Goal: Transaction & Acquisition: Purchase product/service

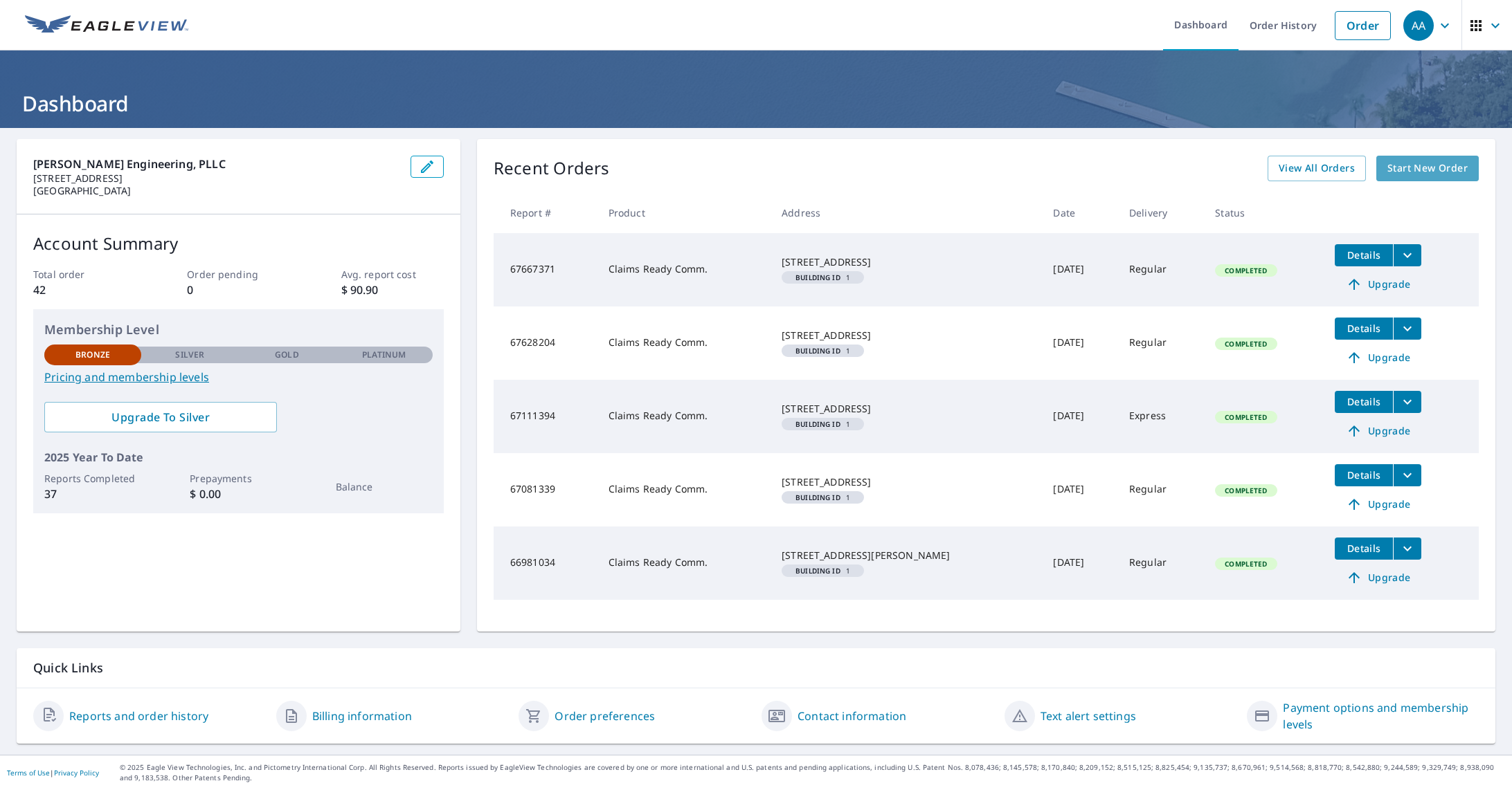
click at [1402, 167] on span "Start New Order" at bounding box center [1427, 168] width 80 height 17
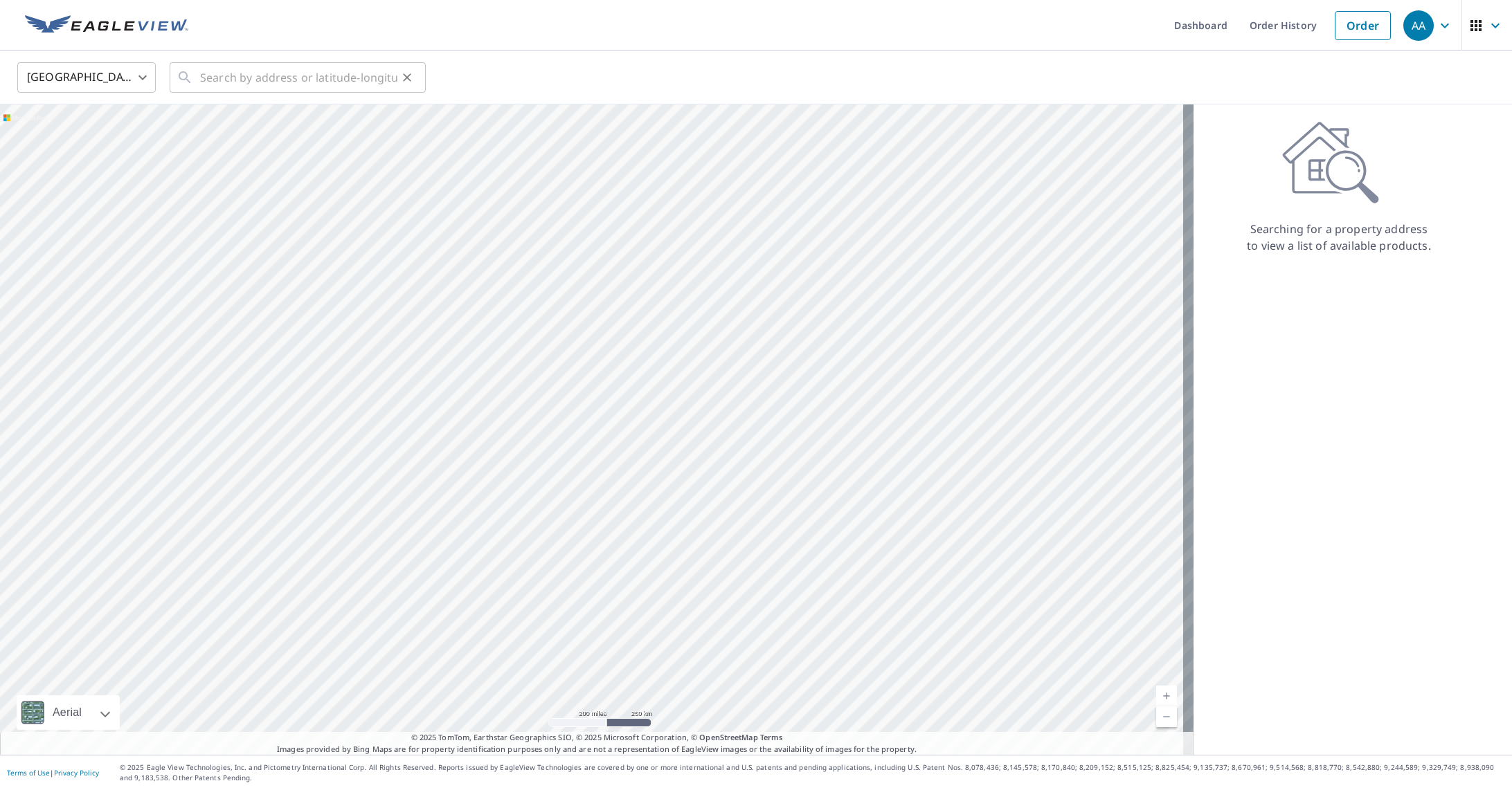
click at [197, 75] on div "​" at bounding box center [298, 77] width 256 height 31
click at [279, 74] on input "text" at bounding box center [299, 77] width 197 height 39
click at [236, 74] on input "text" at bounding box center [299, 77] width 197 height 39
click at [229, 89] on input "text" at bounding box center [299, 77] width 197 height 39
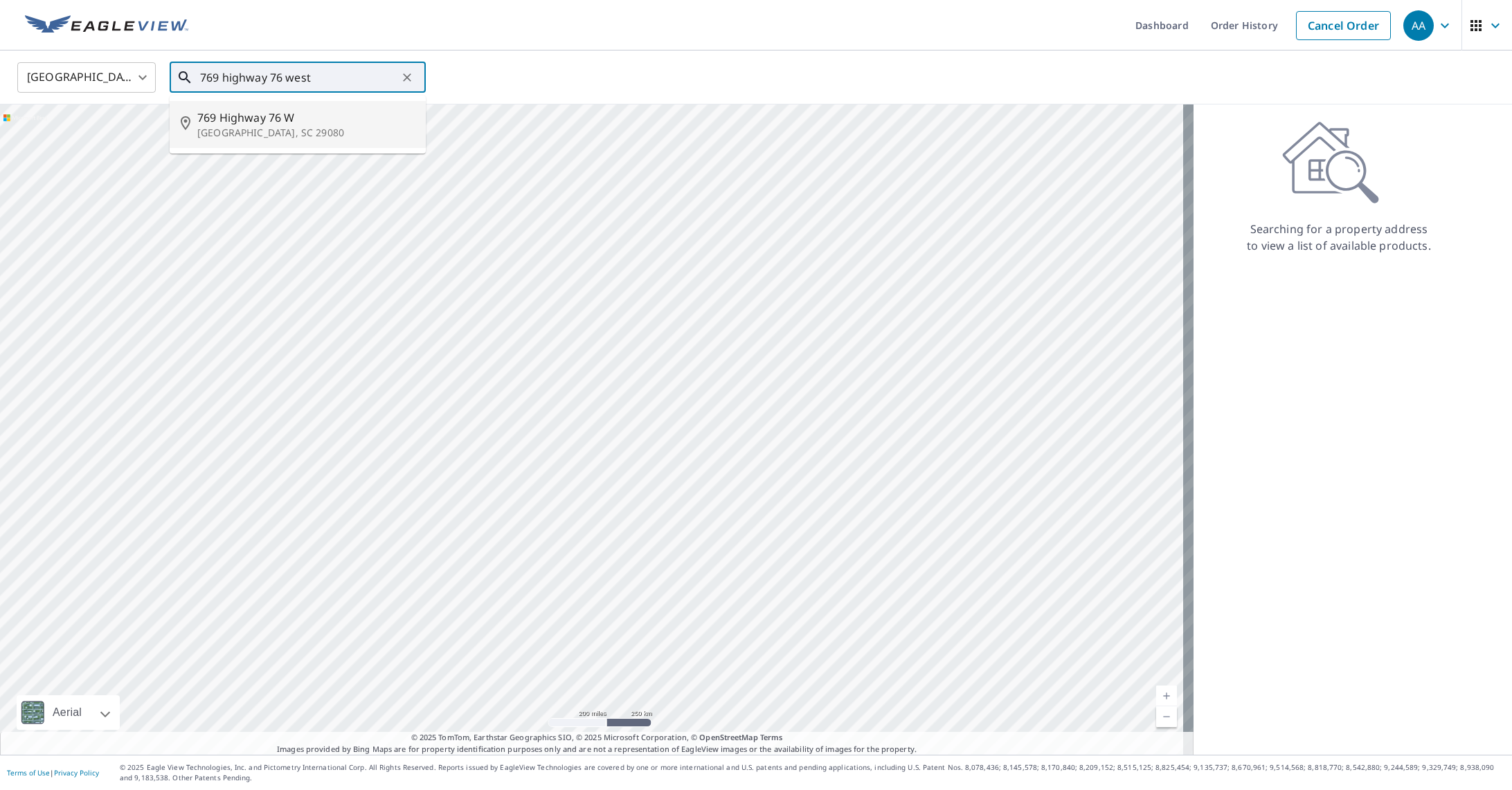
click at [245, 122] on span "769 Highway 76 W" at bounding box center [306, 118] width 217 height 16
type input "[STREET_ADDRESS]"
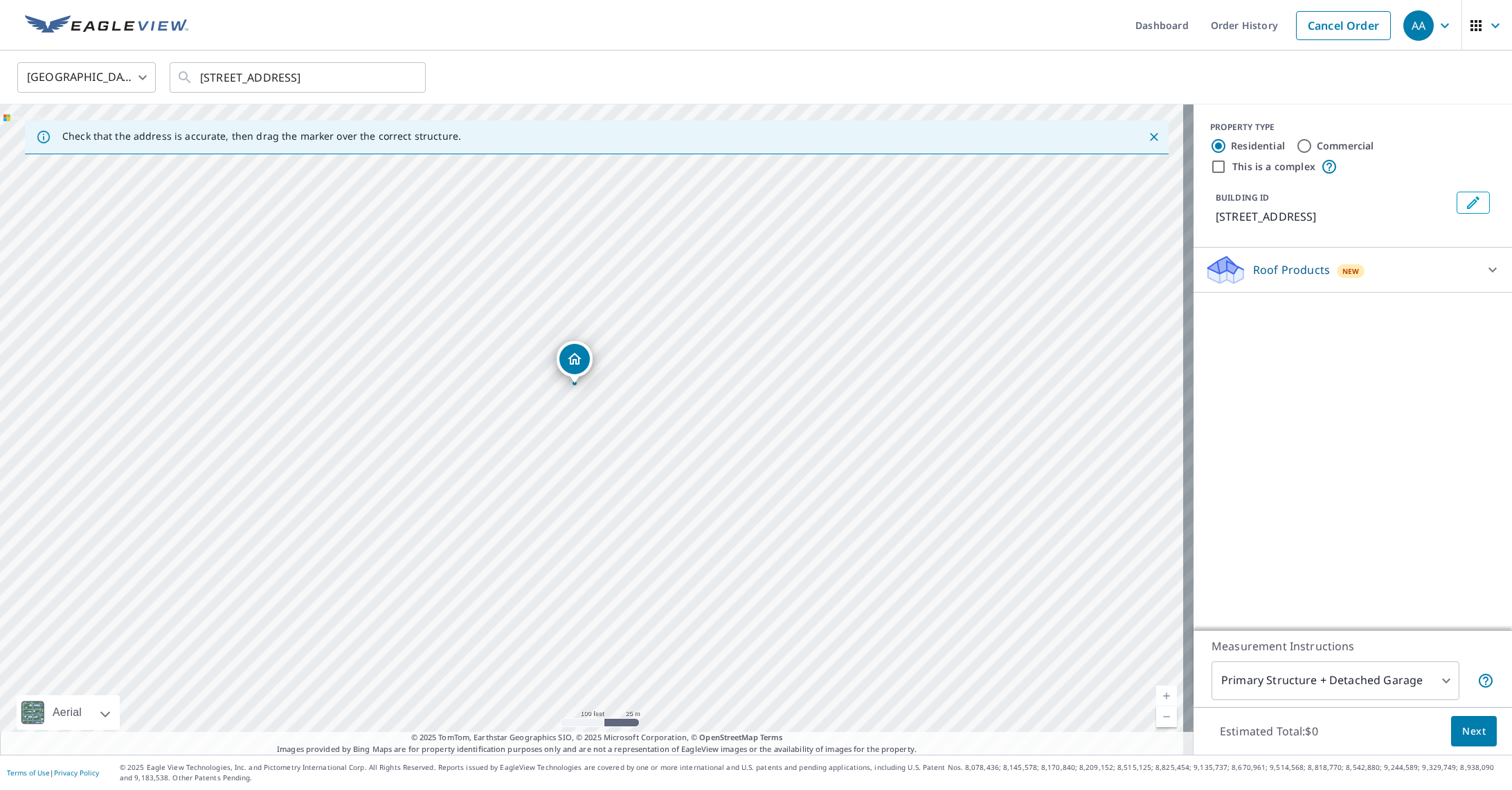
click at [1484, 264] on icon at bounding box center [1492, 270] width 16 height 16
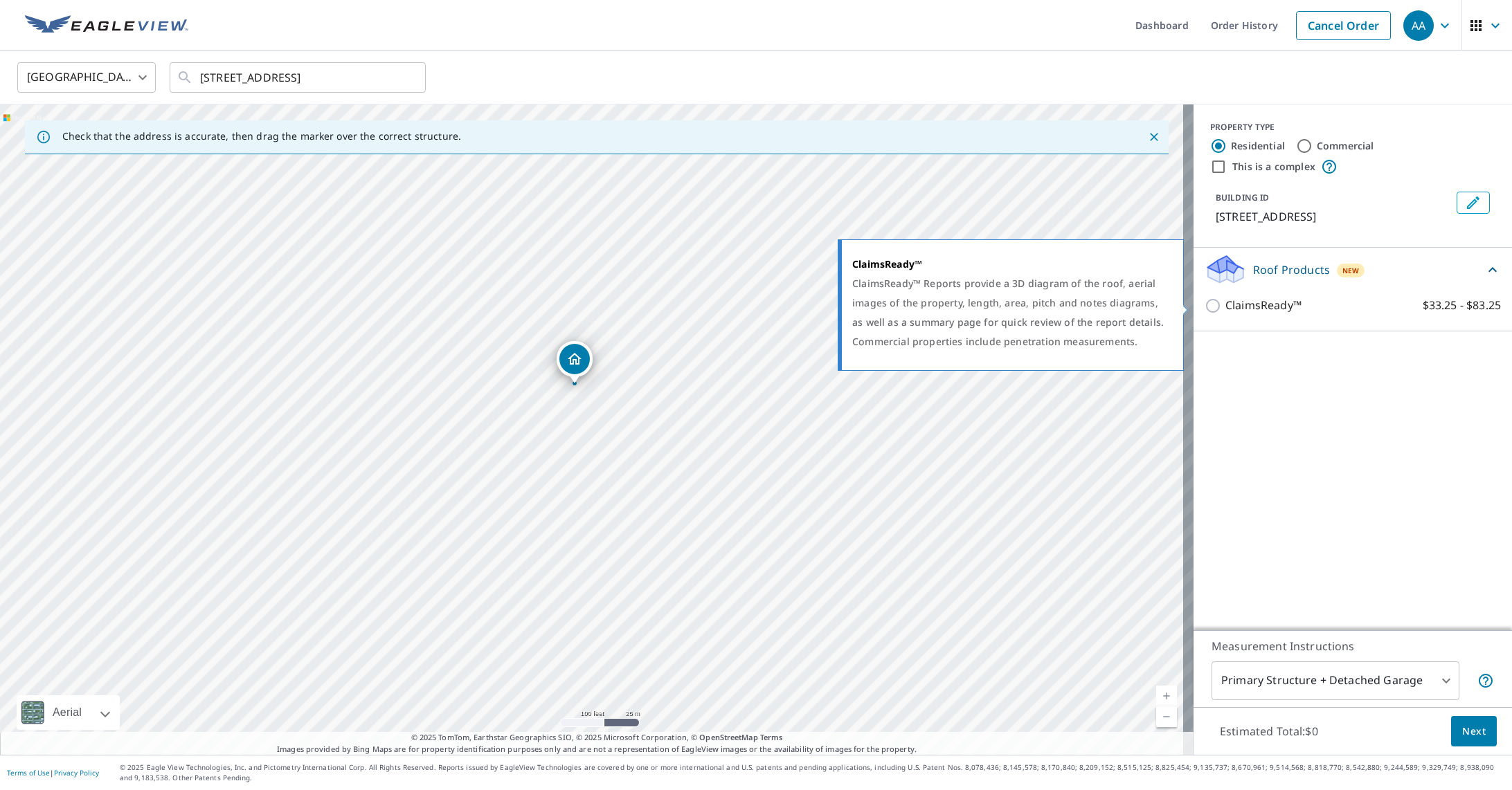
click at [1280, 308] on p "ClaimsReady™" at bounding box center [1263, 305] width 76 height 17
click at [1225, 308] on input "ClaimsReady™ $33.25 - $83.25" at bounding box center [1215, 306] width 21 height 16
checkbox input "true"
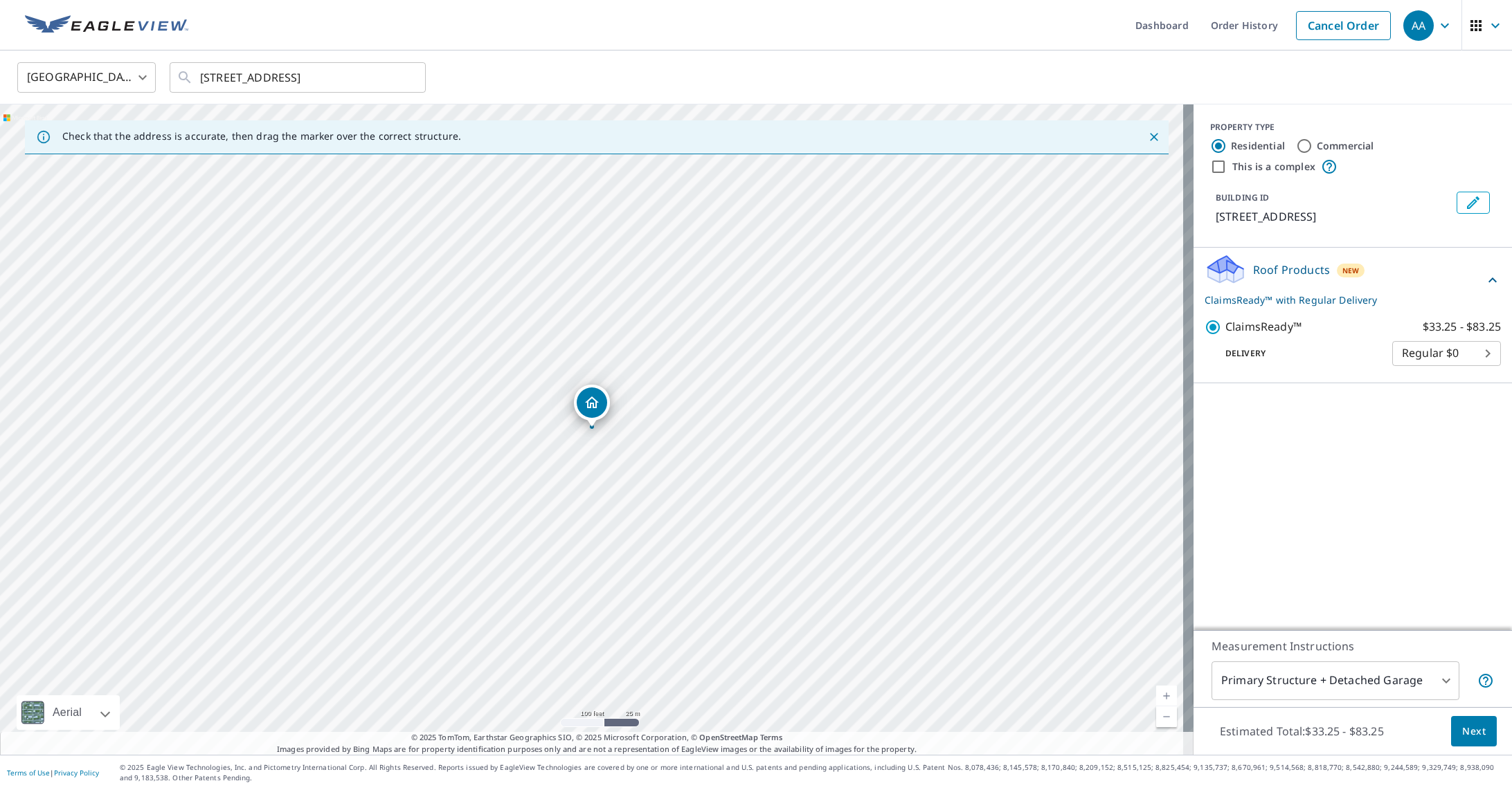
click at [1462, 732] on span "Next" at bounding box center [1474, 731] width 24 height 17
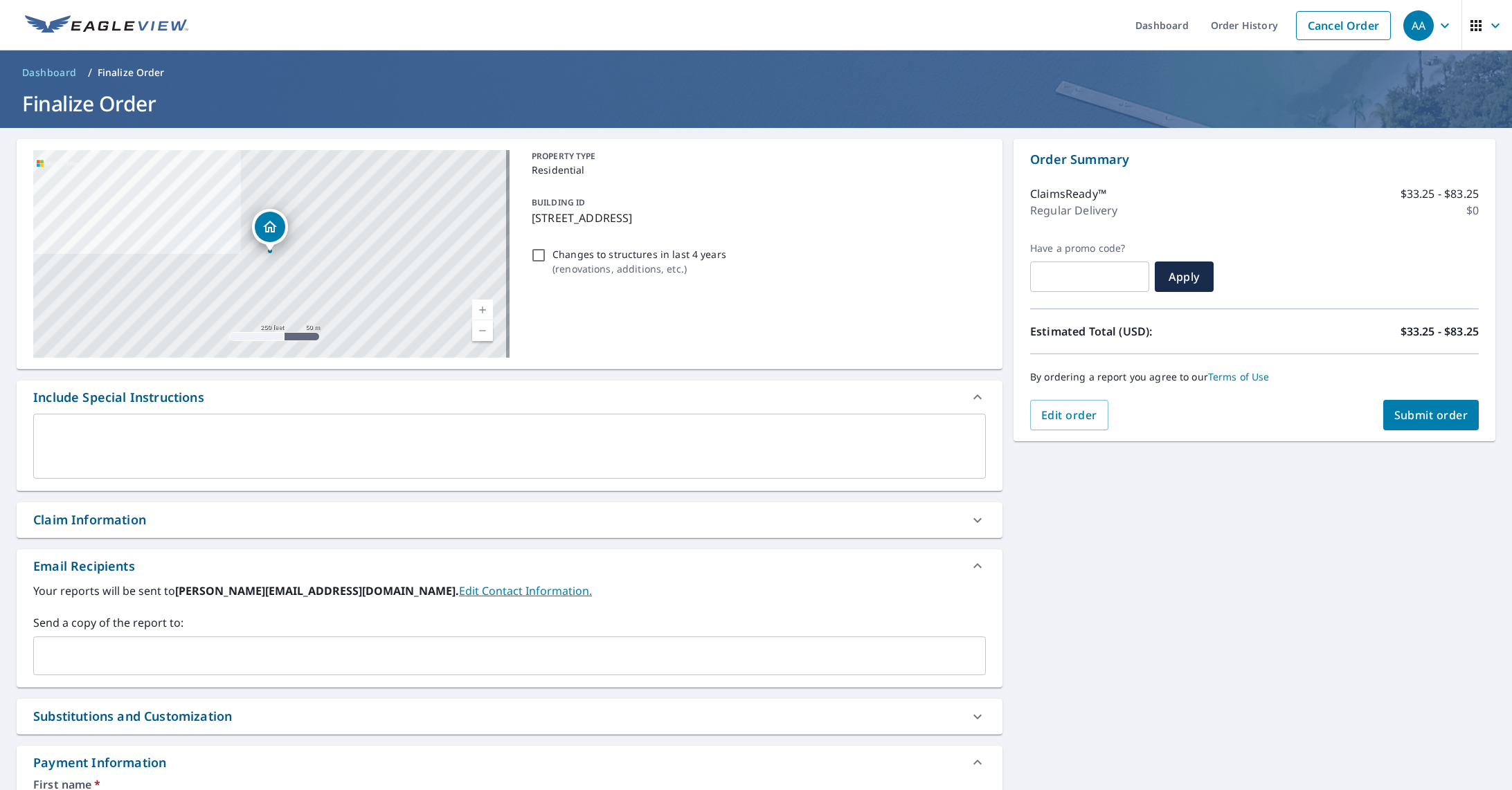
scroll to position [346, 0]
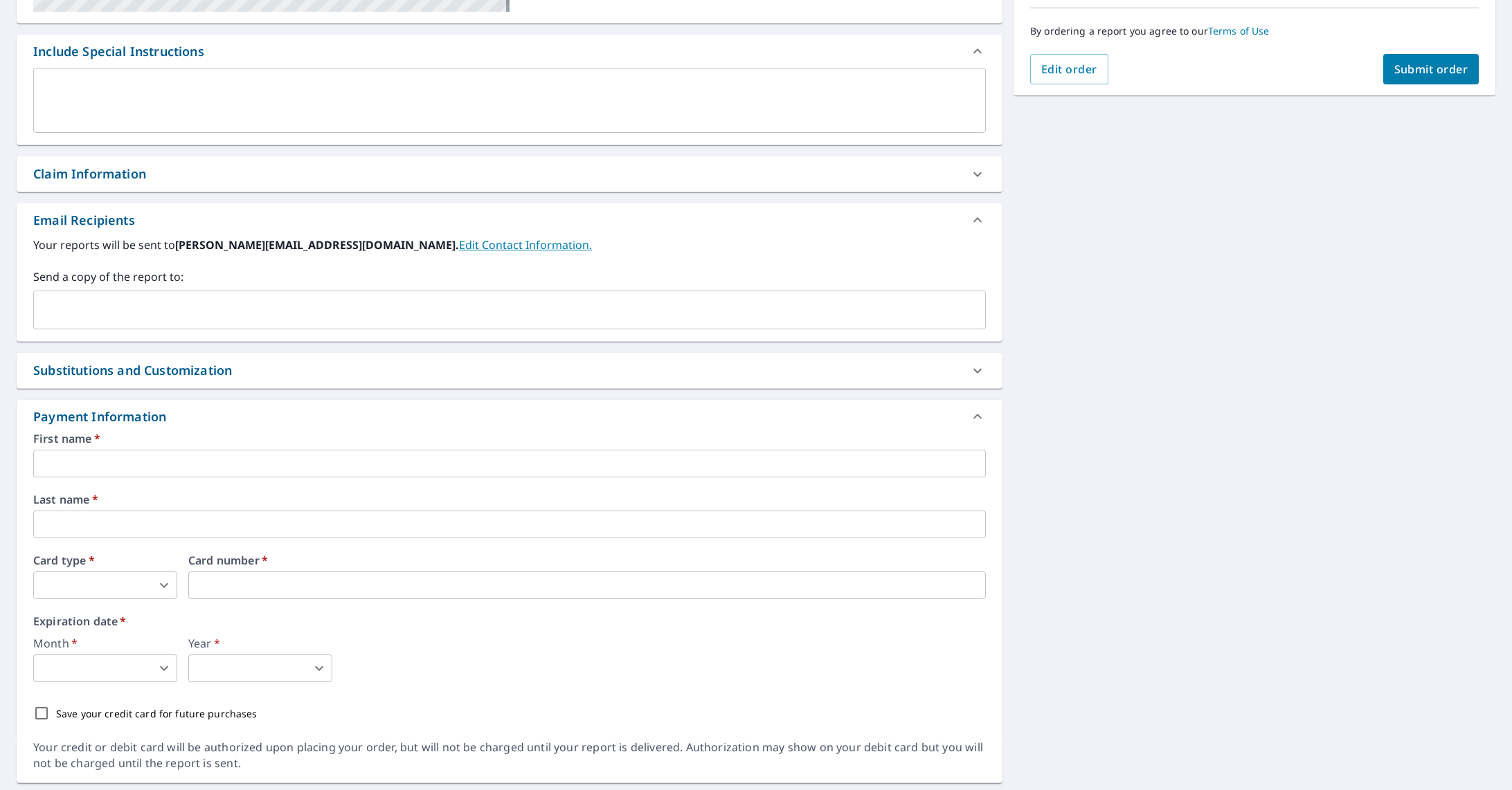
click at [100, 310] on input "text" at bounding box center [499, 310] width 919 height 26
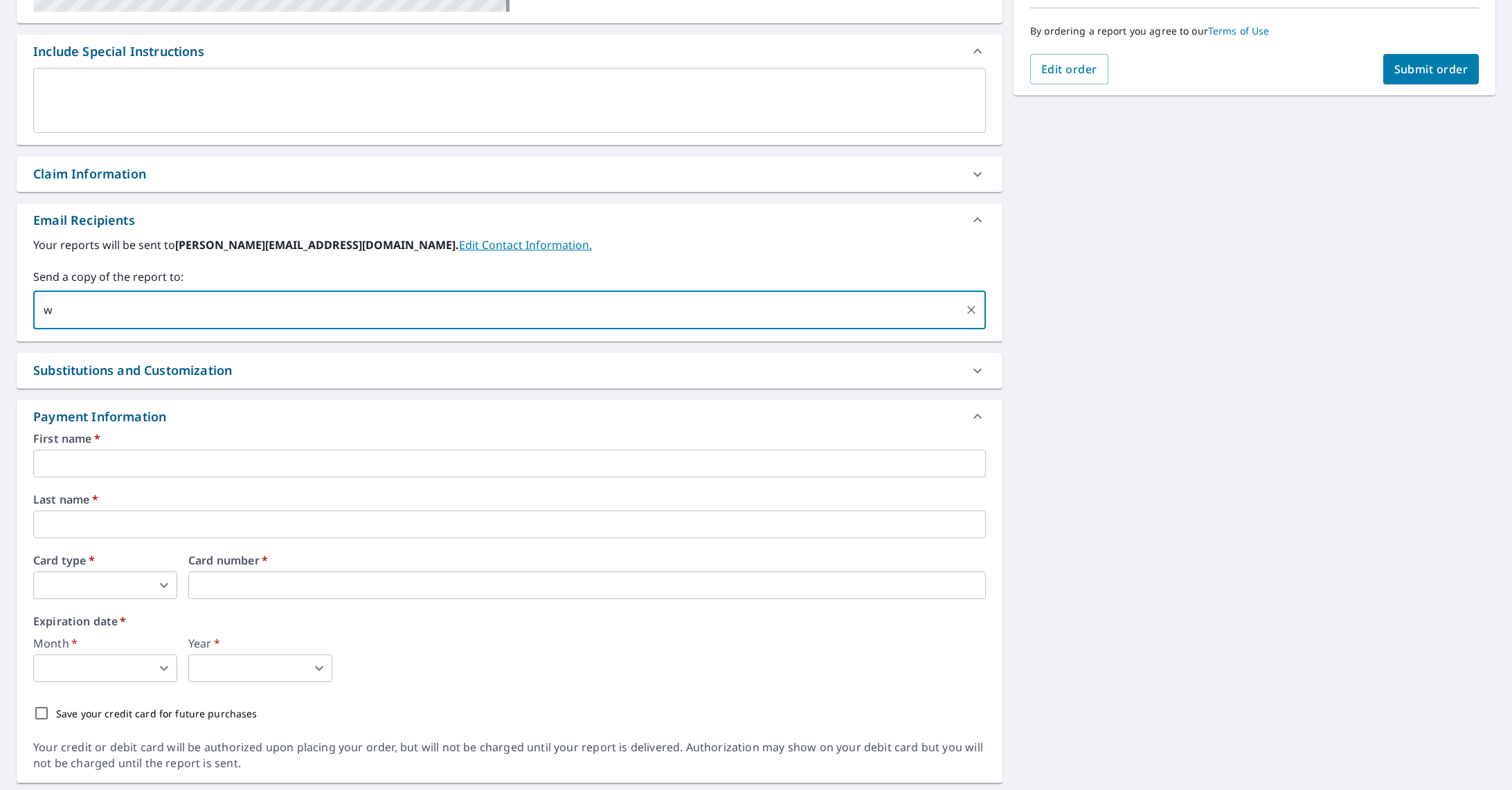
type input "w"
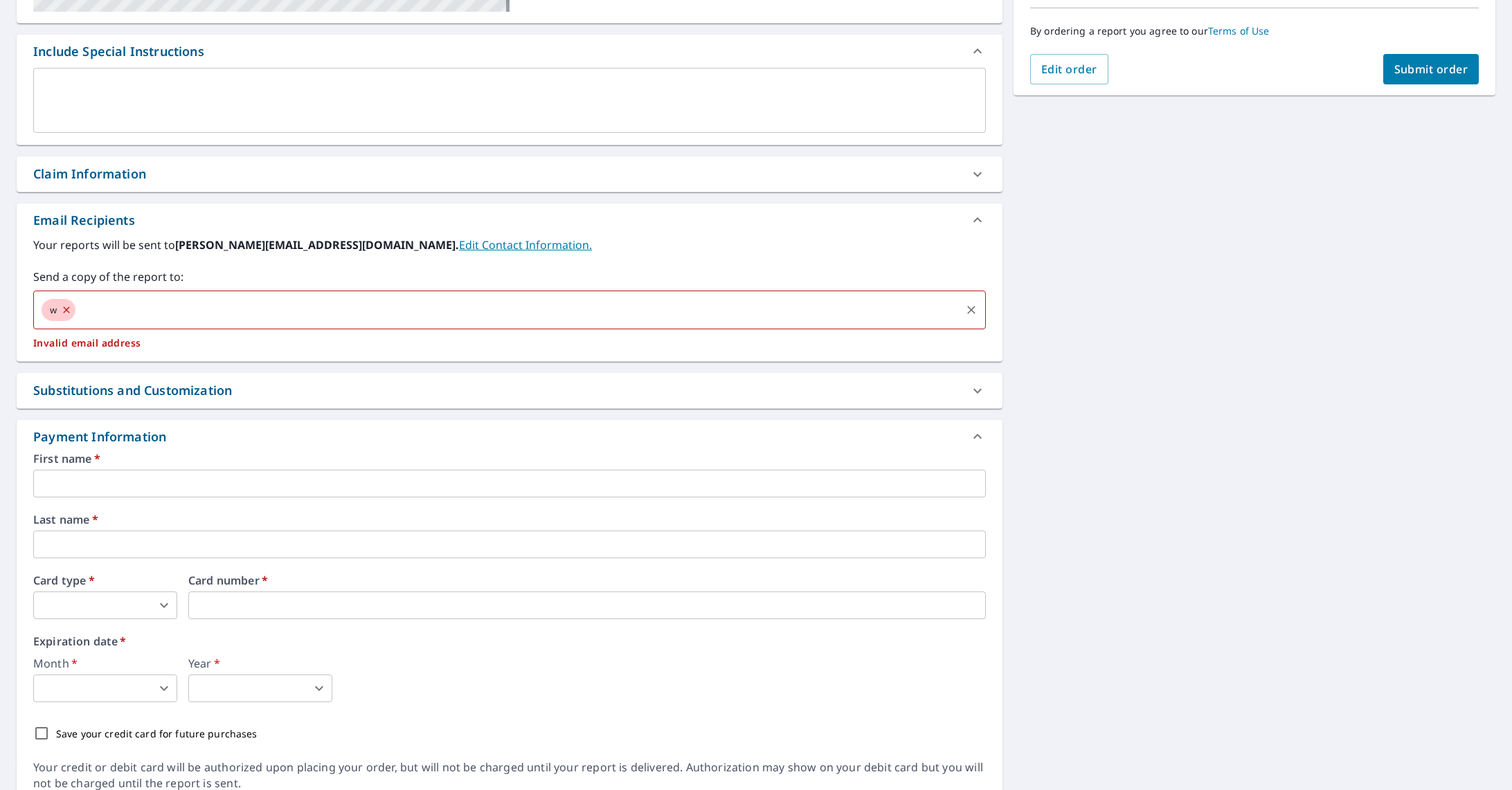
click at [165, 308] on input "text" at bounding box center [518, 310] width 881 height 26
drag, startPoint x: 162, startPoint y: 308, endPoint x: 25, endPoint y: 327, distance: 138.3
click at [25, 327] on div "Your reports will be sent to [PERSON_NAME][EMAIL_ADDRESS][DOMAIN_NAME]. Edit Co…" at bounding box center [509, 299] width 985 height 124
drag, startPoint x: 88, startPoint y: 300, endPoint x: 27, endPoint y: 319, distance: 63.9
click at [27, 319] on div "Your reports will be sent to [PERSON_NAME][EMAIL_ADDRESS][DOMAIN_NAME]. Edit Co…" at bounding box center [509, 299] width 985 height 124
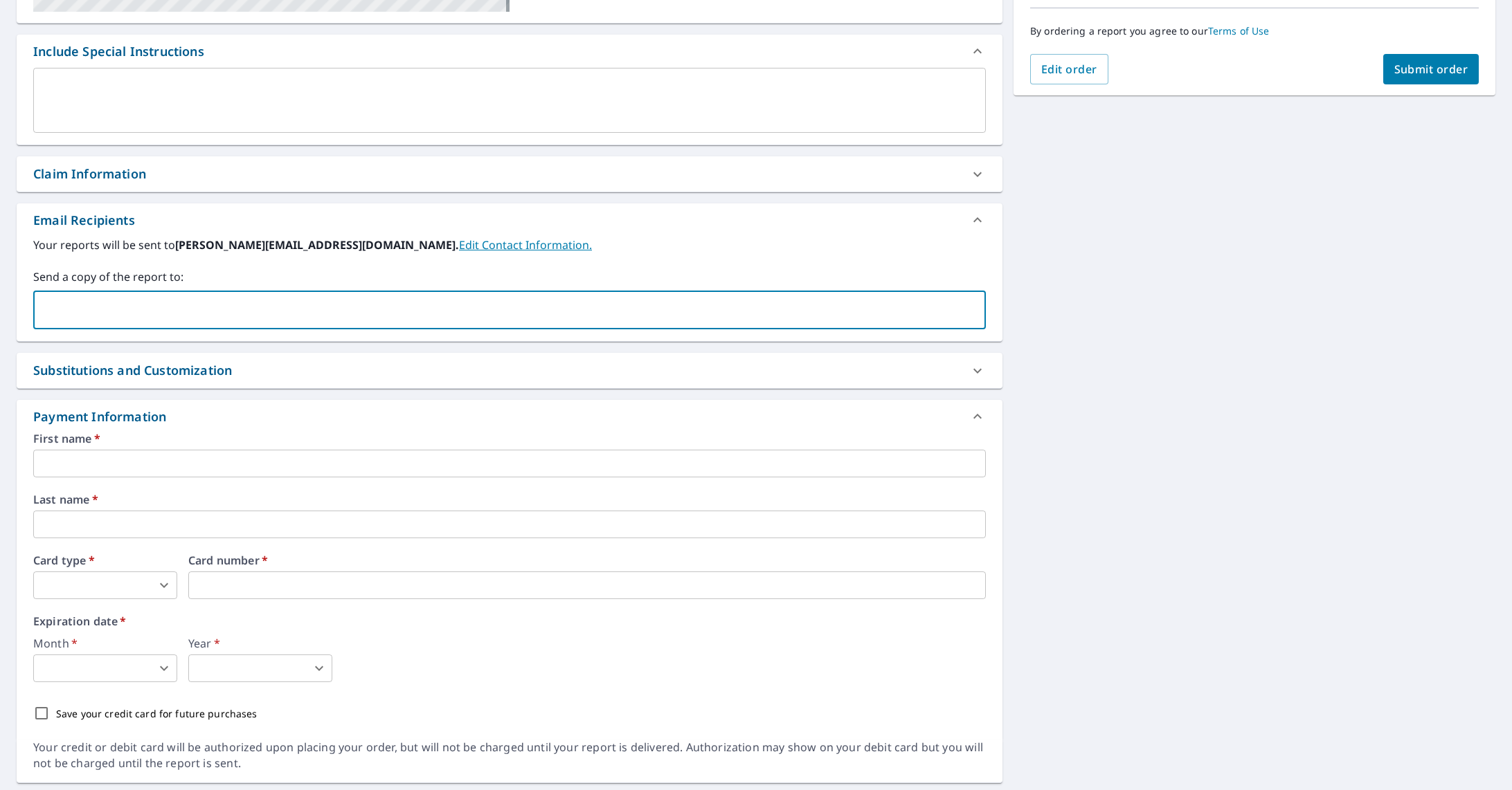
paste input "[PERSON_NAME][EMAIL_ADDRESS][PERSON_NAME][DOMAIN_NAME]"
type input "[PERSON_NAME][EMAIL_ADDRESS][PERSON_NAME][DOMAIN_NAME]"
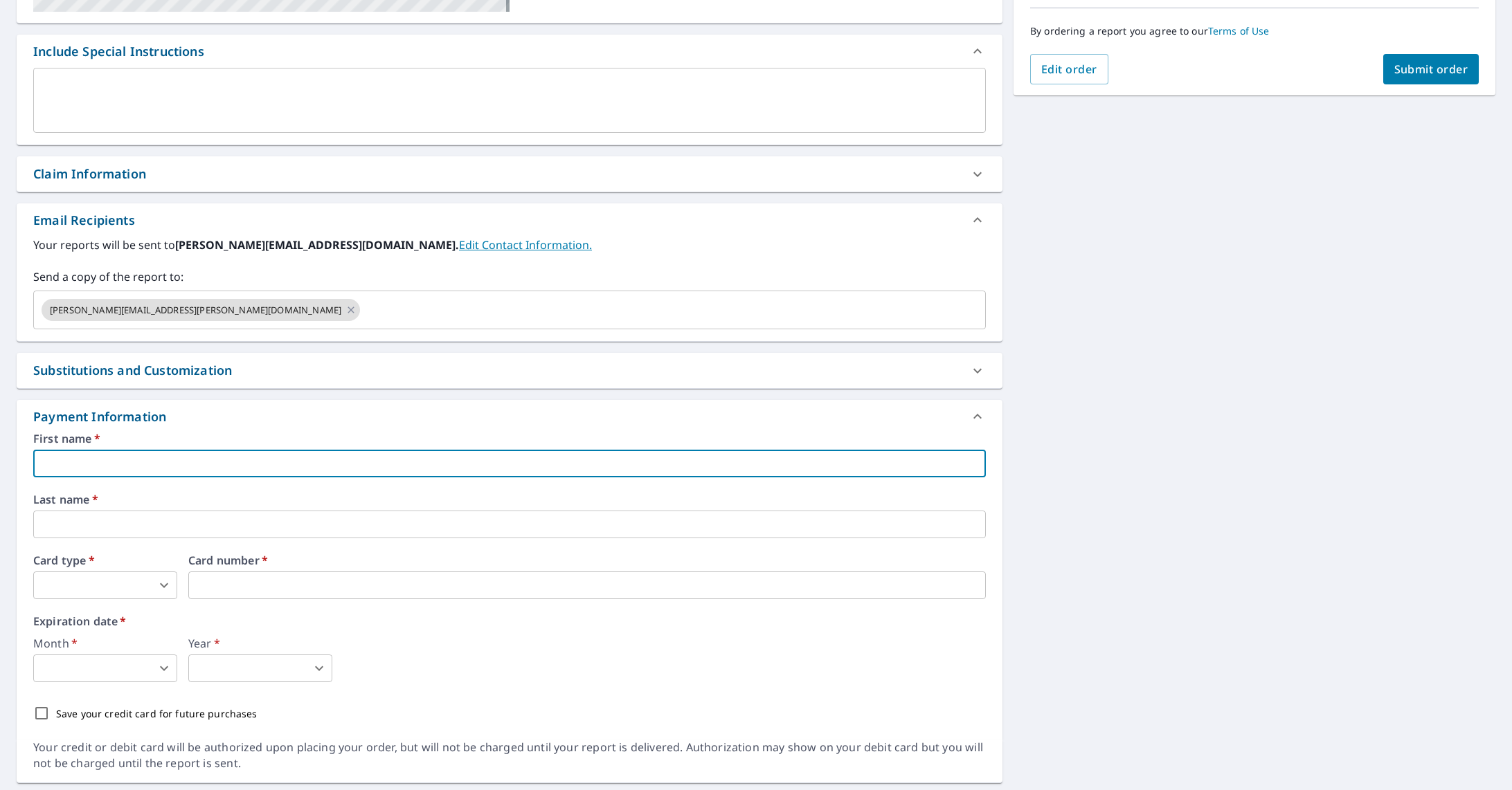
click at [122, 455] on input "text" at bounding box center [509, 463] width 953 height 28
type input "[PERSON_NAME]"
type input "[PERSON_NAME][EMAIL_ADDRESS][DOMAIN_NAME]"
type input "[PERSON_NAME]"
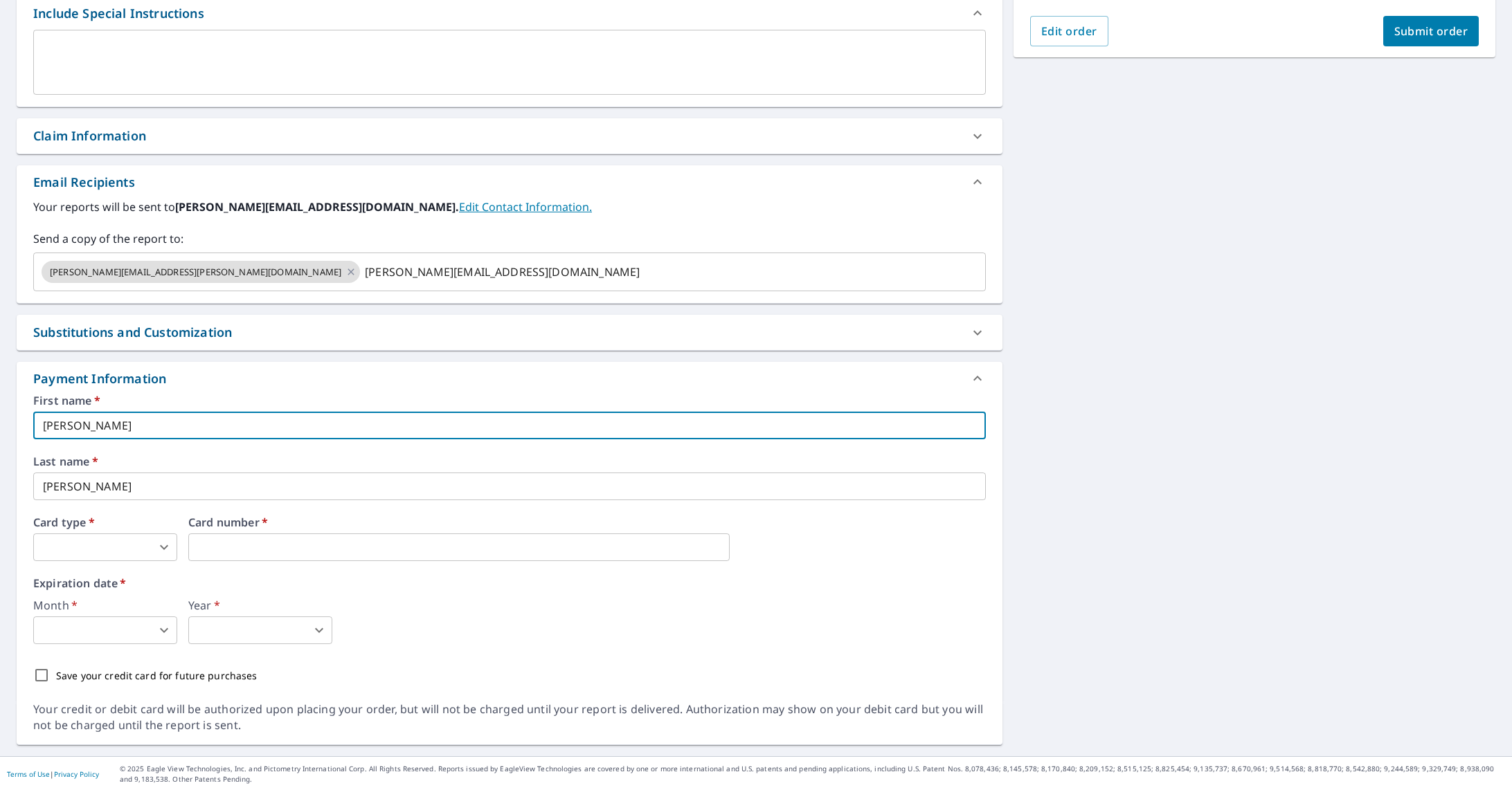
scroll to position [385, 0]
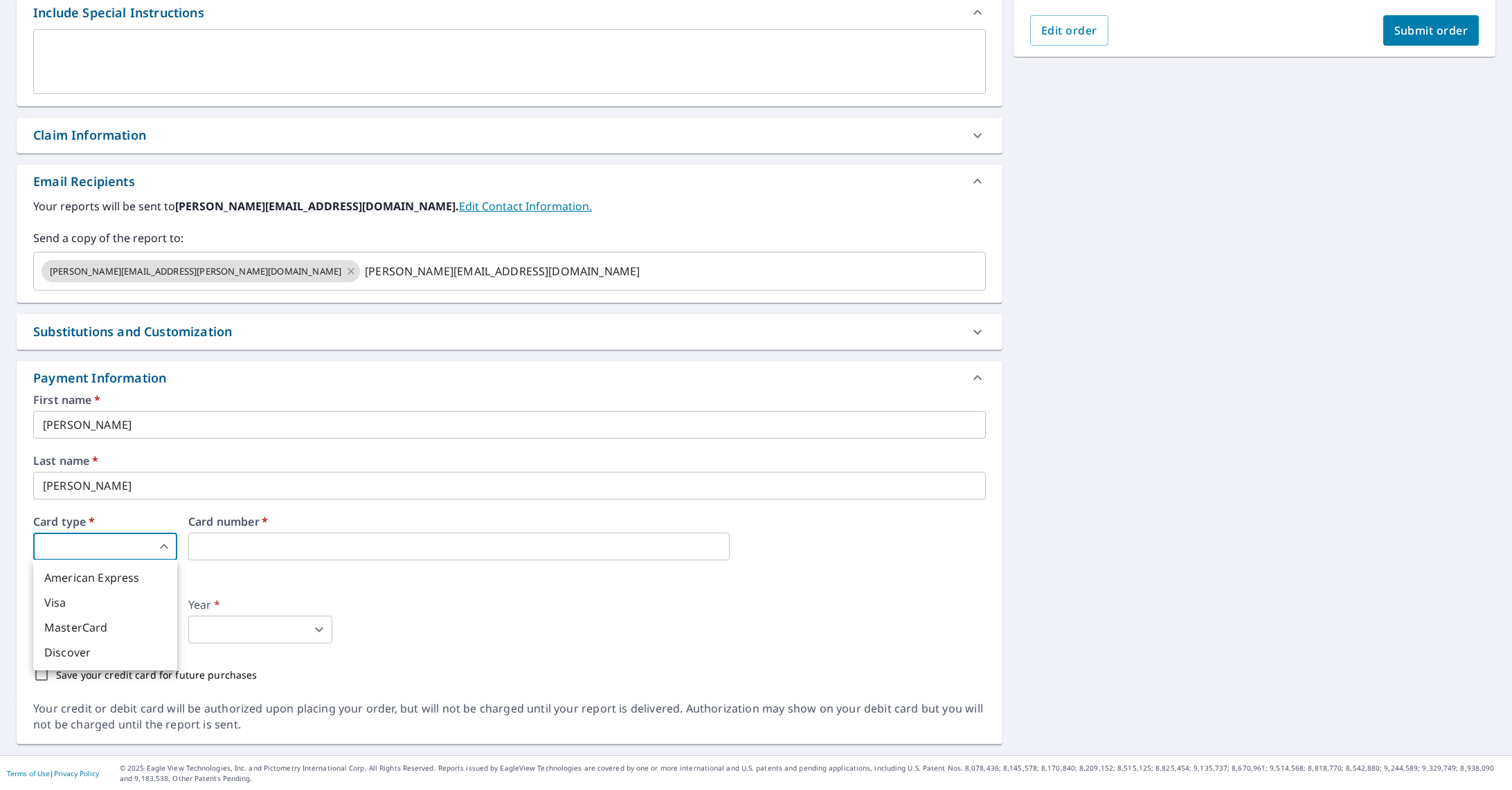
click at [168, 546] on body "AA AA Dashboard Order History Cancel Order AA Dashboard / Finalize Order Finali…" at bounding box center [756, 395] width 1512 height 790
click at [111, 619] on li "MasterCard" at bounding box center [105, 627] width 144 height 25
type input "3"
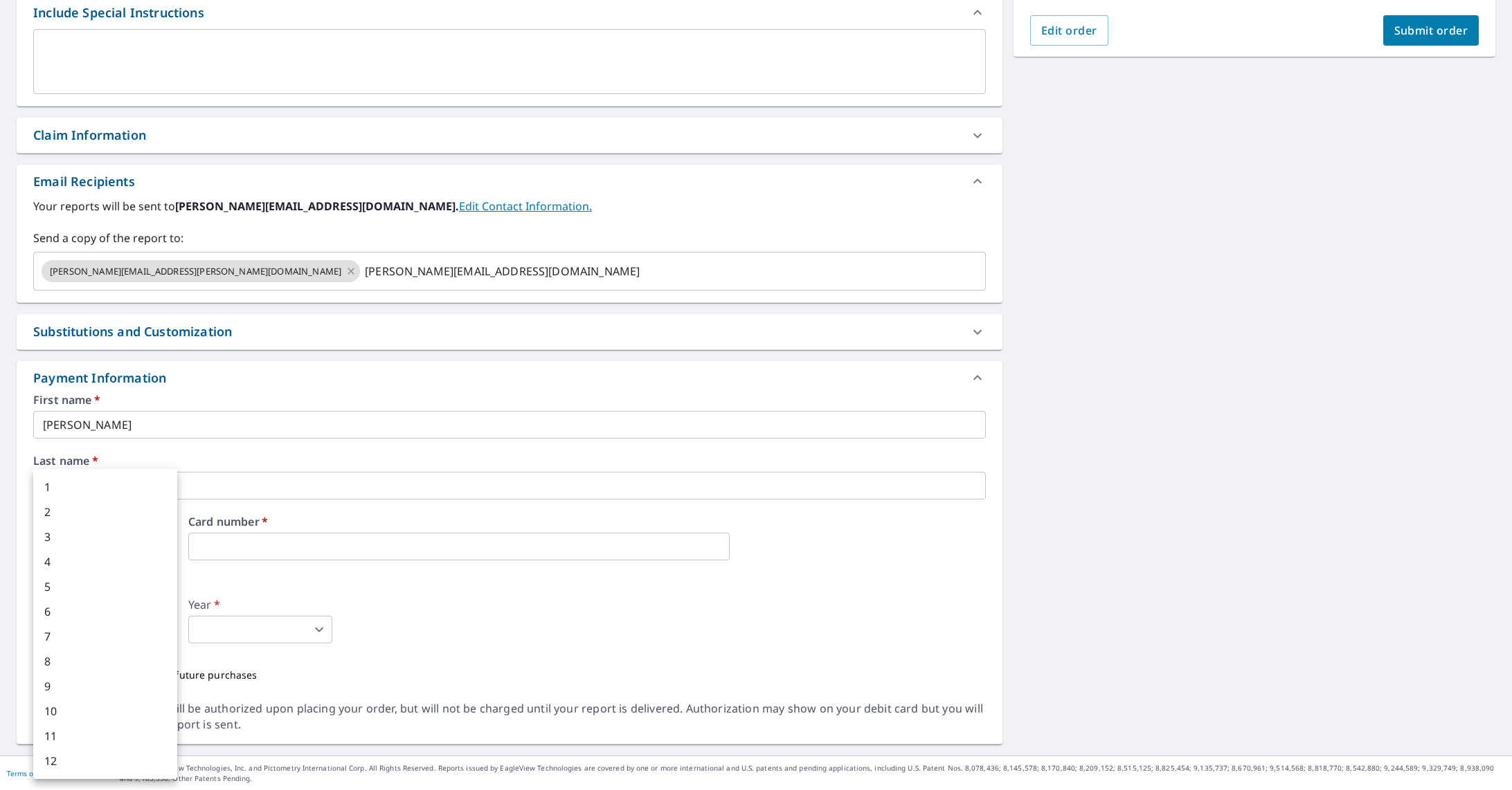
click at [96, 625] on body "AA AA Dashboard Order History Cancel Order AA Dashboard / Finalize Order Finali…" at bounding box center [756, 395] width 1512 height 790
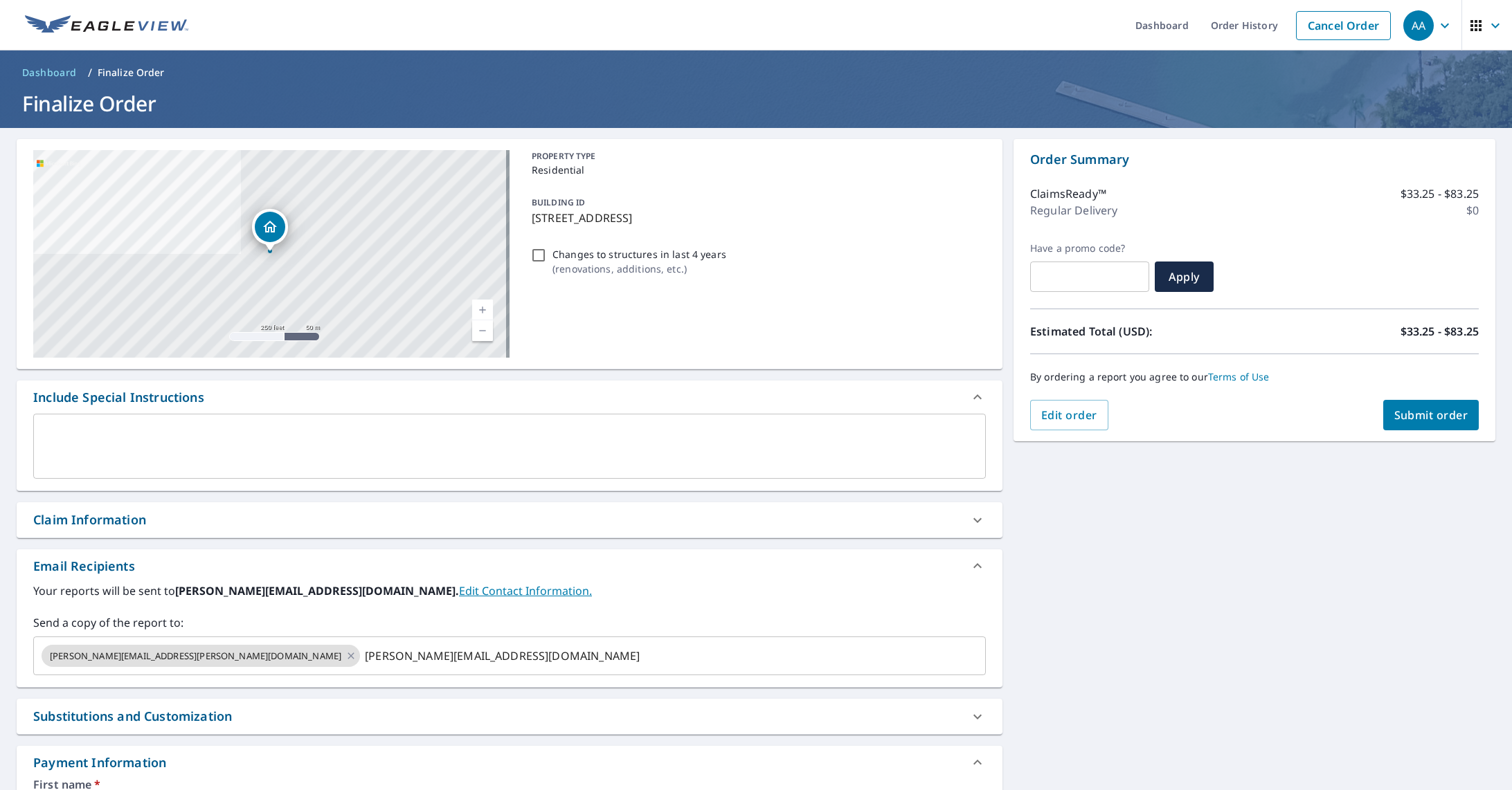
scroll to position [0, 0]
click at [1436, 22] on icon "button" at bounding box center [1444, 25] width 16 height 16
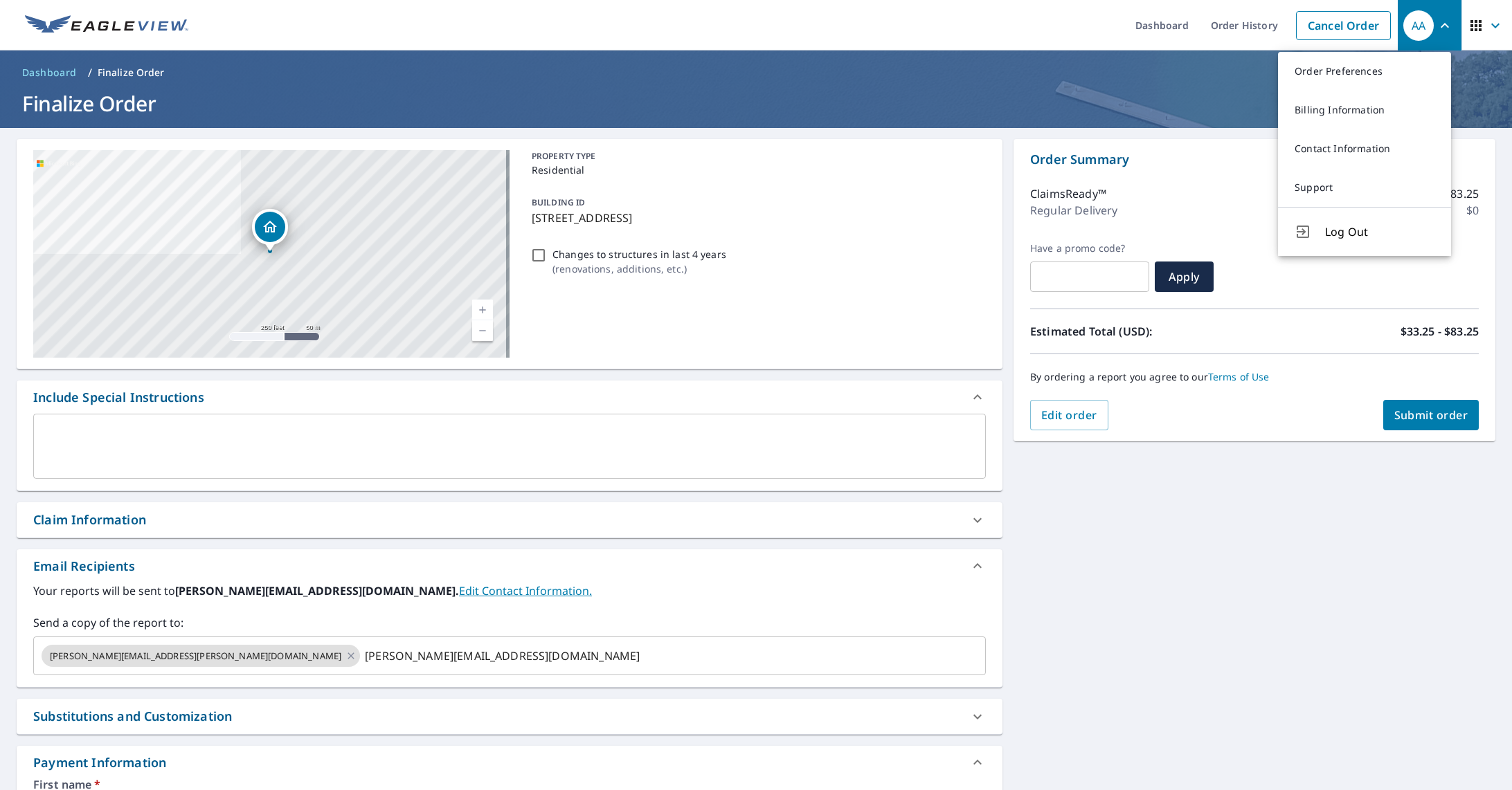
click at [1239, 485] on div "[STREET_ADDRESS] Aerial Road A standard road map Aerial A detailed look from ab…" at bounding box center [756, 634] width 1512 height 1013
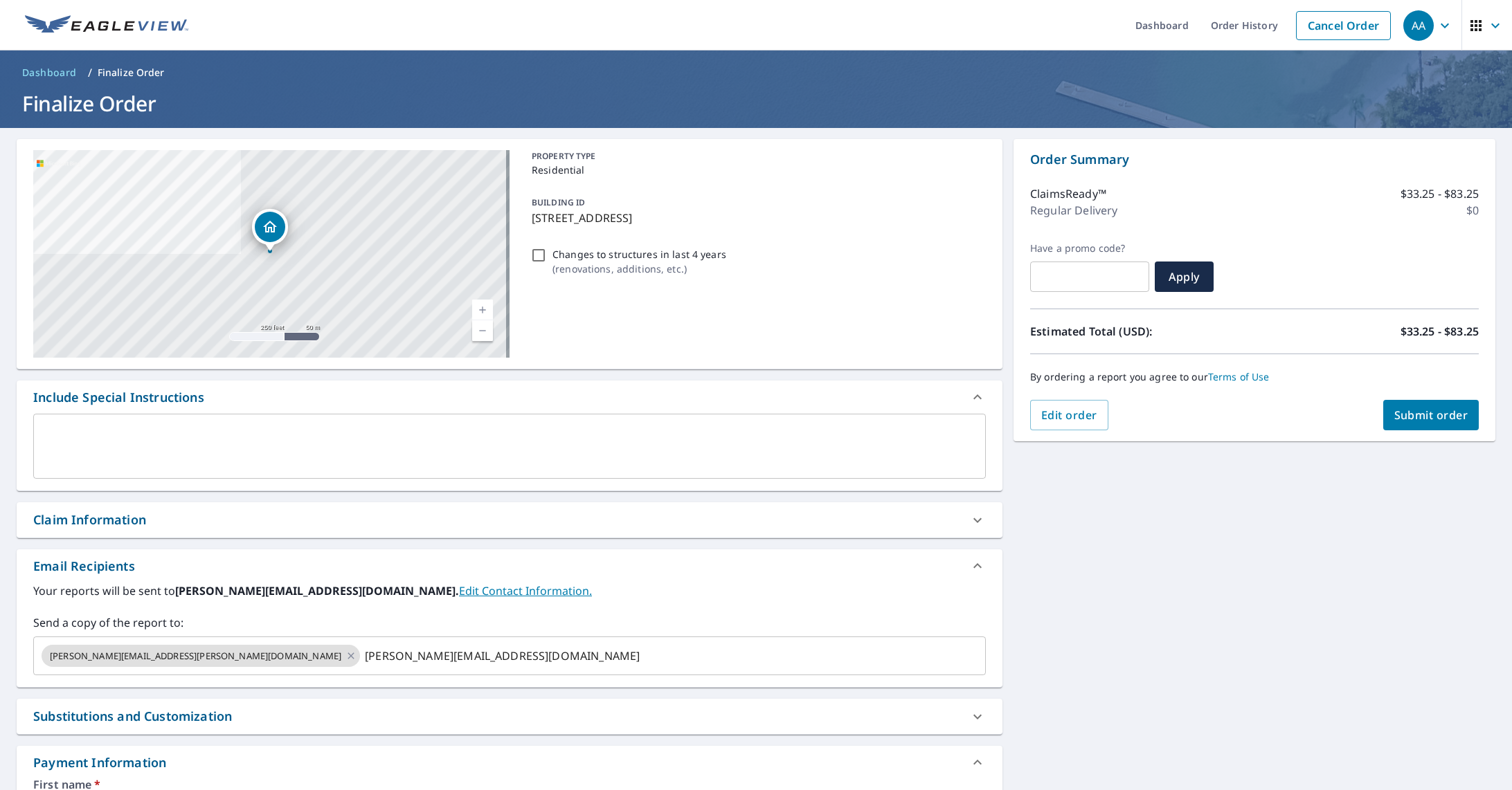
scroll to position [385, 0]
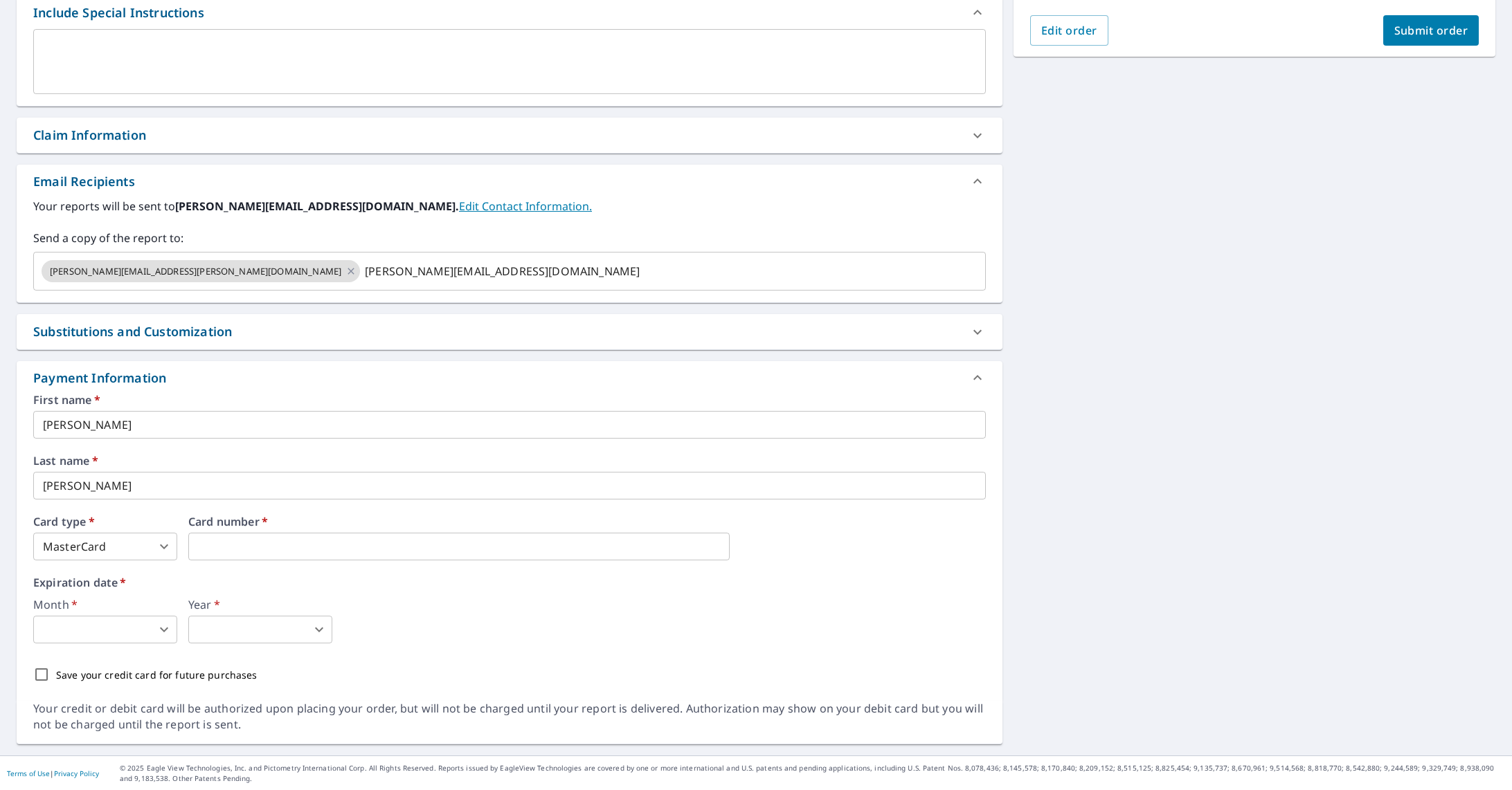
click at [90, 629] on body "AA AA Dashboard Order History Cancel Order AA Dashboard / Finalize Order Finali…" at bounding box center [756, 395] width 1512 height 790
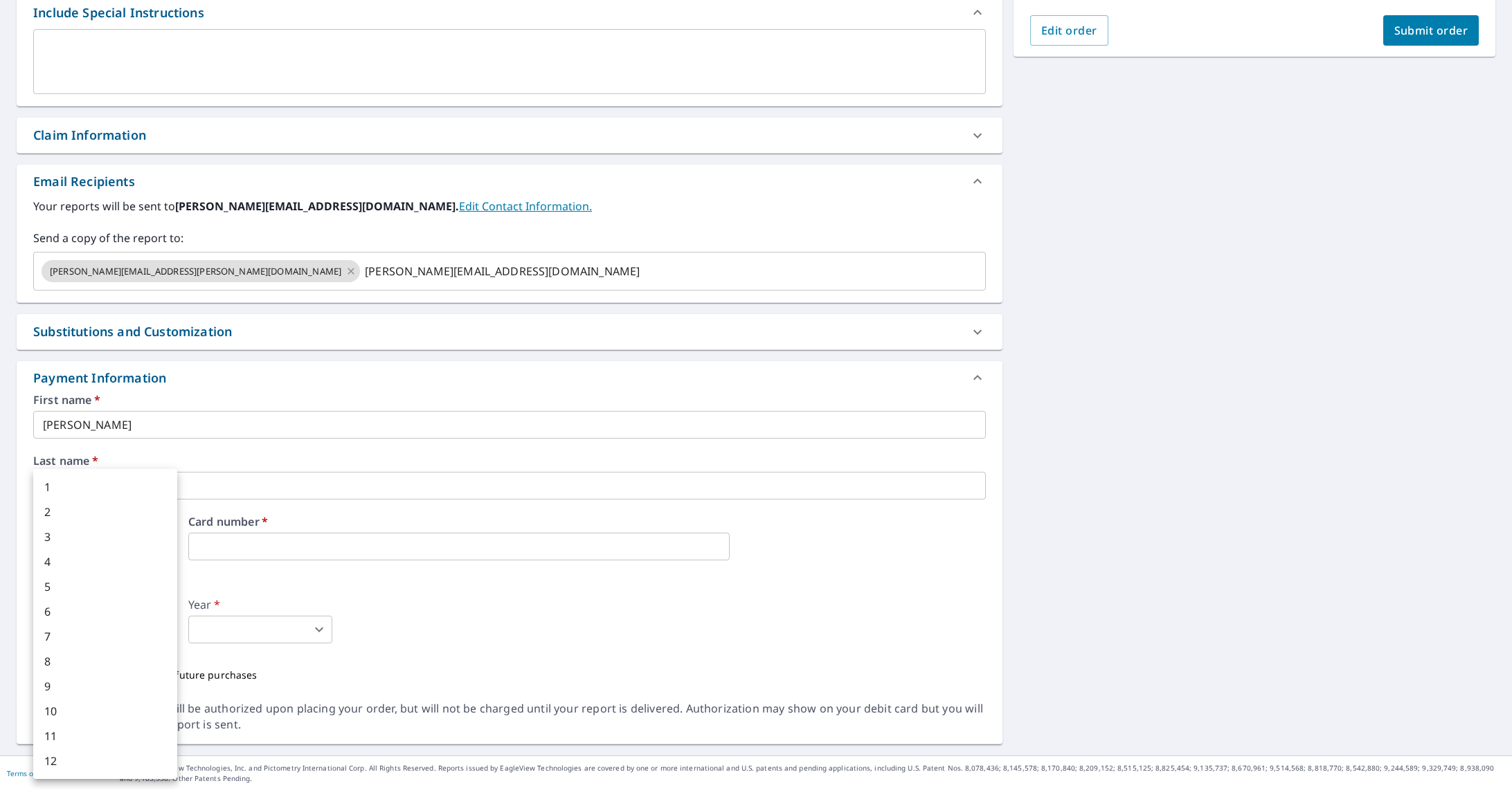
drag, startPoint x: 407, startPoint y: 573, endPoint x: 401, endPoint y: 579, distance: 8.5
click at [407, 573] on div at bounding box center [756, 395] width 1512 height 790
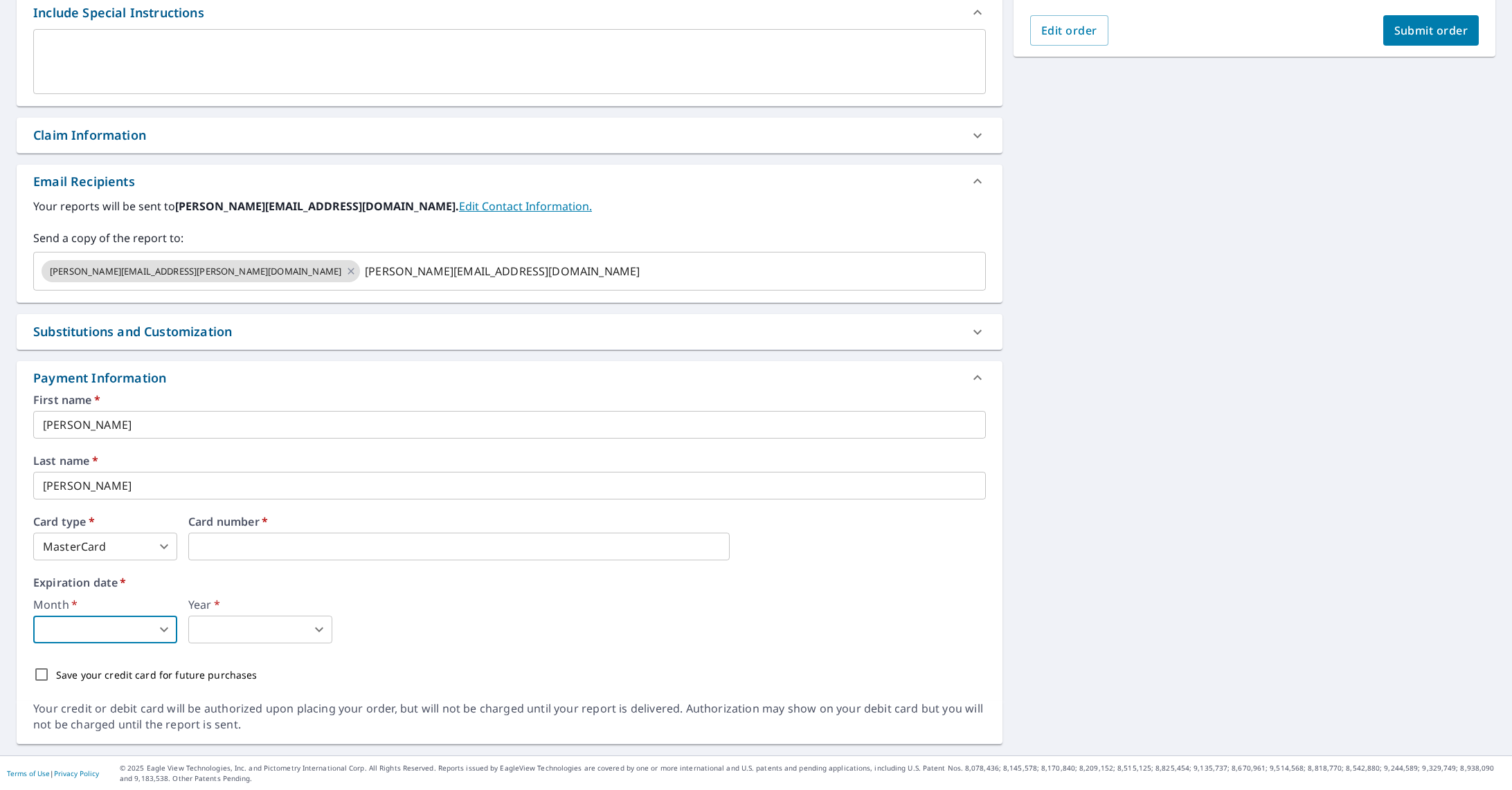
click at [168, 634] on body "AA AA Dashboard Order History Cancel Order AA Dashboard / Finalize Order Finali…" at bounding box center [756, 395] width 1512 height 790
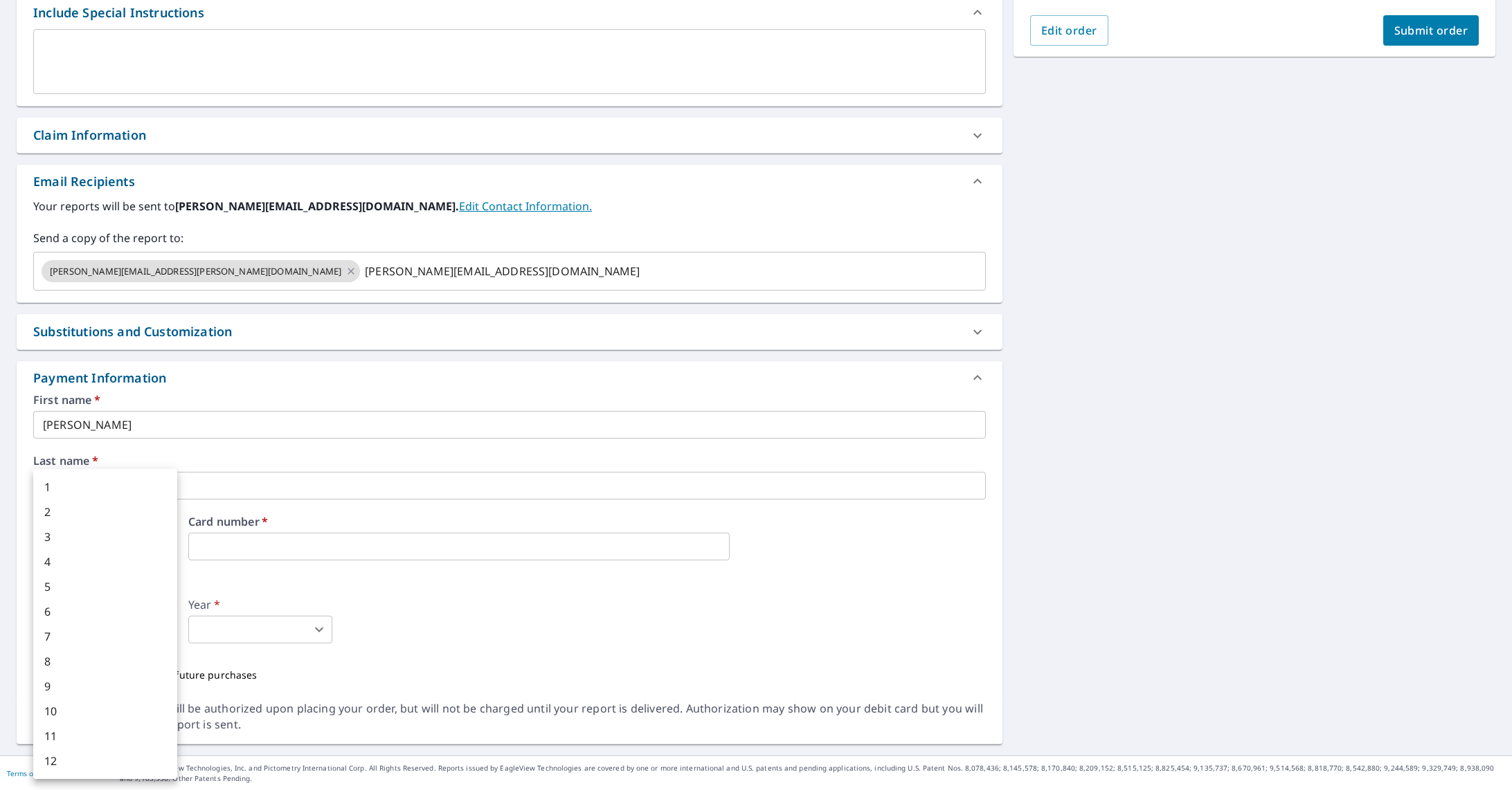
click at [86, 489] on li "1" at bounding box center [105, 486] width 144 height 25
type input "1"
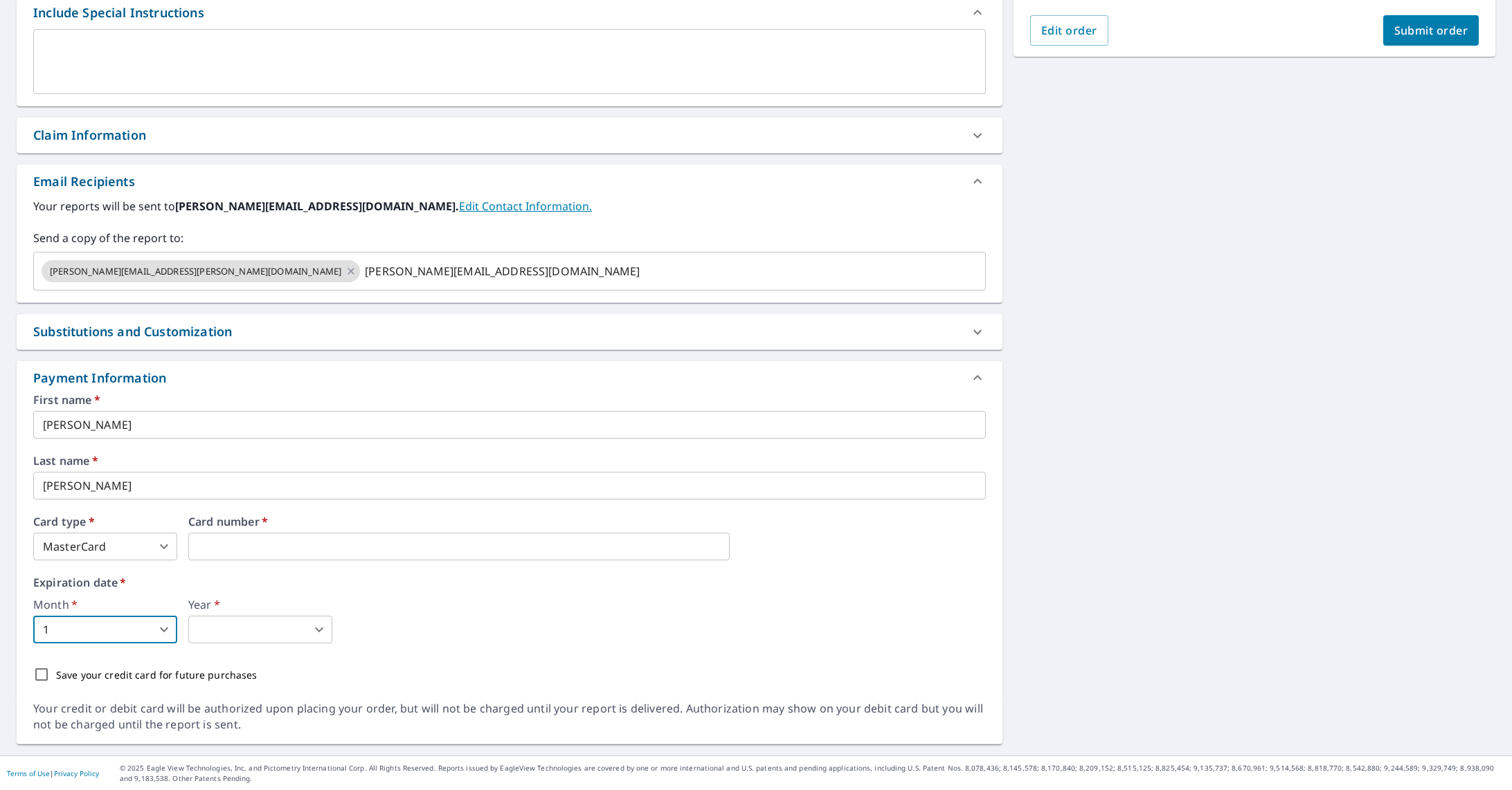
click at [270, 627] on body "AA AA Dashboard Order History Cancel Order AA Dashboard / Finalize Order Finali…" at bounding box center [756, 395] width 1512 height 790
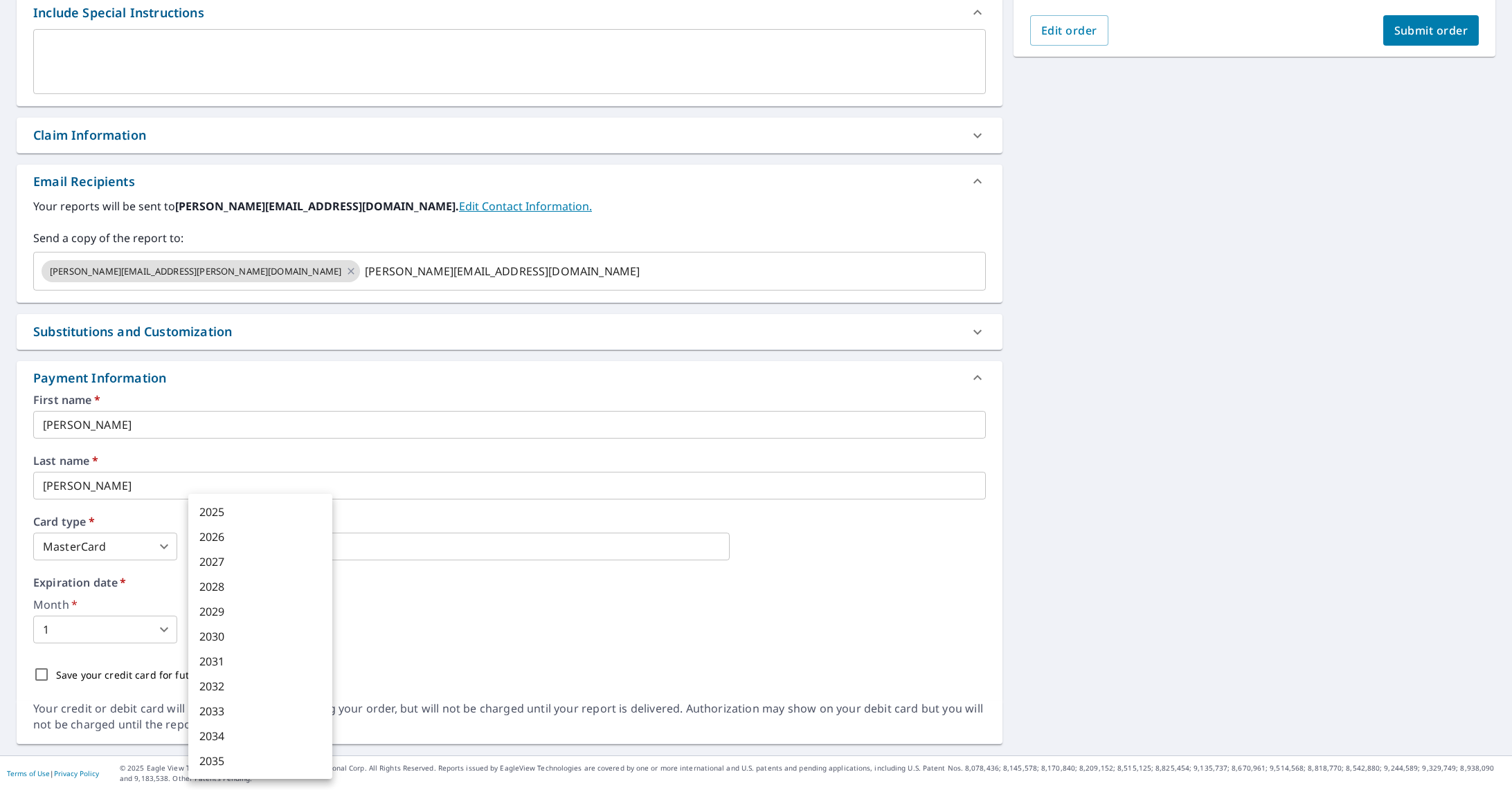
click at [243, 617] on li "2029" at bounding box center [260, 611] width 144 height 25
type input "2029"
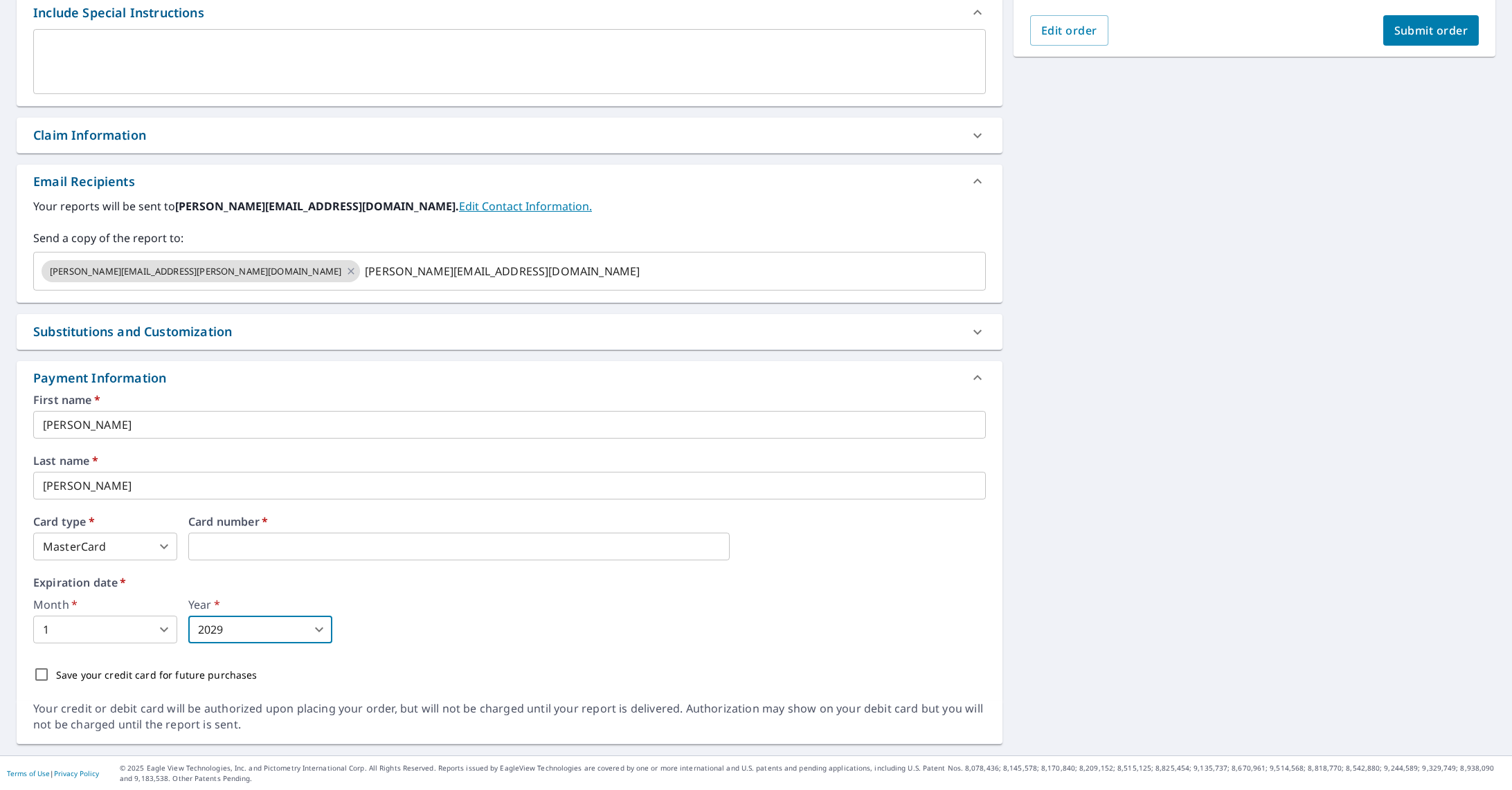
click at [45, 677] on input "Save your credit card for future purchases" at bounding box center [41, 675] width 29 height 29
checkbox input "true"
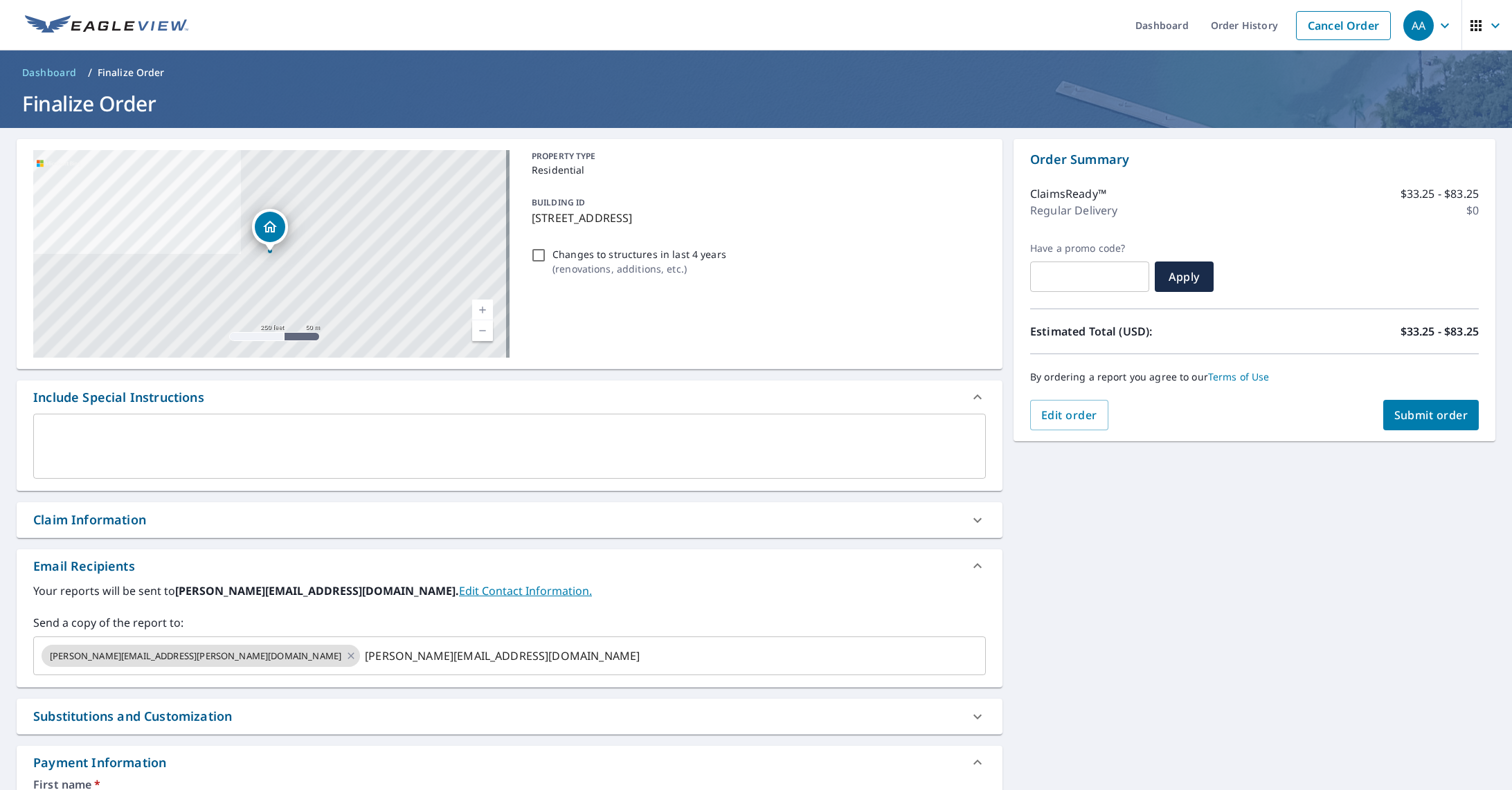
click at [1408, 416] on span "Submit order" at bounding box center [1431, 415] width 74 height 15
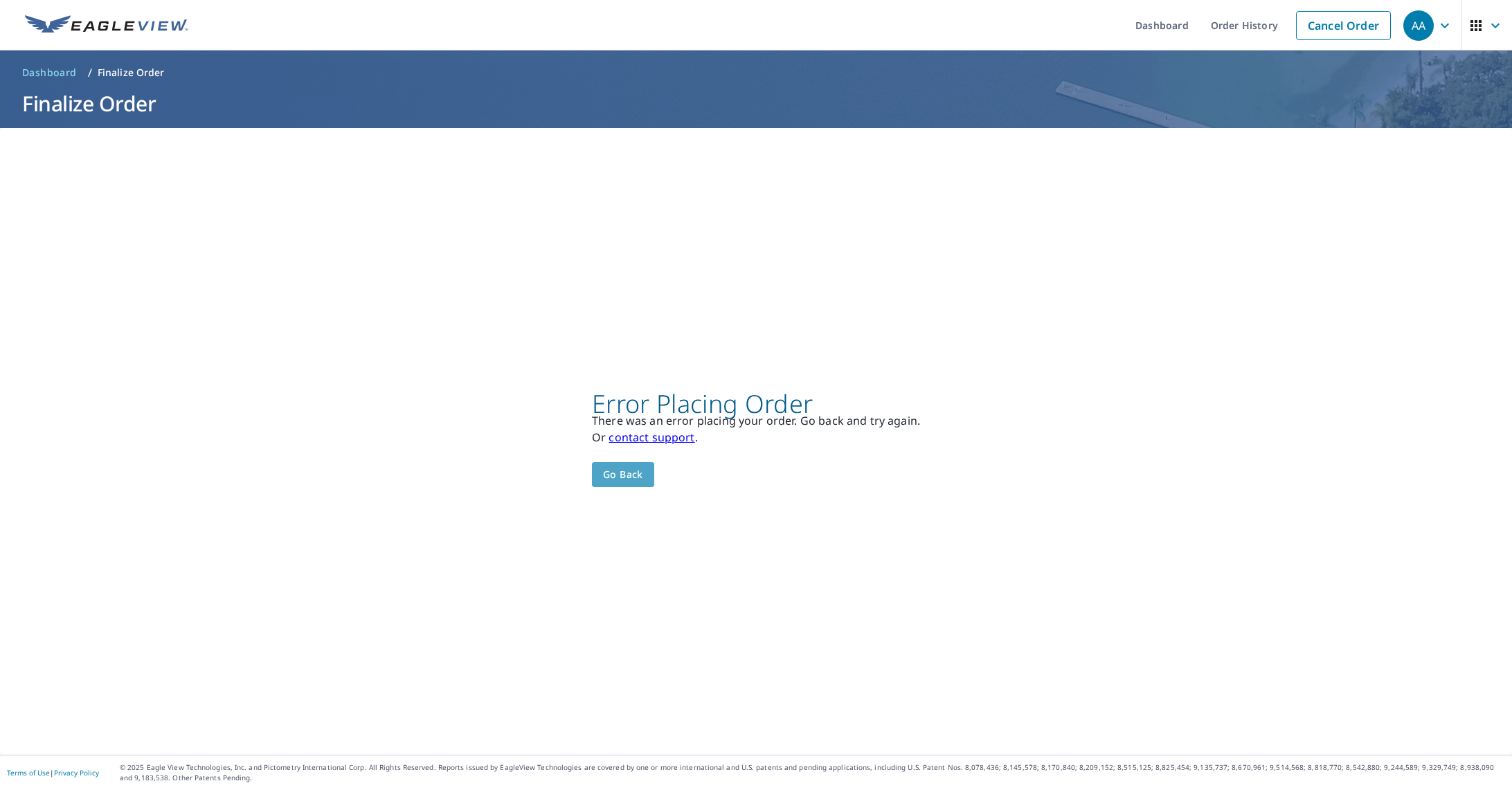
click at [626, 473] on span "Go back" at bounding box center [623, 474] width 40 height 17
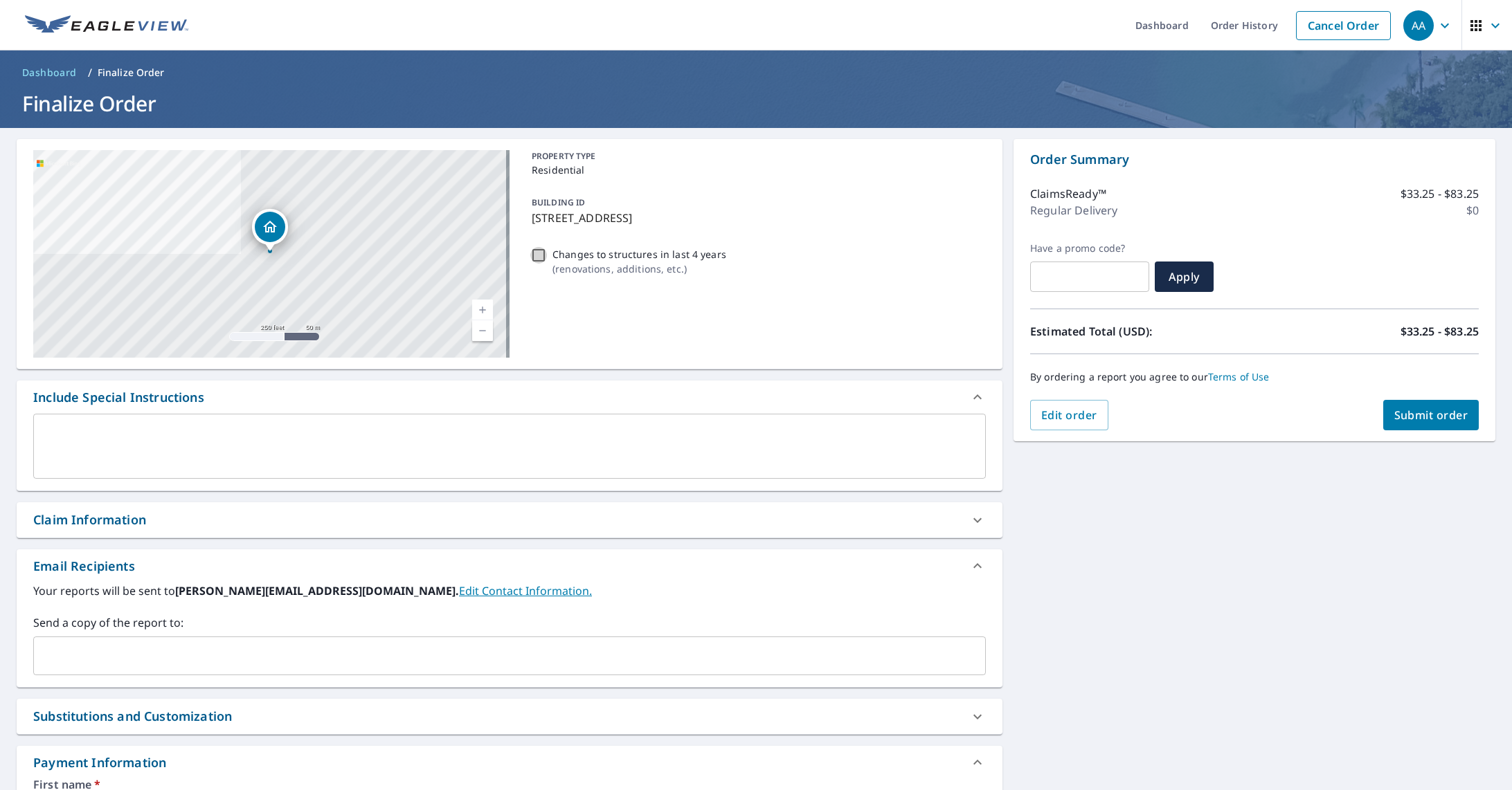
click at [536, 253] on input "Changes to structures in last 4 years ( renovations, additions, etc. )" at bounding box center [539, 255] width 16 height 16
checkbox input "true"
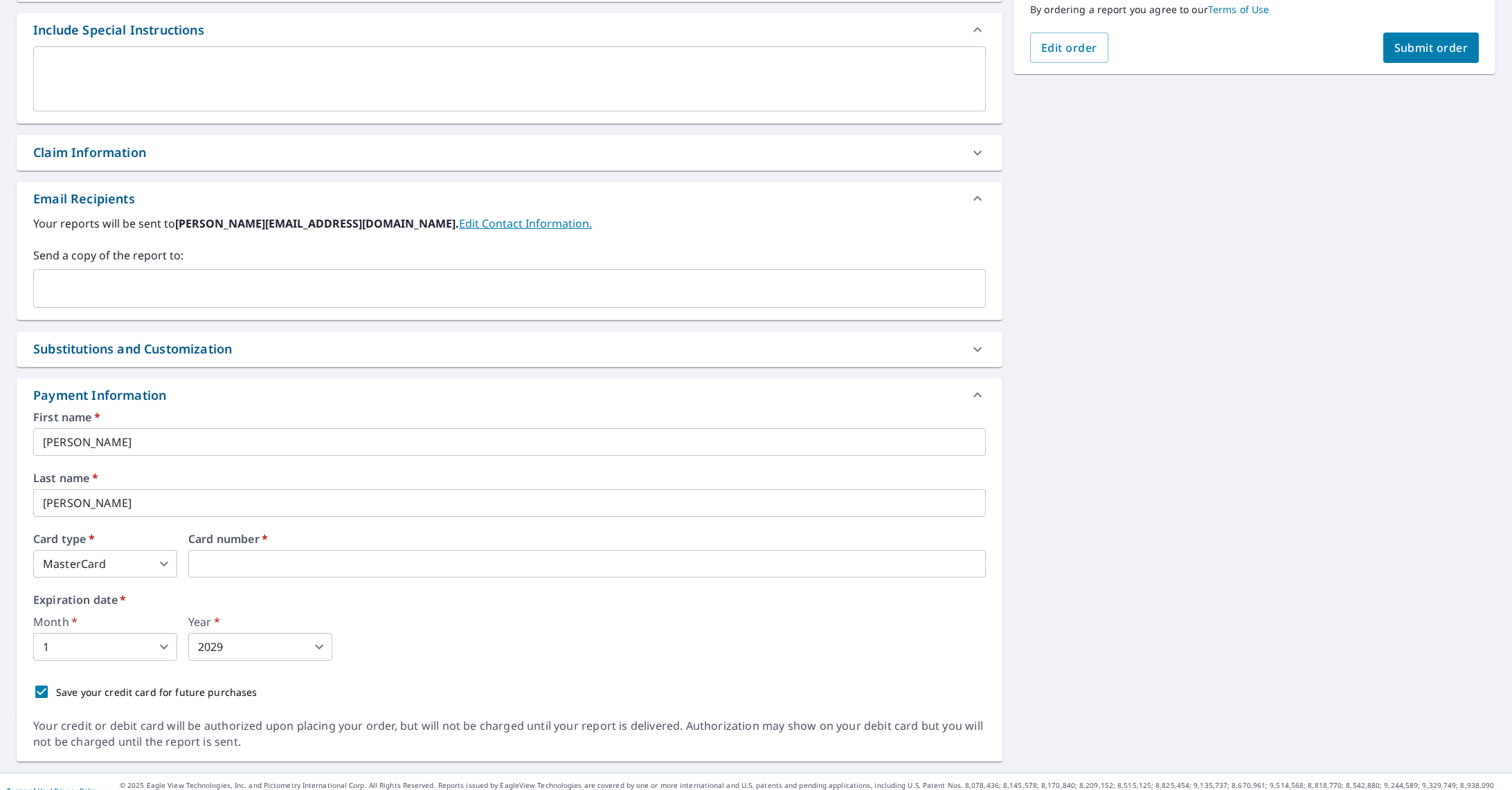
scroll to position [385, 0]
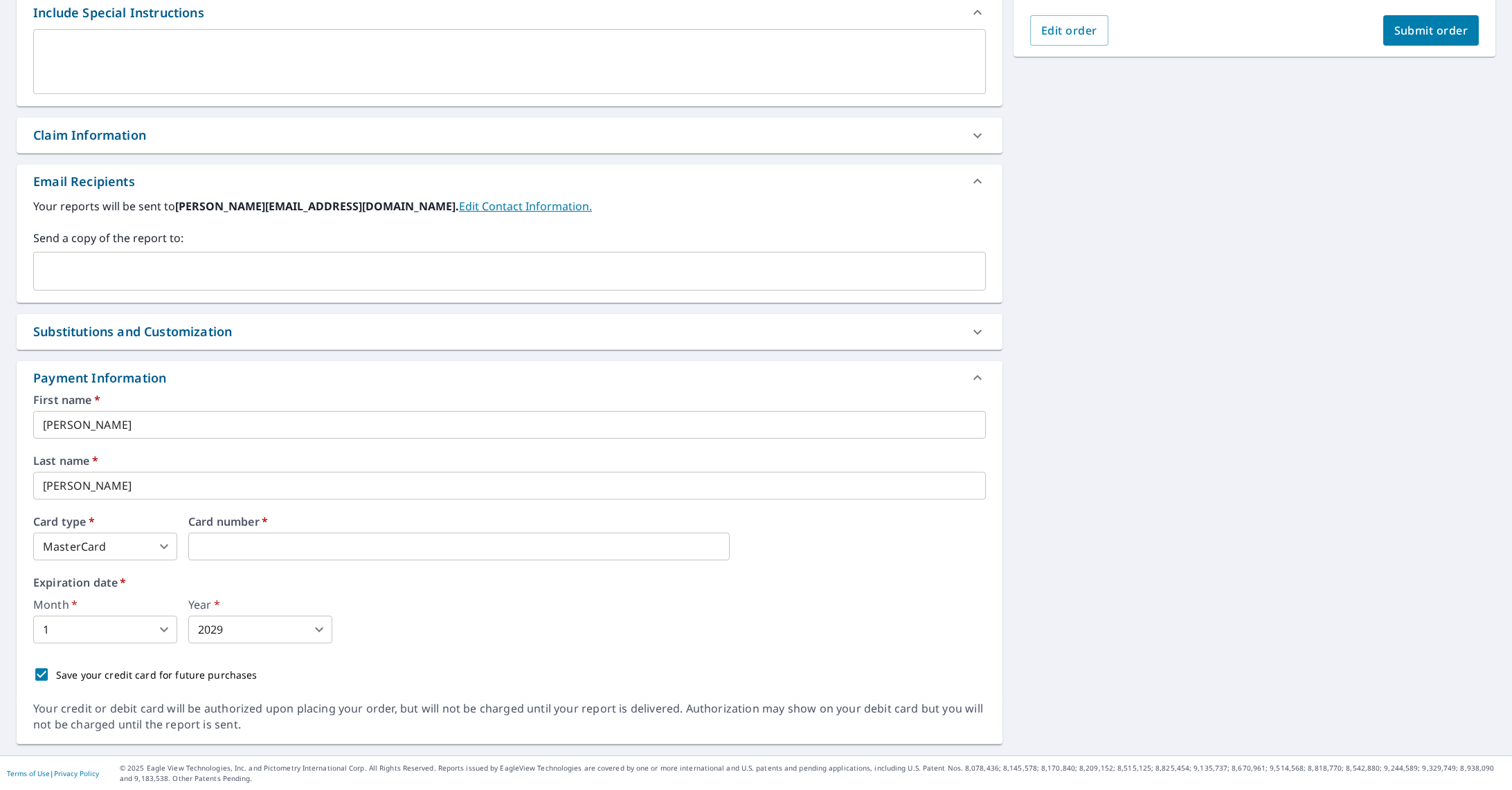
click at [136, 626] on body "AA AA Dashboard Order History Cancel Order AA Dashboard / Finalize Order Finali…" at bounding box center [756, 395] width 1512 height 790
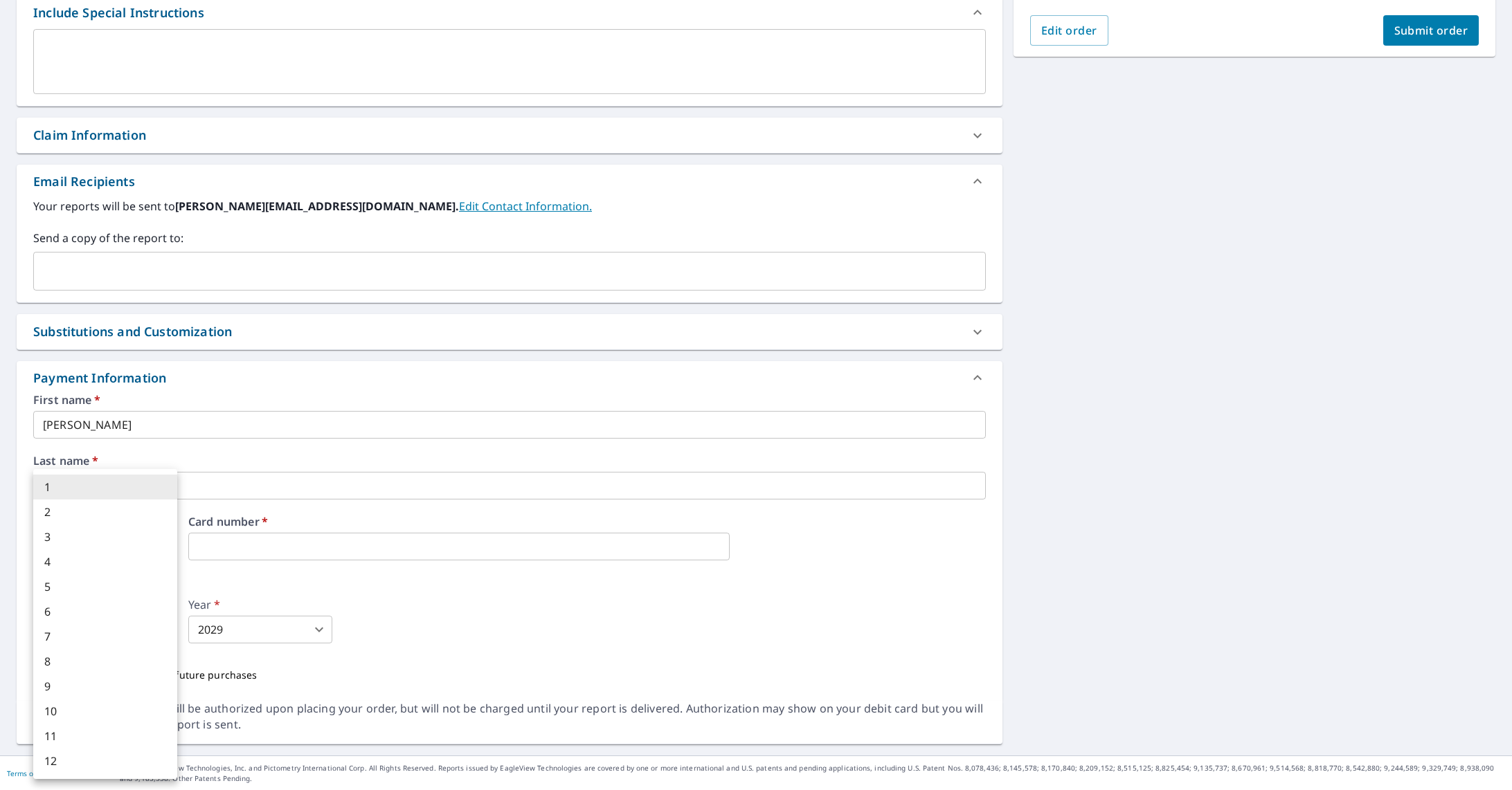
click at [588, 672] on div at bounding box center [756, 395] width 1512 height 790
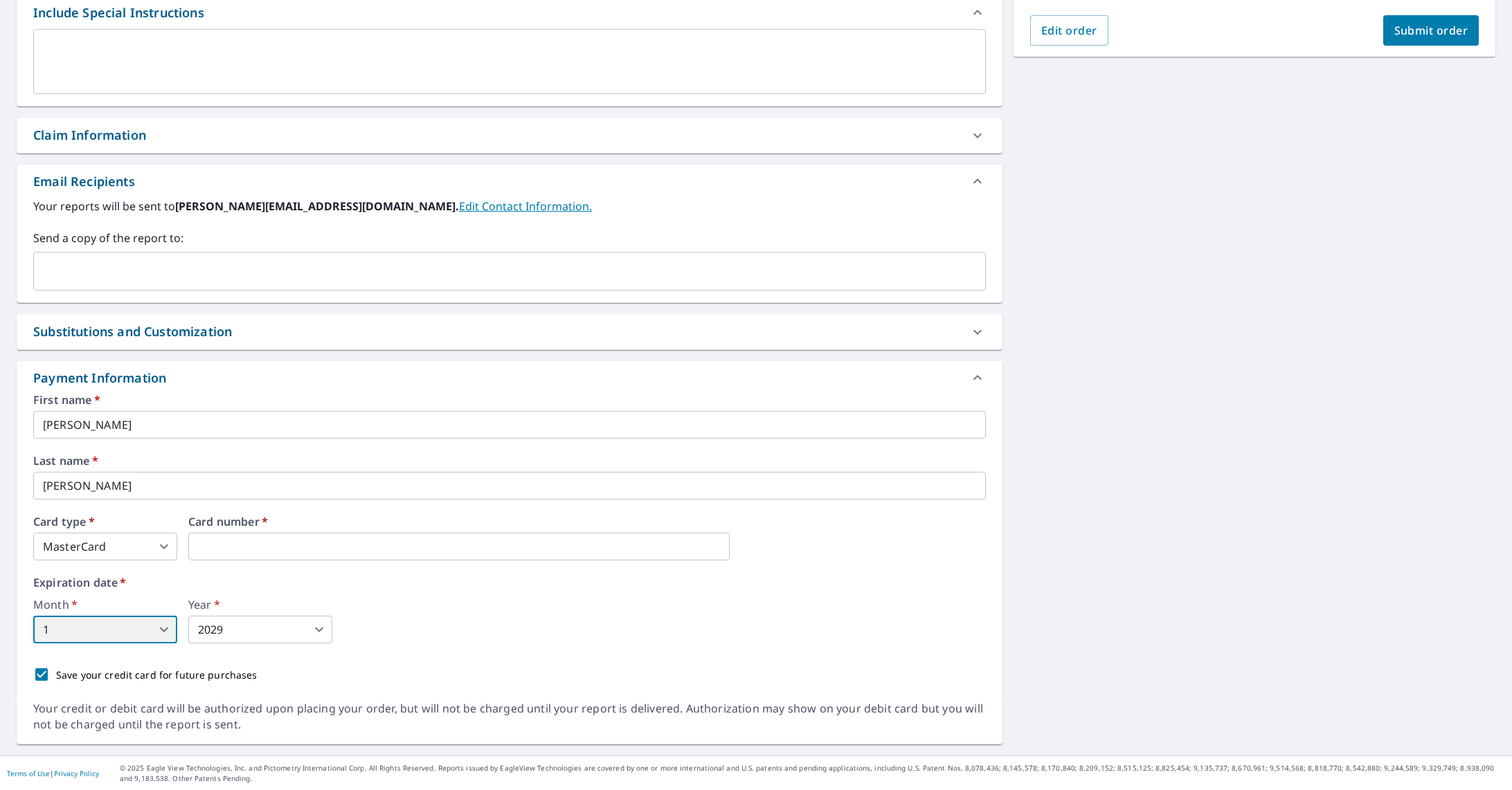
scroll to position [0, 0]
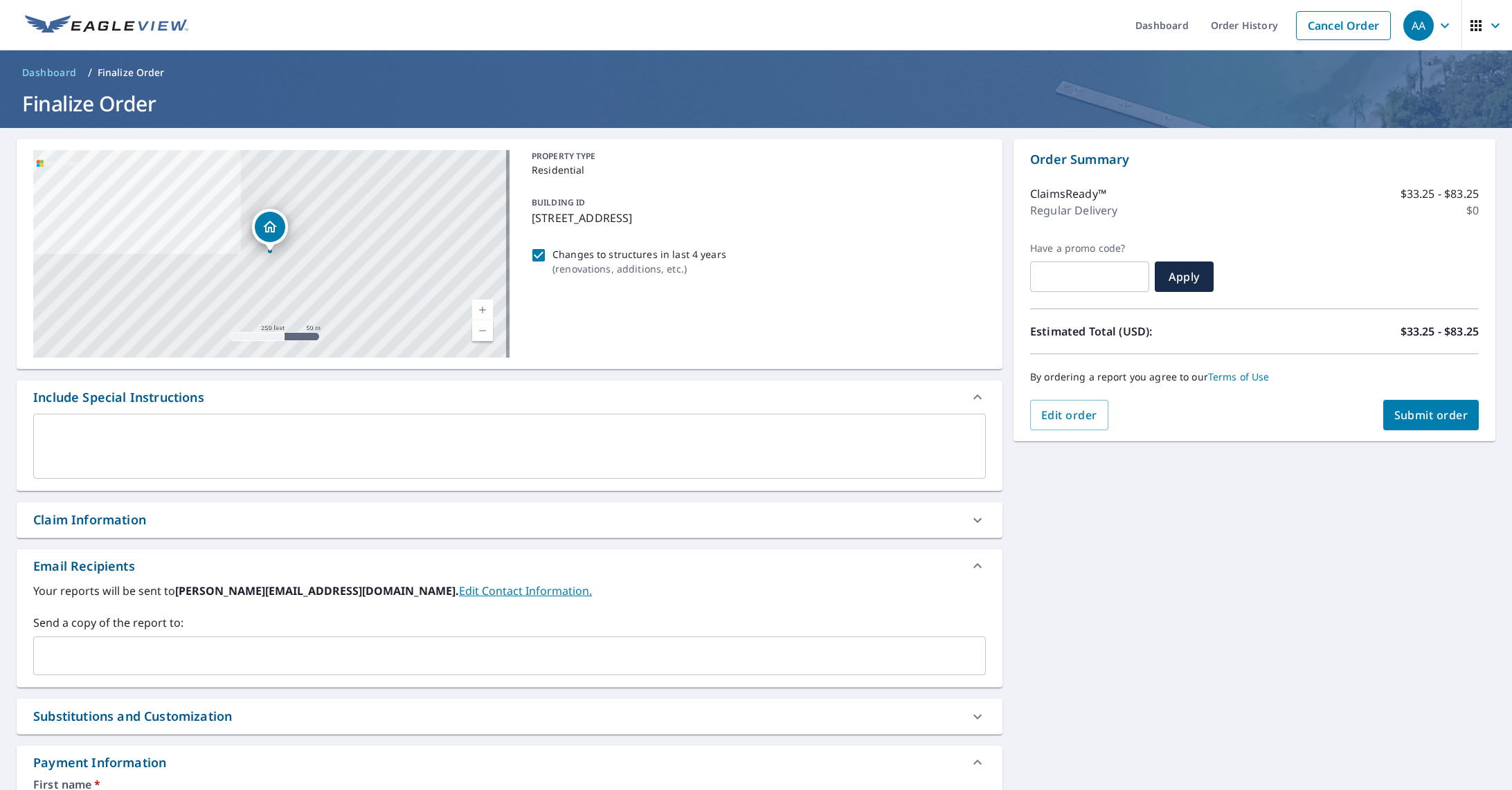
click at [1412, 418] on span "Submit order" at bounding box center [1431, 415] width 74 height 15
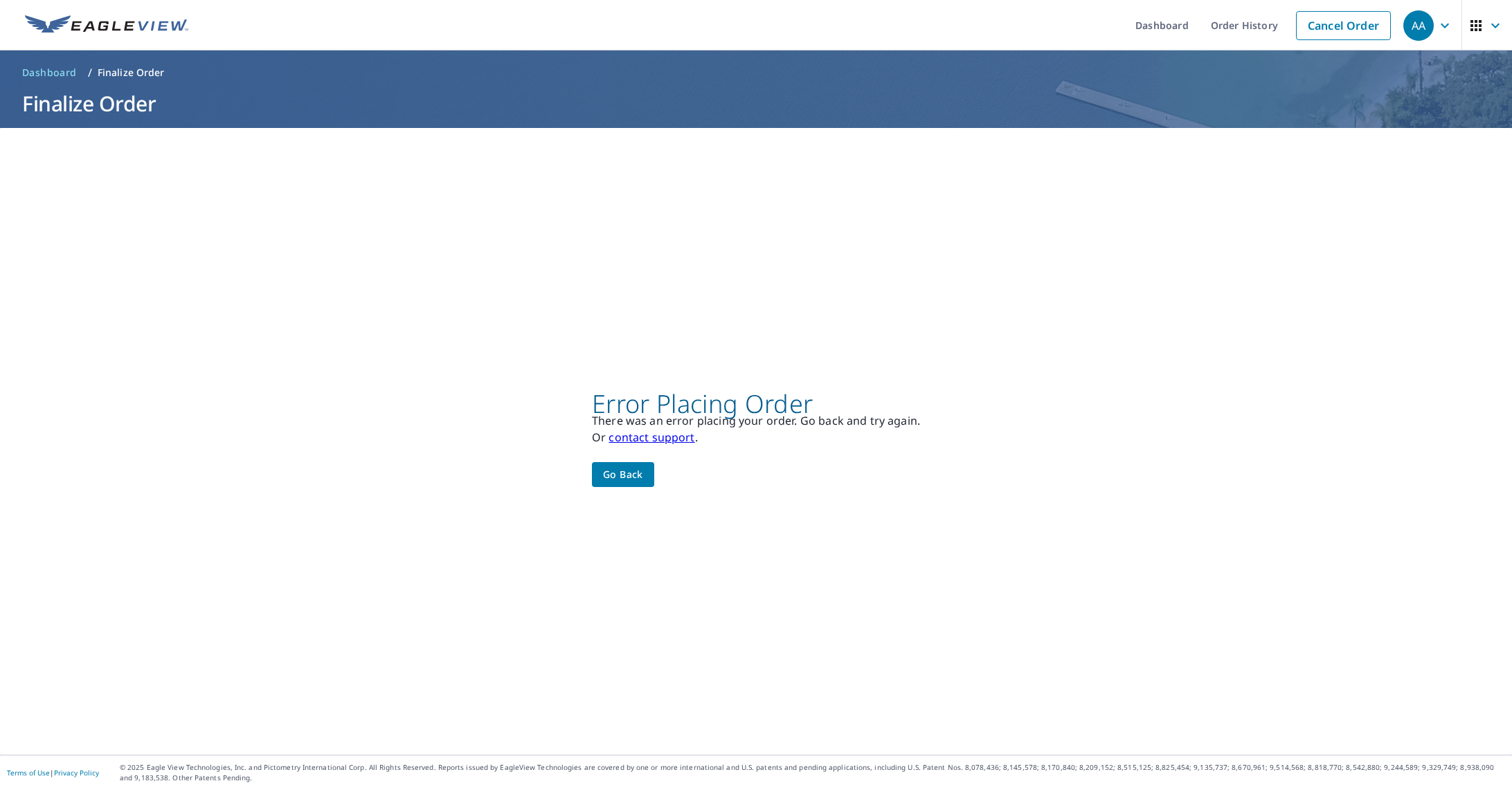
click at [641, 475] on button "Go back" at bounding box center [623, 475] width 63 height 25
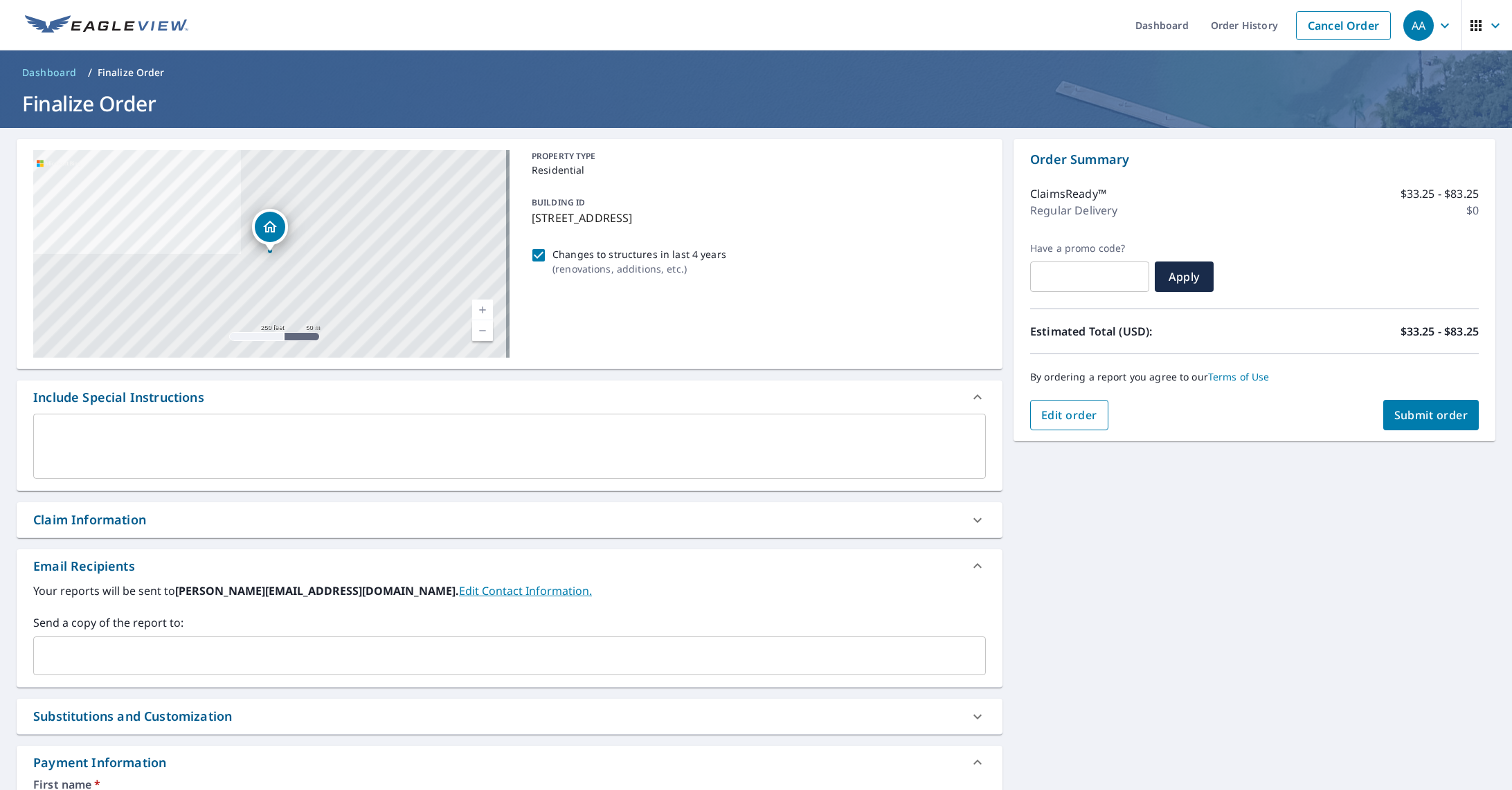
click at [1062, 410] on span "Edit order" at bounding box center [1069, 415] width 56 height 15
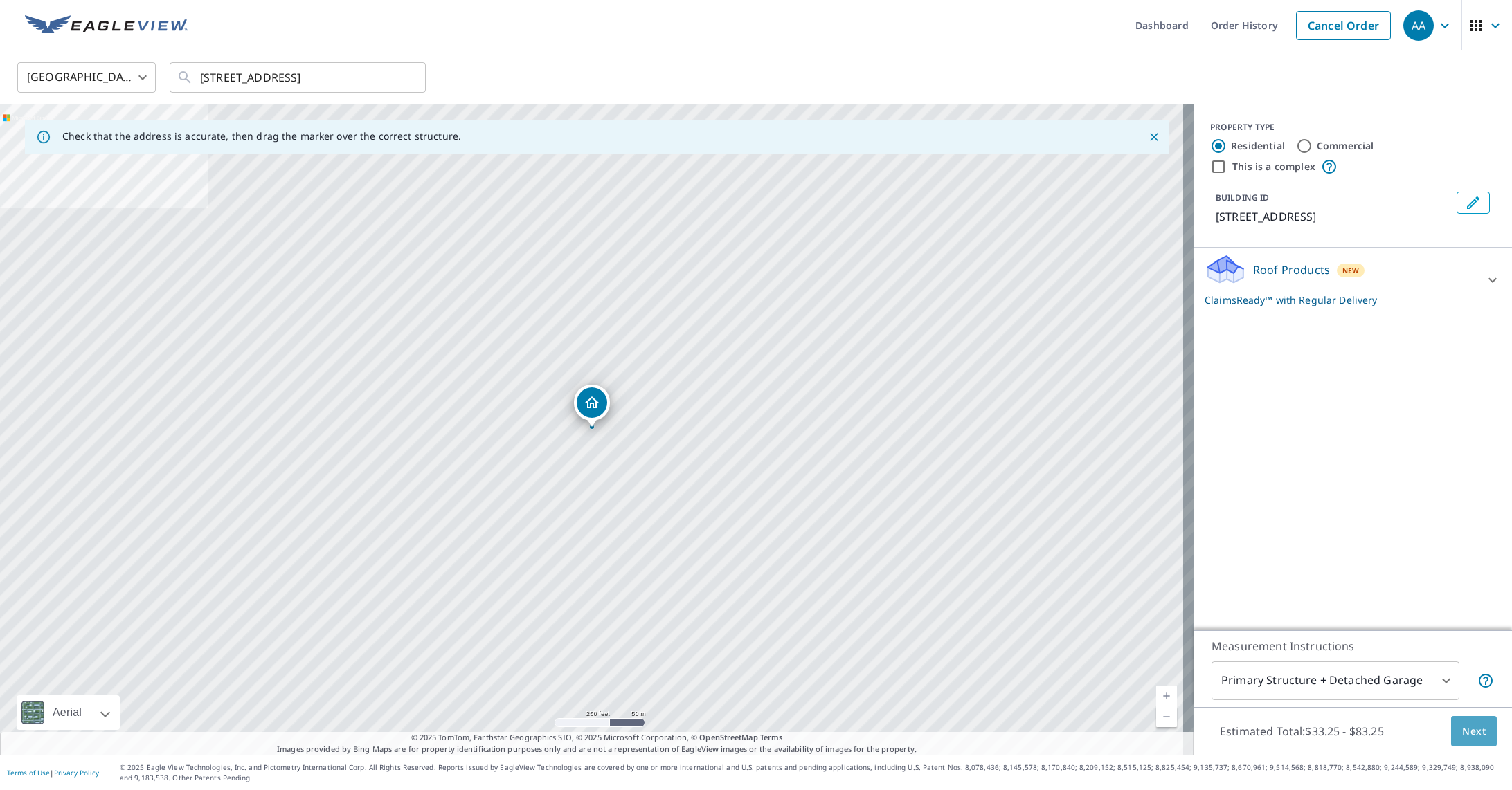
click at [1467, 732] on span "Next" at bounding box center [1474, 731] width 24 height 17
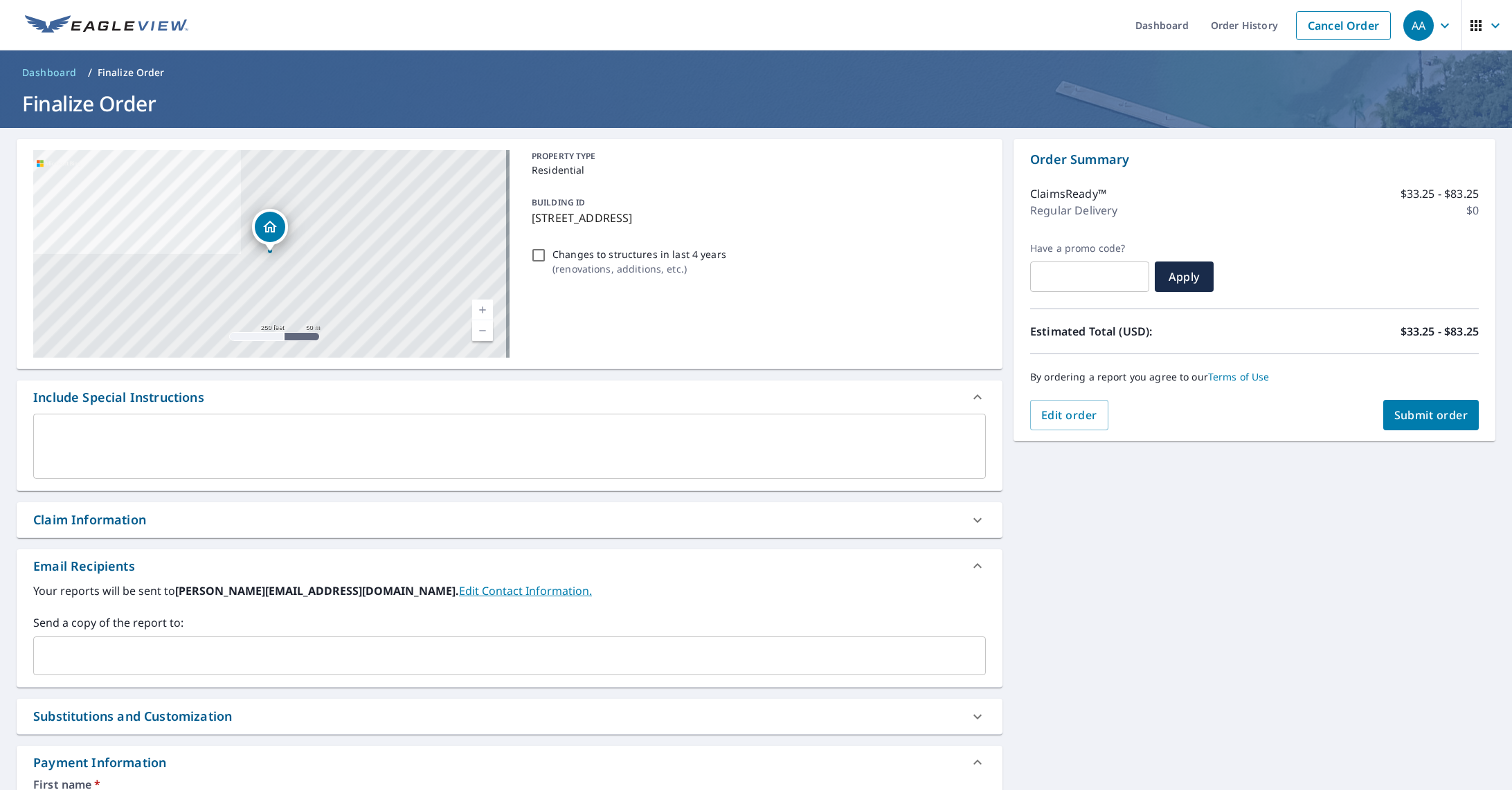
click at [533, 253] on input "Changes to structures in last 4 years ( renovations, additions, etc. )" at bounding box center [539, 255] width 16 height 16
checkbox input "true"
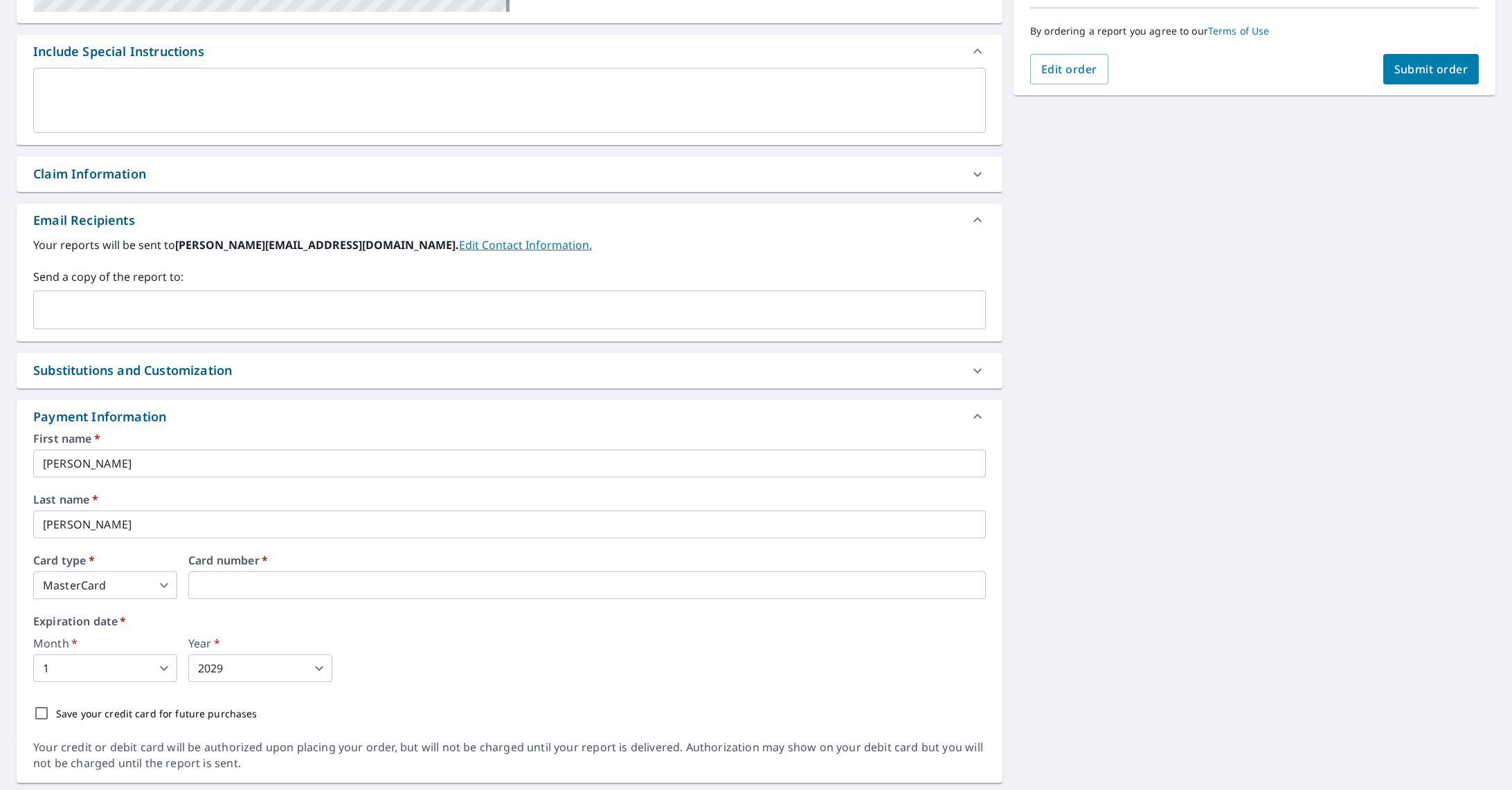
click at [51, 284] on label "Send a copy of the report to:" at bounding box center [509, 277] width 953 height 16
click at [51, 295] on div "​" at bounding box center [509, 310] width 953 height 39
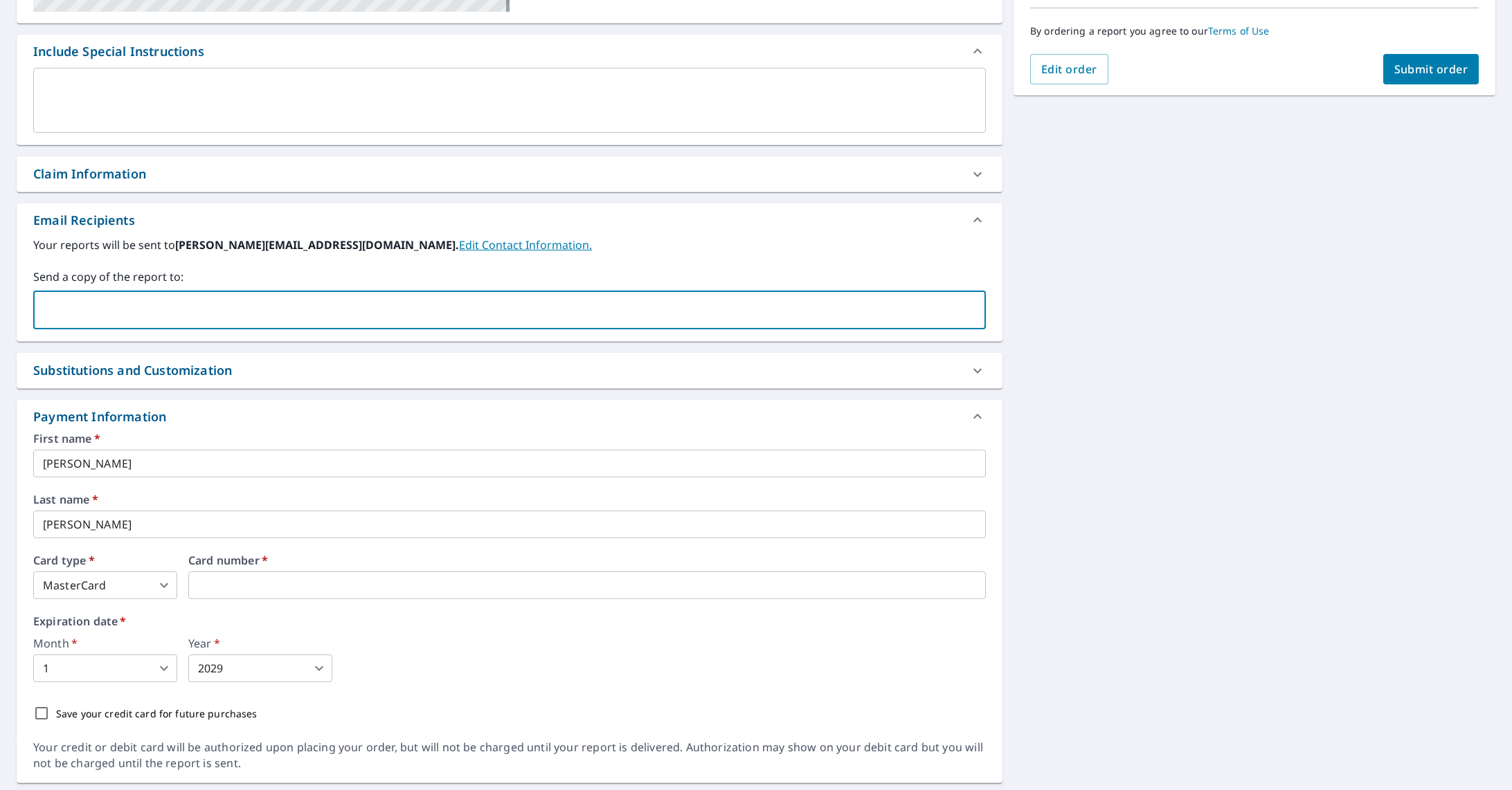
paste input "[PERSON_NAME][EMAIL_ADDRESS][PERSON_NAME][DOMAIN_NAME]"
type input "[PERSON_NAME][EMAIL_ADDRESS][PERSON_NAME][DOMAIN_NAME]"
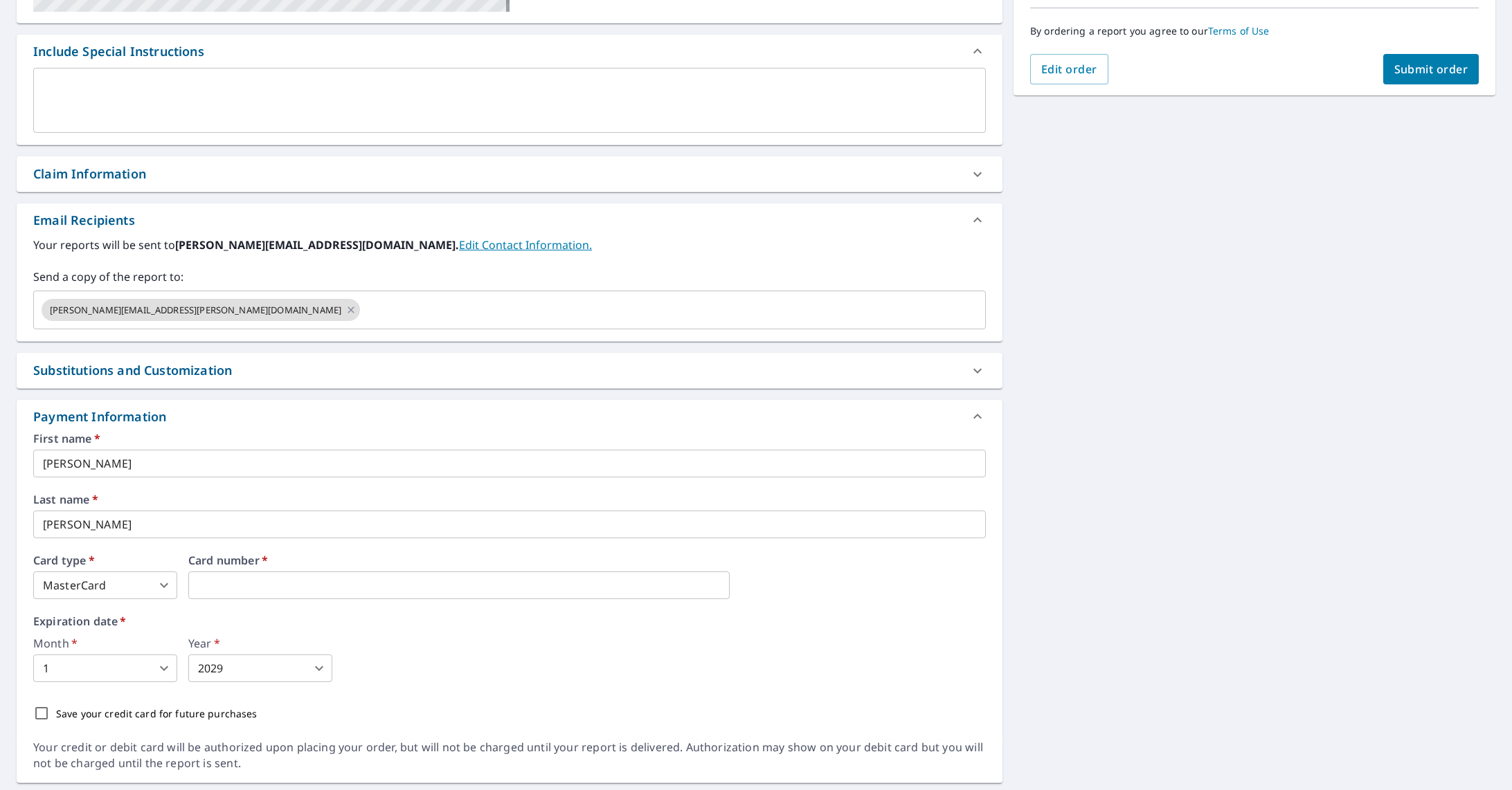
click at [323, 623] on label "Expiration date   *" at bounding box center [509, 621] width 953 height 11
click at [509, 669] on div "Month   * 1 1 ​ Year   * 2029 2029 ​" at bounding box center [509, 660] width 953 height 44
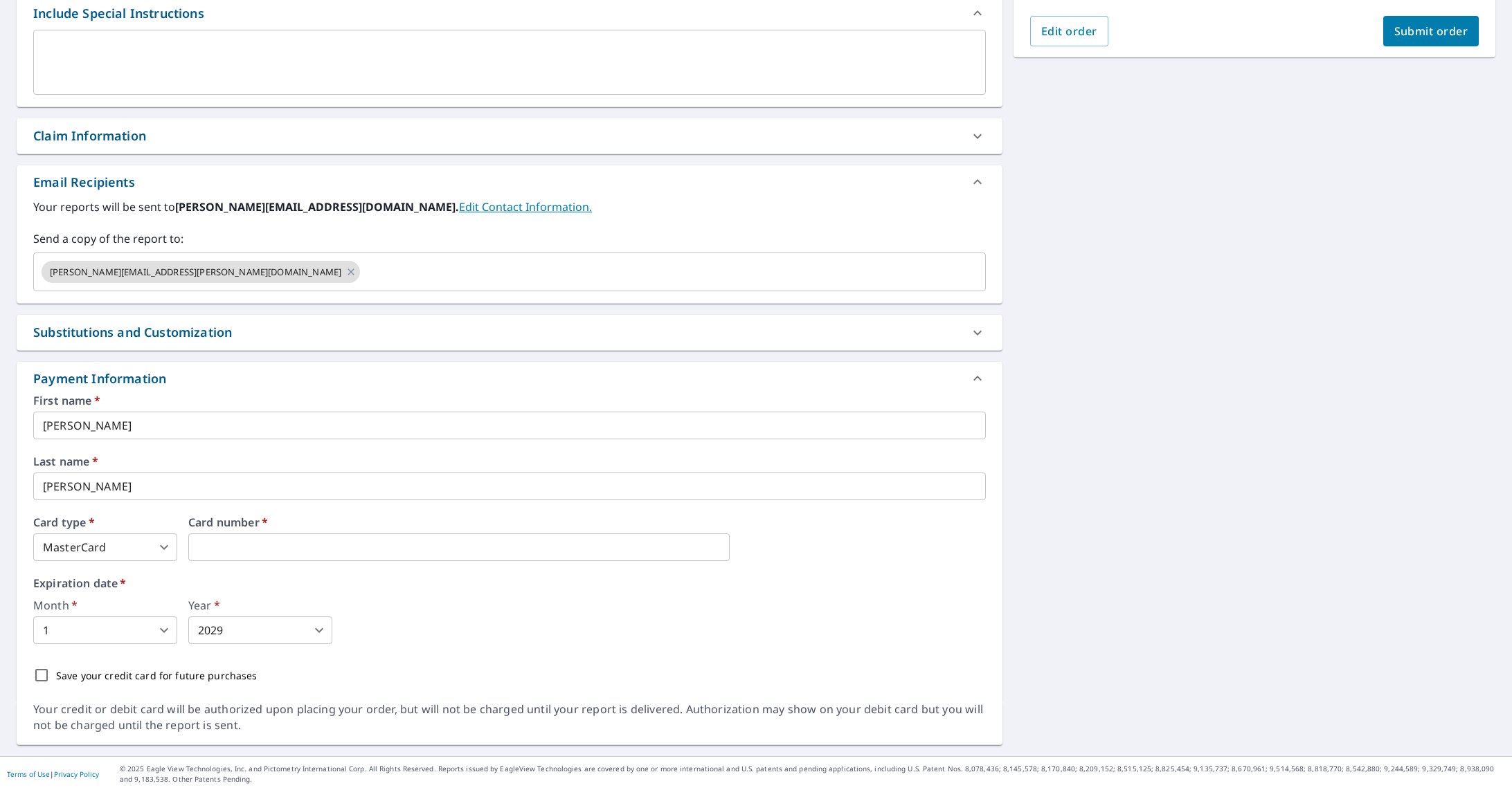
scroll to position [385, 0]
click at [42, 676] on input "Save your credit card for future purchases" at bounding box center [41, 675] width 29 height 29
checkbox input "true"
click at [1420, 31] on span "Submit order" at bounding box center [1431, 31] width 74 height 15
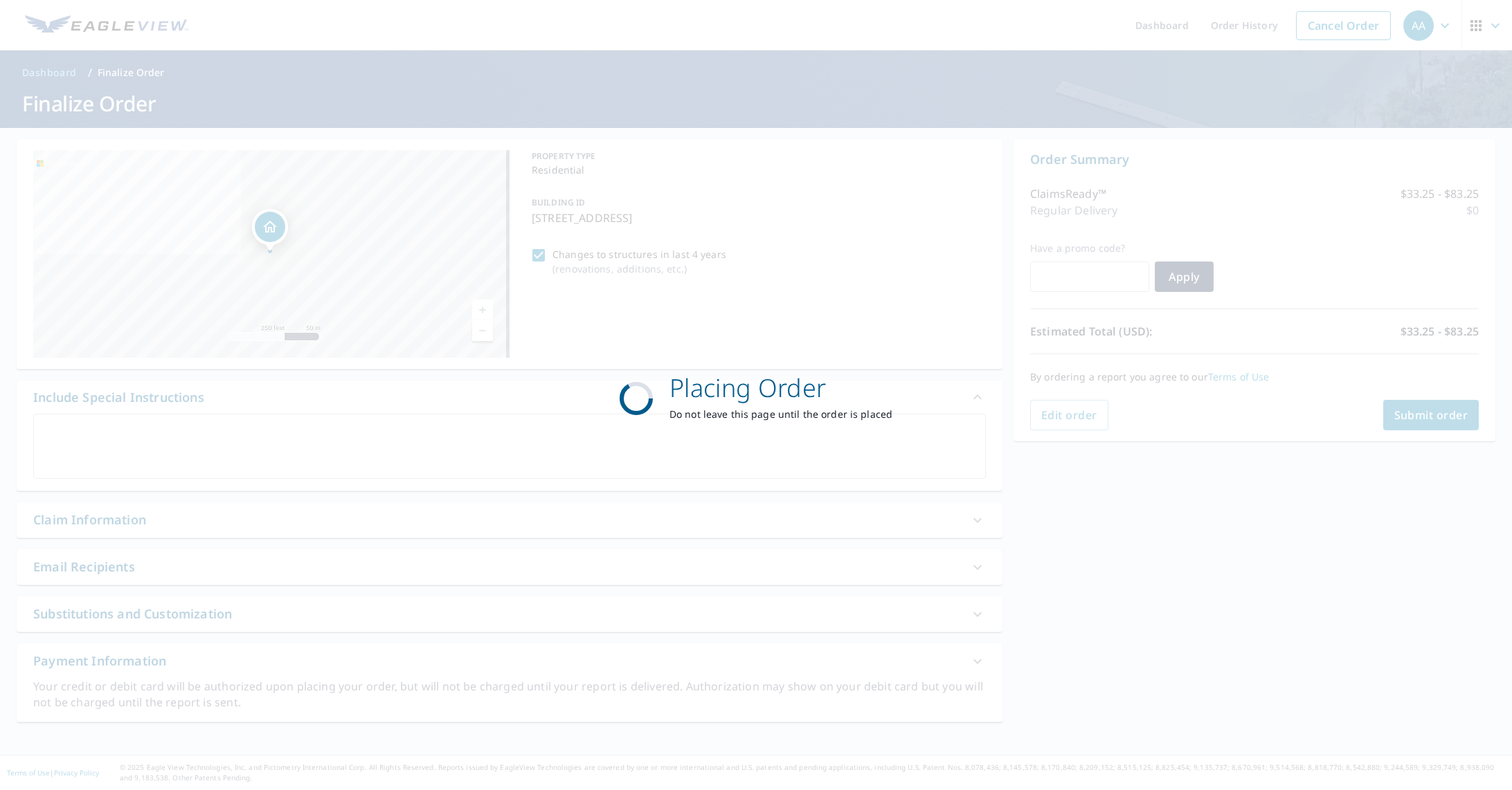
scroll to position [0, 0]
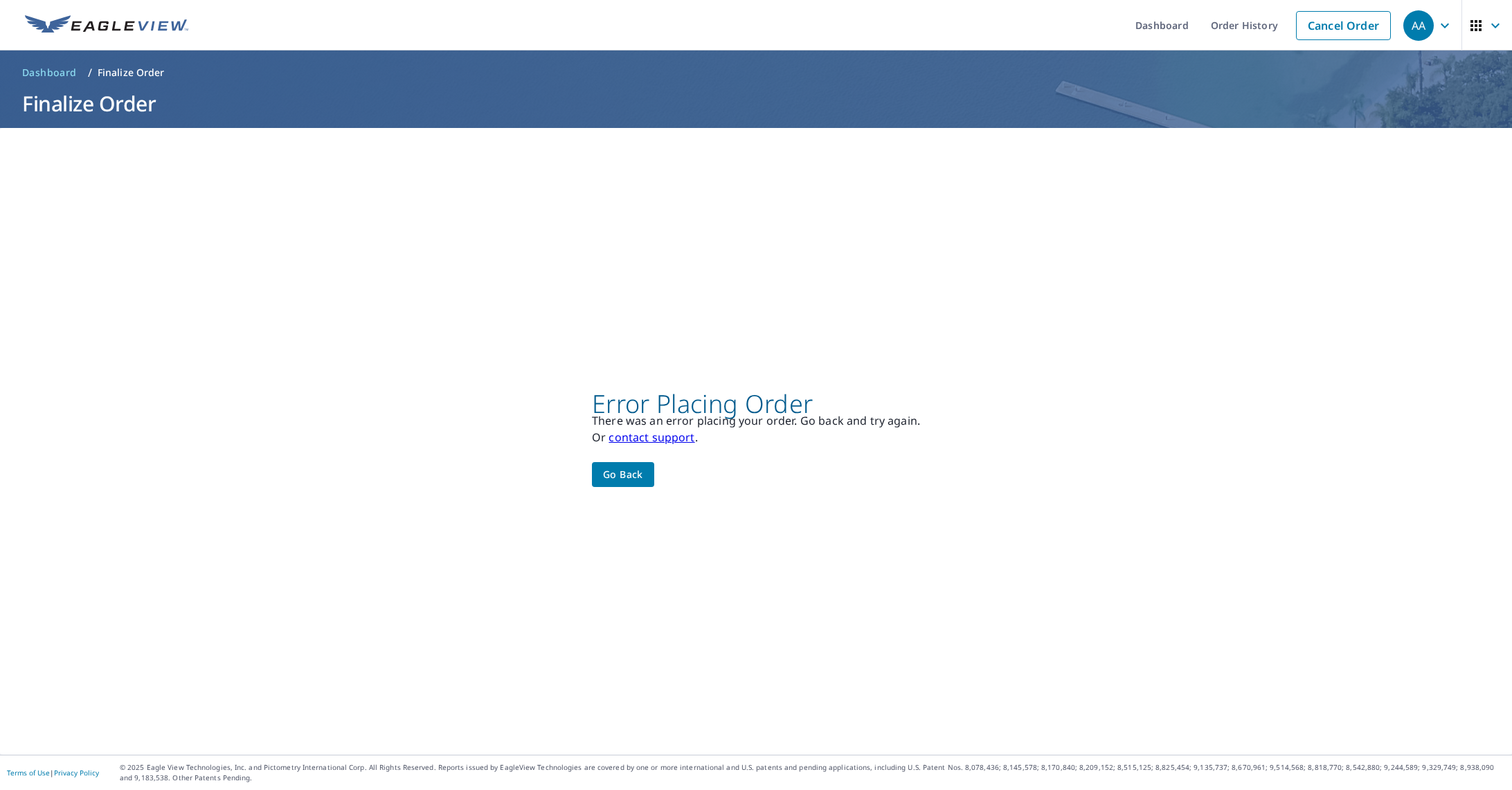
click at [611, 474] on span "Go back" at bounding box center [623, 474] width 40 height 17
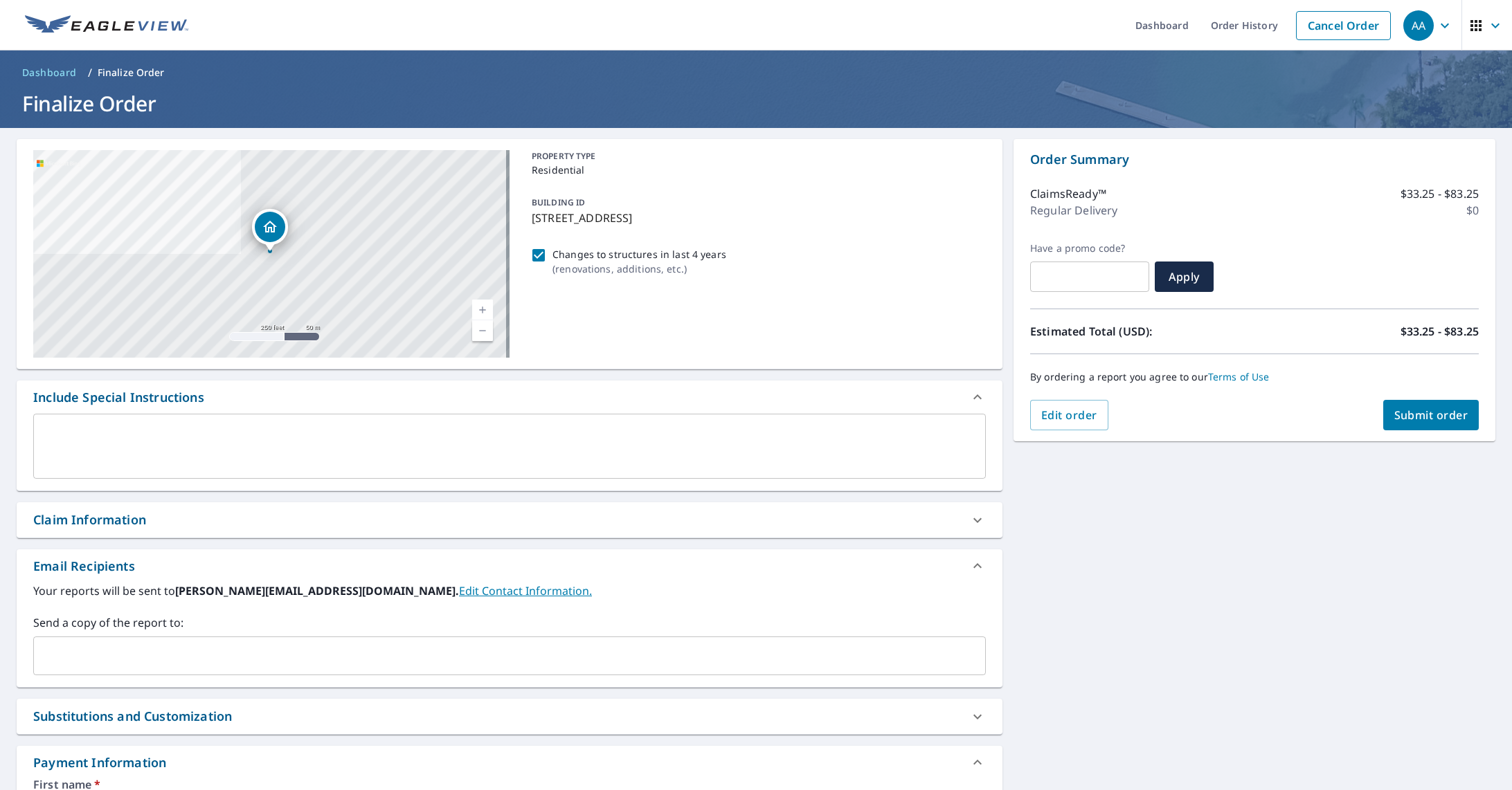
scroll to position [346, 0]
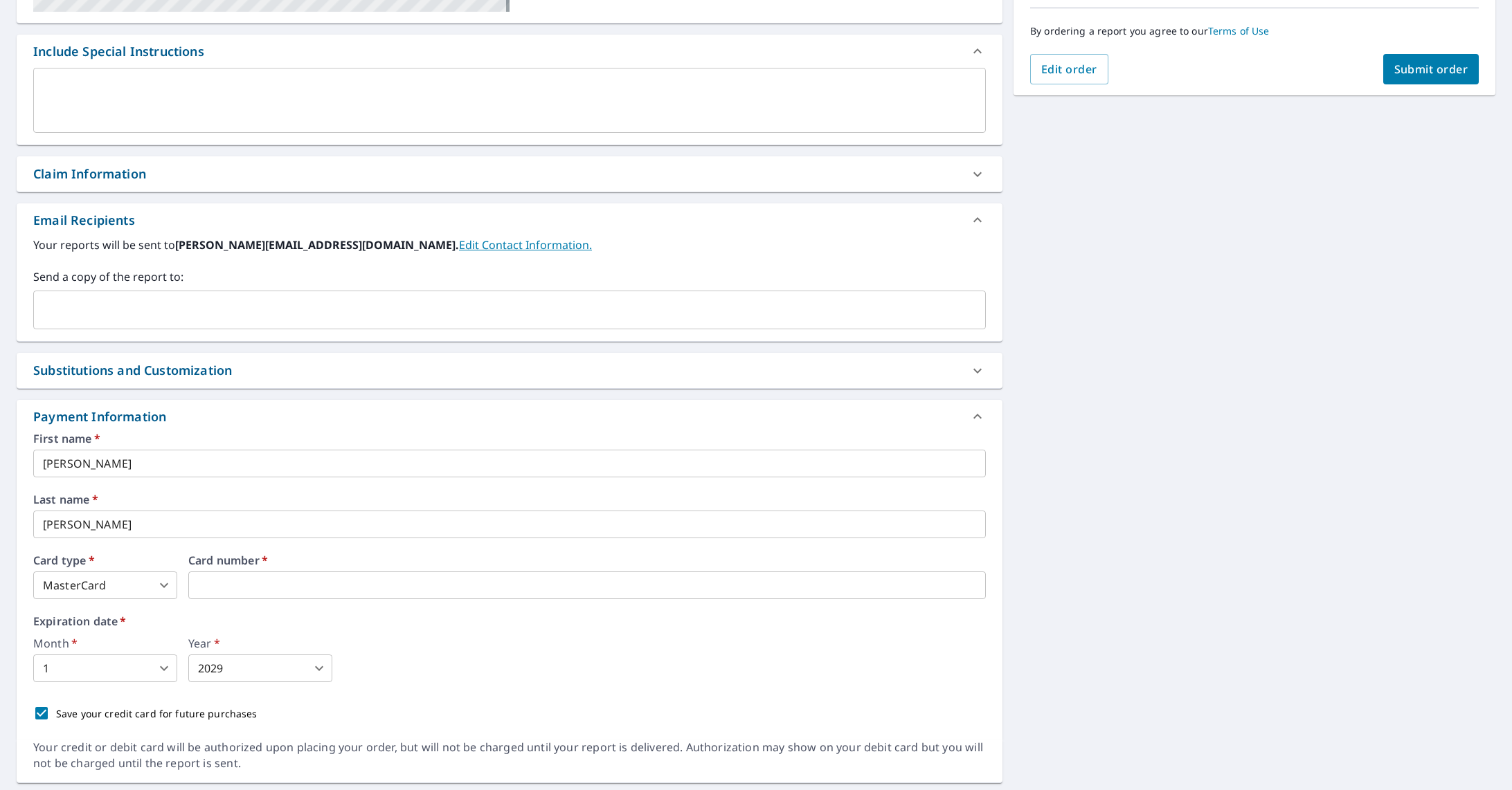
click at [97, 101] on textarea at bounding box center [509, 101] width 933 height 39
click at [118, 171] on div "Claim Information" at bounding box center [89, 173] width 112 height 19
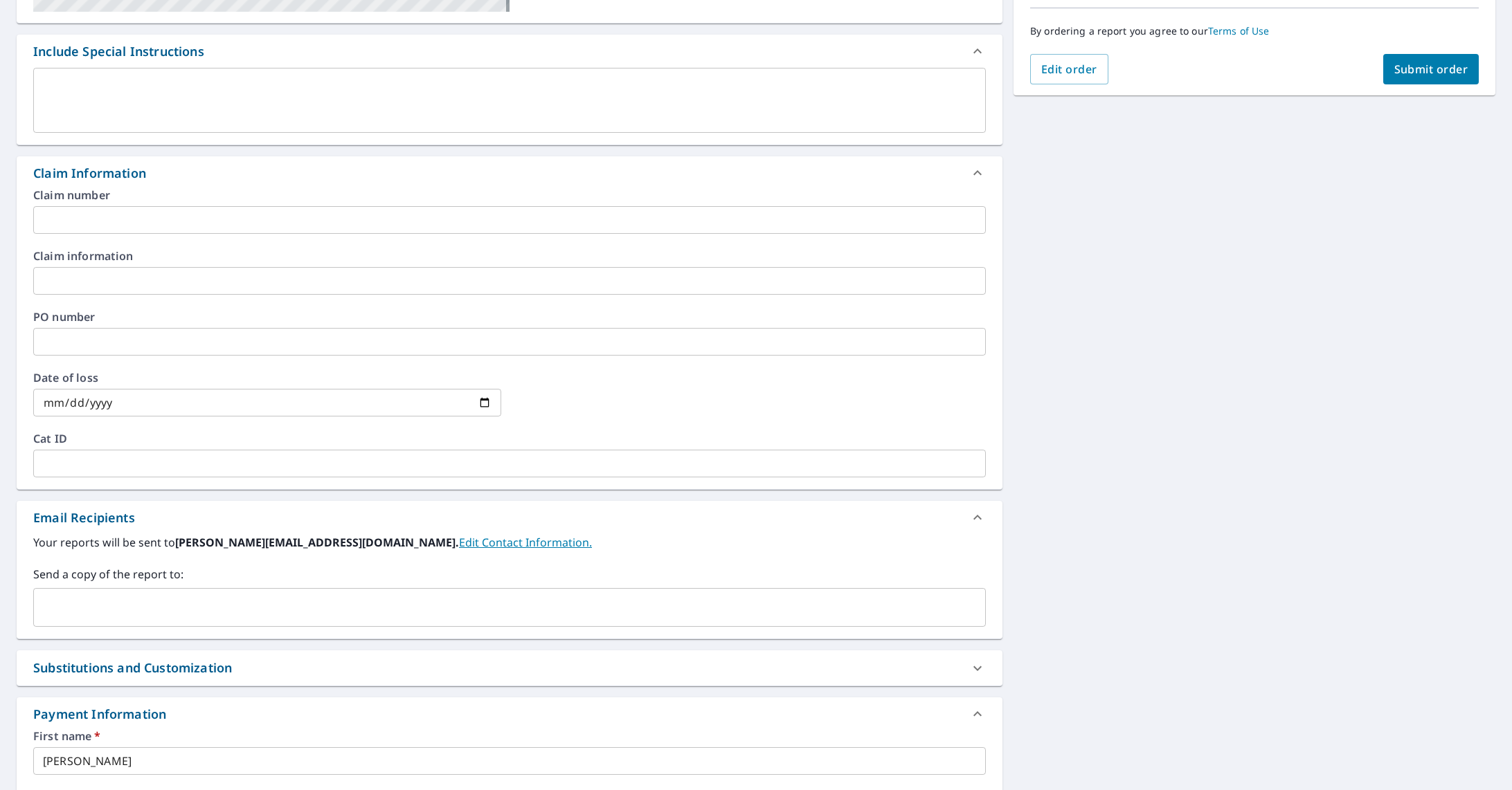
scroll to position [681, 0]
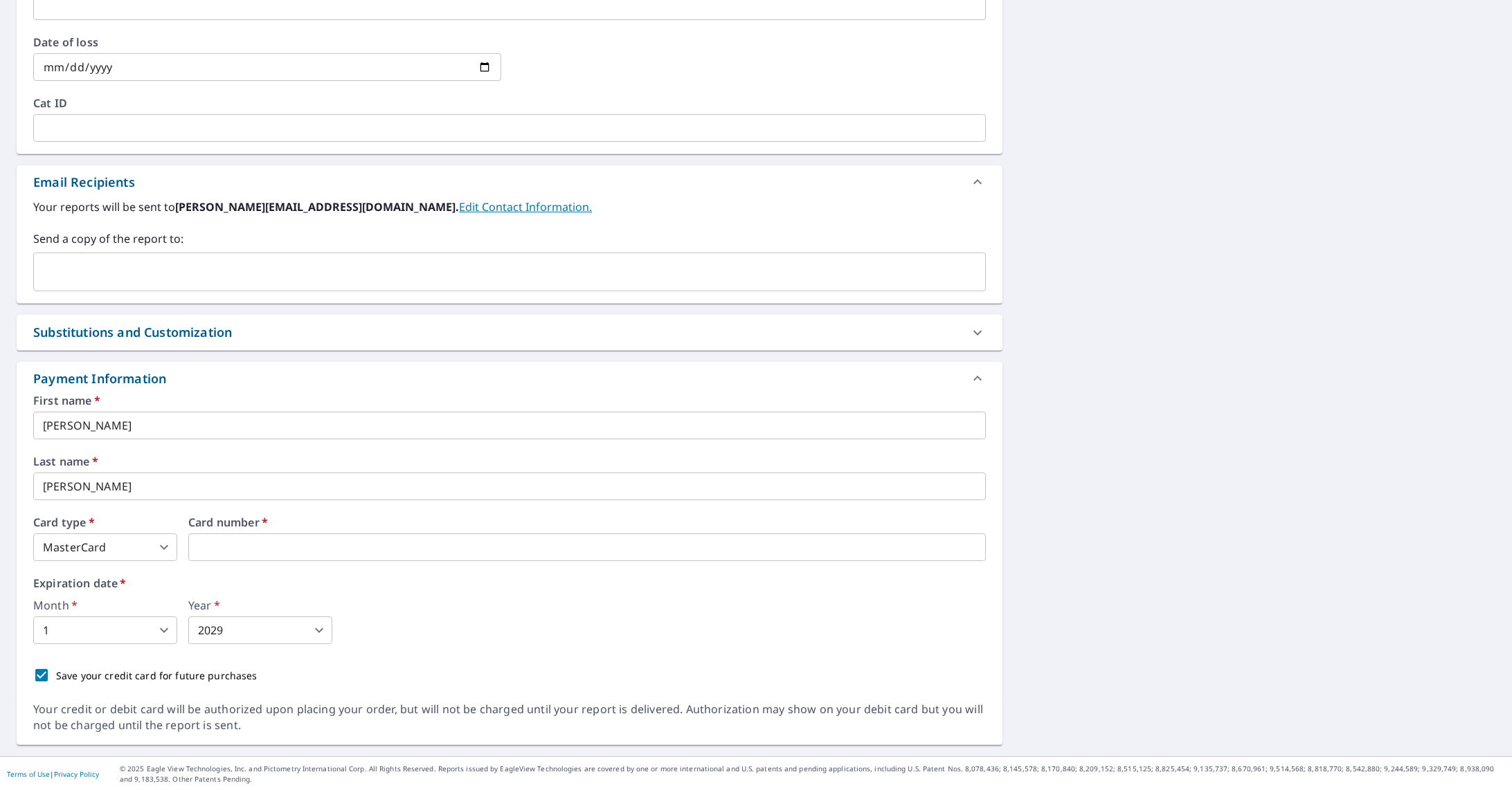
click at [973, 338] on icon at bounding box center [977, 333] width 16 height 16
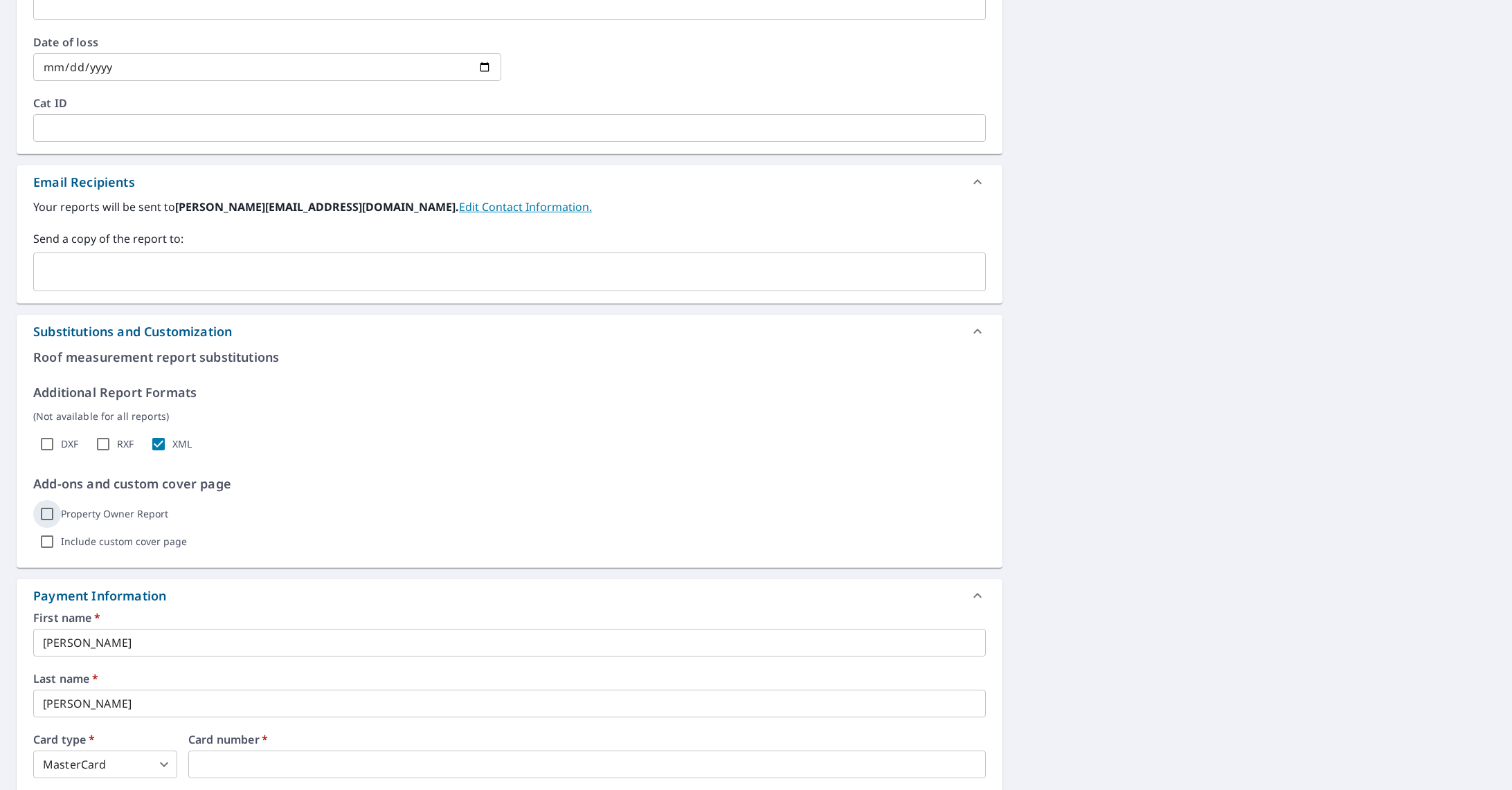
click at [51, 513] on input "Property Owner Report" at bounding box center [47, 514] width 28 height 28
checkbox input "true"
click at [48, 446] on input "DXF" at bounding box center [47, 444] width 28 height 28
checkbox input "true"
click at [158, 445] on input "XML" at bounding box center [158, 444] width 28 height 28
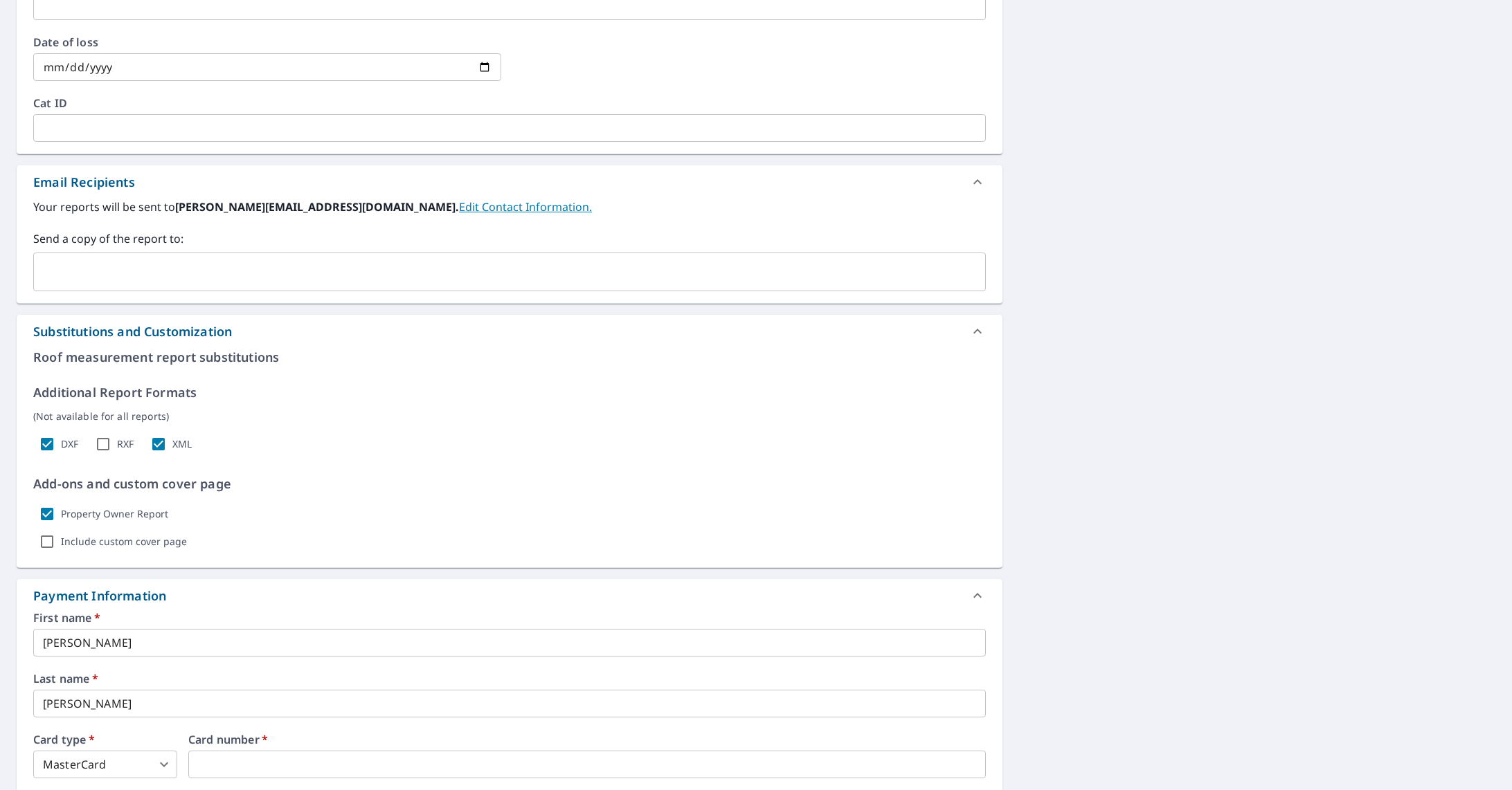
checkbox input "false"
click at [74, 550] on div "Include custom cover page" at bounding box center [509, 541] width 953 height 28
click at [65, 538] on label "Include custom cover page" at bounding box center [124, 541] width 126 height 13
click at [61, 538] on input "Include custom cover page" at bounding box center [47, 541] width 28 height 28
checkbox input "true"
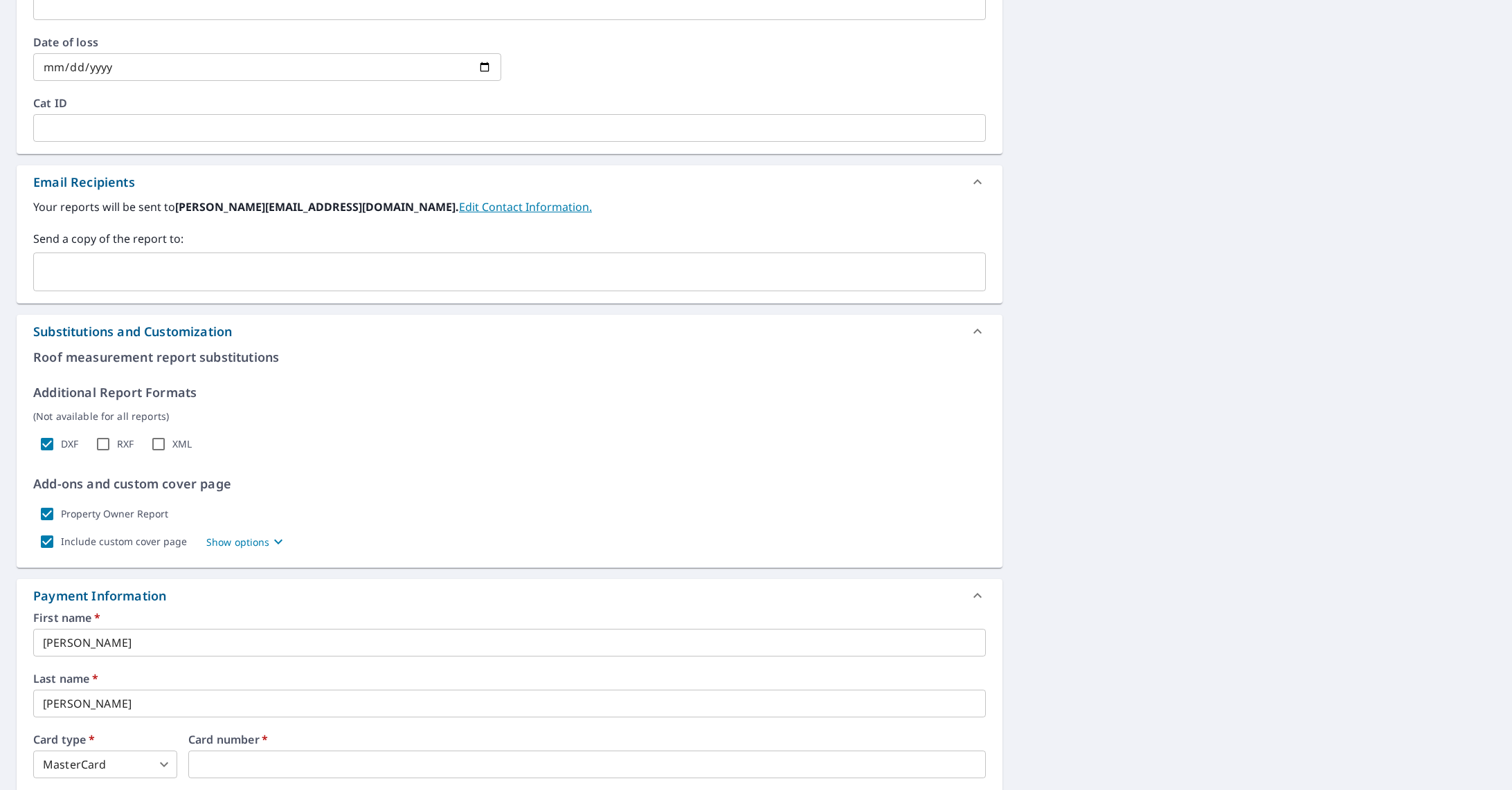
scroll to position [899, 0]
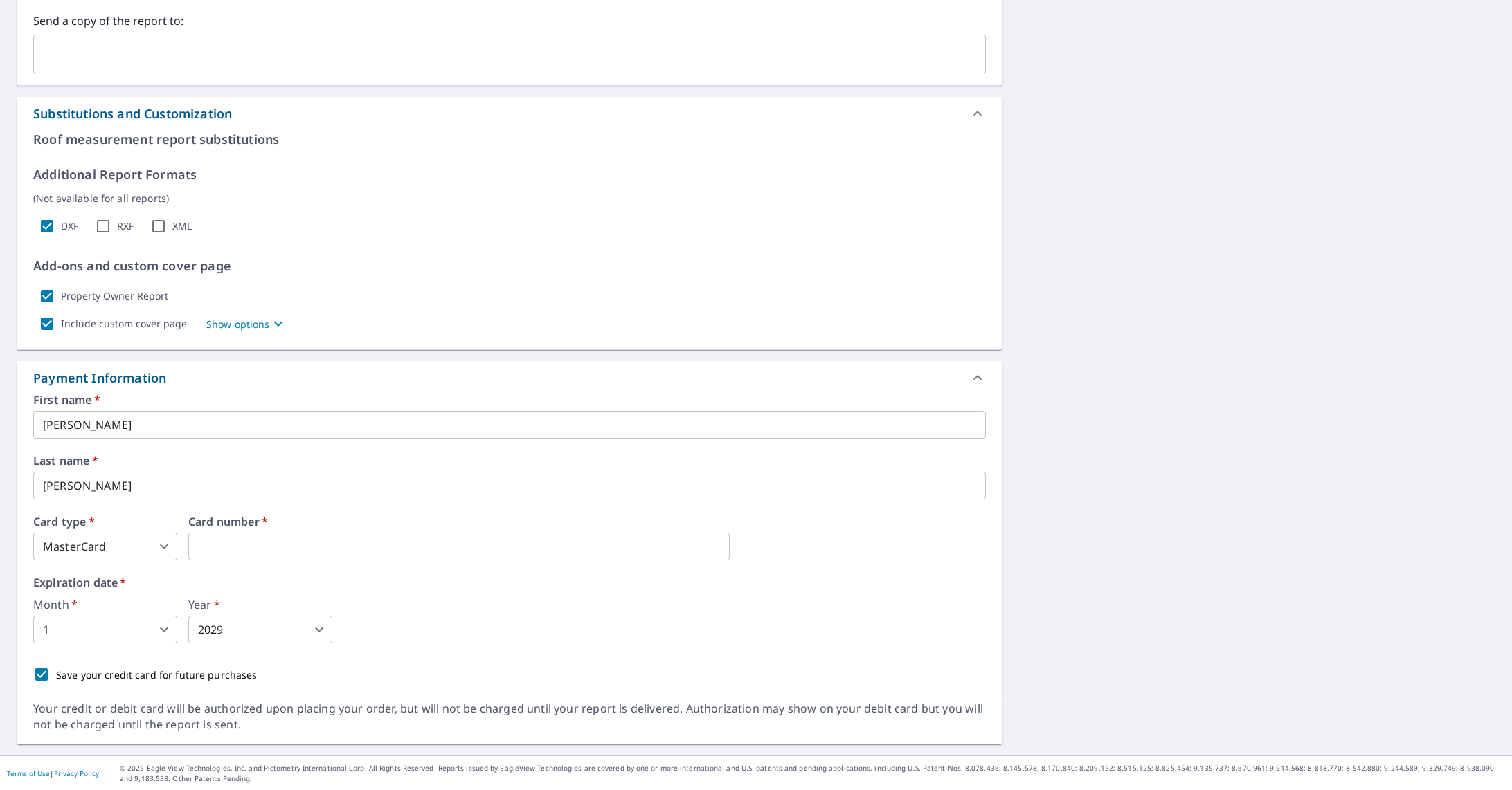
click at [163, 631] on body "AA AA Dashboard Order History Cancel Order AA Dashboard / Finalize Order Finali…" at bounding box center [756, 395] width 1512 height 790
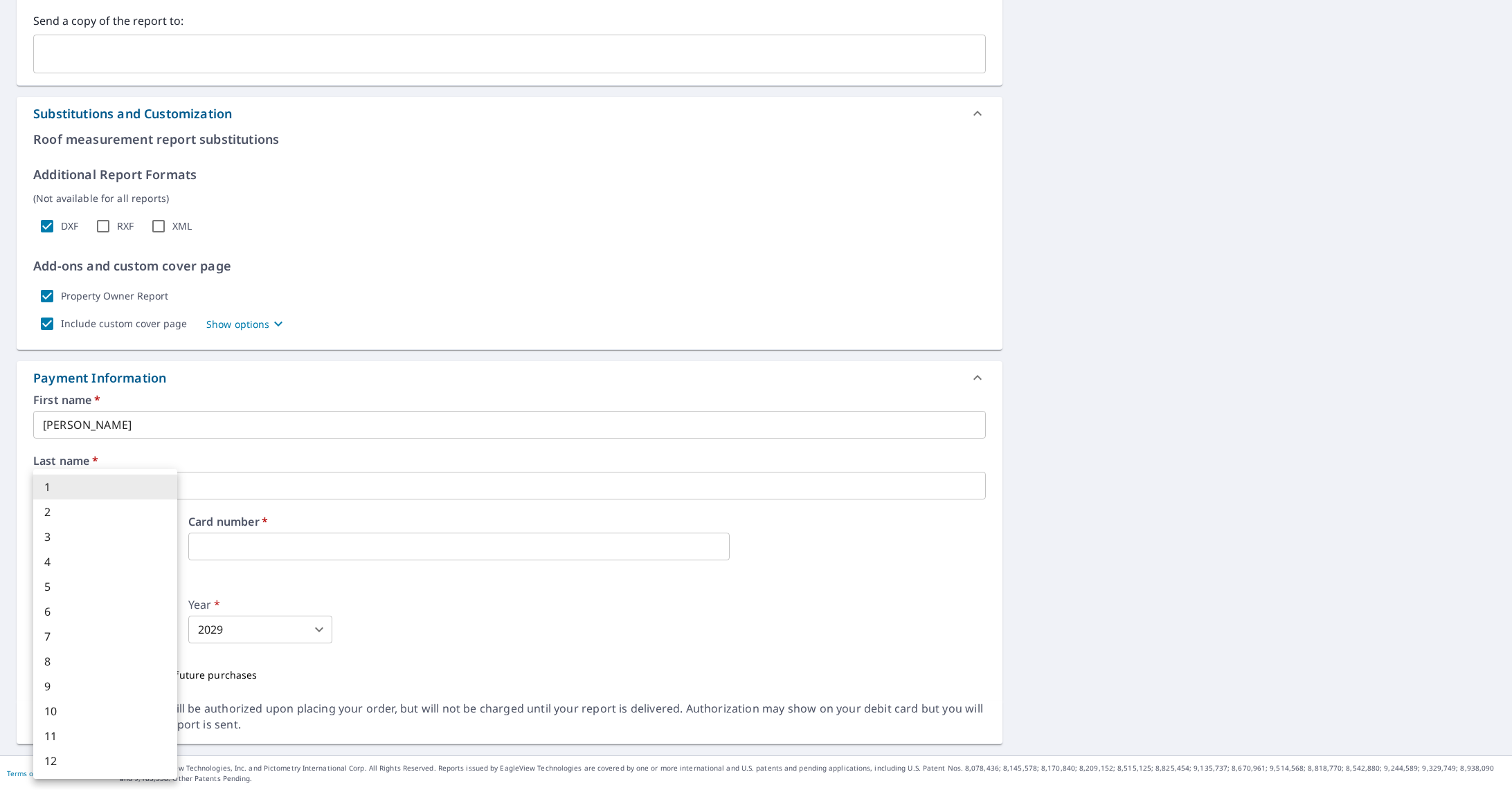
click at [86, 491] on li "1" at bounding box center [105, 486] width 144 height 25
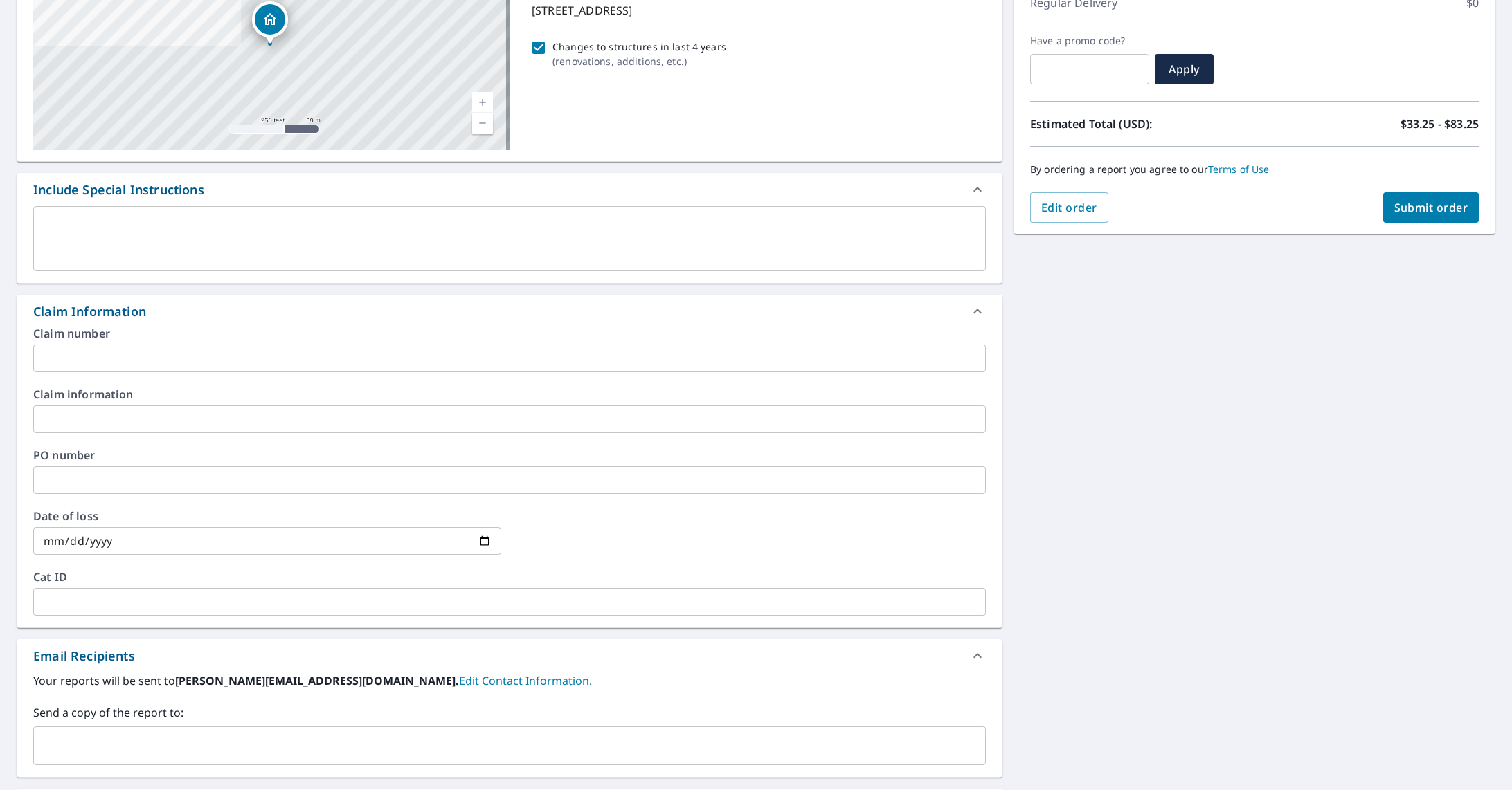
scroll to position [0, 0]
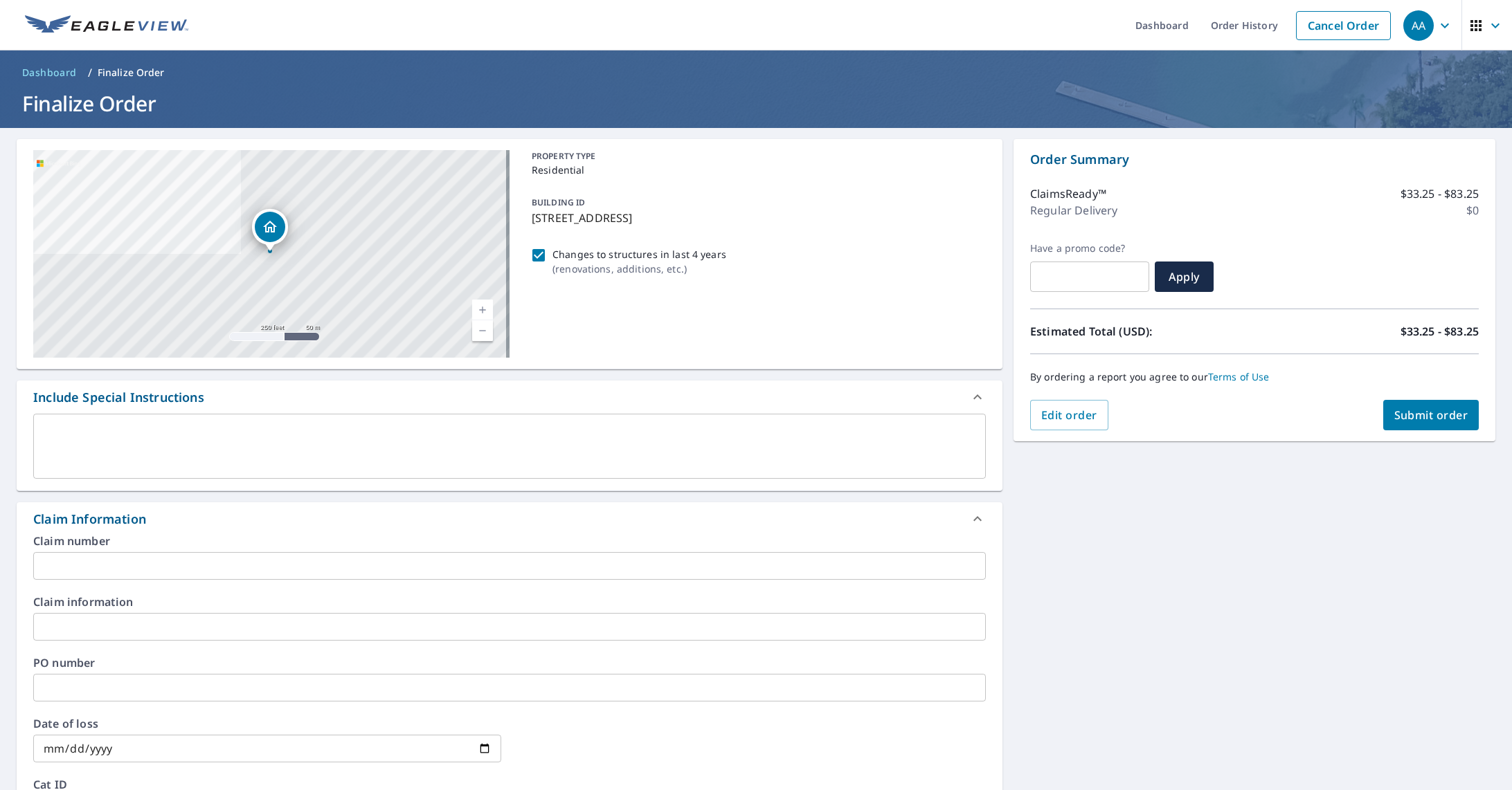
click at [1408, 414] on span "Submit order" at bounding box center [1431, 415] width 74 height 15
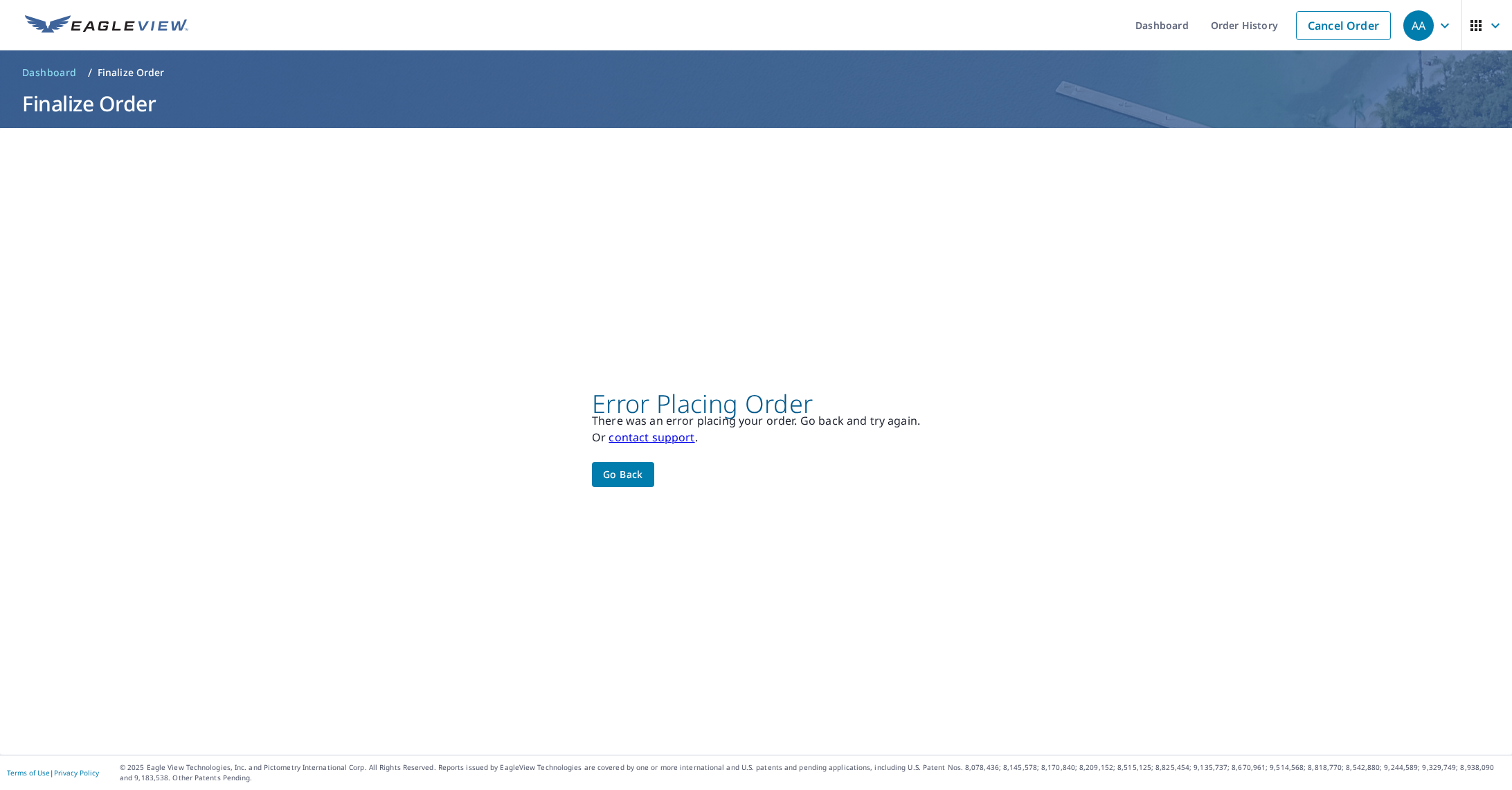
click at [596, 474] on button "Go back" at bounding box center [623, 475] width 63 height 25
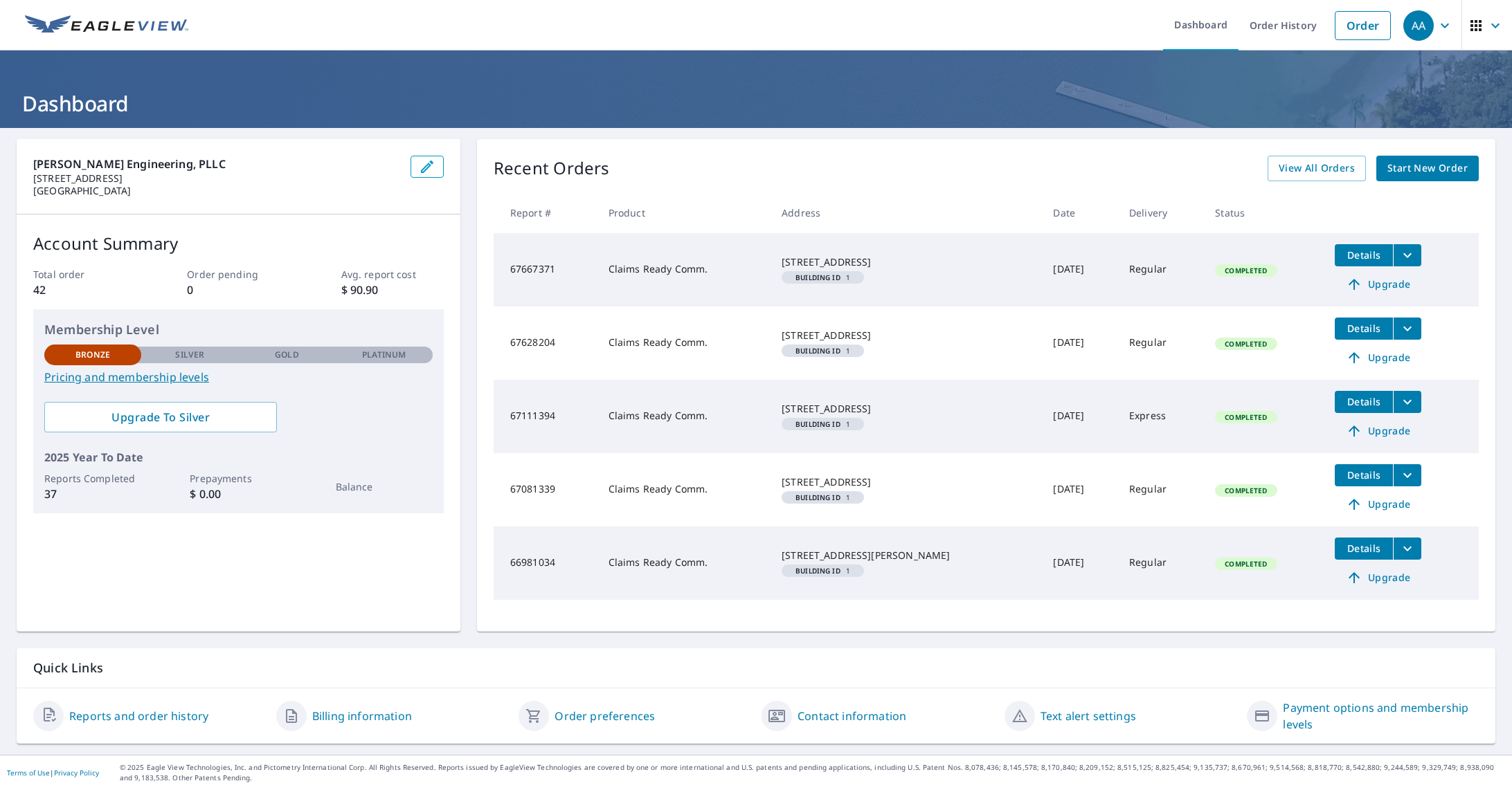
click at [1495, 529] on div "[PERSON_NAME] Engineering, PLLC [STREET_ADDRESS] Account Summary Total order 42…" at bounding box center [756, 442] width 1512 height 627
click at [1425, 25] on span "AA" at bounding box center [1429, 25] width 53 height 34
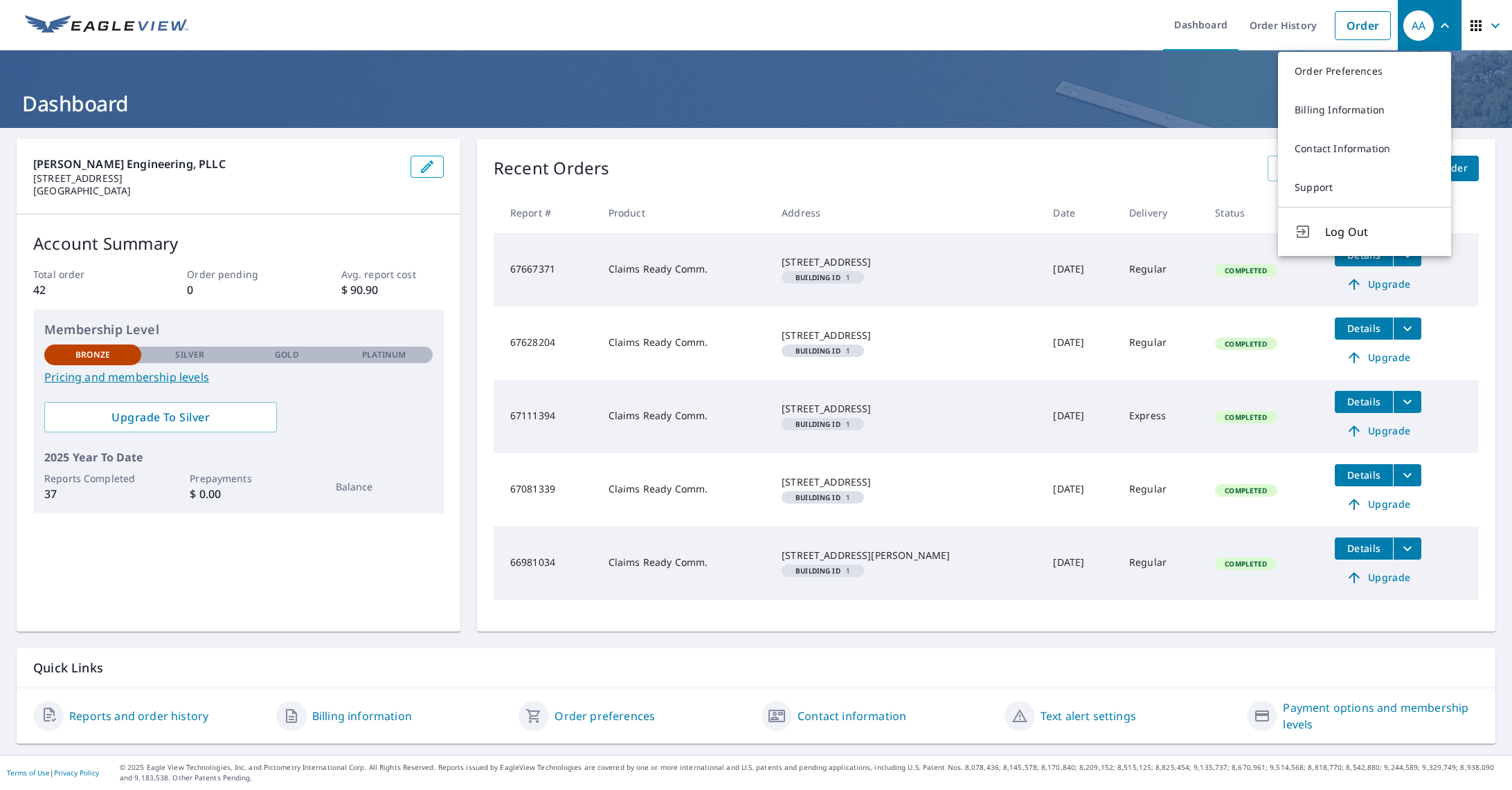
click at [1110, 21] on ul "Dashboard Order History Order" at bounding box center [797, 25] width 1201 height 51
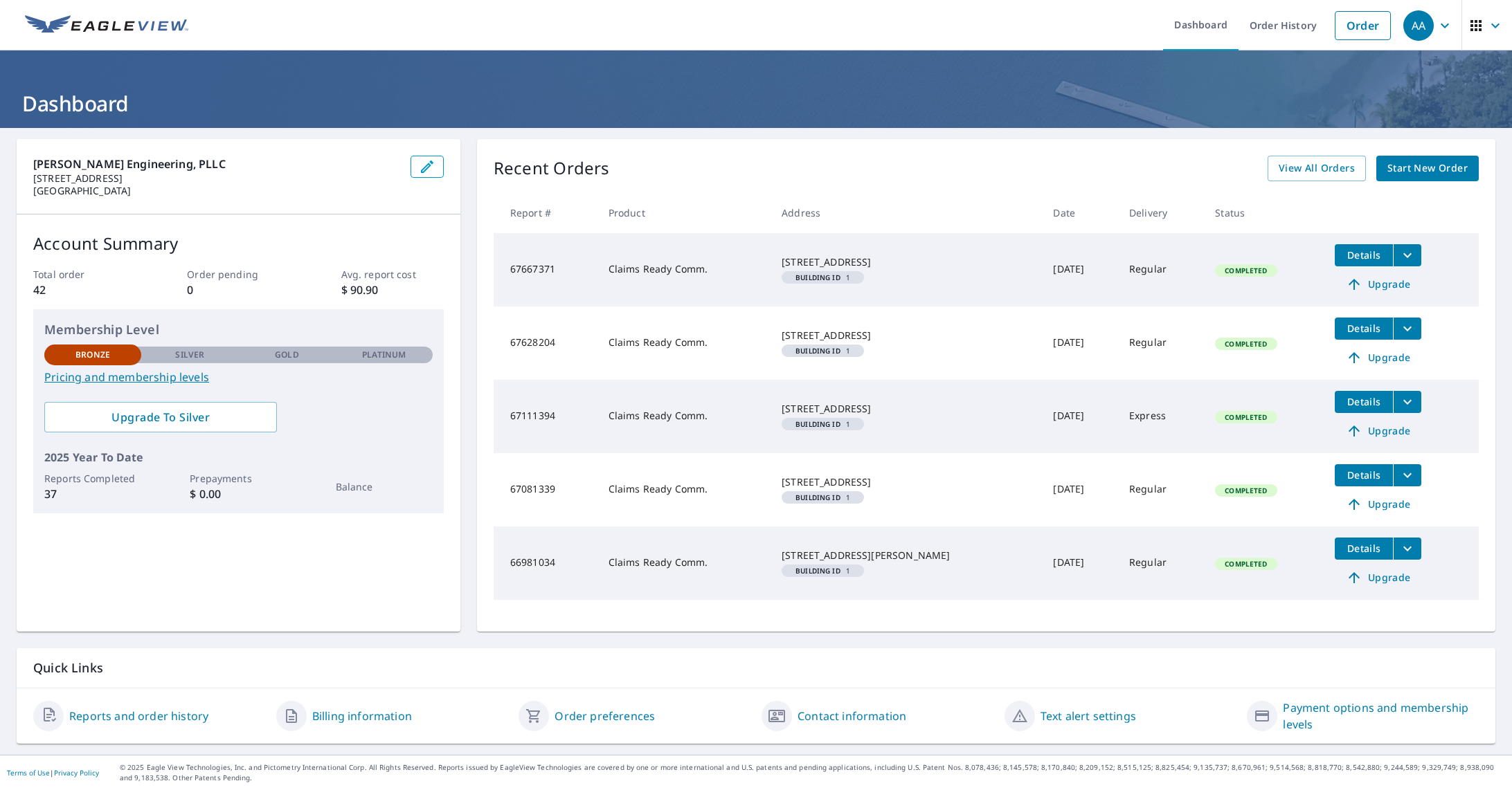
click at [1395, 170] on span "Start New Order" at bounding box center [1427, 168] width 80 height 17
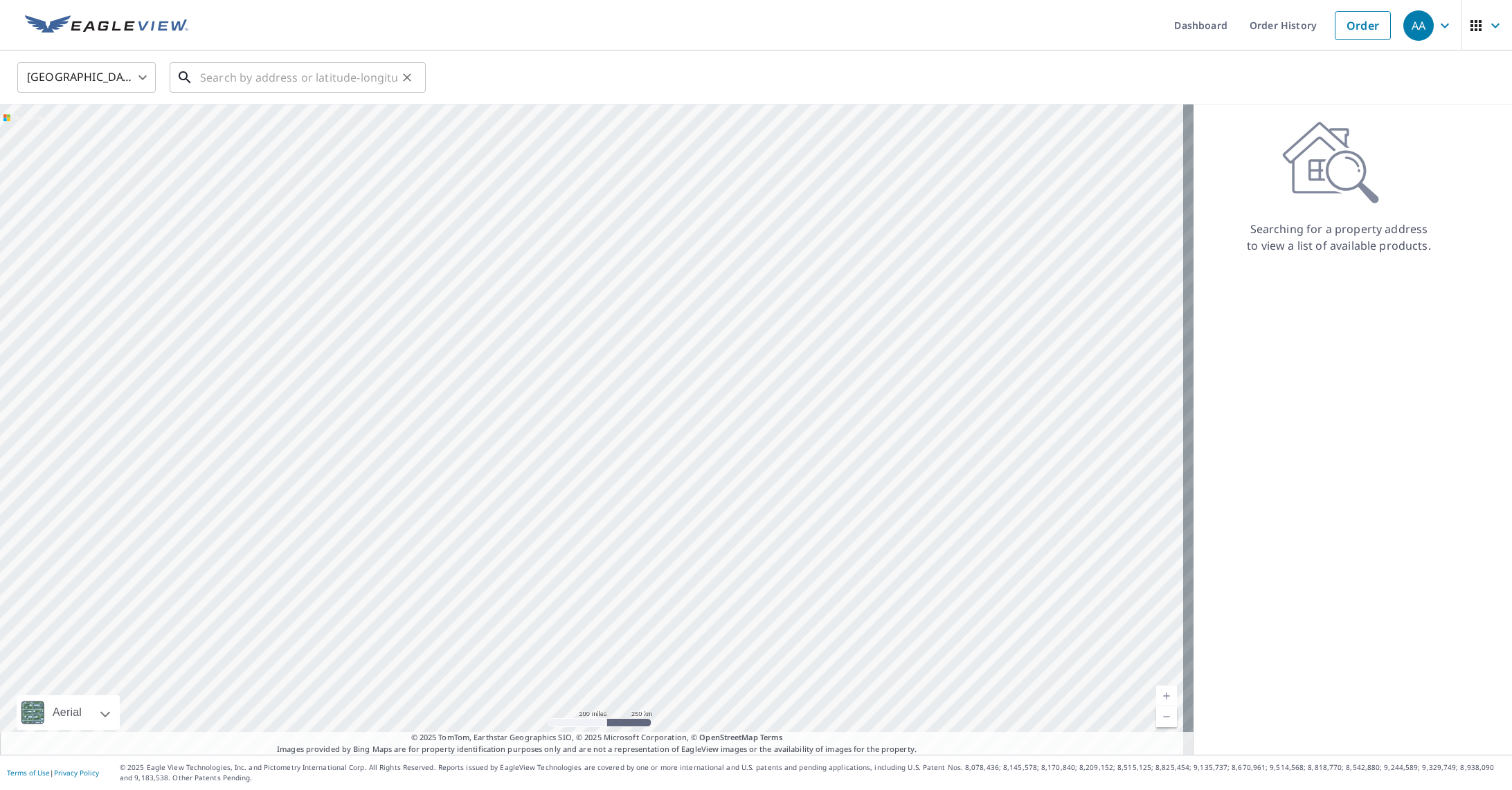
click at [203, 83] on input "text" at bounding box center [299, 77] width 197 height 39
click at [193, 80] on div "​" at bounding box center [298, 77] width 256 height 31
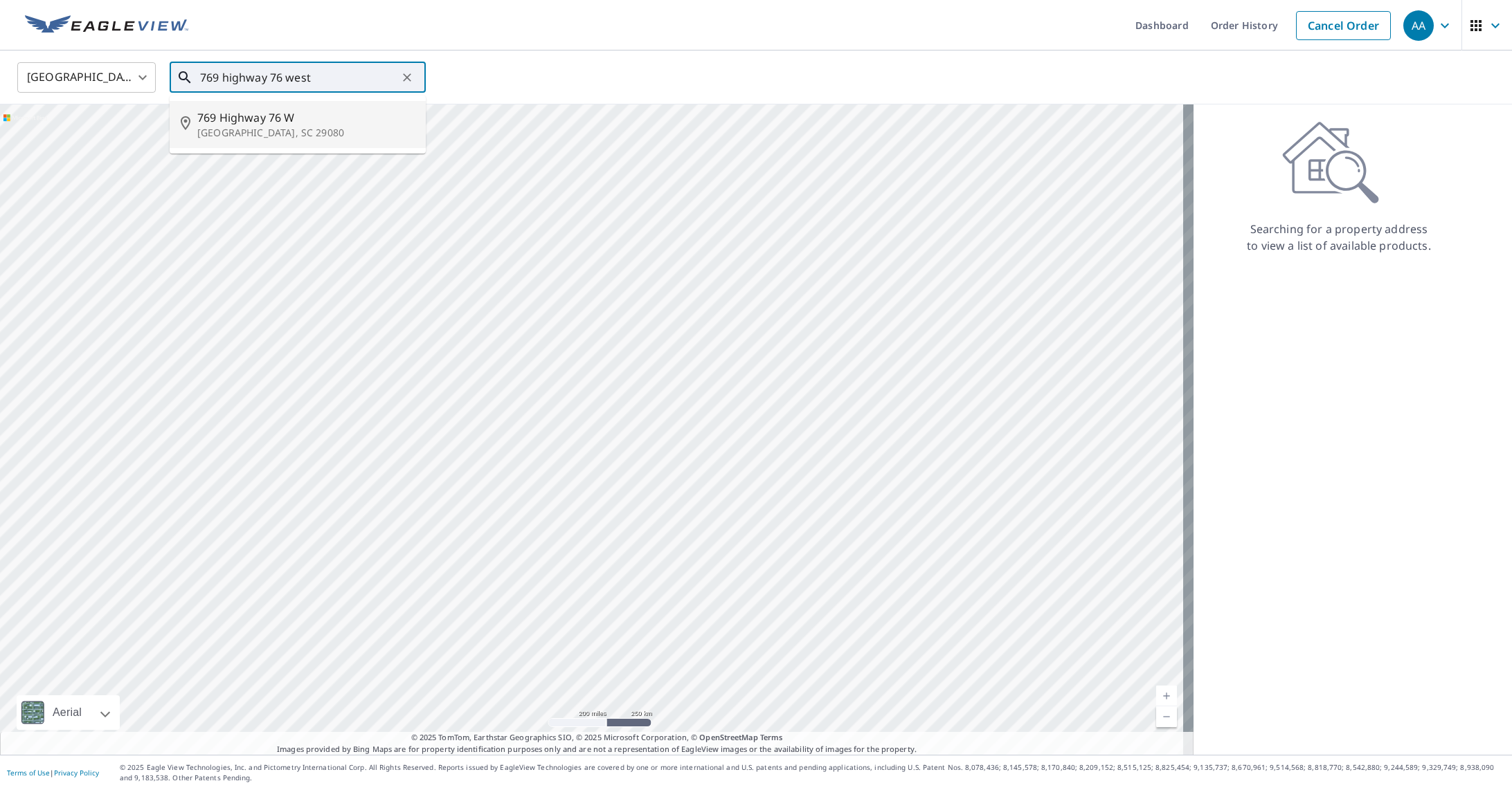
click at [197, 118] on span "769 Highway 76 W" at bounding box center [306, 118] width 217 height 16
type input "[STREET_ADDRESS]"
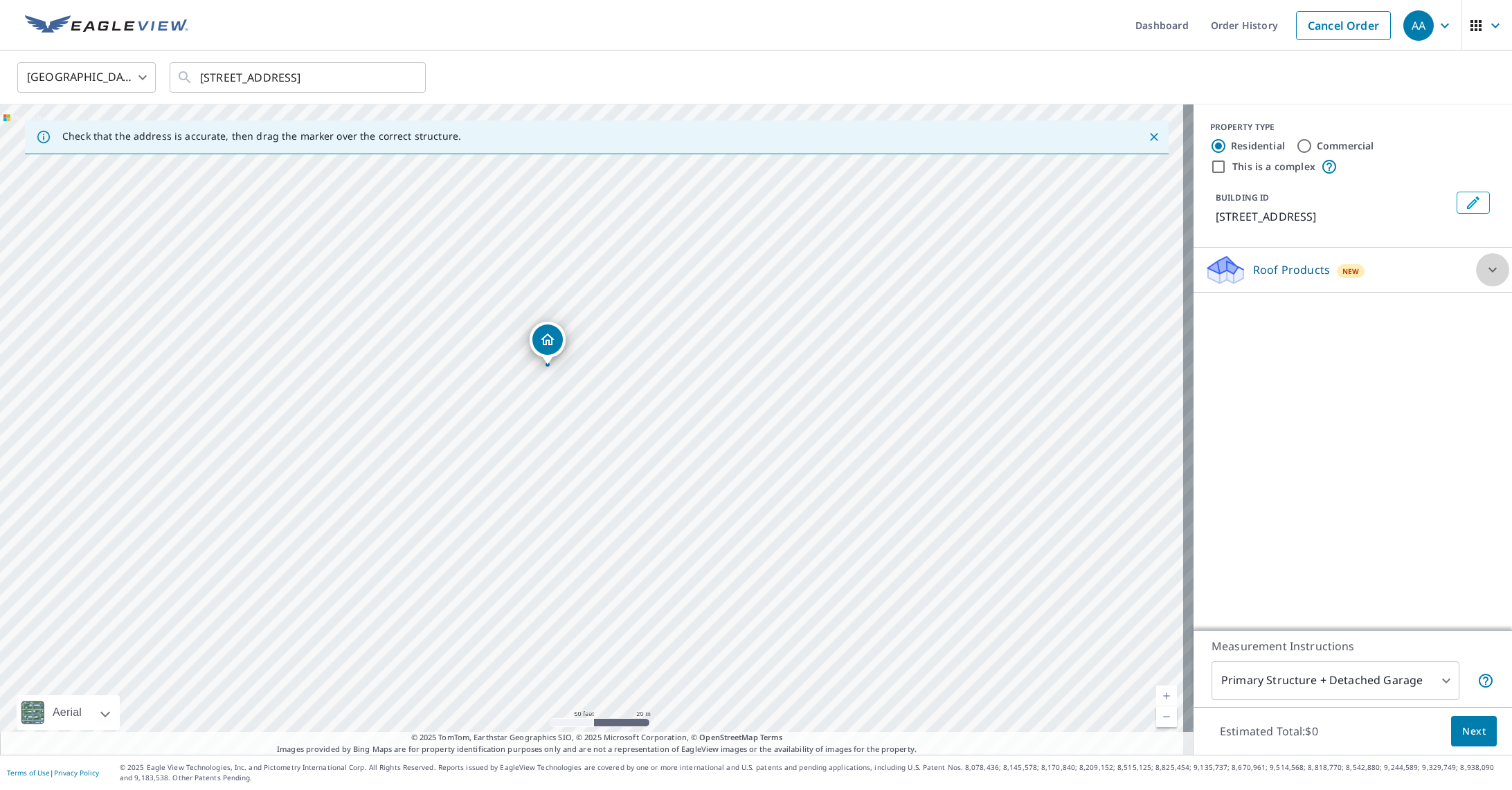
click at [1484, 264] on icon at bounding box center [1492, 270] width 16 height 16
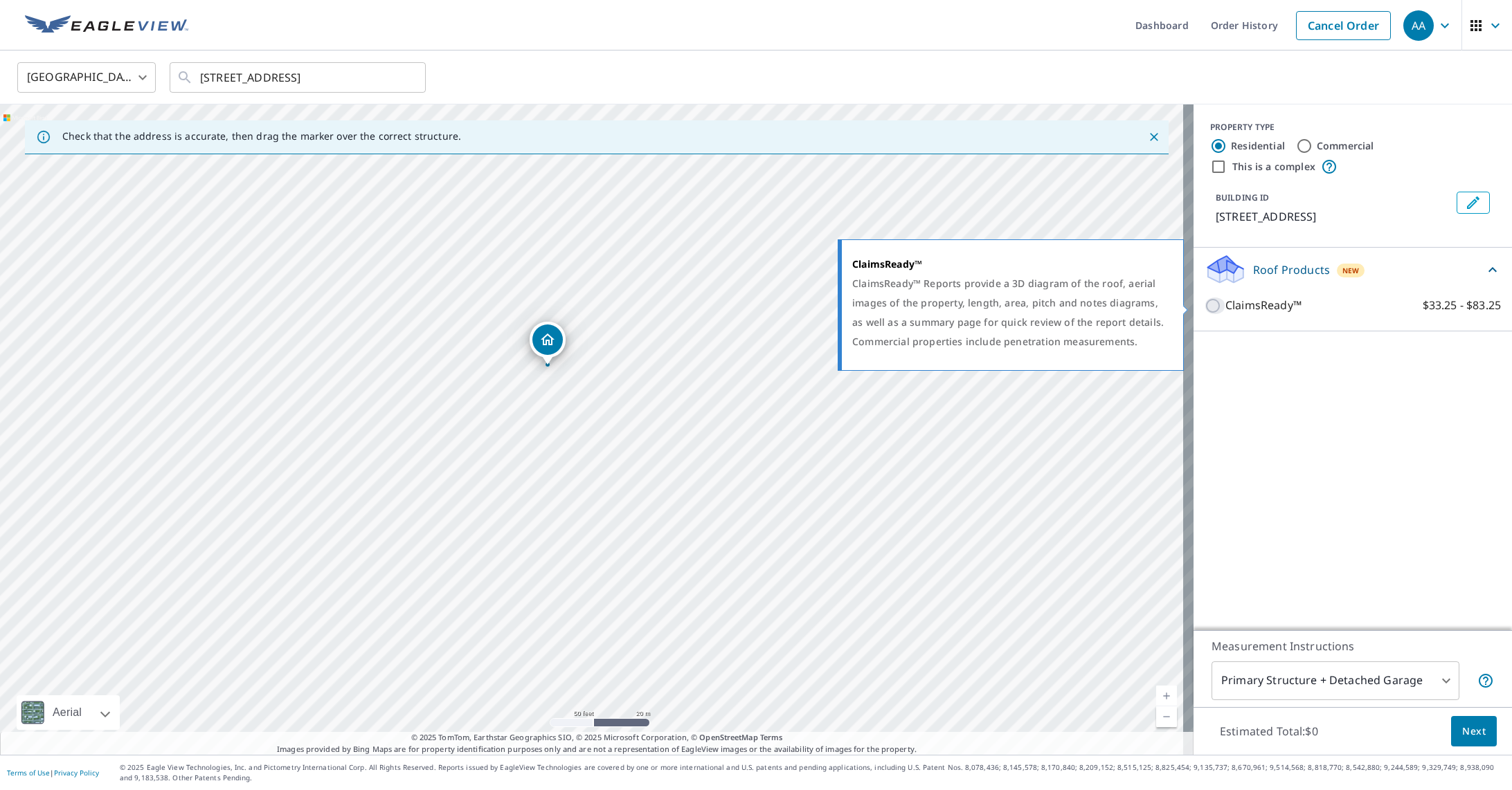
click at [1204, 310] on input "ClaimsReady™ $33.25 - $83.25" at bounding box center [1215, 306] width 21 height 16
checkbox input "true"
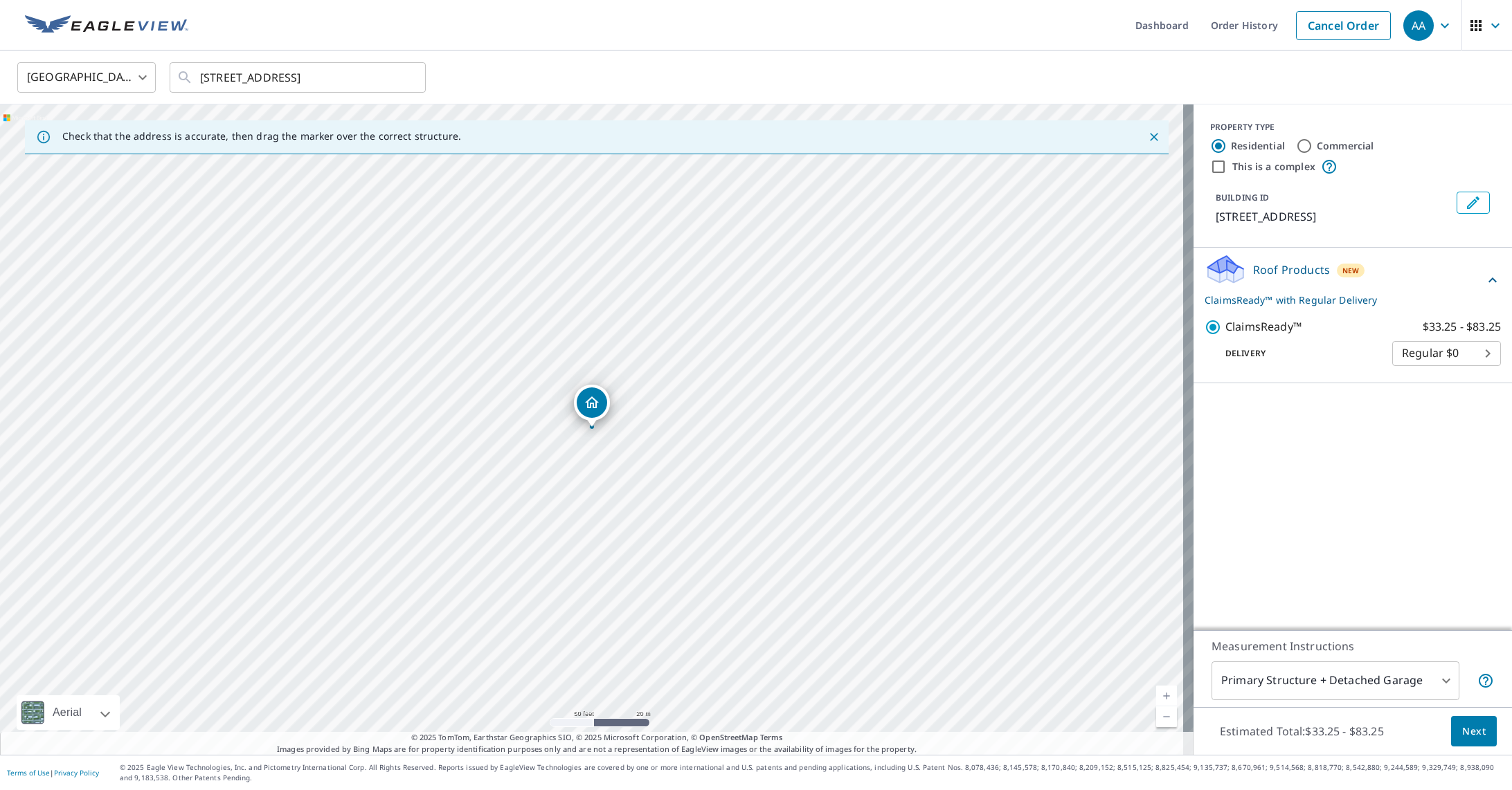
click at [1296, 144] on input "Commercial" at bounding box center [1304, 146] width 16 height 16
radio input "true"
type input "4"
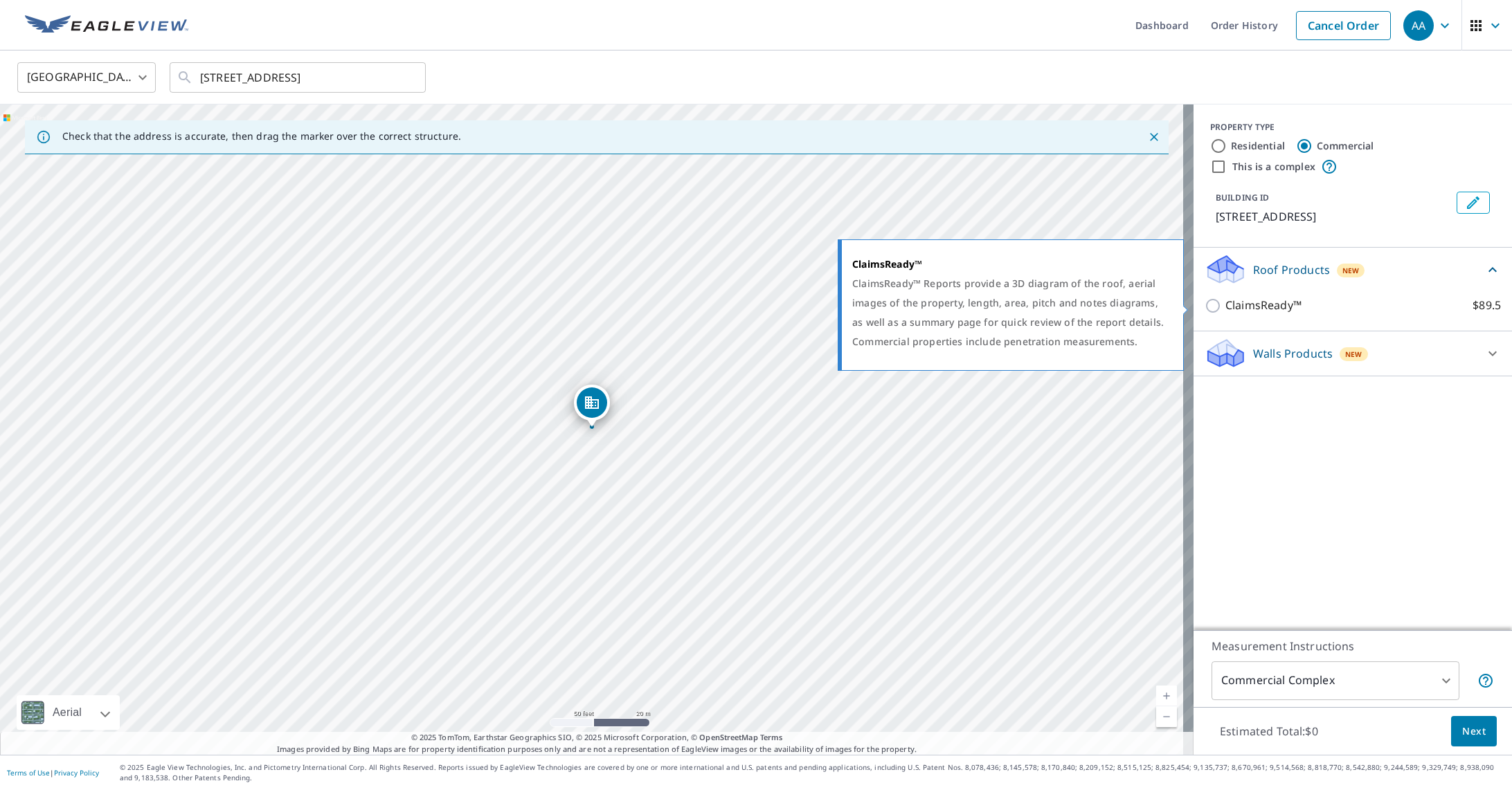
click at [1207, 304] on input "ClaimsReady™ $89.5" at bounding box center [1215, 306] width 21 height 16
checkbox input "true"
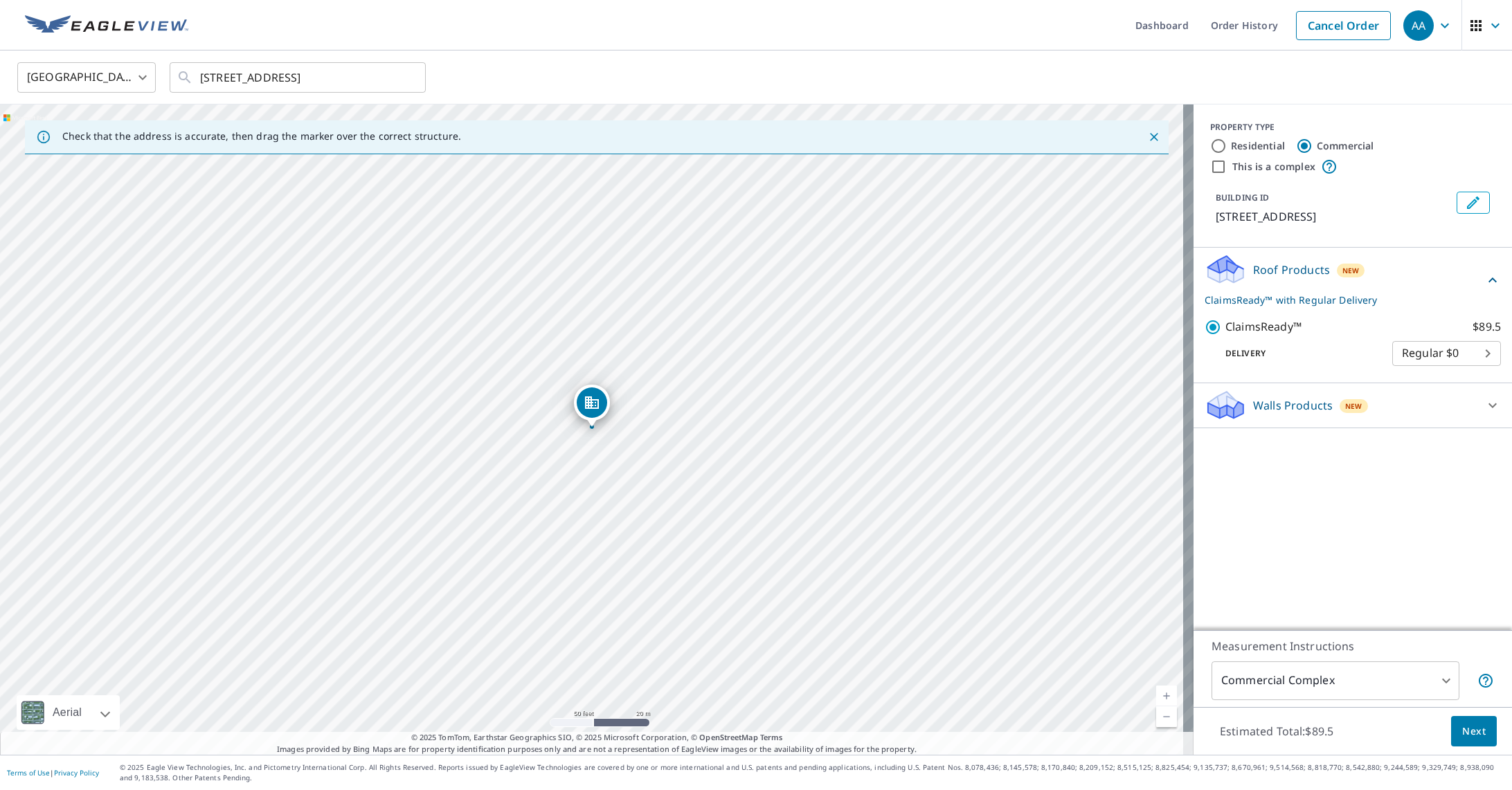
click at [1451, 730] on button "Next" at bounding box center [1473, 732] width 45 height 31
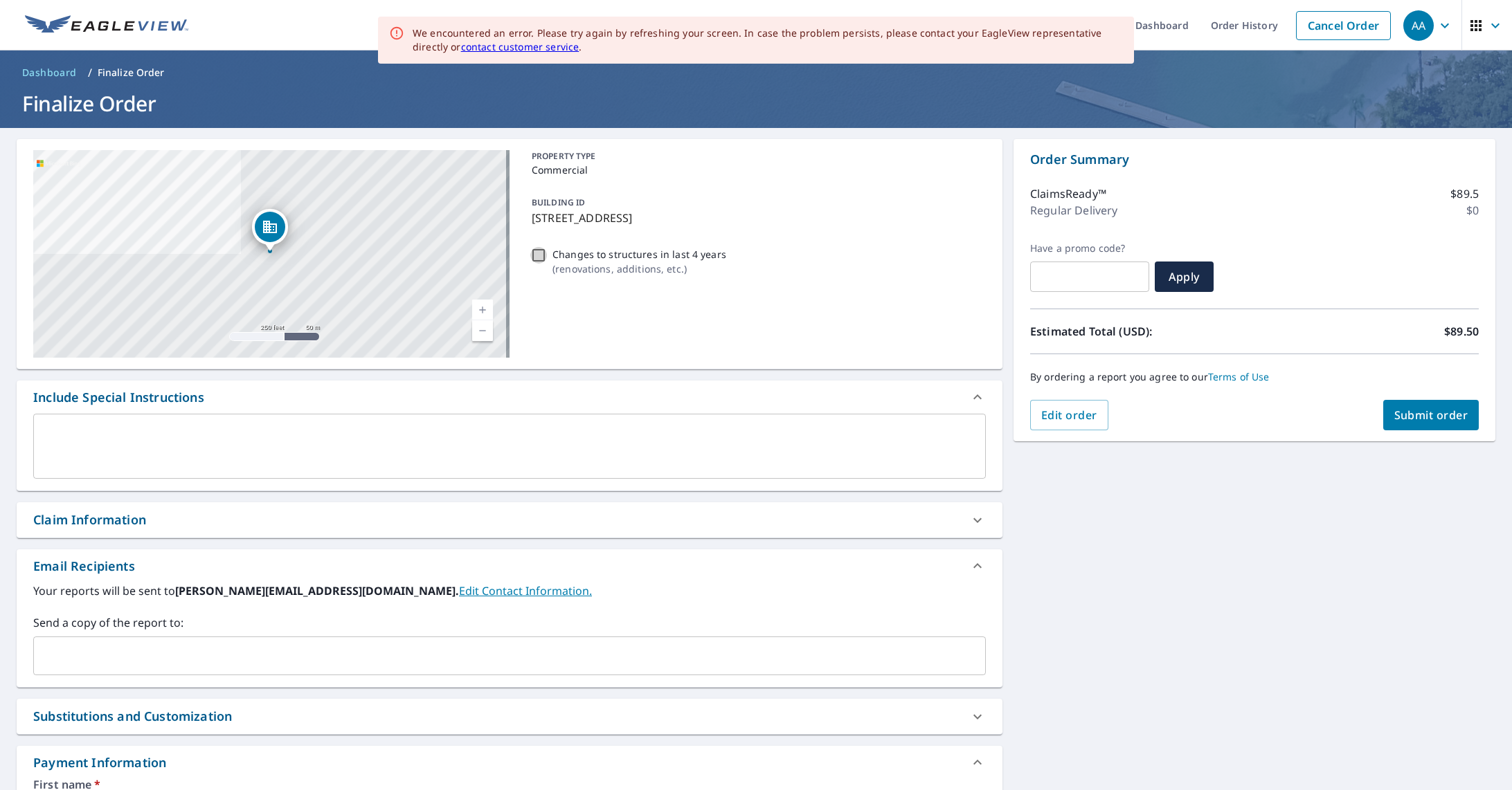
click at [537, 252] on input "Changes to structures in last 4 years ( renovations, additions, etc. )" at bounding box center [539, 255] width 16 height 16
checkbox input "true"
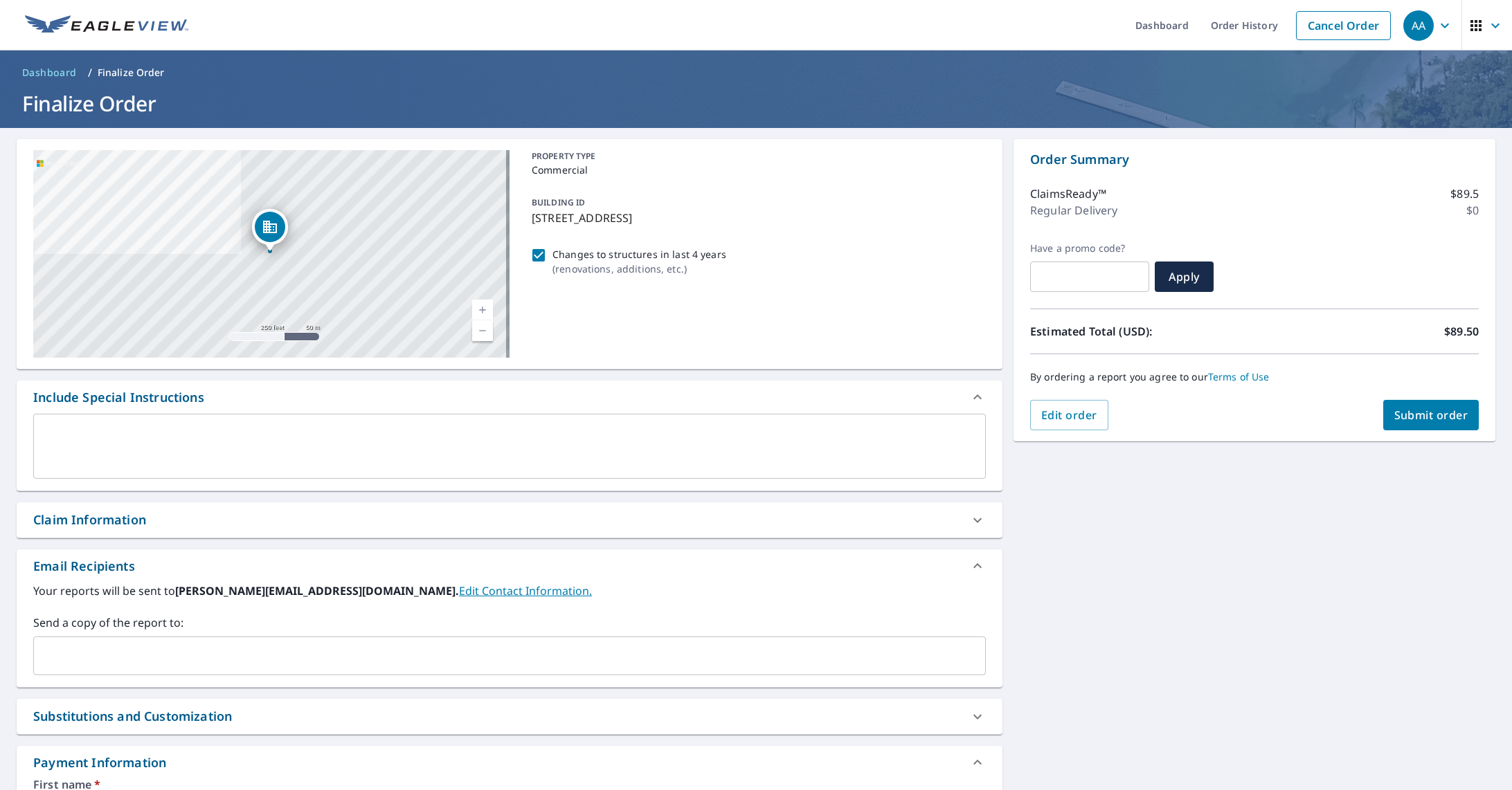
scroll to position [346, 0]
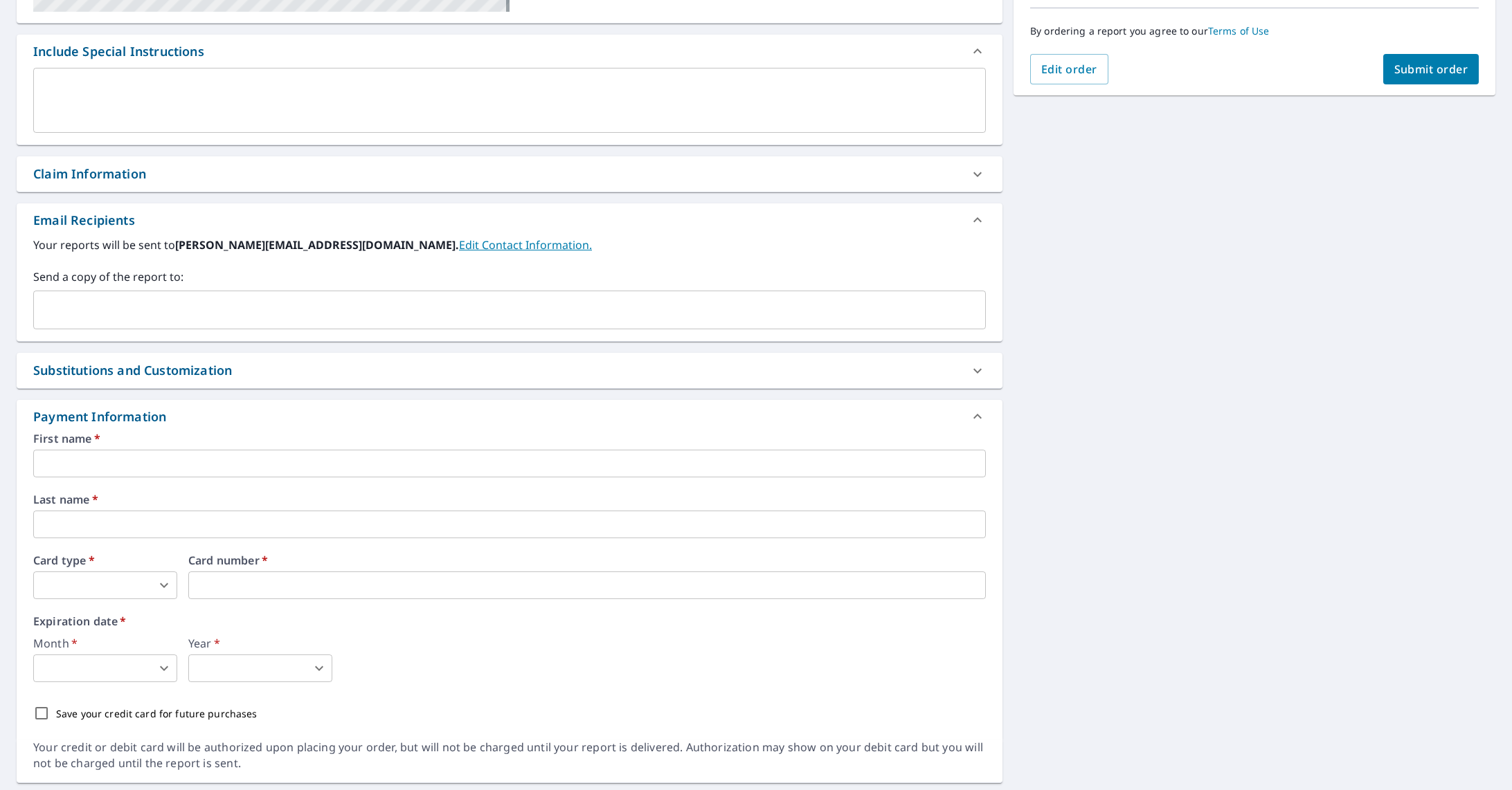
click at [89, 308] on input "text" at bounding box center [499, 310] width 919 height 26
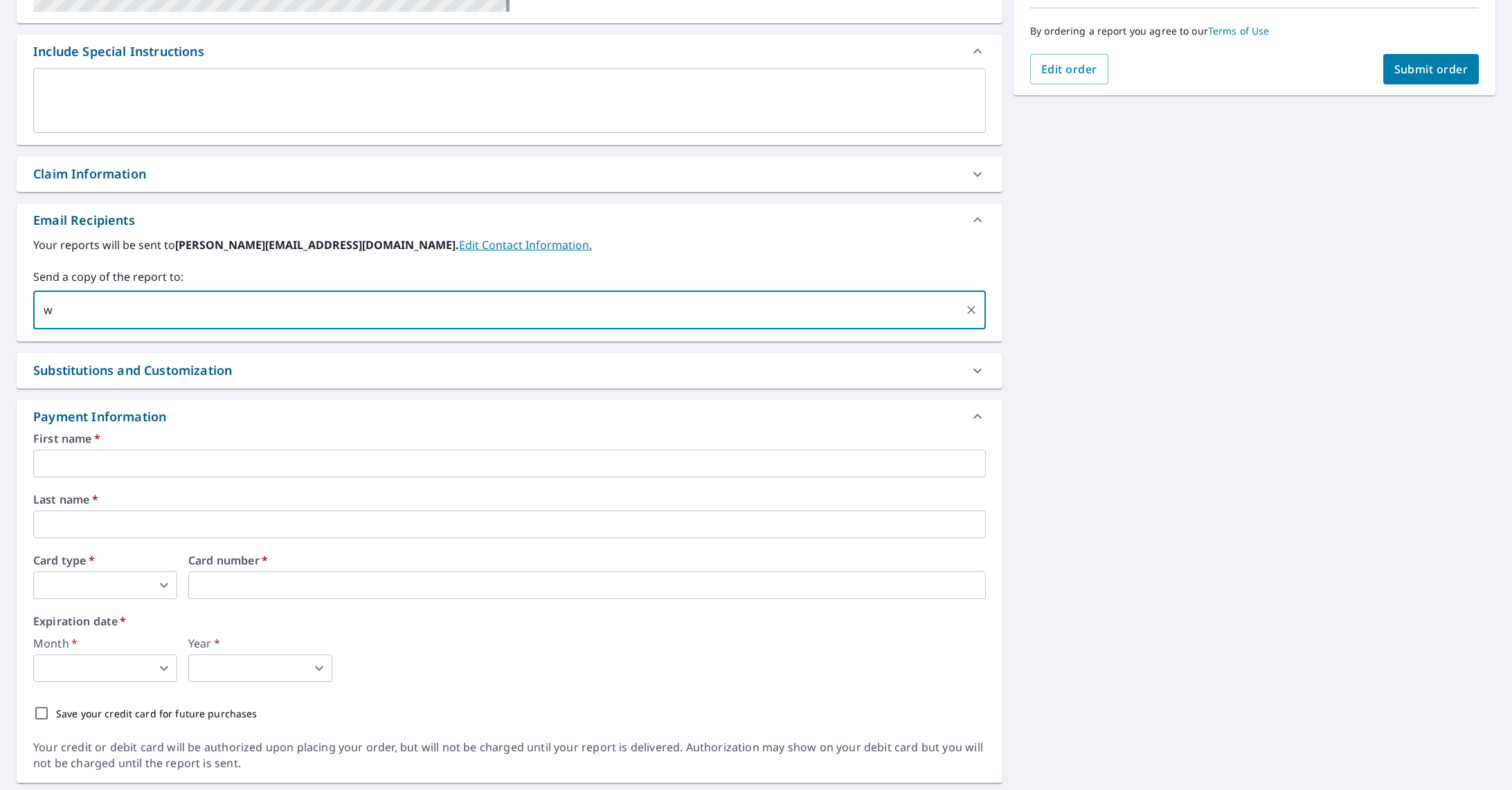
type input "w"
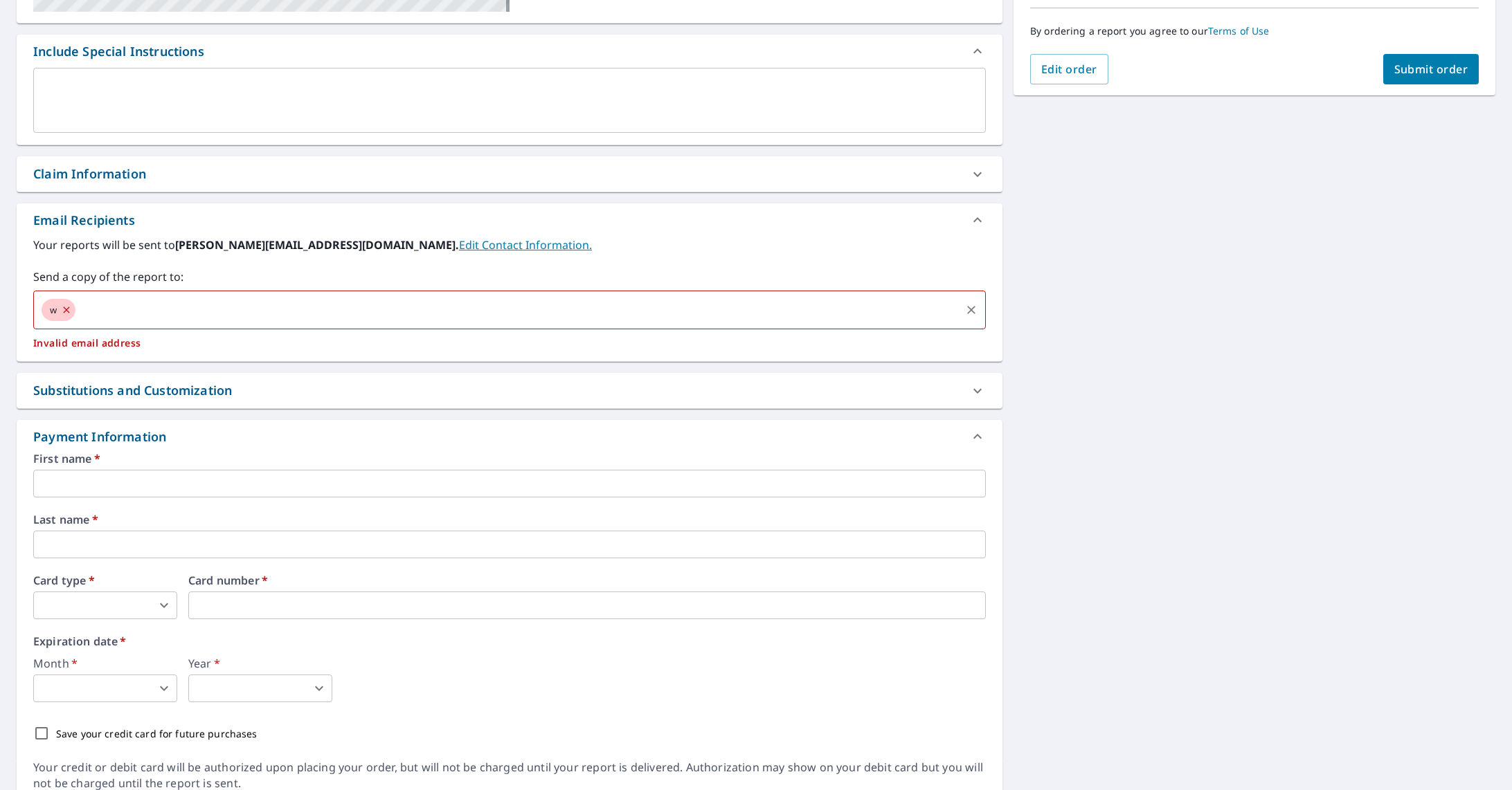
click at [100, 307] on input "text" at bounding box center [518, 310] width 881 height 26
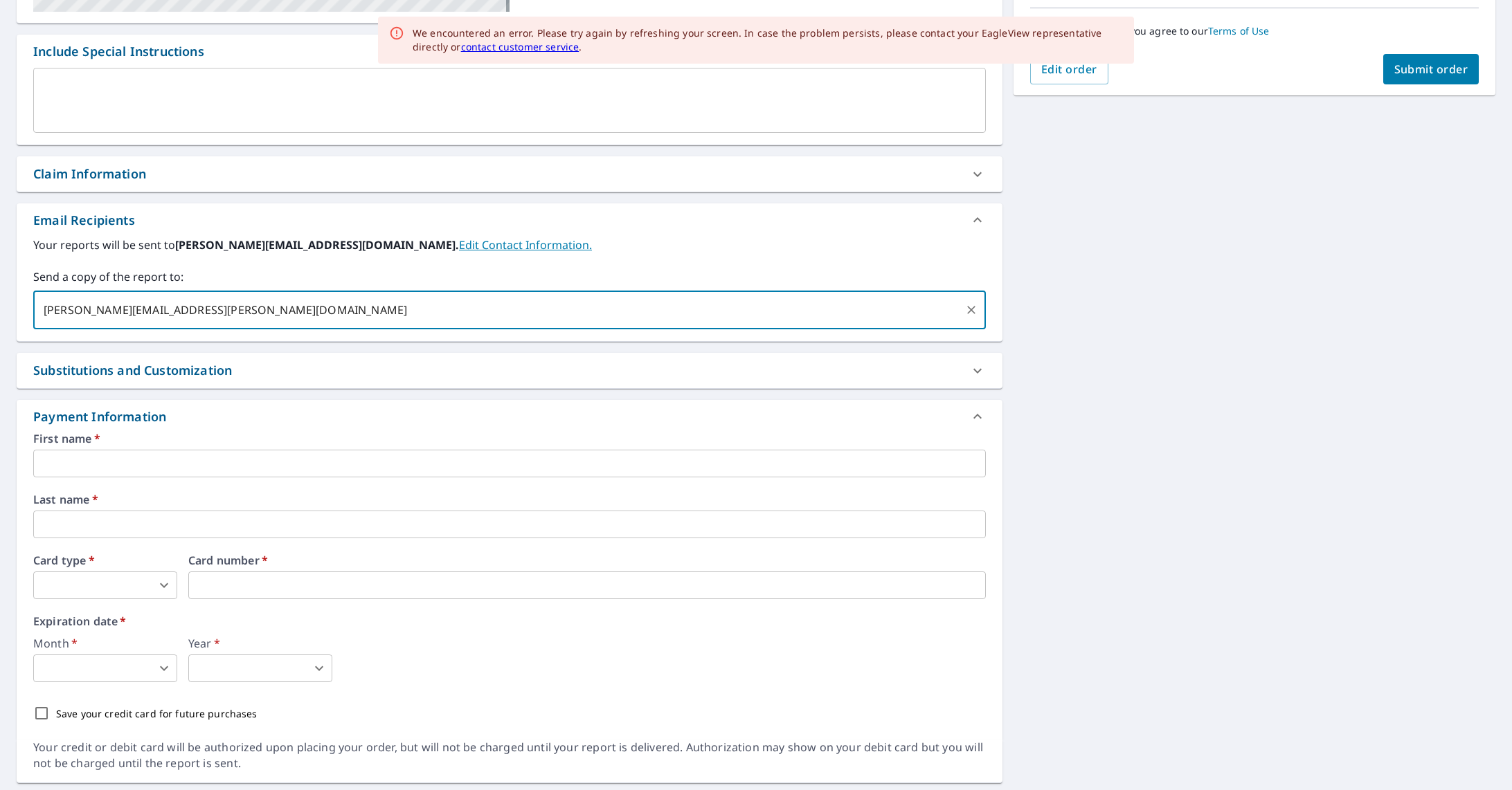
type input "[PERSON_NAME][EMAIL_ADDRESS][PERSON_NAME][DOMAIN_NAME]"
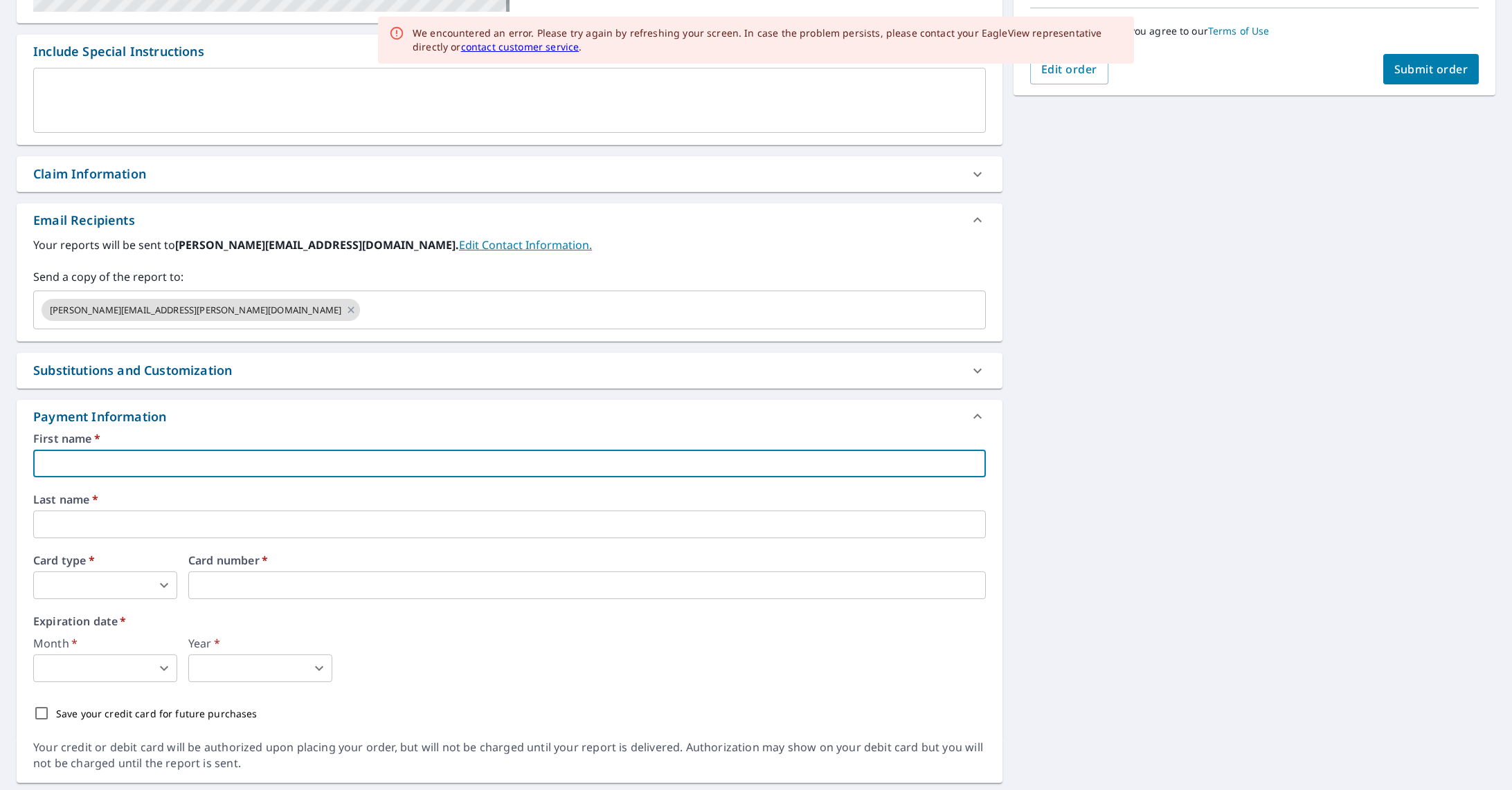
click at [70, 455] on input "text" at bounding box center [509, 463] width 953 height 28
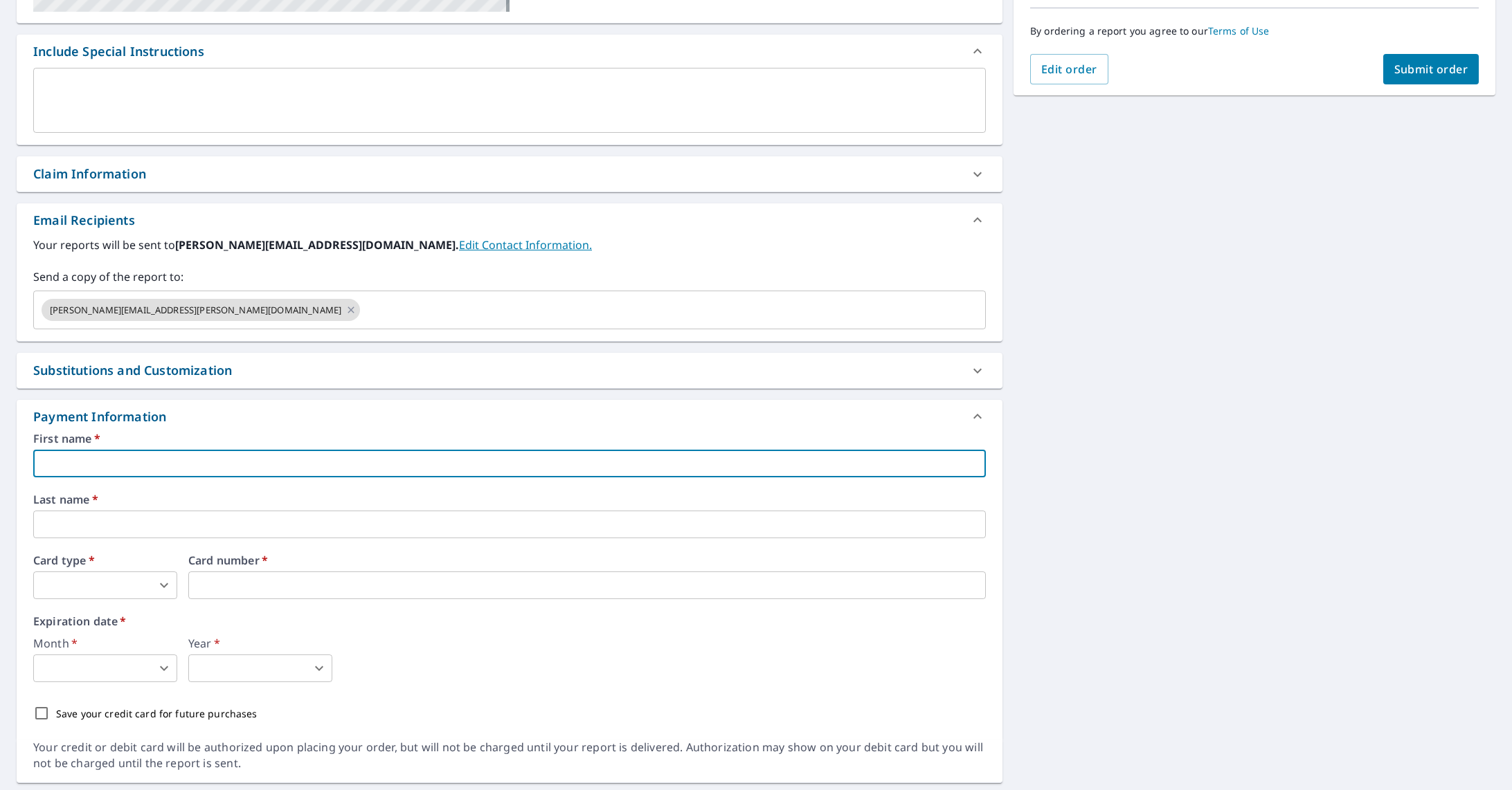
type input "[PERSON_NAME]"
type input "ashley@avery.engineering"
type input "[PERSON_NAME]"
click at [362, 313] on input "ashley@avery.engineering" at bounding box center [660, 310] width 597 height 26
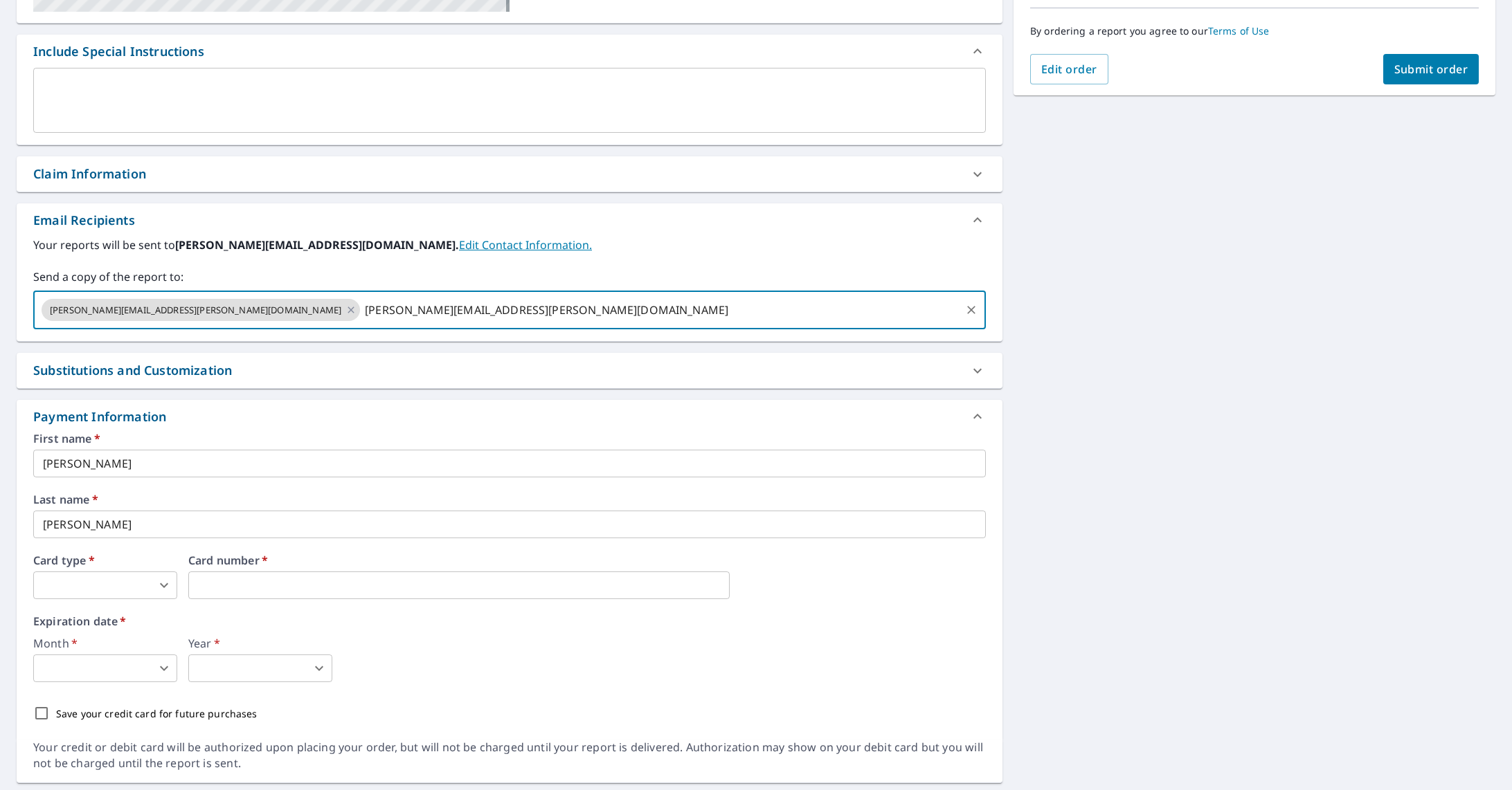
drag, startPoint x: 360, startPoint y: 312, endPoint x: 191, endPoint y: 319, distance: 169.1
click at [362, 319] on input "ashley@avery.engineering" at bounding box center [660, 310] width 597 height 26
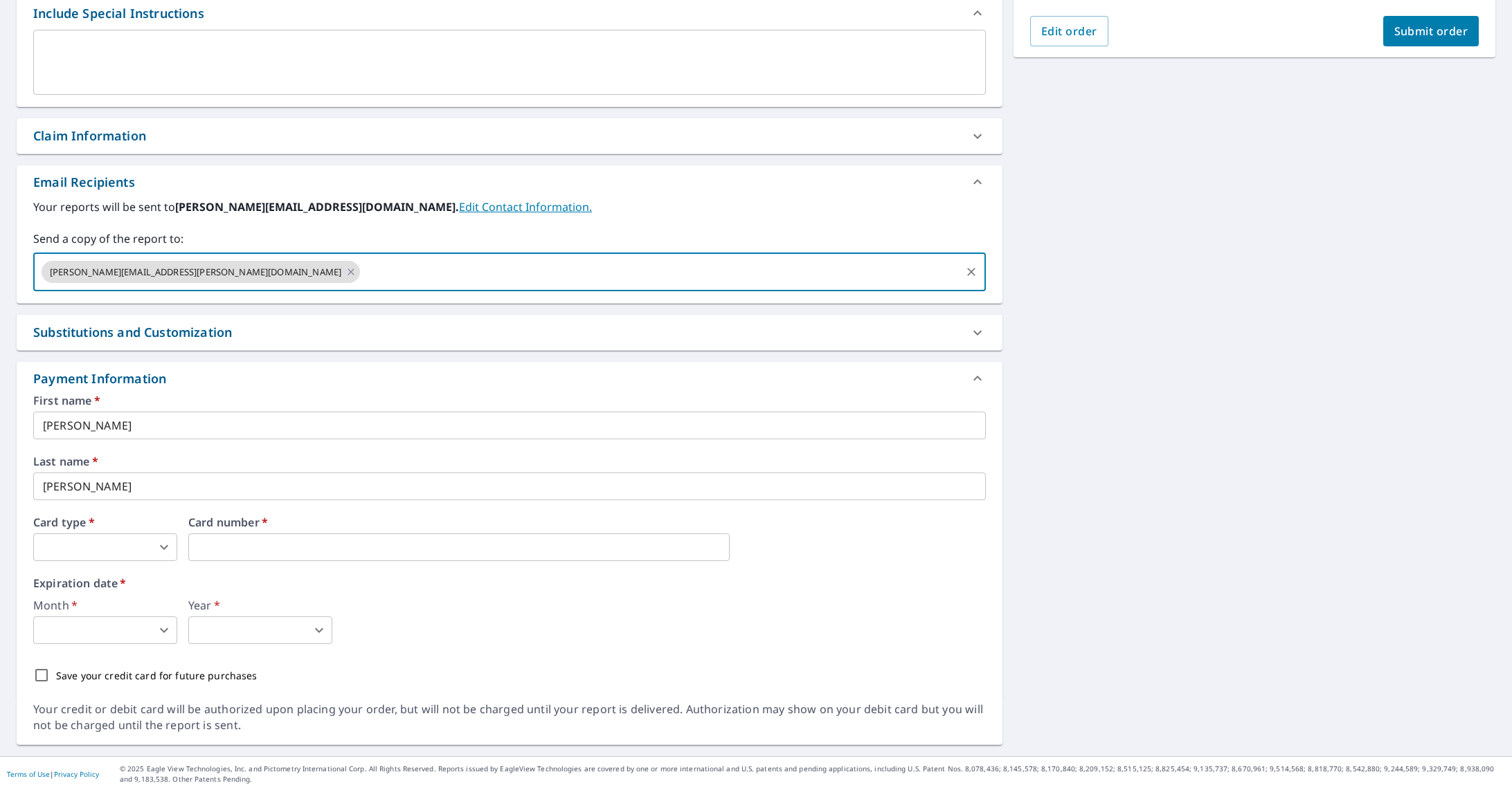
scroll to position [385, 0]
click at [156, 541] on body "AA AA Dashboard Order History Cancel Order AA Dashboard / Finalize Order Finali…" at bounding box center [756, 395] width 1512 height 790
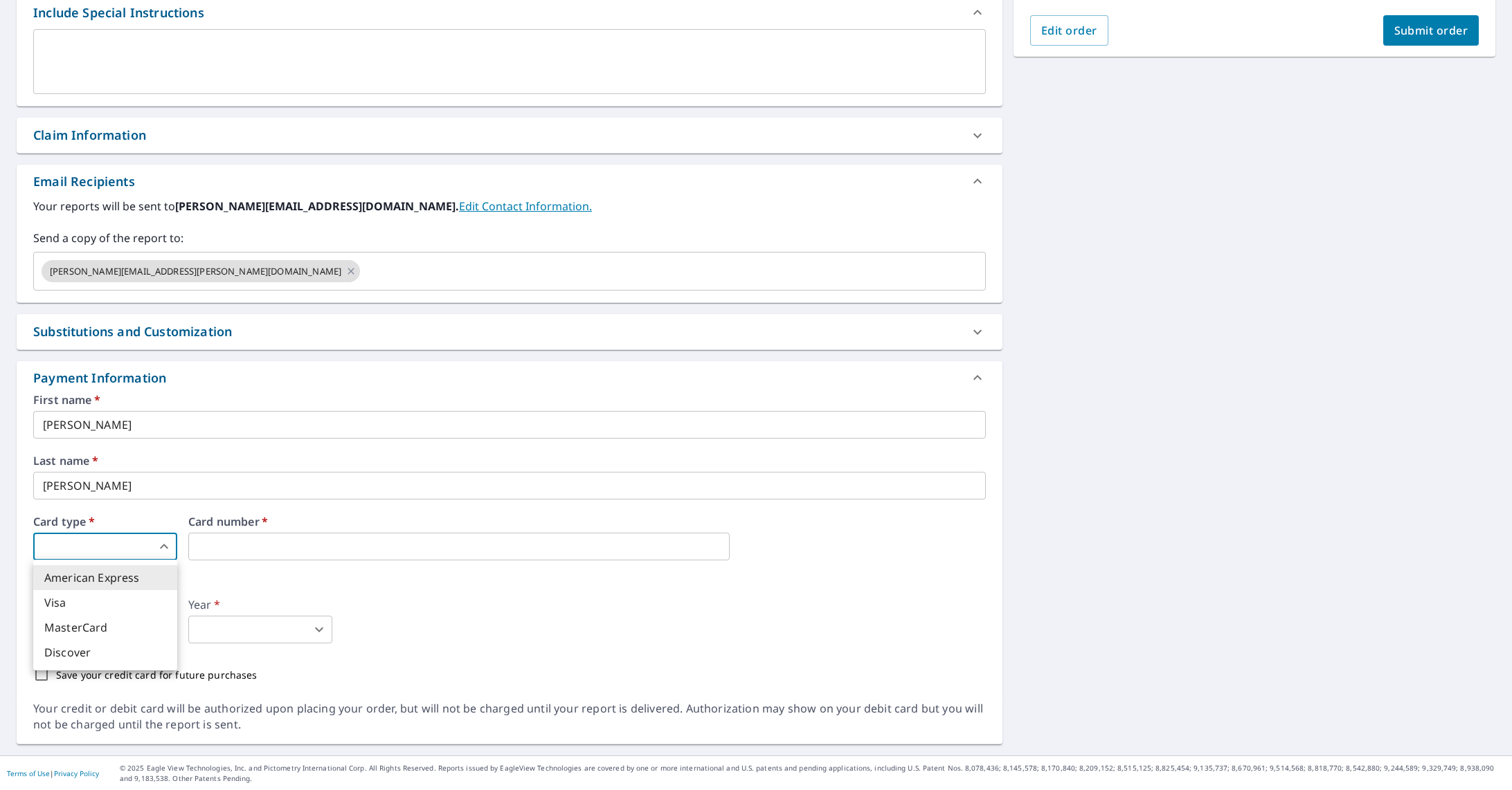
click at [118, 627] on li "MasterCard" at bounding box center [105, 627] width 144 height 25
type input "3"
click at [132, 633] on body "AA AA Dashboard Order History Cancel Order AA Dashboard / Finalize Order Finali…" at bounding box center [756, 395] width 1512 height 790
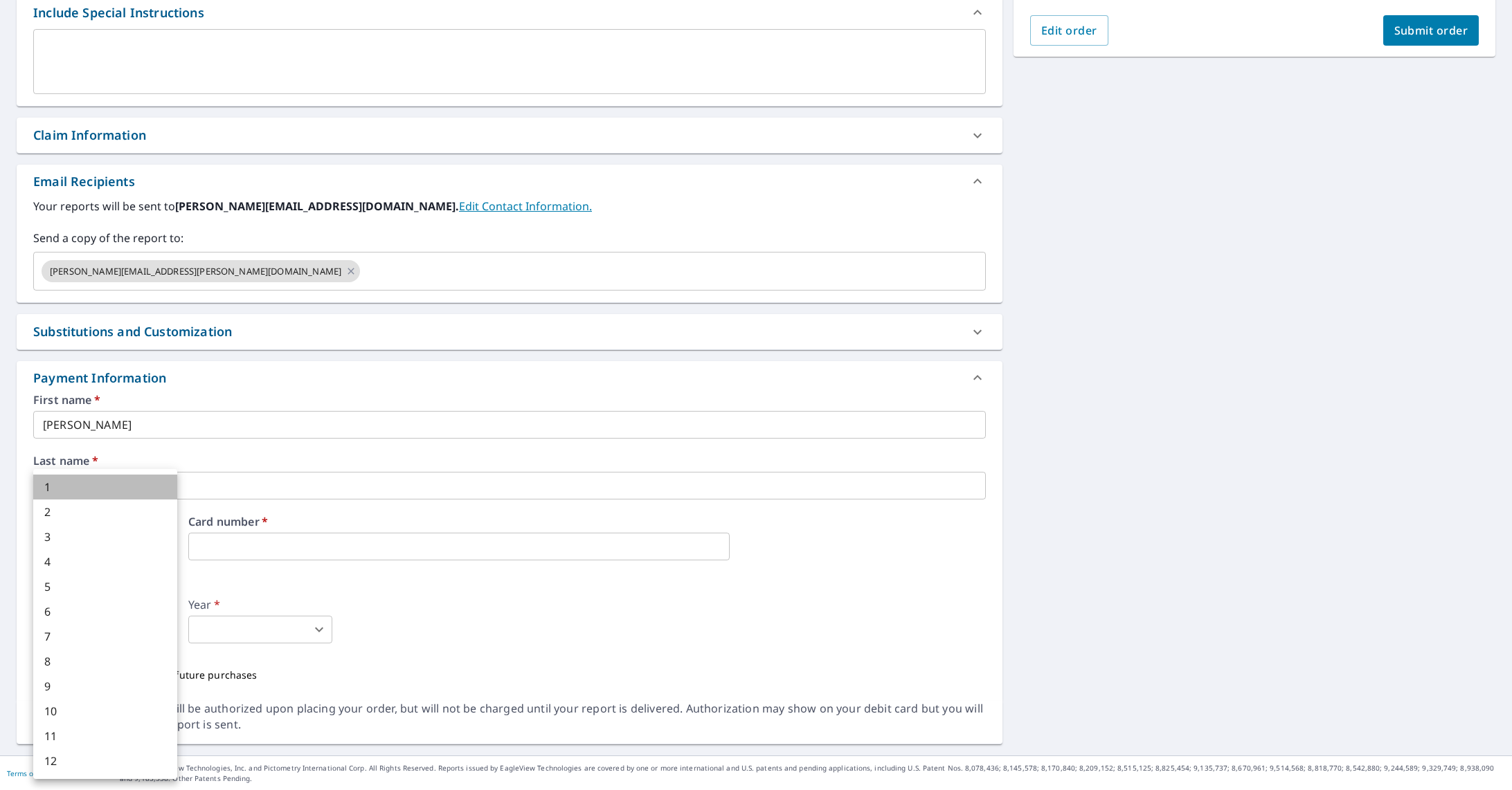
click at [47, 485] on li "1" at bounding box center [105, 486] width 144 height 25
type input "1"
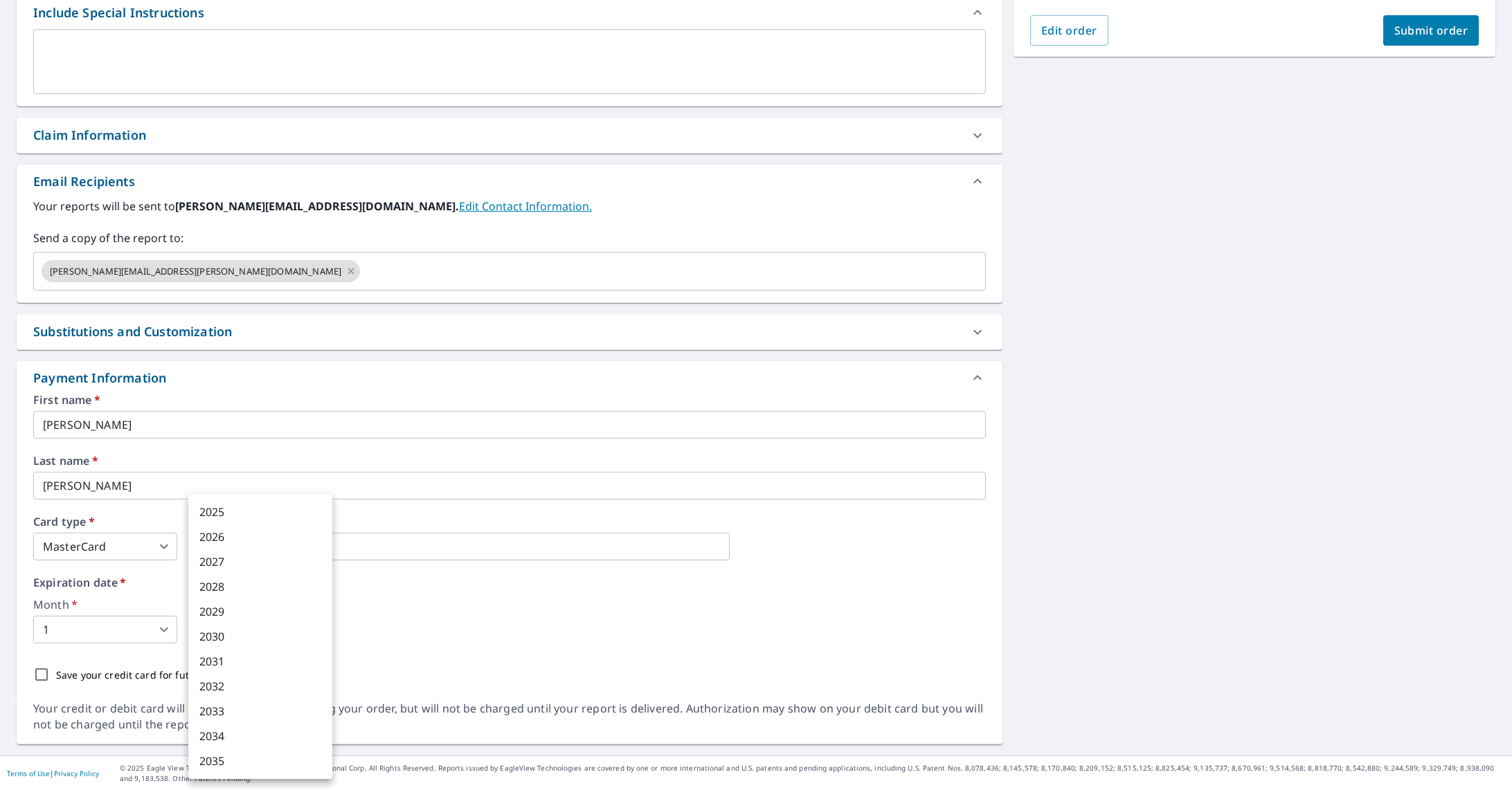
click at [223, 624] on body "AA AA Dashboard Order History Cancel Order AA Dashboard / Finalize Order Finali…" at bounding box center [756, 395] width 1512 height 790
click at [219, 608] on li "2029" at bounding box center [260, 611] width 144 height 25
type input "2029"
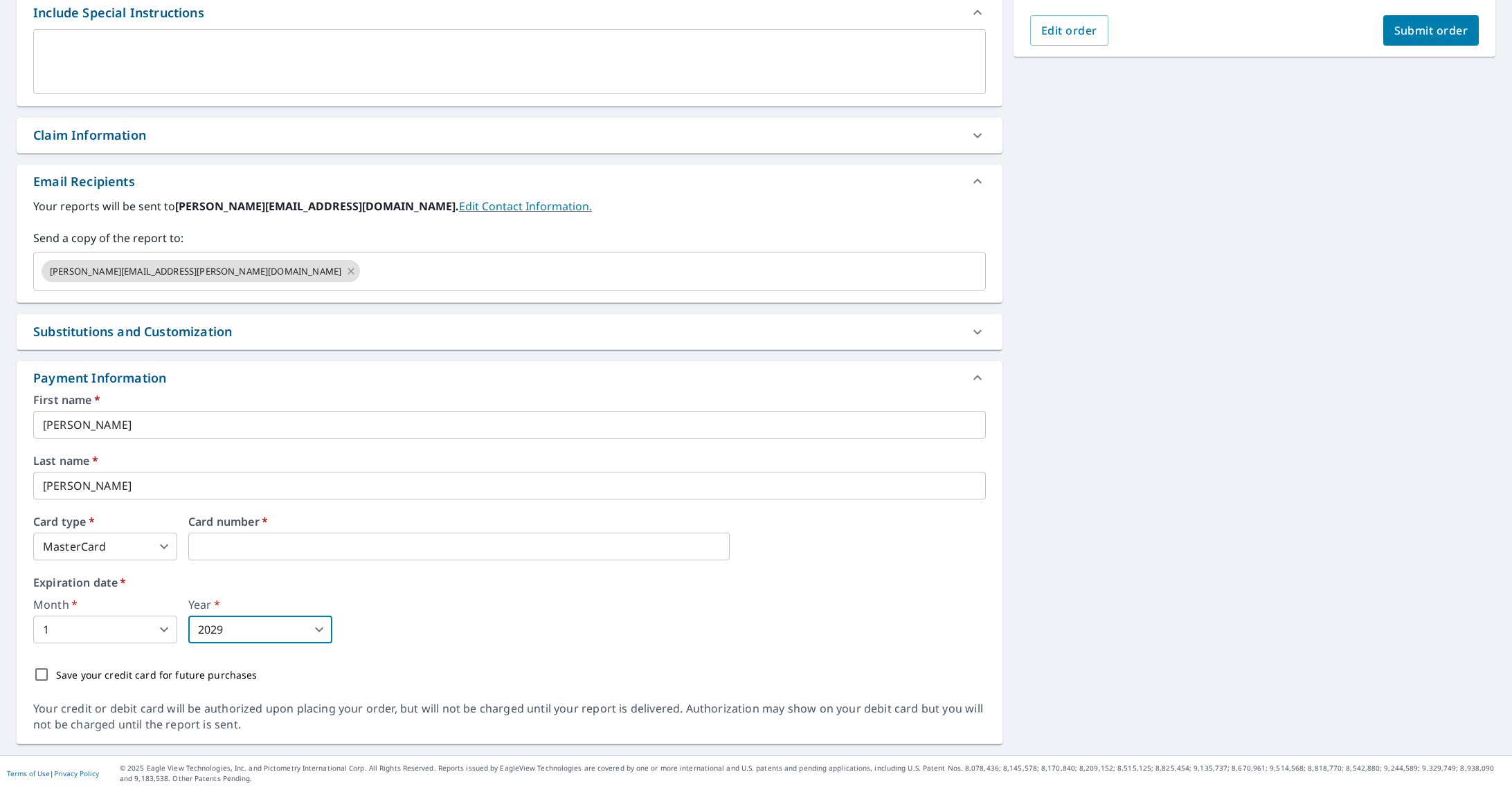
click at [62, 681] on div "Save your credit card for future purchases" at bounding box center [509, 675] width 953 height 29
click at [75, 674] on p "Save your credit card for future purchases" at bounding box center [156, 675] width 201 height 15
click at [56, 674] on input "Save your credit card for future purchases" at bounding box center [41, 675] width 29 height 29
checkbox input "true"
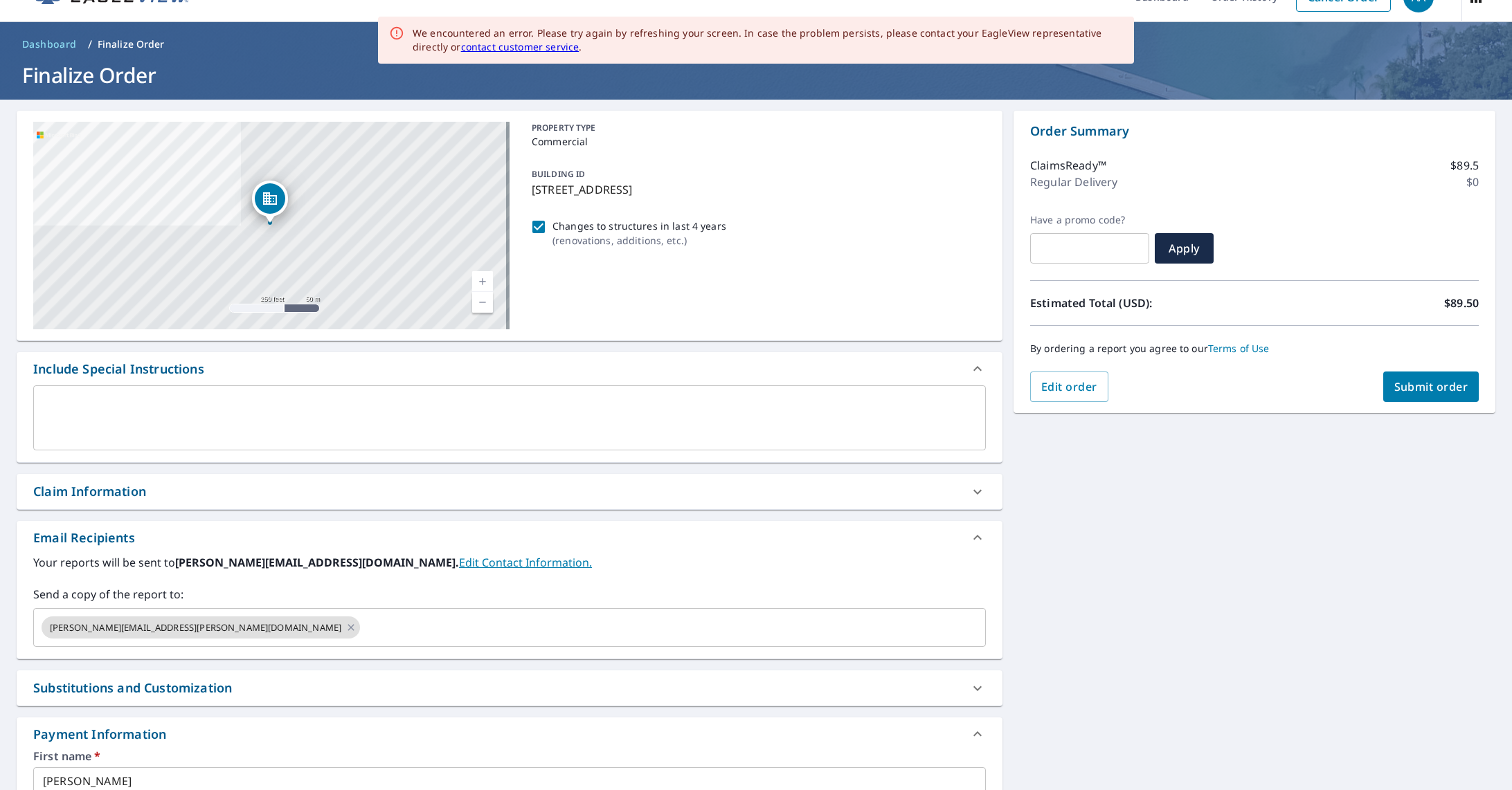
scroll to position [0, 0]
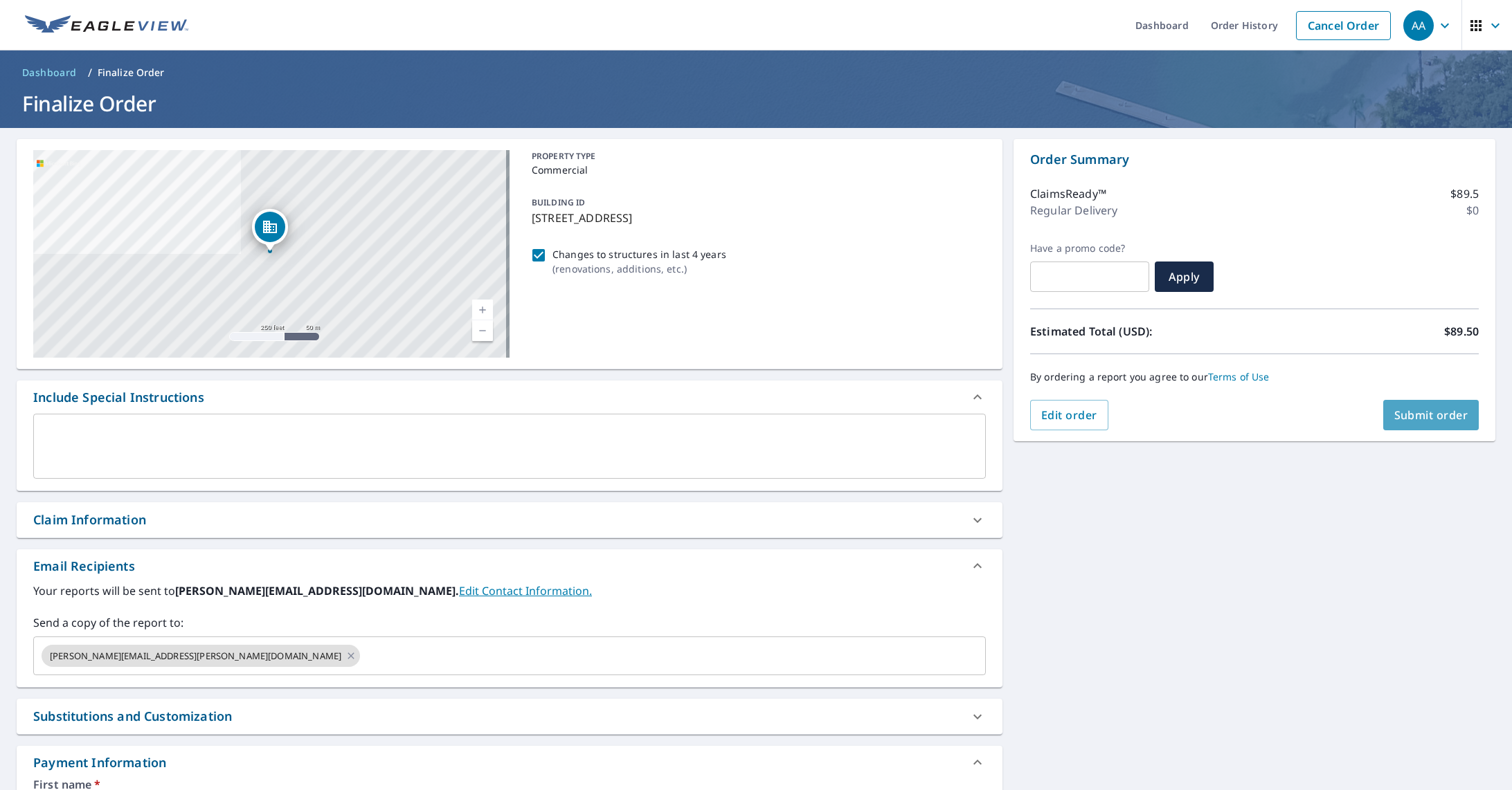
click at [1404, 415] on span "Submit order" at bounding box center [1431, 415] width 74 height 15
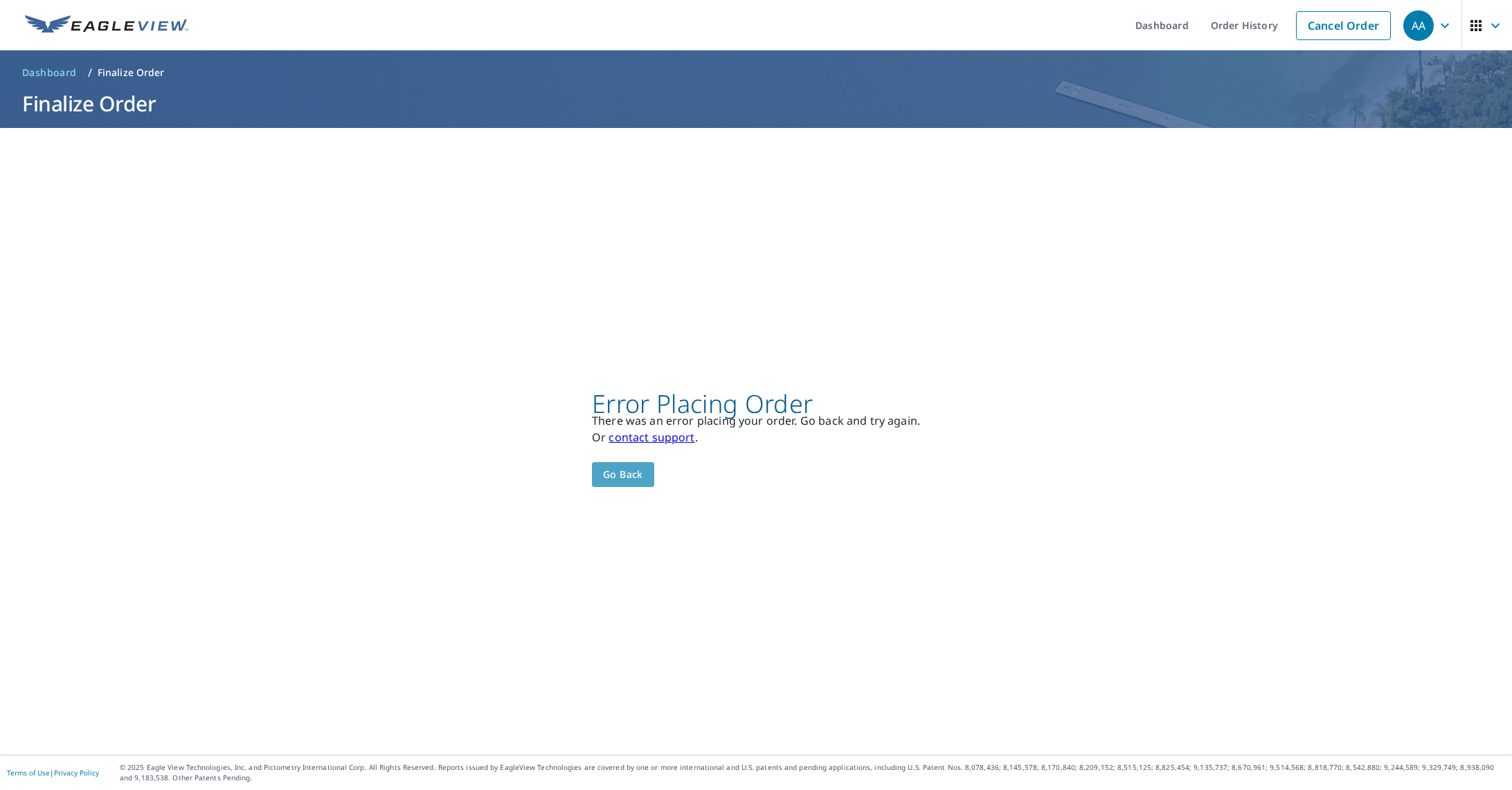
click at [642, 469] on button "Go back" at bounding box center [623, 475] width 63 height 25
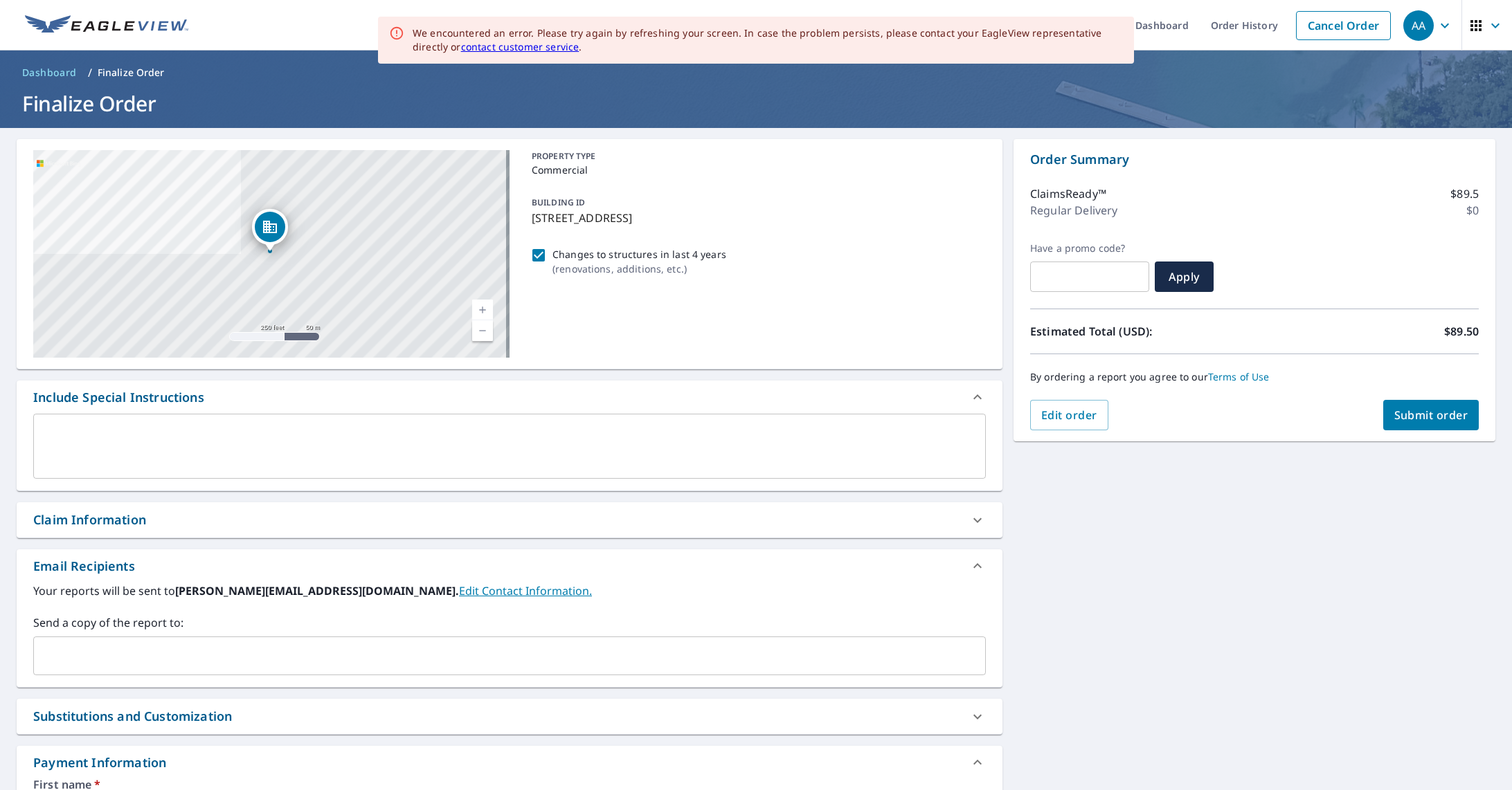
click at [1383, 426] on button "Submit order" at bounding box center [1431, 415] width 96 height 31
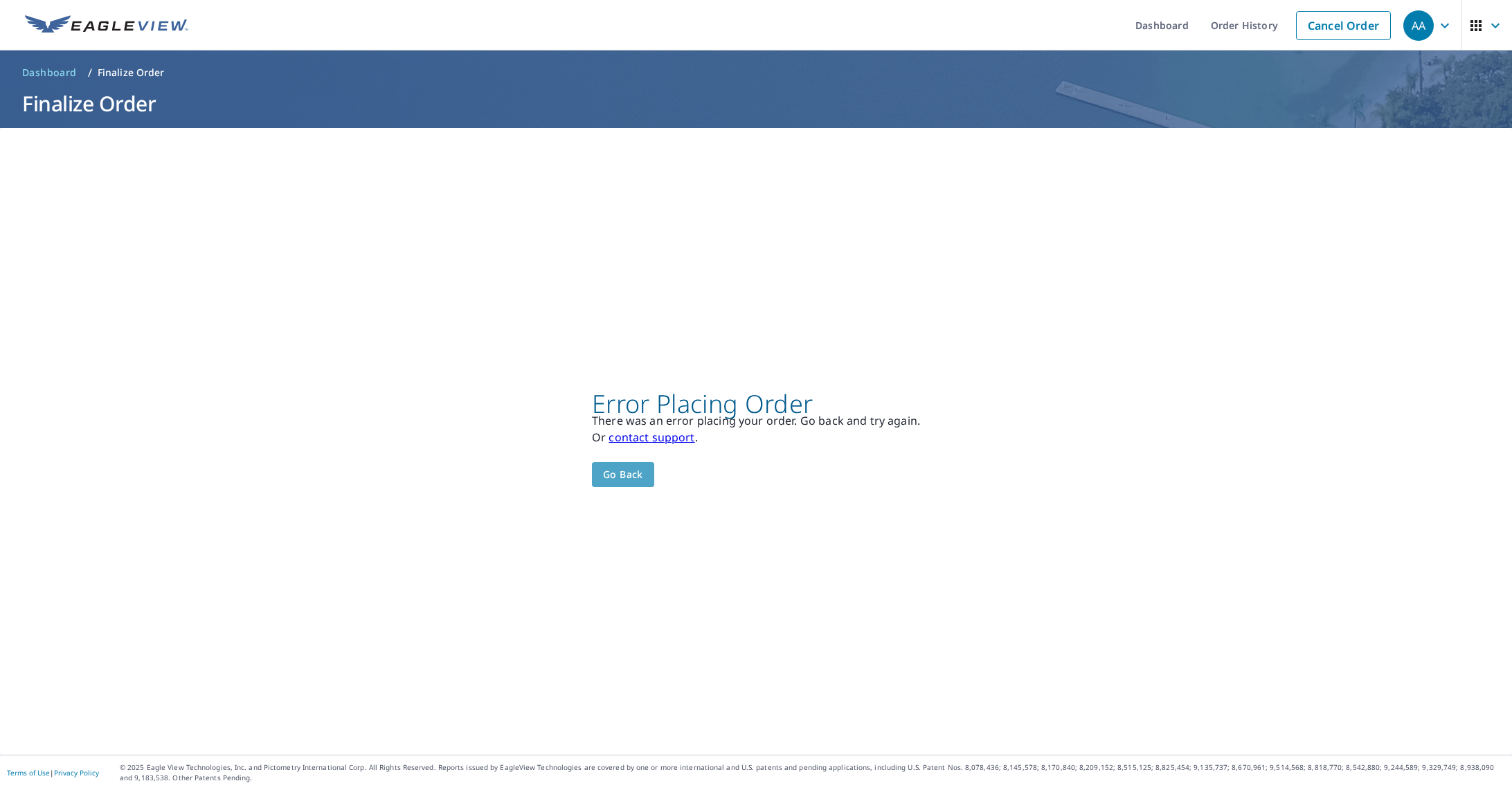
click at [617, 466] on span "Go back" at bounding box center [623, 474] width 40 height 17
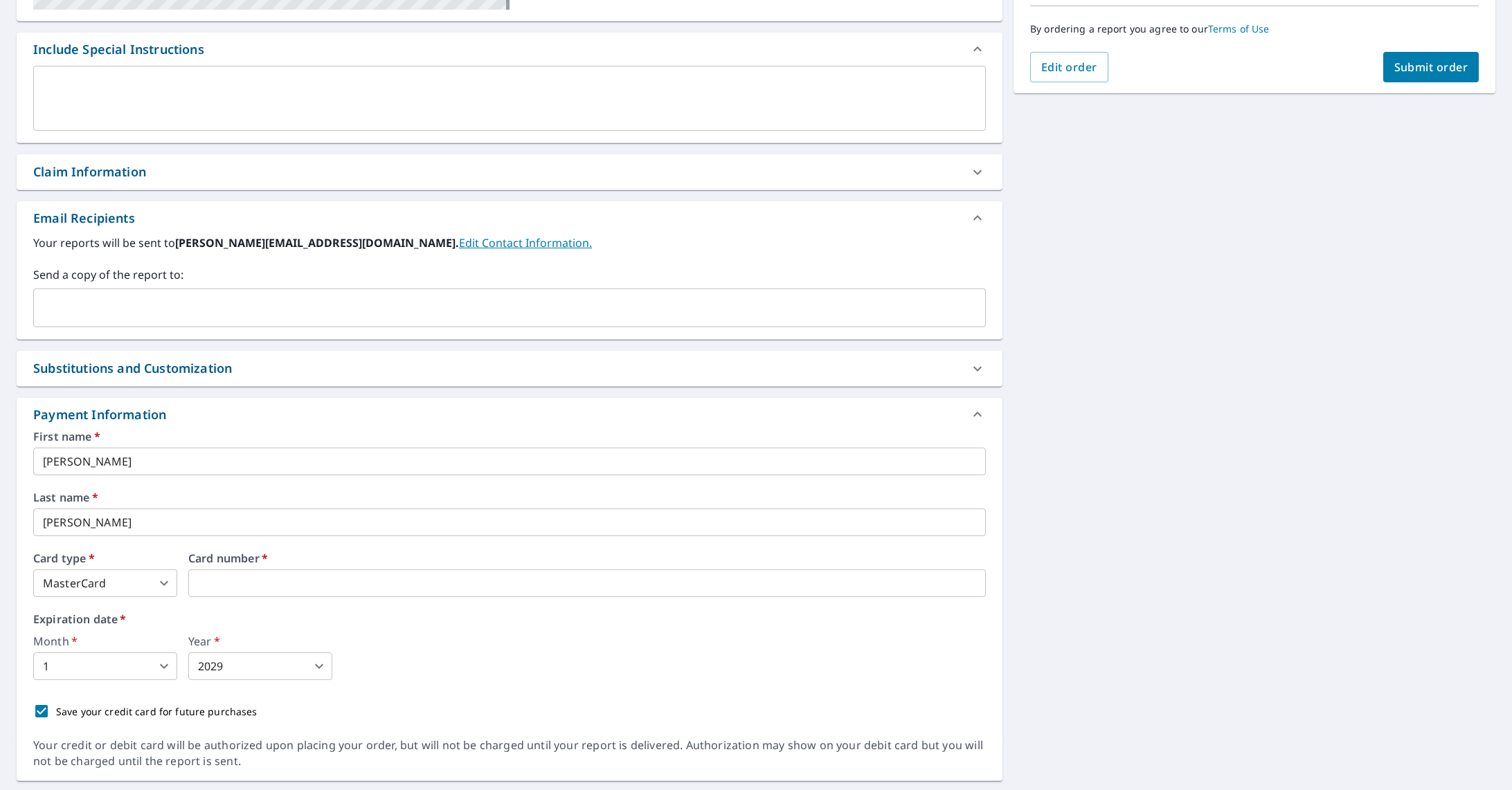
scroll to position [385, 0]
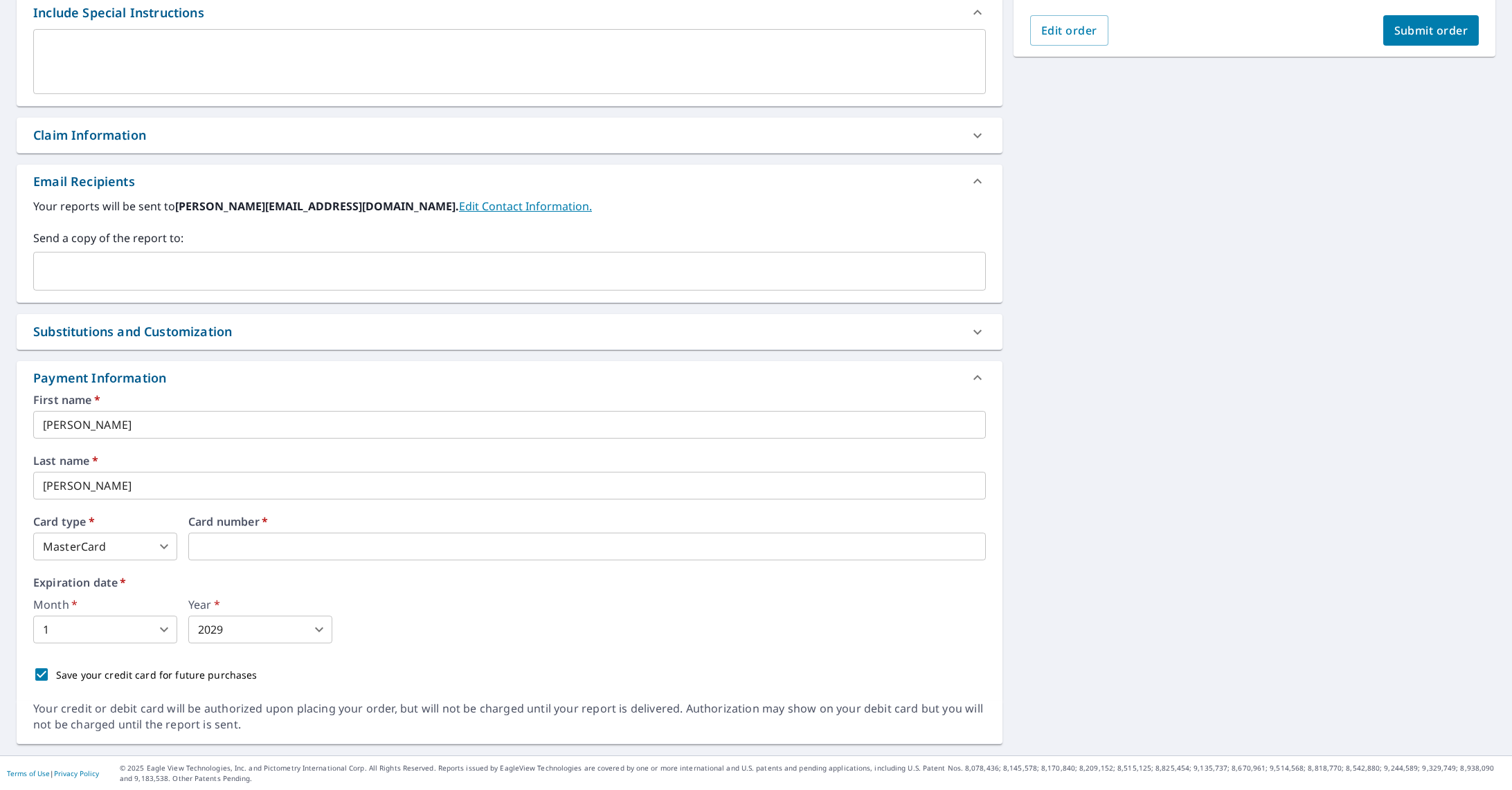
click at [972, 325] on icon at bounding box center [977, 332] width 16 height 16
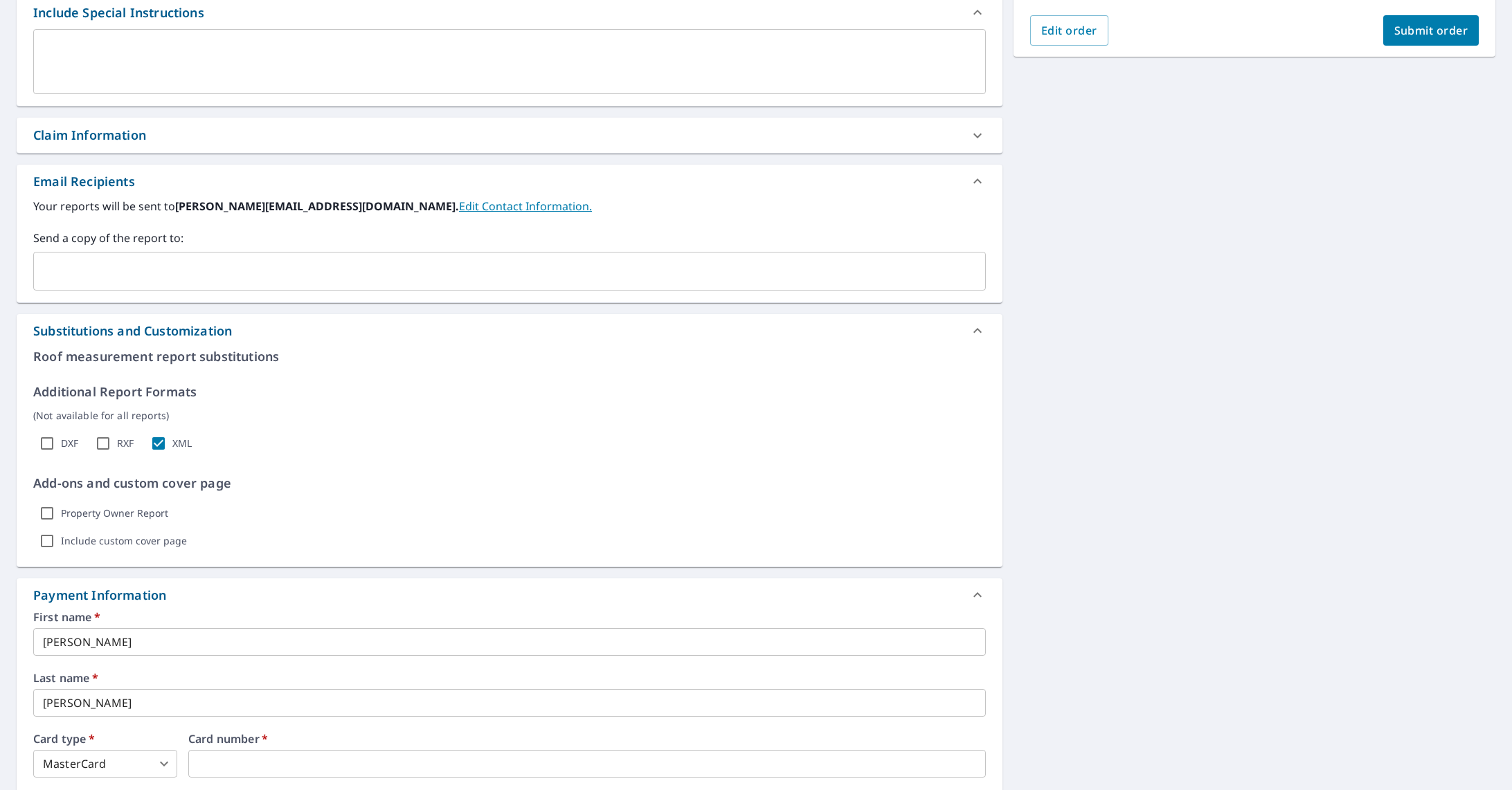
click at [72, 445] on label "DXF" at bounding box center [69, 443] width 17 height 13
click at [61, 445] on input "DXF" at bounding box center [47, 443] width 28 height 28
checkbox input "true"
click at [58, 514] on input "Property Owner Report" at bounding box center [47, 513] width 28 height 28
checkbox input "true"
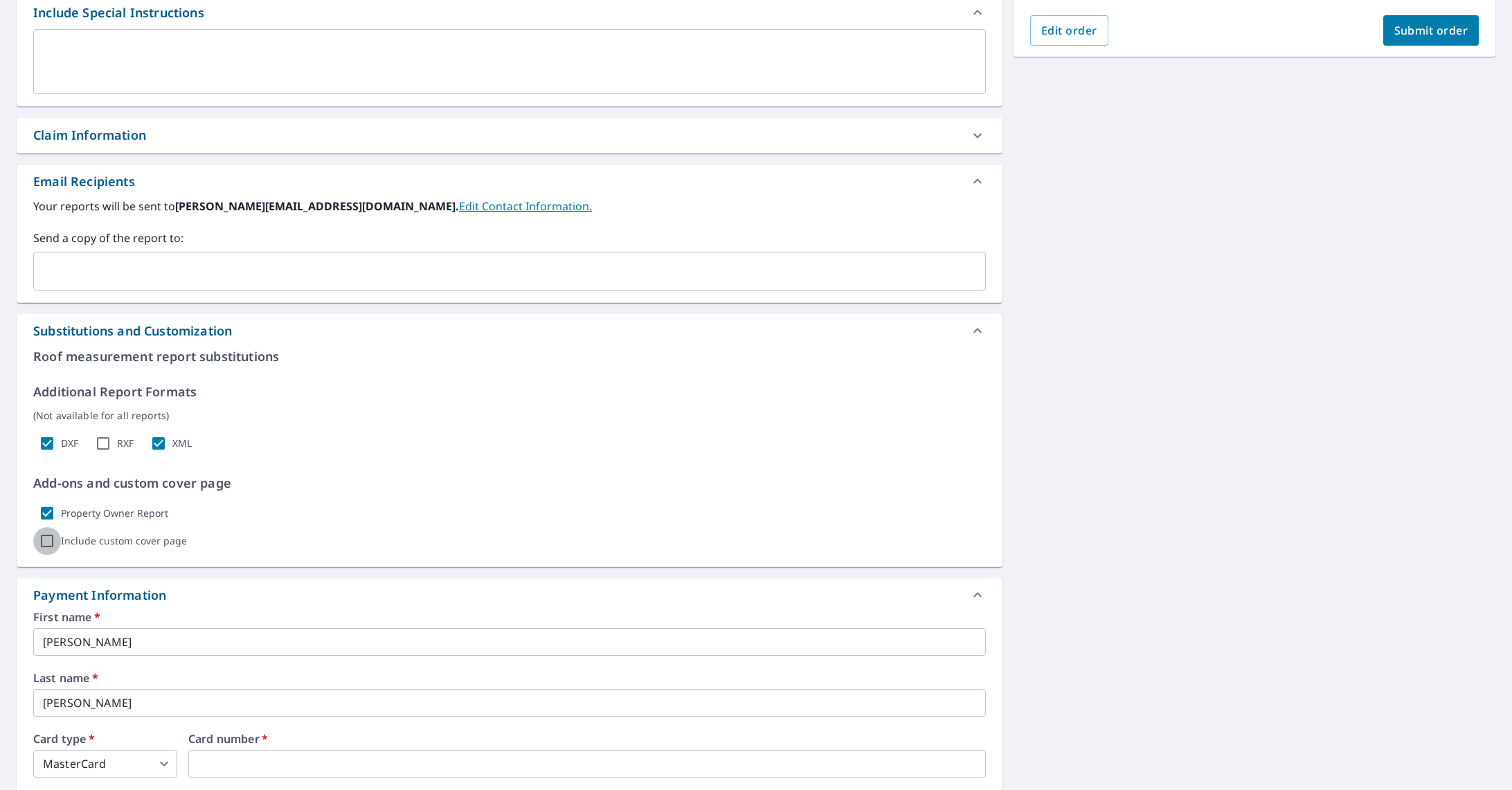
click at [45, 544] on input "Include custom cover page" at bounding box center [47, 541] width 28 height 28
checkbox input "true"
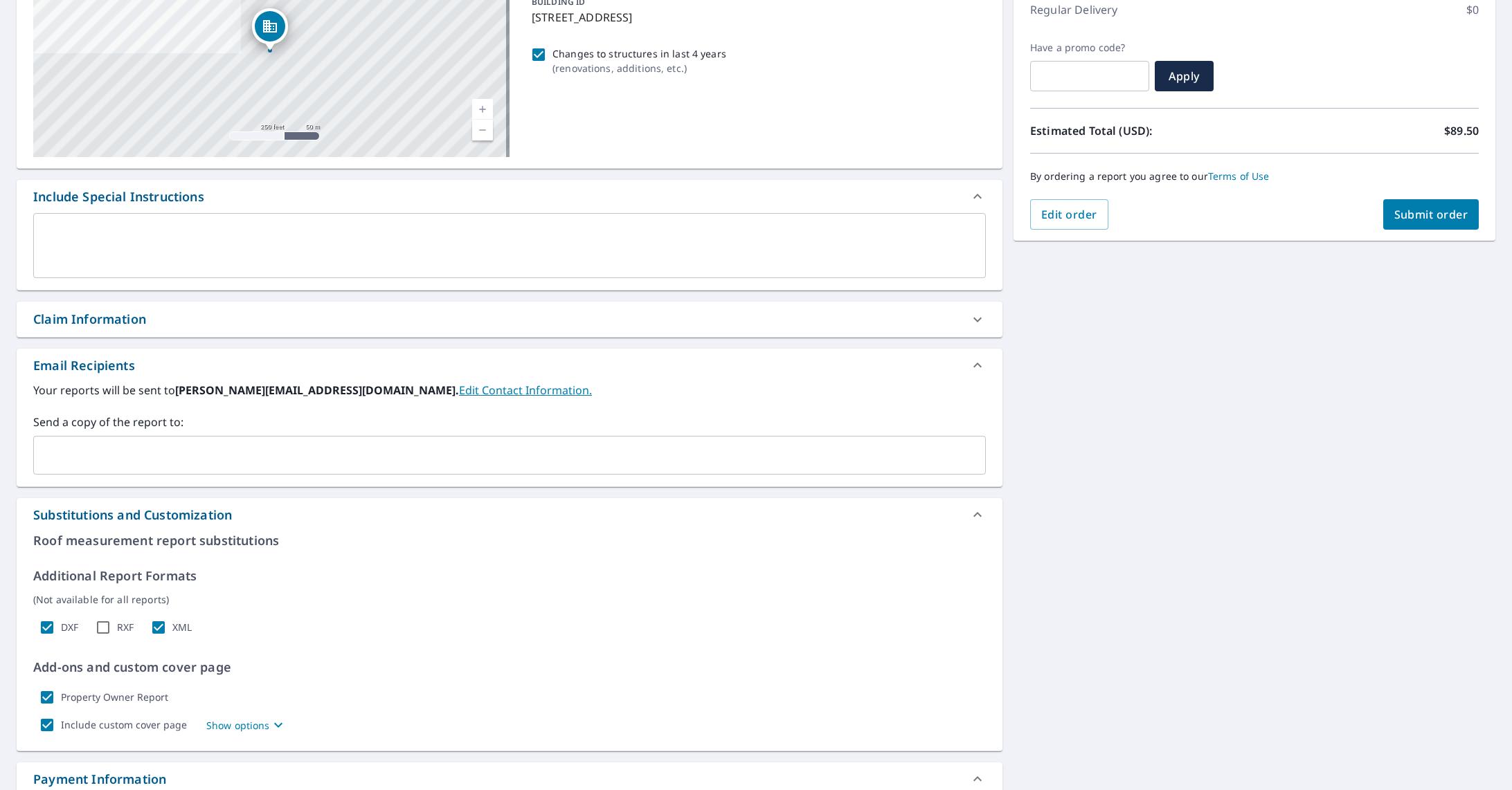
scroll to position [0, 0]
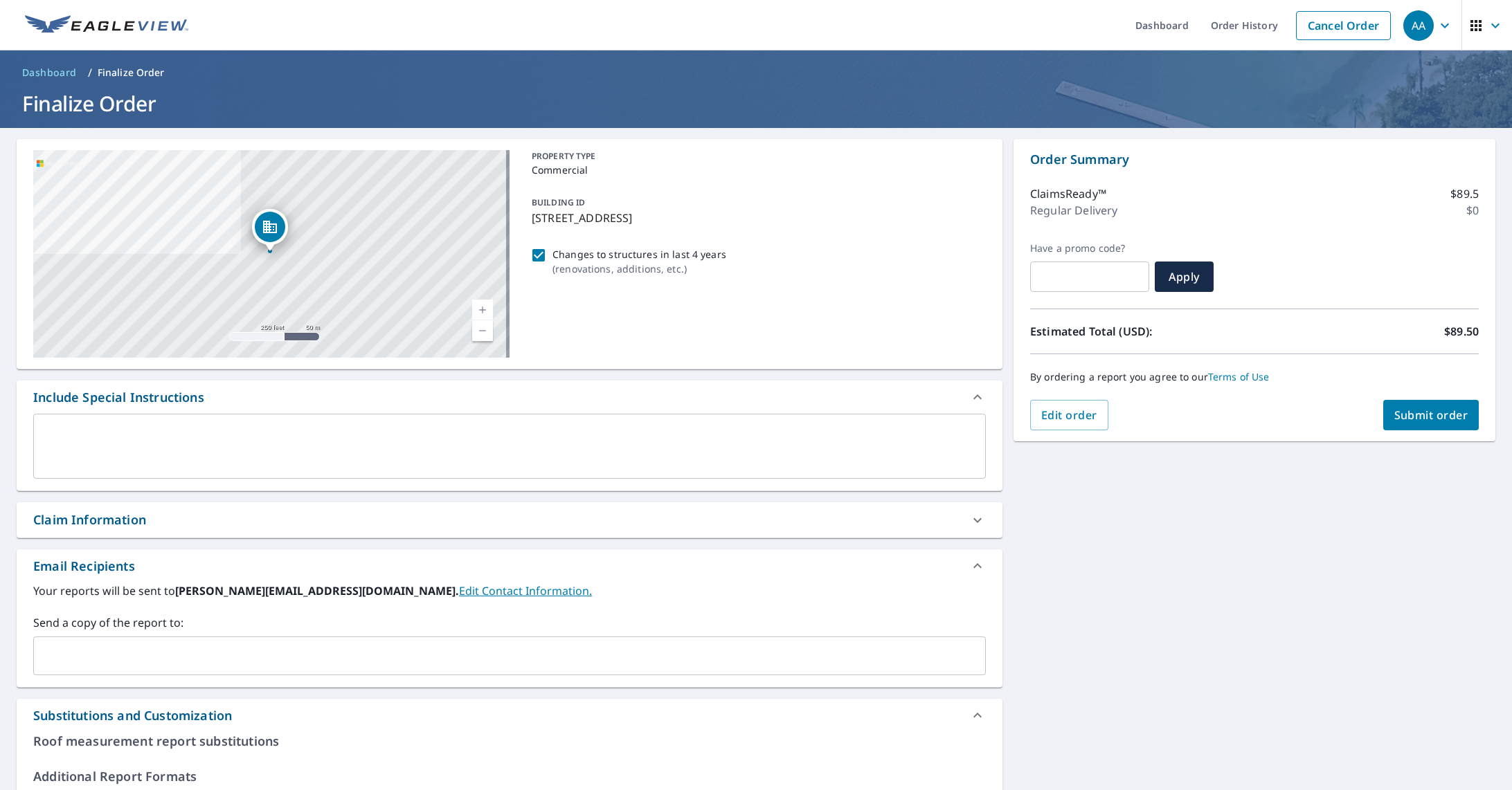
click at [1401, 410] on span "Submit order" at bounding box center [1431, 415] width 74 height 15
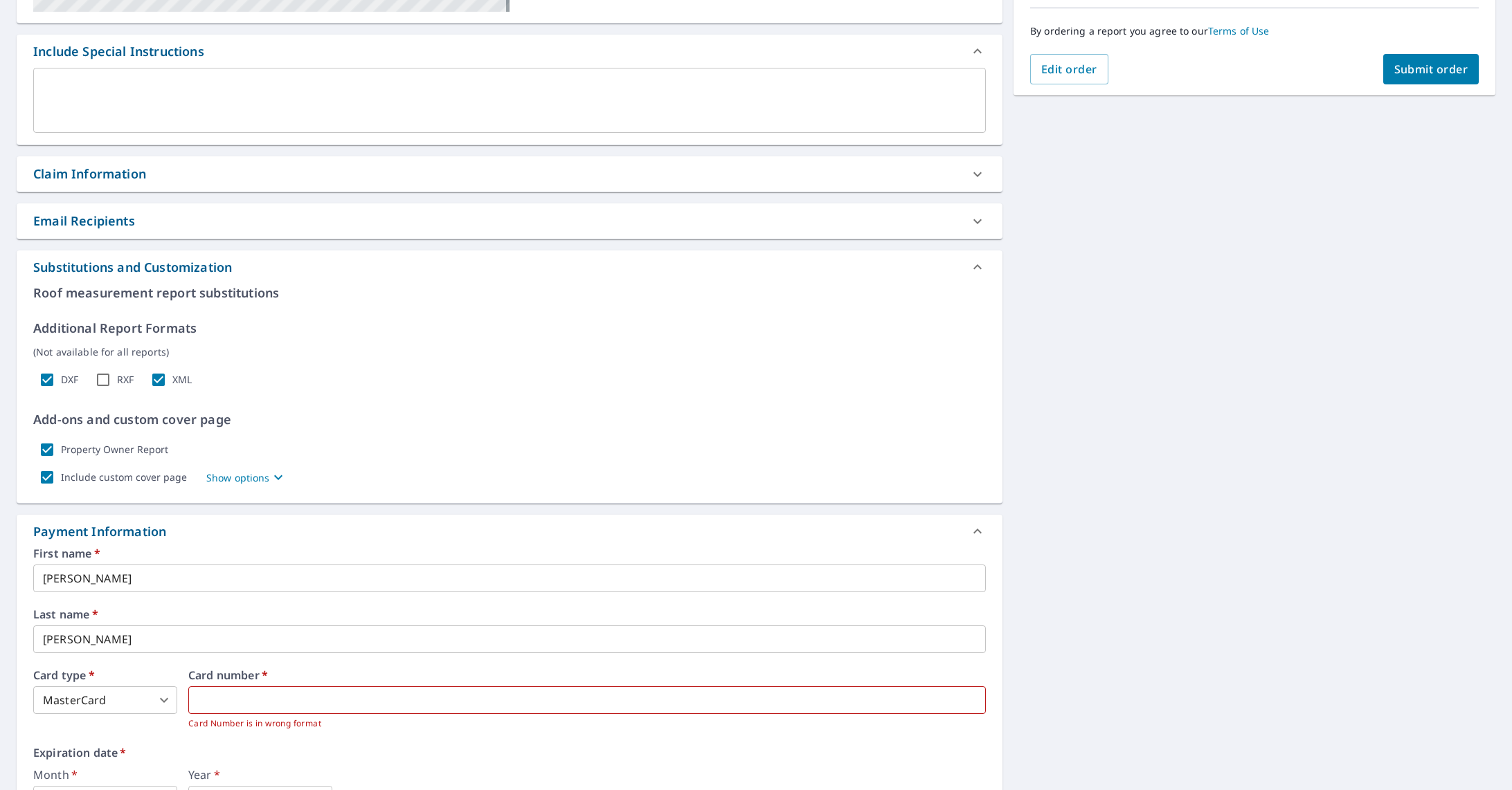
scroll to position [515, 0]
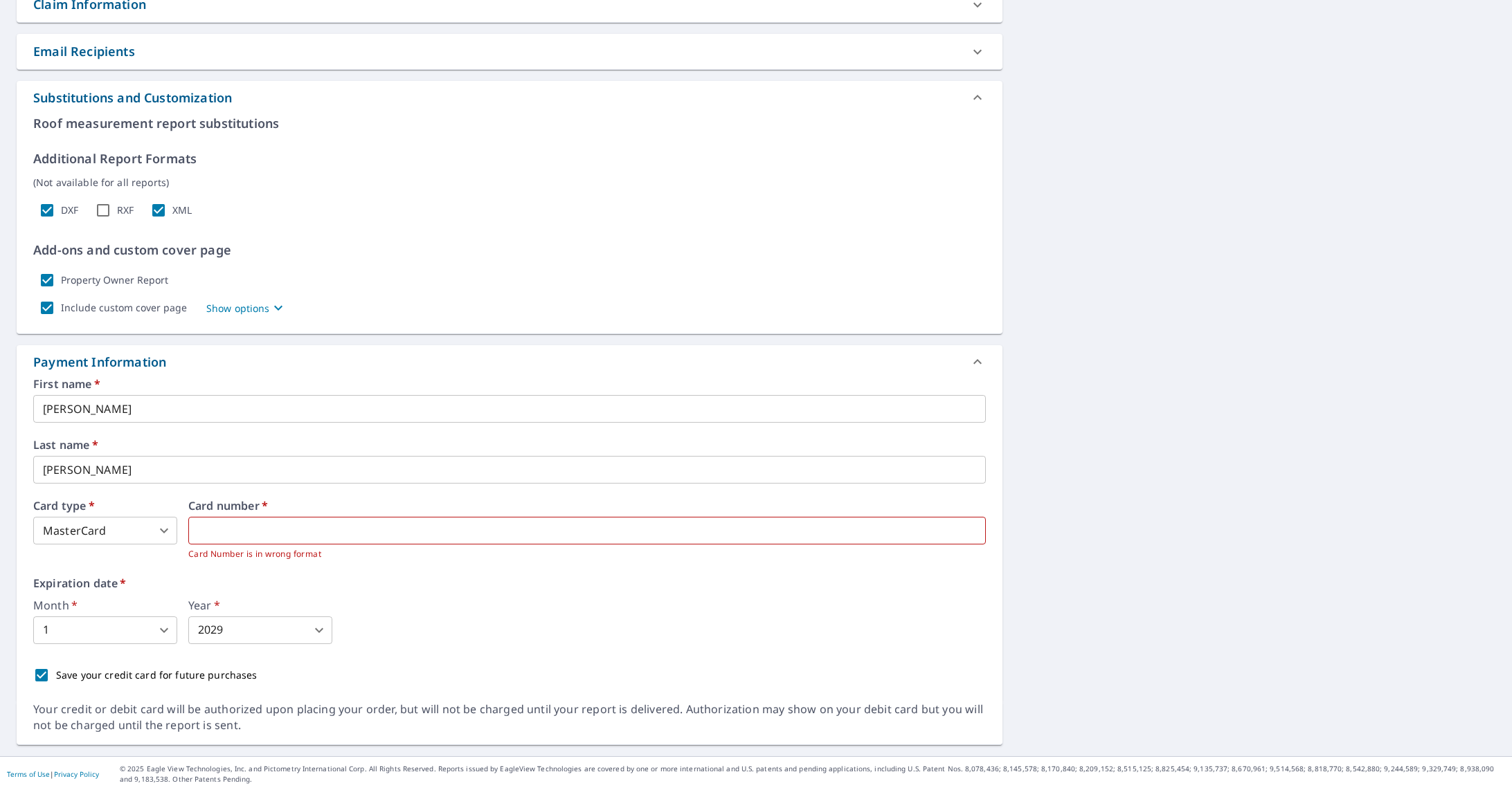
click at [211, 544] on div "​ Card Number is in wrong format" at bounding box center [587, 538] width 798 height 44
click at [235, 540] on iframe at bounding box center [459, 531] width 541 height 28
click at [425, 538] on iframe at bounding box center [459, 531] width 541 height 28
click at [310, 574] on div "First name   * ASHLEY ​ Last name   * AVERY ​ Card type   * MasterCard 3 ​ Card…" at bounding box center [509, 534] width 953 height 310
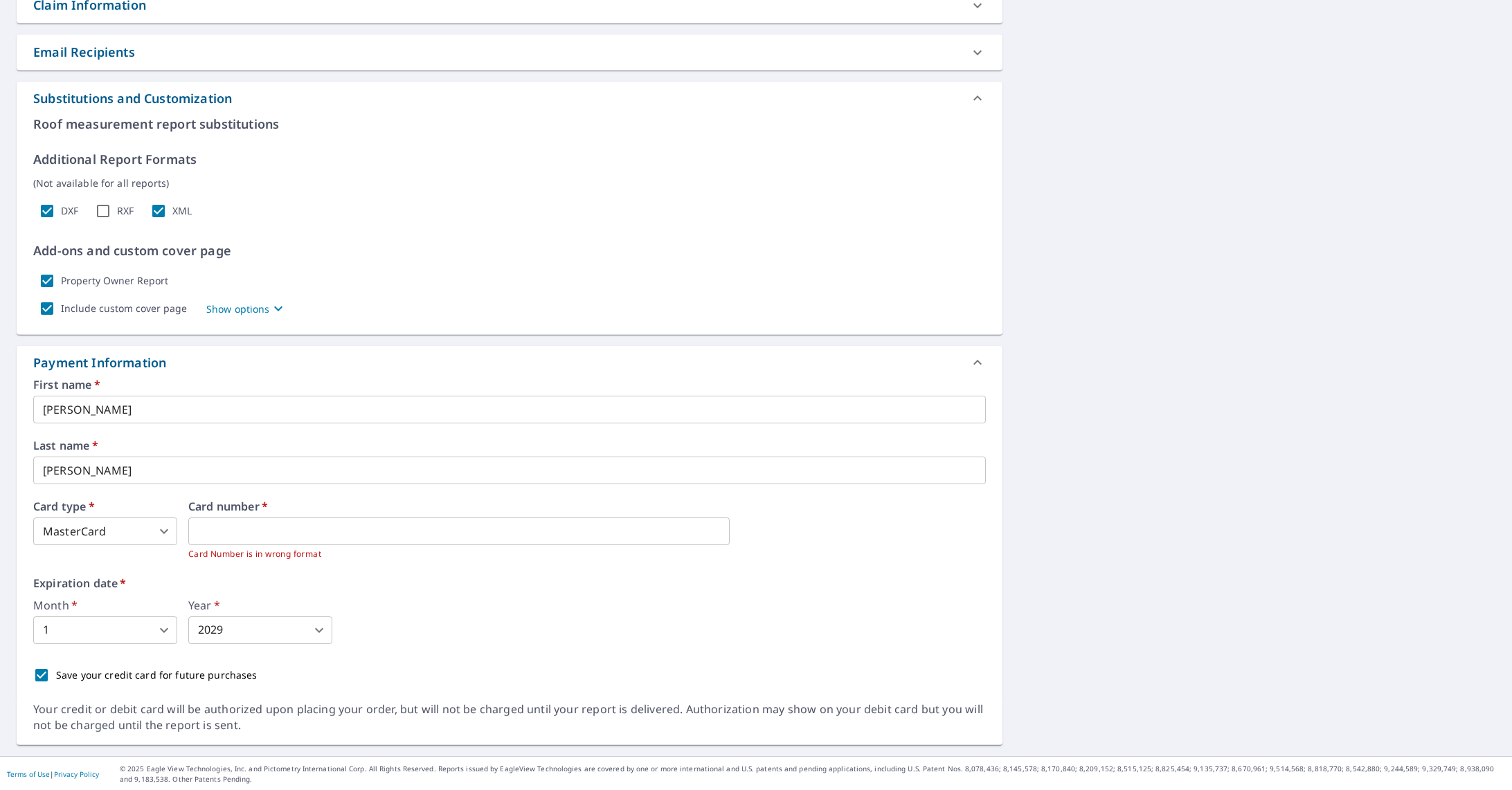
click at [288, 557] on p "Card Number is in wrong format" at bounding box center [587, 554] width 798 height 14
click at [162, 529] on body "AA AA Dashboard Order History Cancel Order AA Dashboard / Finalize Order Finali…" at bounding box center [756, 395] width 1512 height 790
click at [89, 610] on li "MasterCard" at bounding box center [105, 611] width 144 height 25
click at [498, 580] on label "Expiration date   *" at bounding box center [509, 583] width 953 height 11
click at [318, 555] on p "Card Number is in wrong format" at bounding box center [587, 554] width 798 height 14
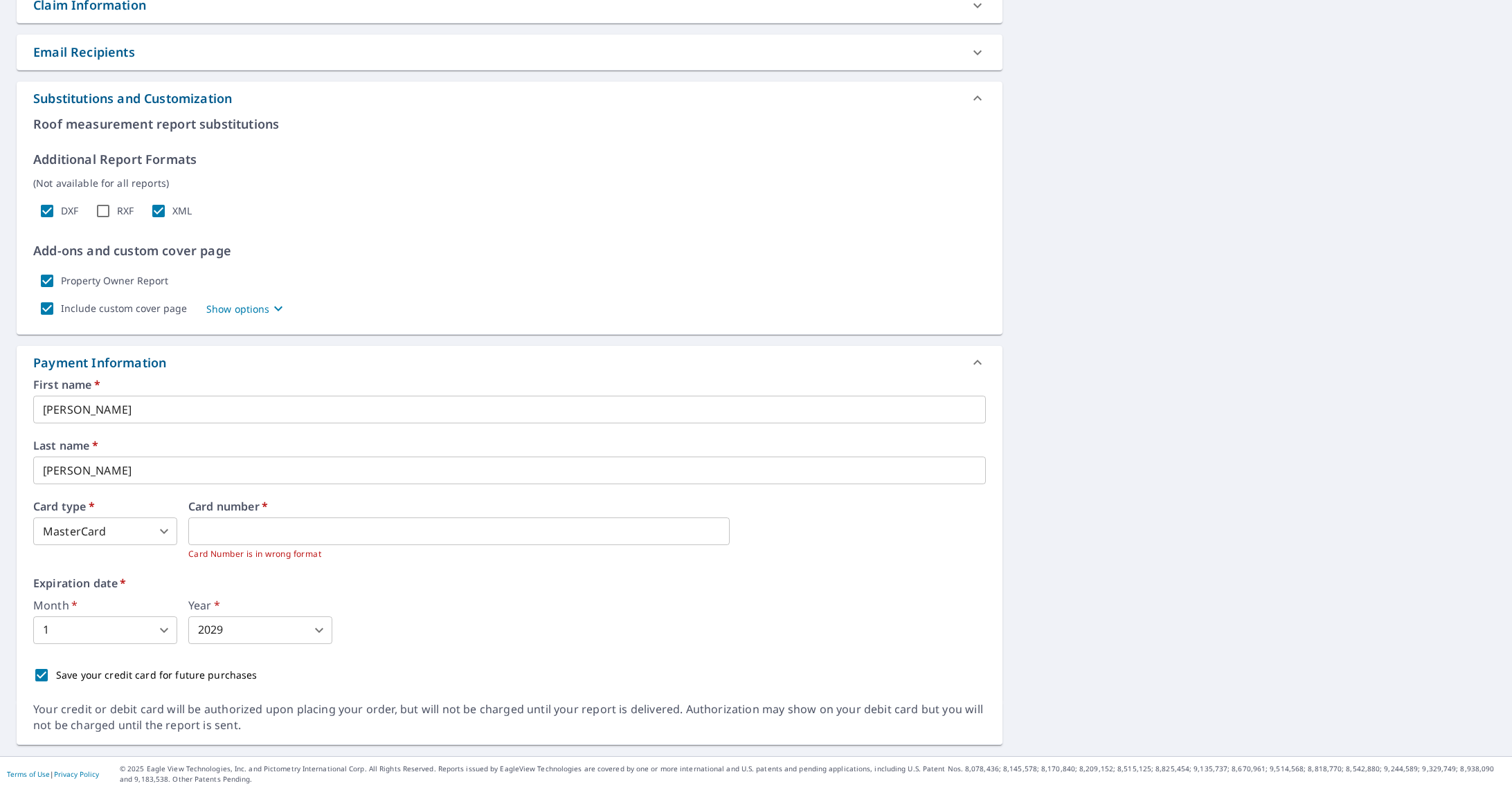
click at [255, 514] on div "Card number   * Card Number is in wrong format" at bounding box center [587, 531] width 798 height 60
click at [283, 554] on p "Card Number is in wrong format" at bounding box center [587, 554] width 798 height 14
click at [272, 515] on div "Card number   * Card Number is in wrong format" at bounding box center [587, 531] width 798 height 60
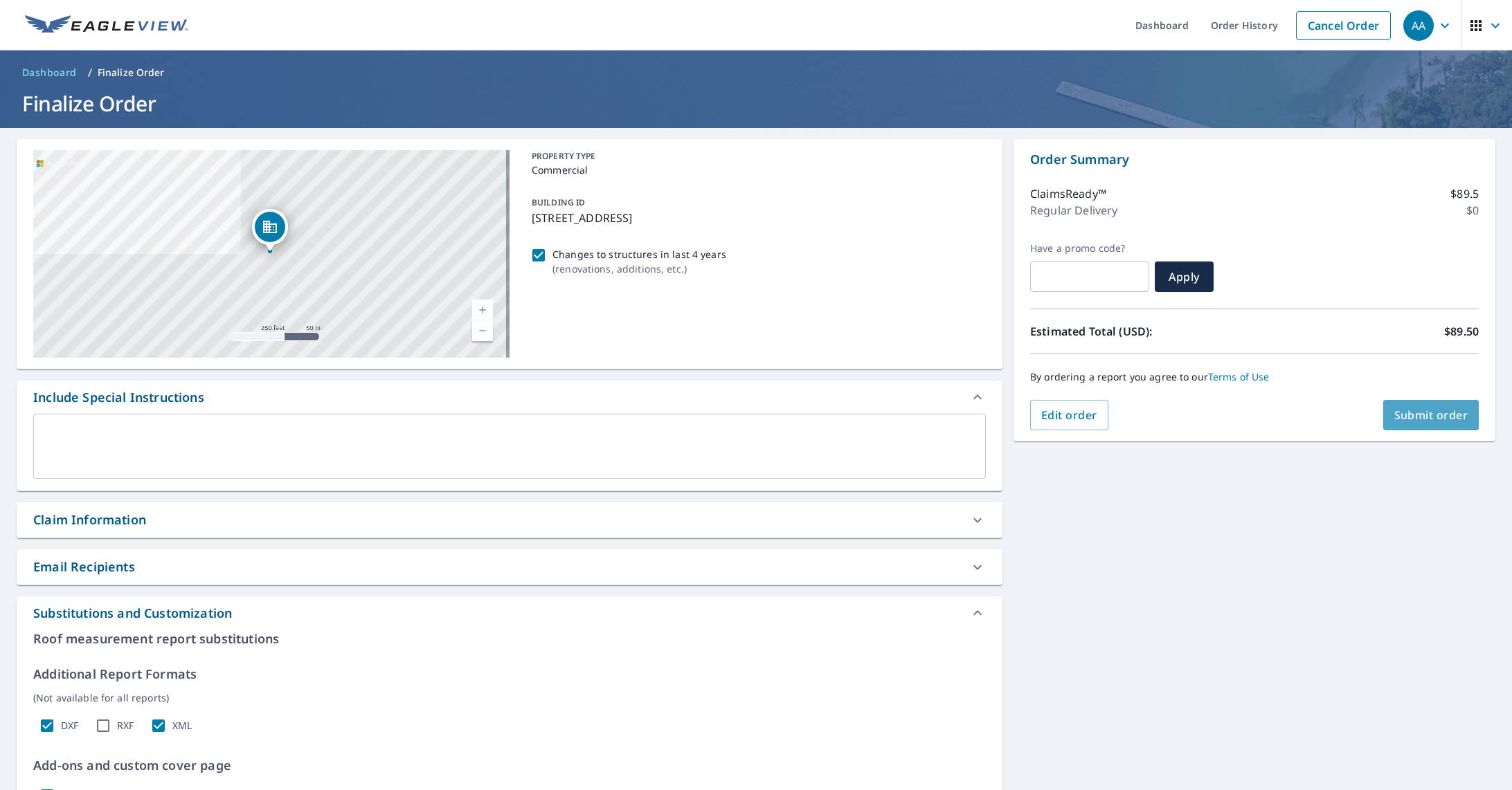
click at [1383, 415] on button "Submit order" at bounding box center [1431, 415] width 96 height 31
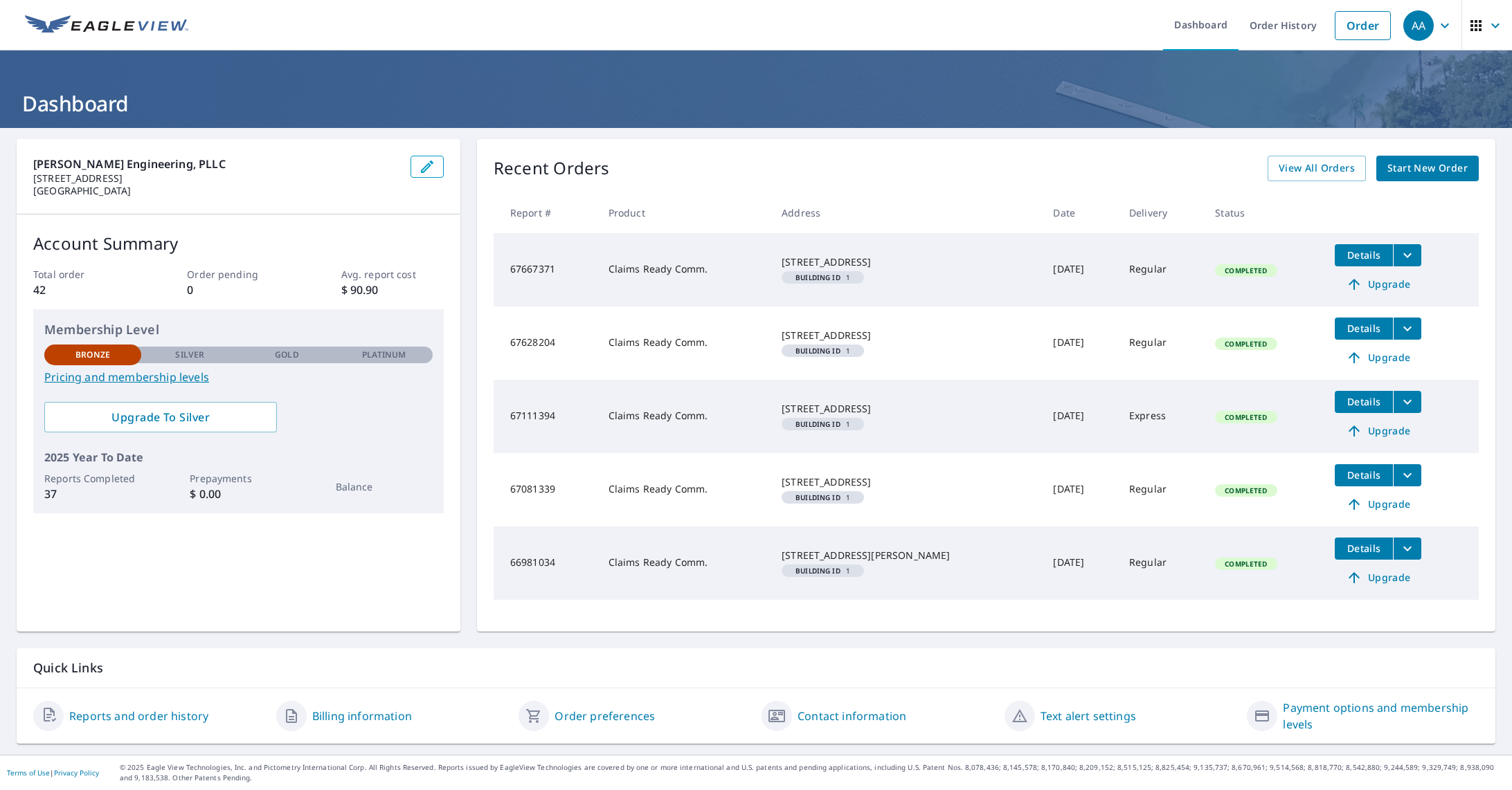
click at [1387, 168] on span "Start New Order" at bounding box center [1427, 168] width 80 height 17
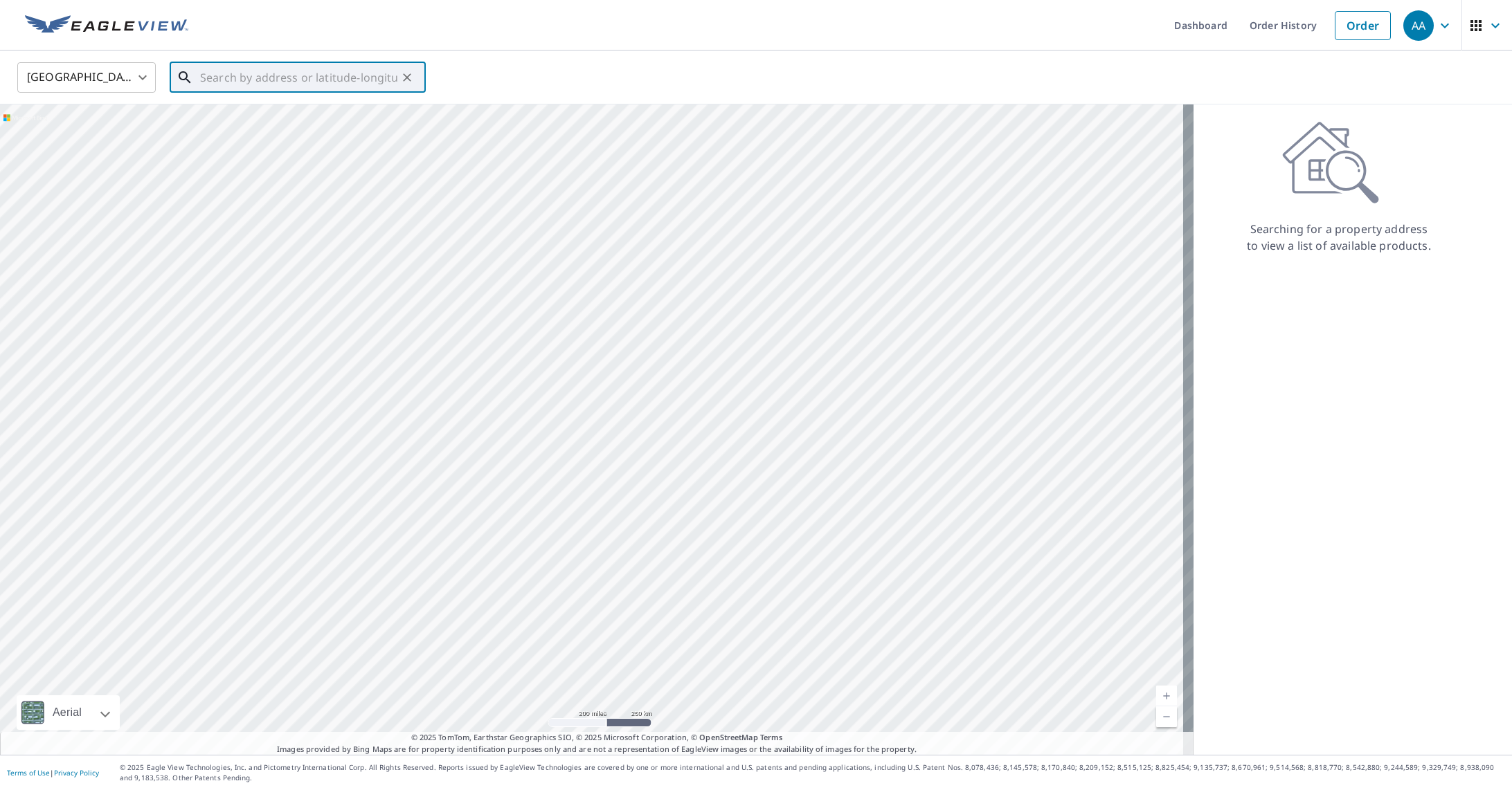
click at [244, 80] on input "text" at bounding box center [299, 77] width 197 height 39
click at [1437, 34] on span "AA" at bounding box center [1429, 25] width 53 height 34
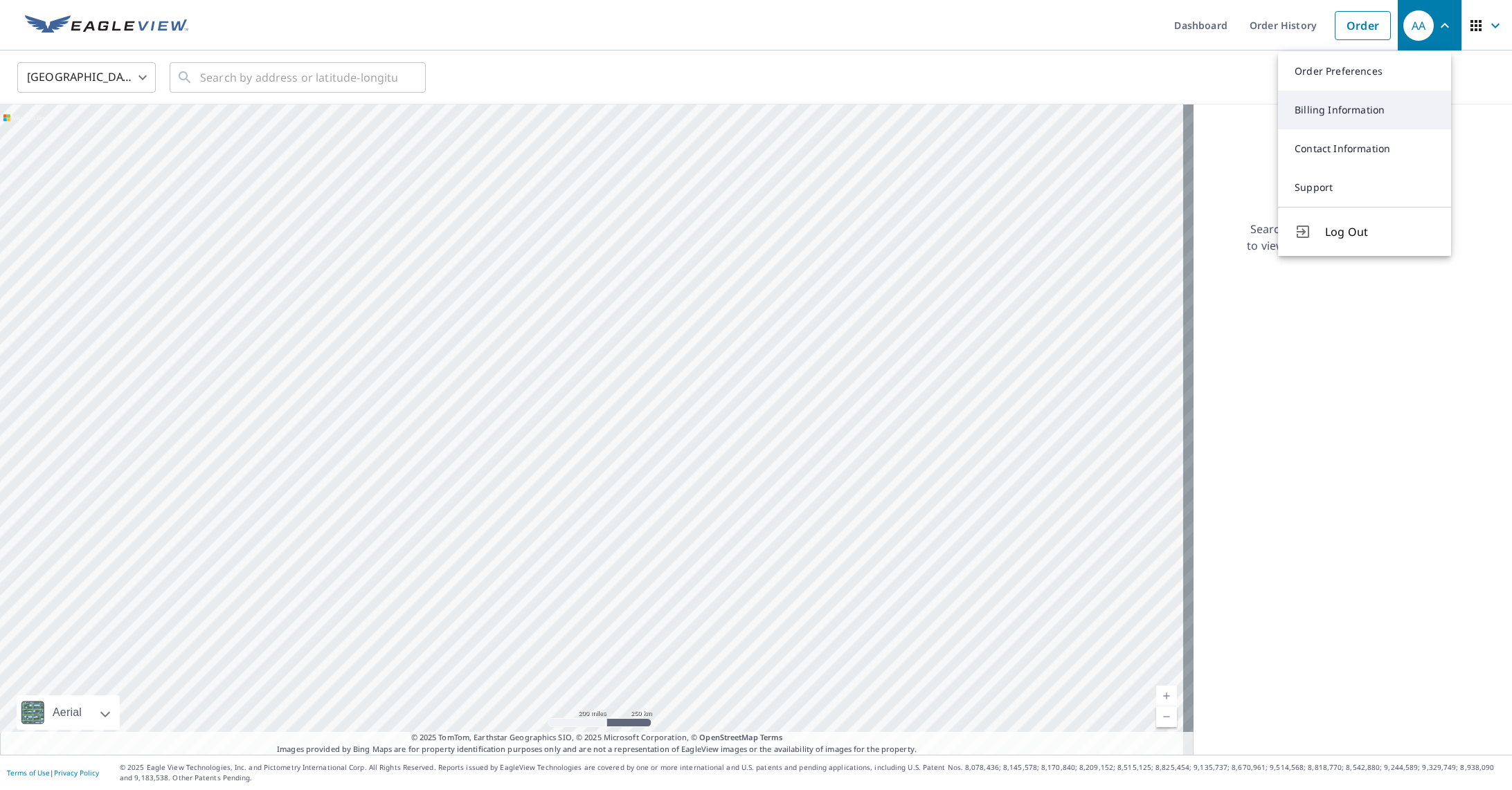
click at [1385, 115] on link "Billing Information" at bounding box center [1364, 110] width 173 height 39
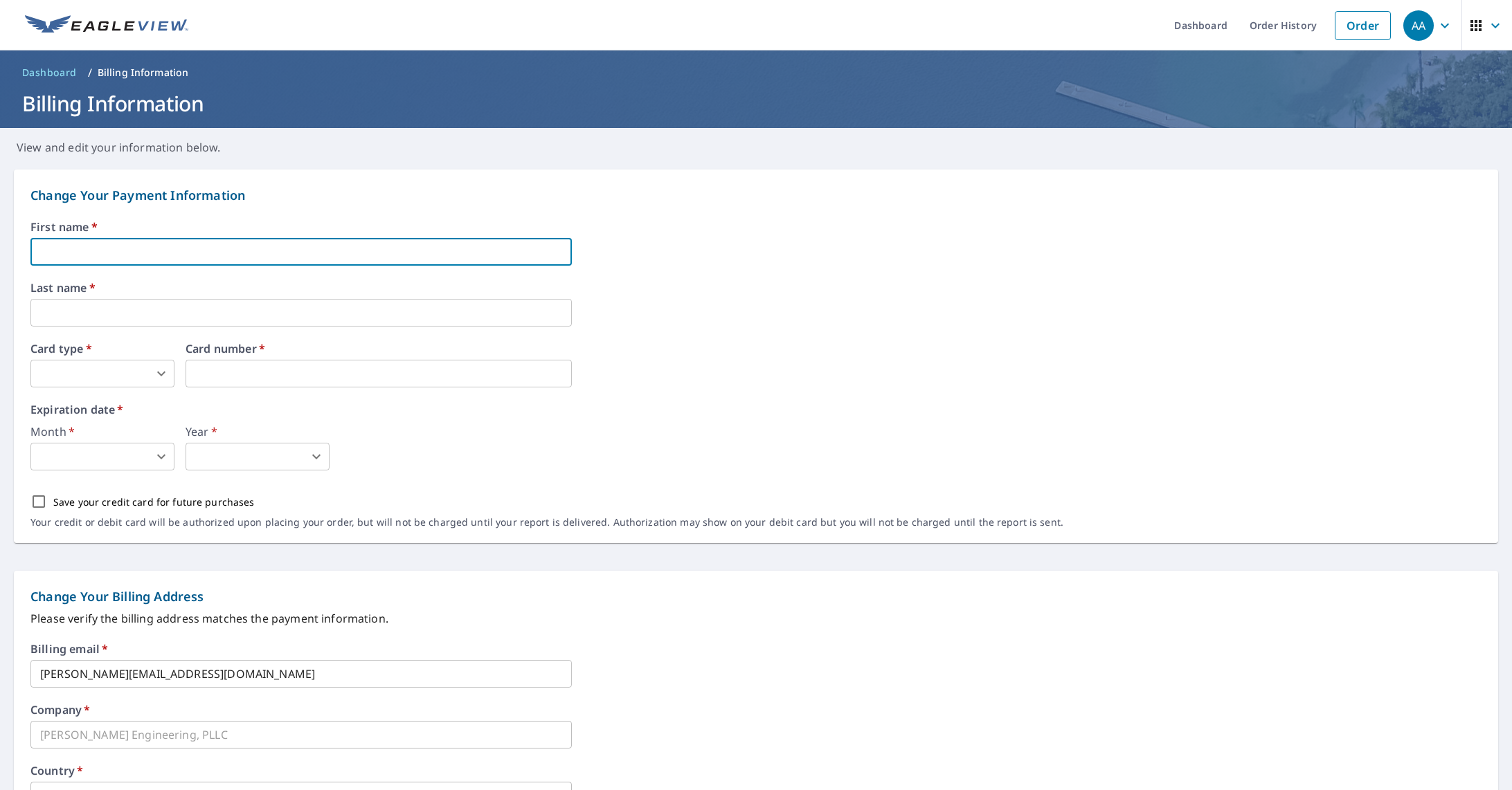
click at [84, 250] on input "text" at bounding box center [301, 252] width 541 height 28
click at [89, 249] on input "text" at bounding box center [301, 252] width 541 height 28
type input "[PERSON_NAME]"
click at [86, 367] on body "AA AA Dashboard Order History Order AA Dashboard / Billing Information Billing …" at bounding box center [756, 395] width 1512 height 790
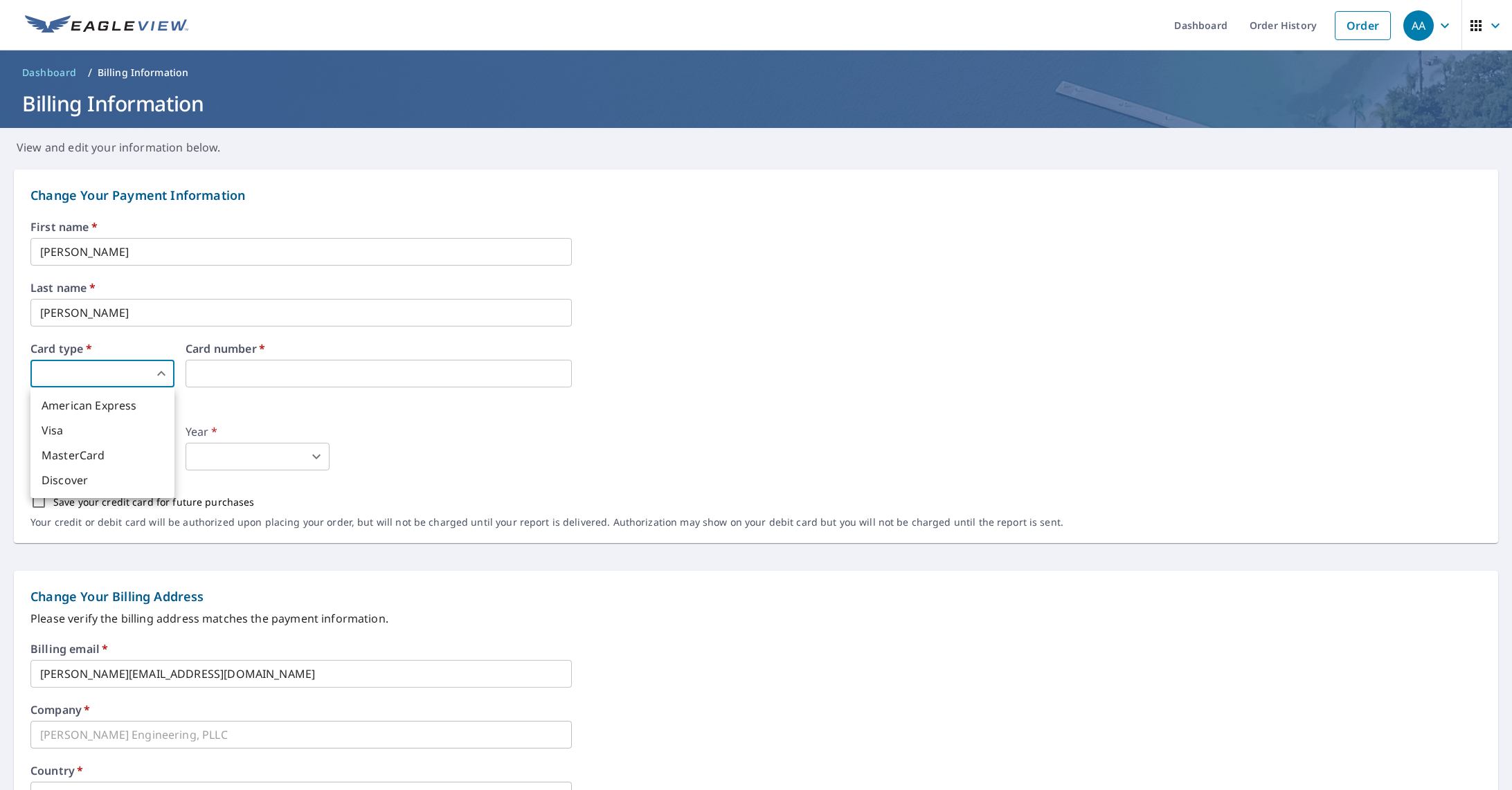
click at [82, 452] on li "MasterCard" at bounding box center [102, 455] width 144 height 25
type input "3"
click at [169, 465] on body "AA AA Dashboard Order History Order AA Dashboard / Billing Information Billing …" at bounding box center [756, 395] width 1512 height 790
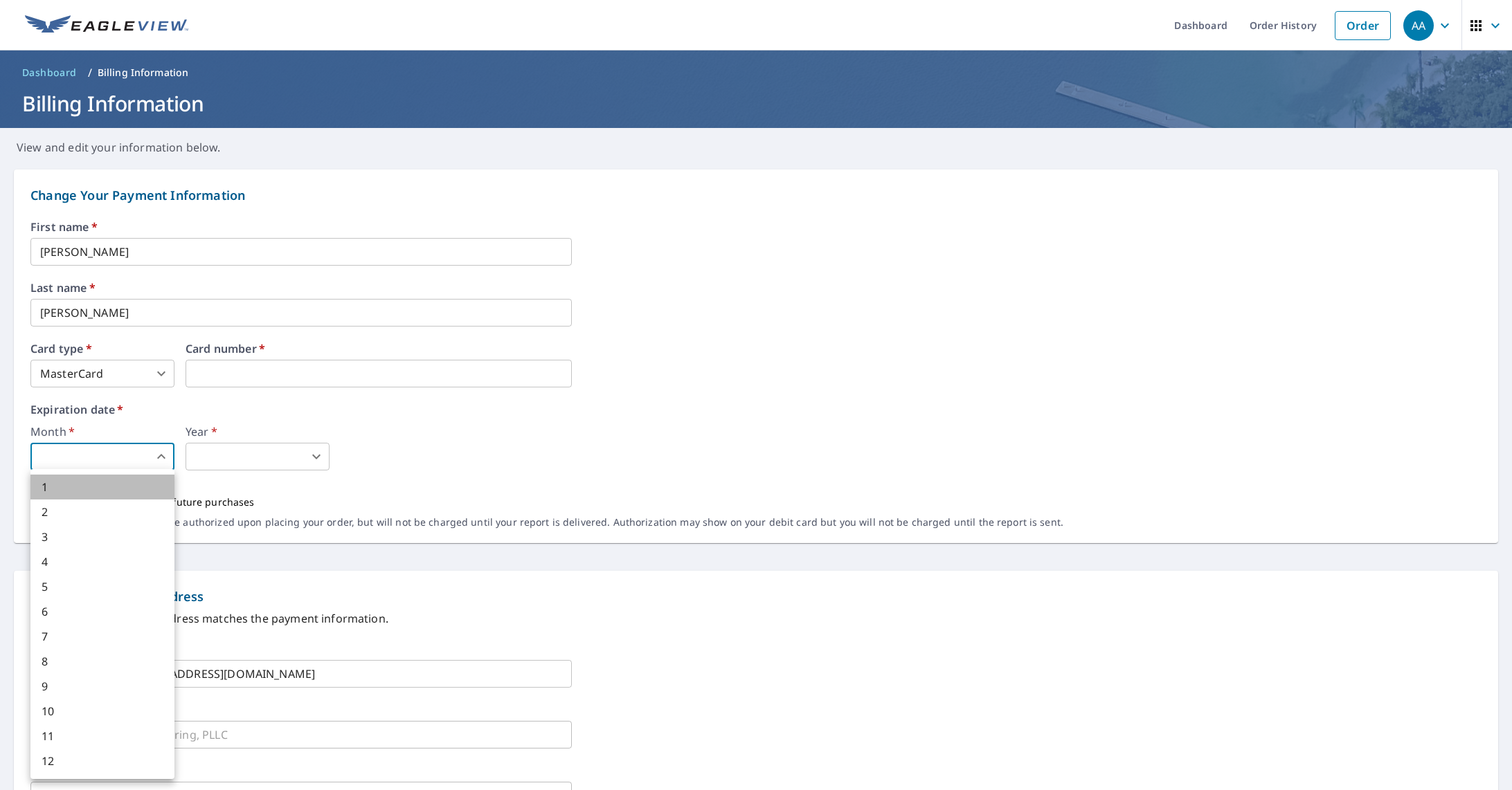
drag, startPoint x: 97, startPoint y: 480, endPoint x: 181, endPoint y: 480, distance: 84.0
click at [98, 480] on li "1" at bounding box center [102, 486] width 144 height 25
type input "1"
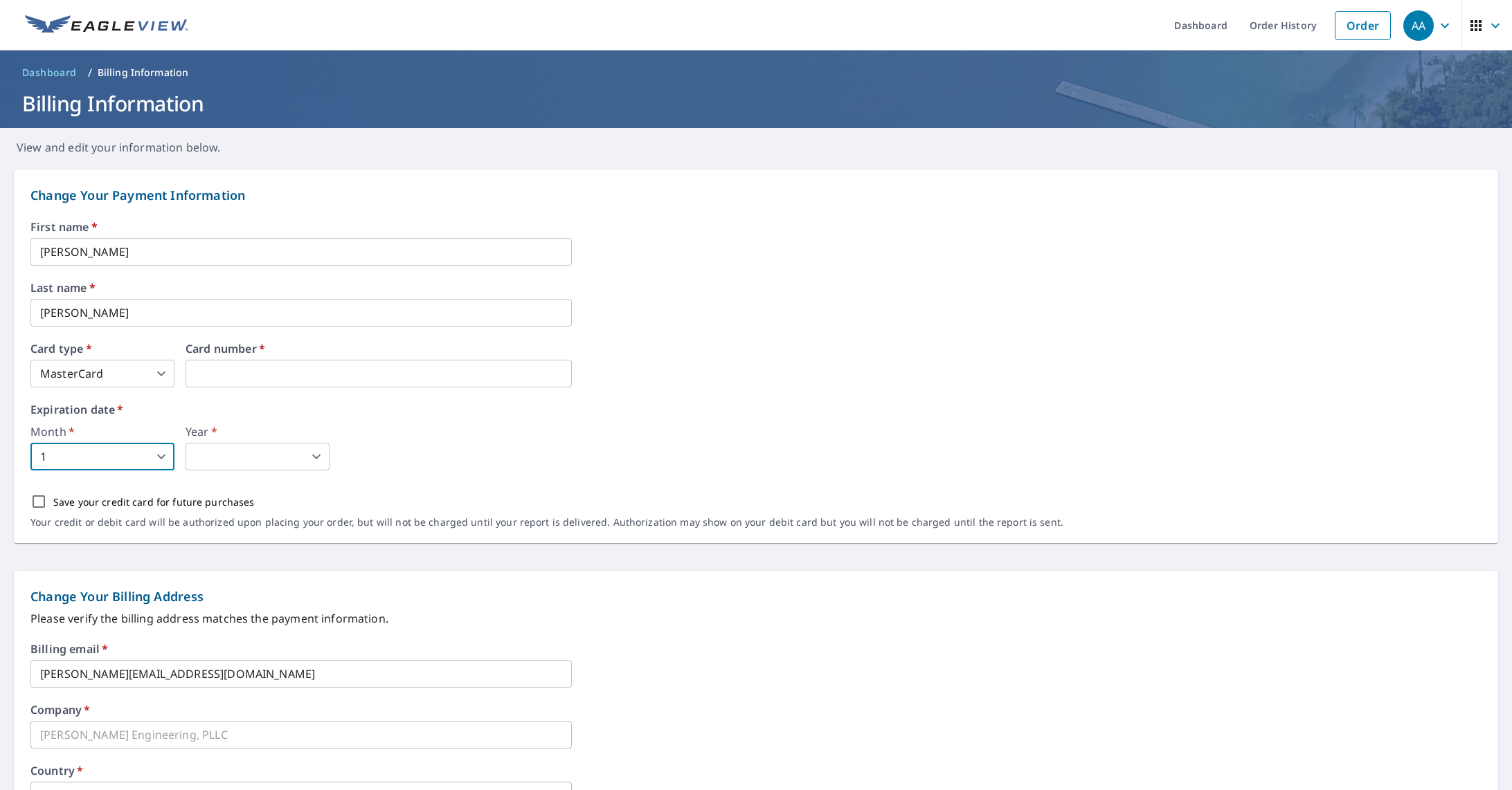
click at [221, 456] on body "AA AA Dashboard Order History Order AA Dashboard / Billing Information Billing …" at bounding box center [756, 395] width 1512 height 790
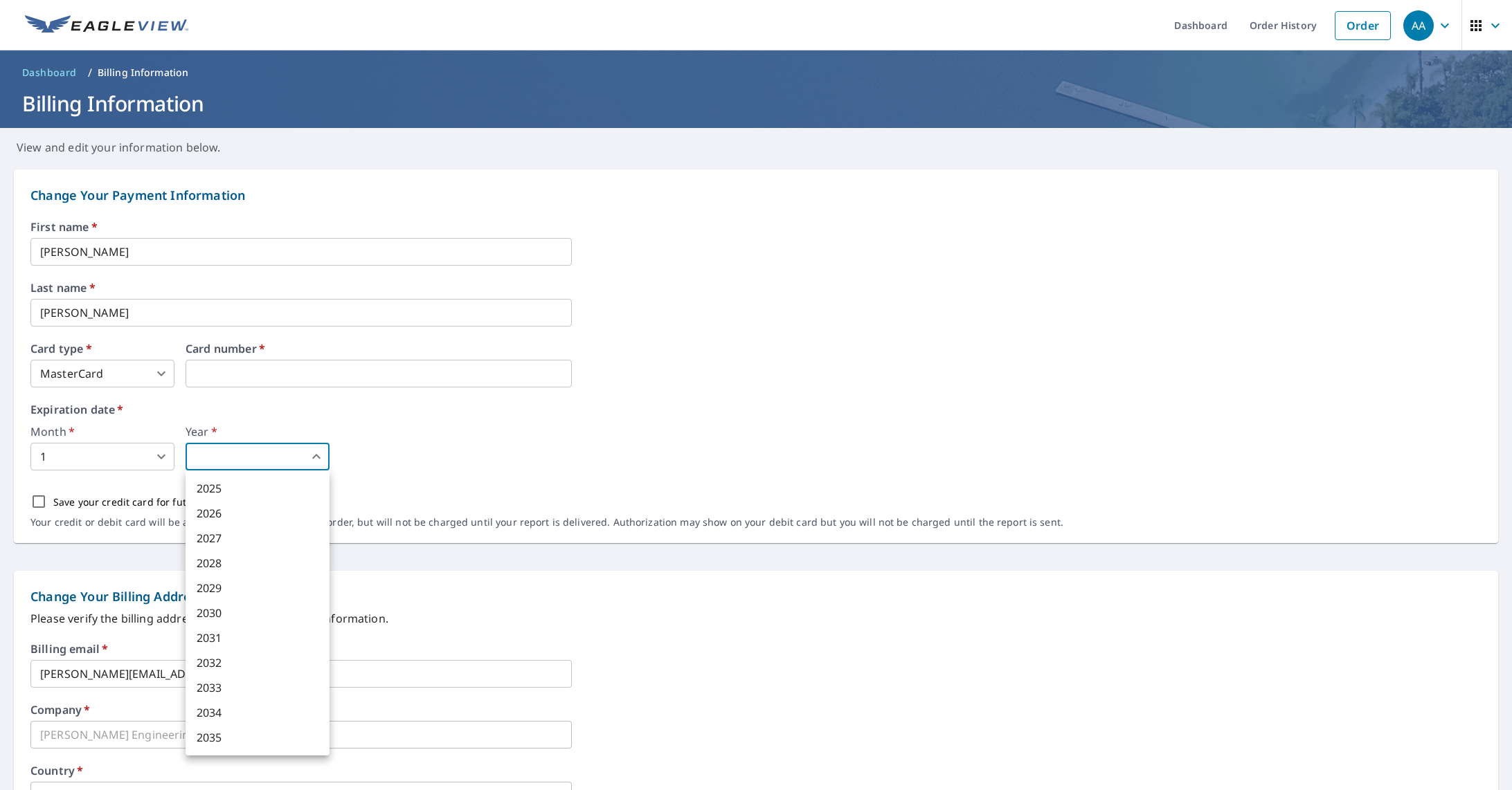
click at [241, 582] on li "2029" at bounding box center [257, 587] width 144 height 25
type input "2029"
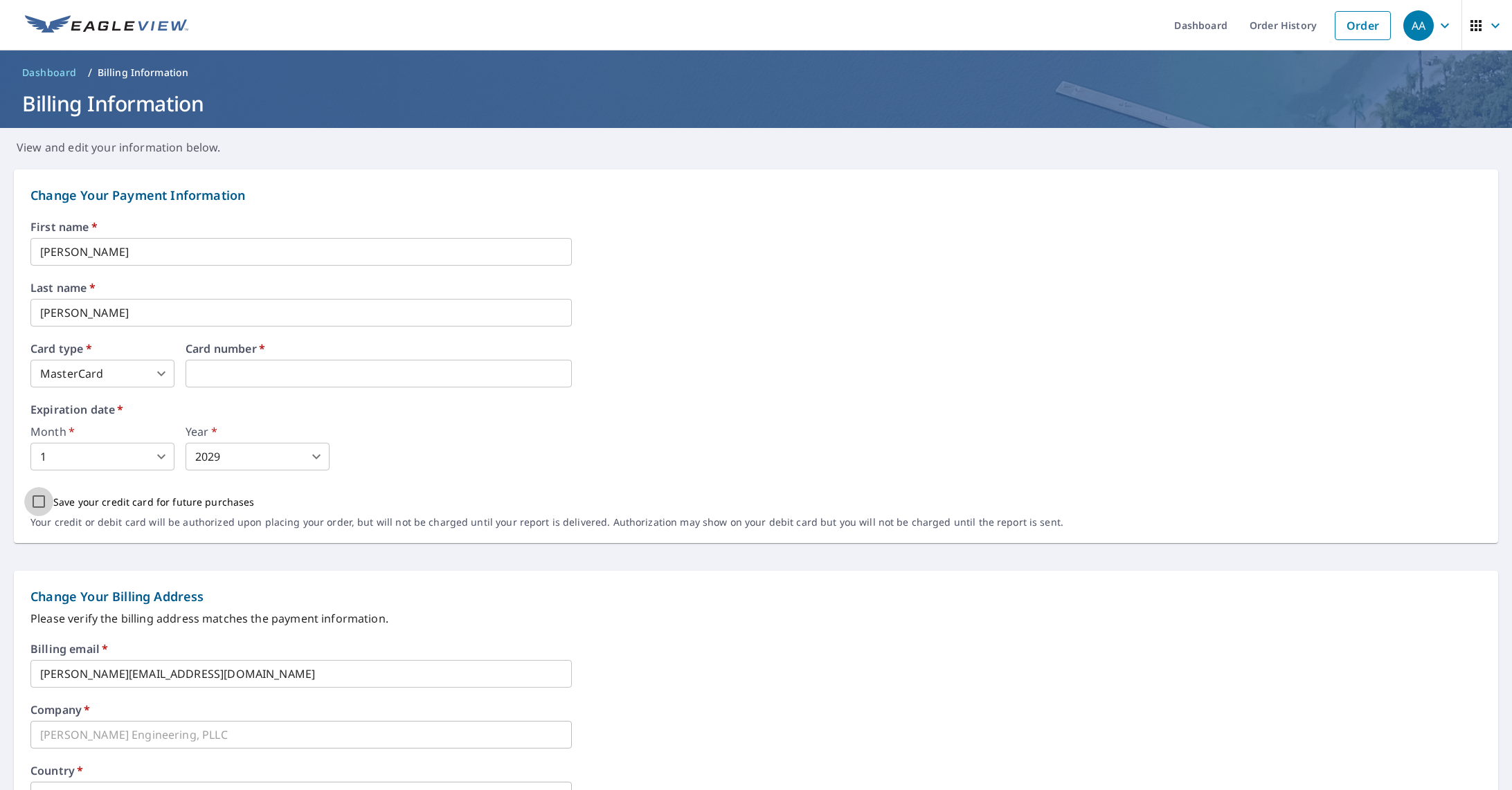
click at [45, 500] on input "Save your credit card for future purchases" at bounding box center [39, 501] width 29 height 29
checkbox input "true"
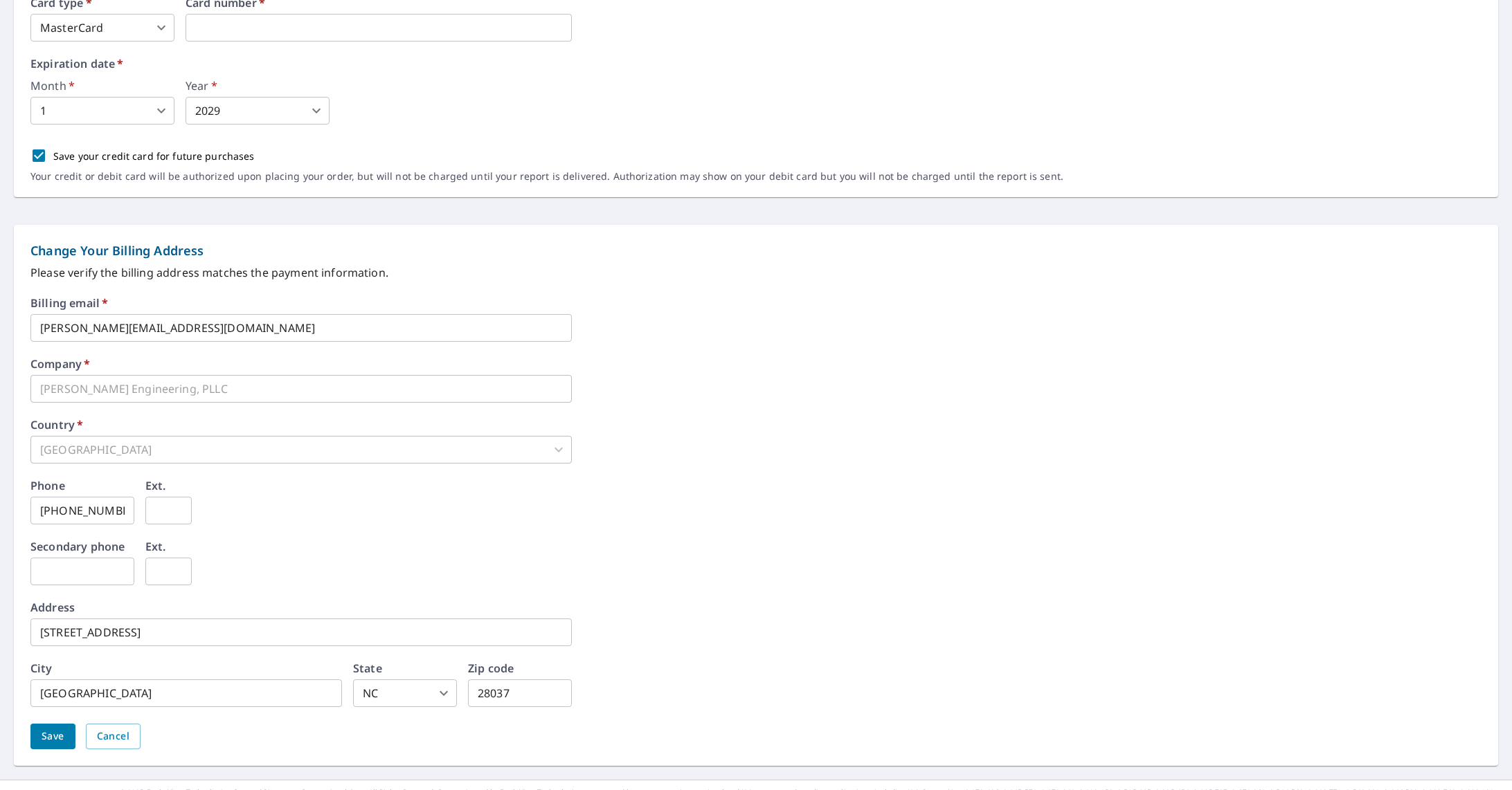
click at [111, 447] on div "[GEOGRAPHIC_DATA]" at bounding box center [301, 449] width 541 height 28
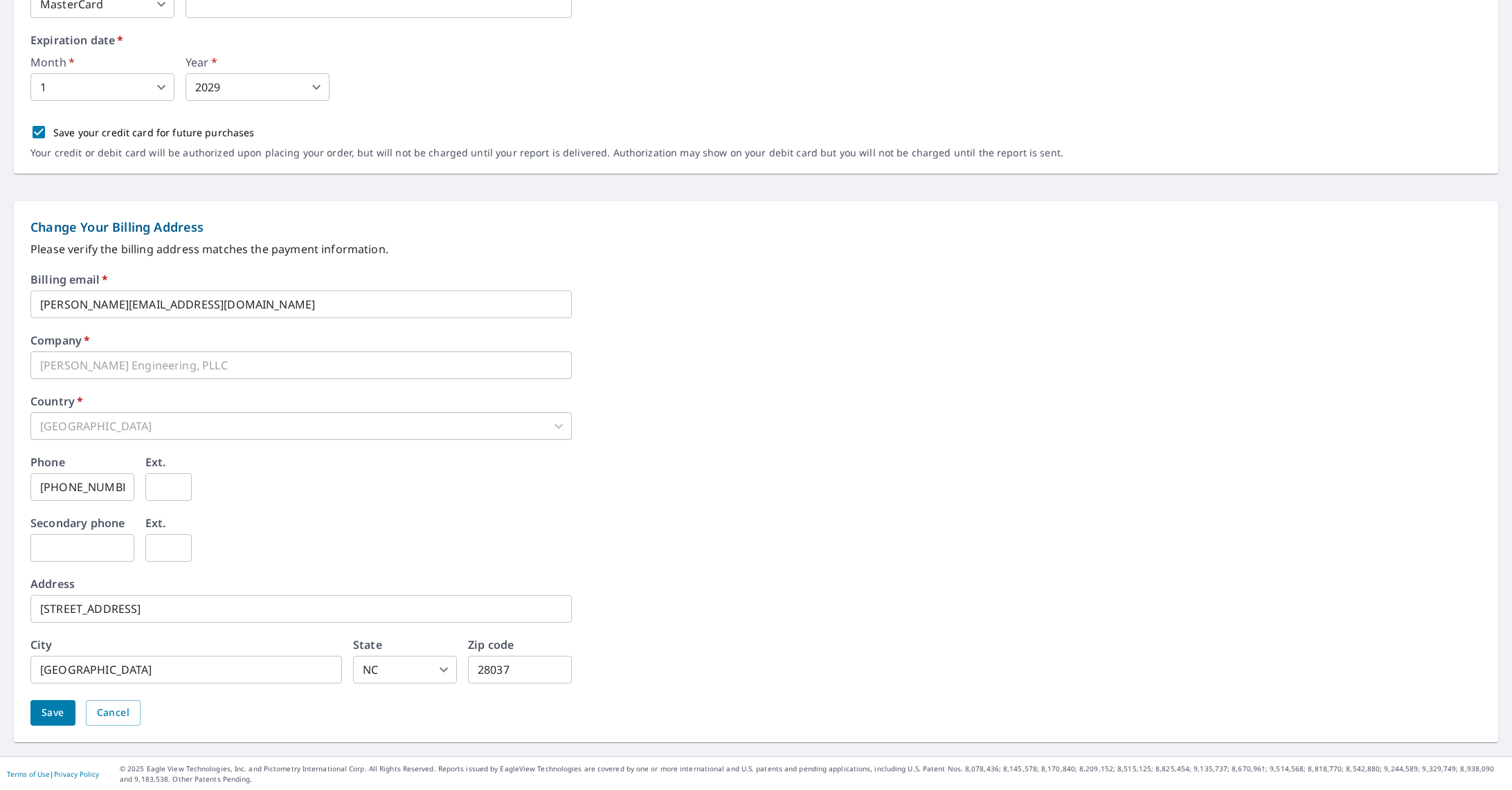
scroll to position [371, 0]
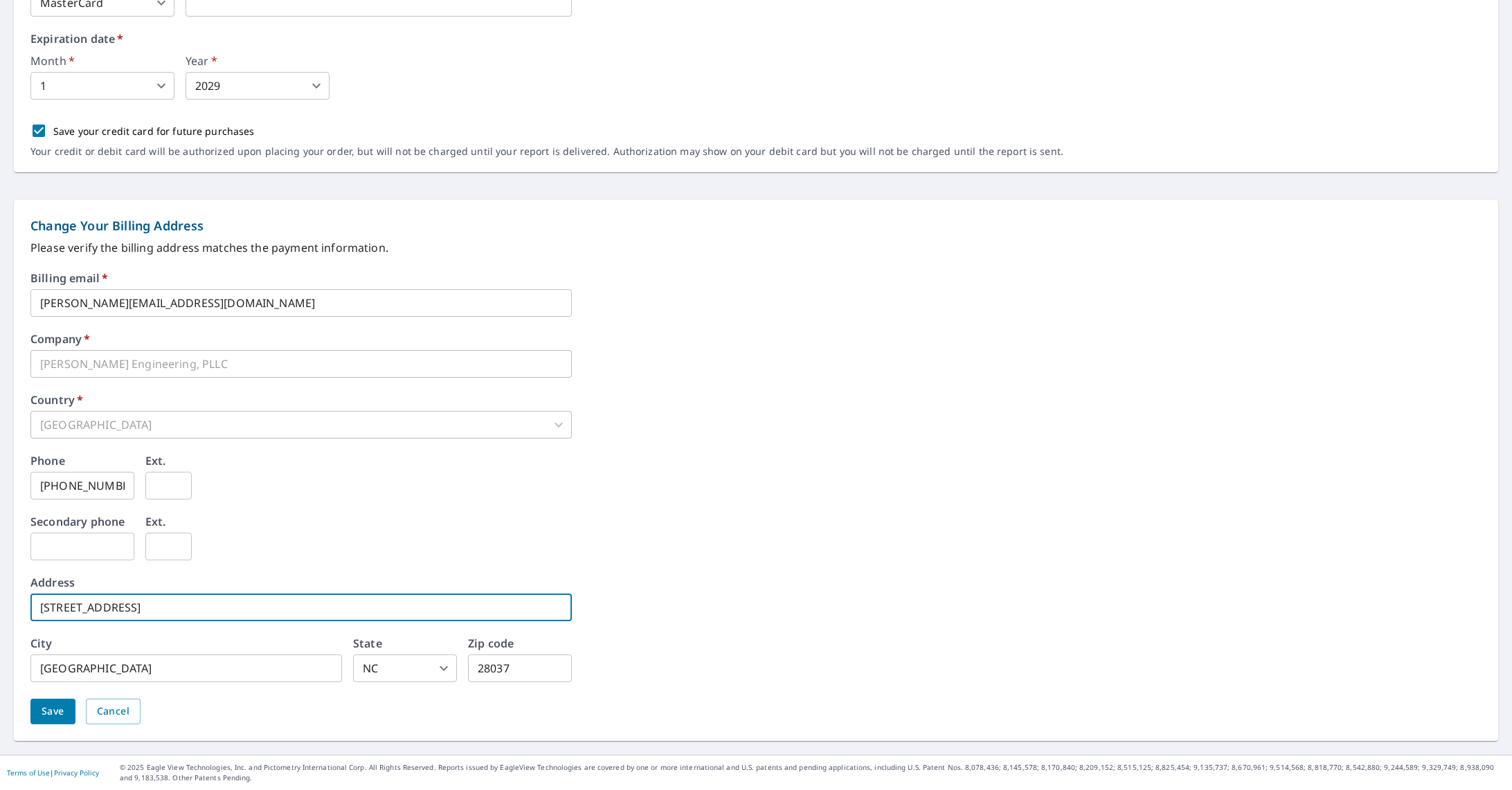
drag, startPoint x: 184, startPoint y: 611, endPoint x: 28, endPoint y: 614, distance: 156.0
click at [28, 614] on div "Change Your Billing Address Please verify the billing address matches the payme…" at bounding box center [756, 471] width 1484 height 541
type input "7496 Waterside Peak Drive"
click at [148, 668] on input "Denver" at bounding box center [186, 668] width 311 height 28
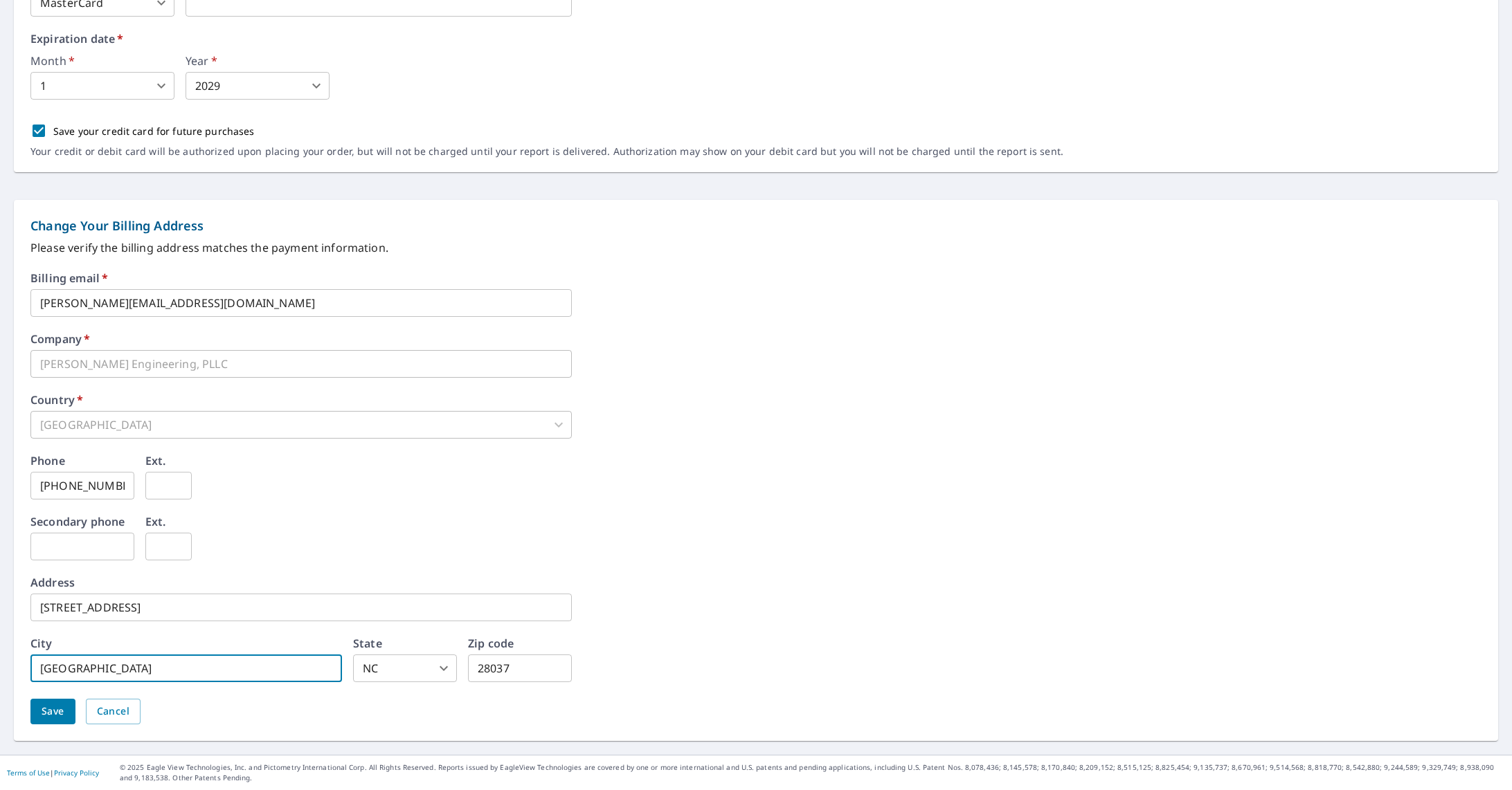
click at [632, 641] on div "Billing email   * ashley@averyeng.com ​ Company   * Avery Engineering, PLLC ​ C…" at bounding box center [756, 506] width 1451 height 468
click at [63, 712] on span "Save" at bounding box center [53, 711] width 23 height 17
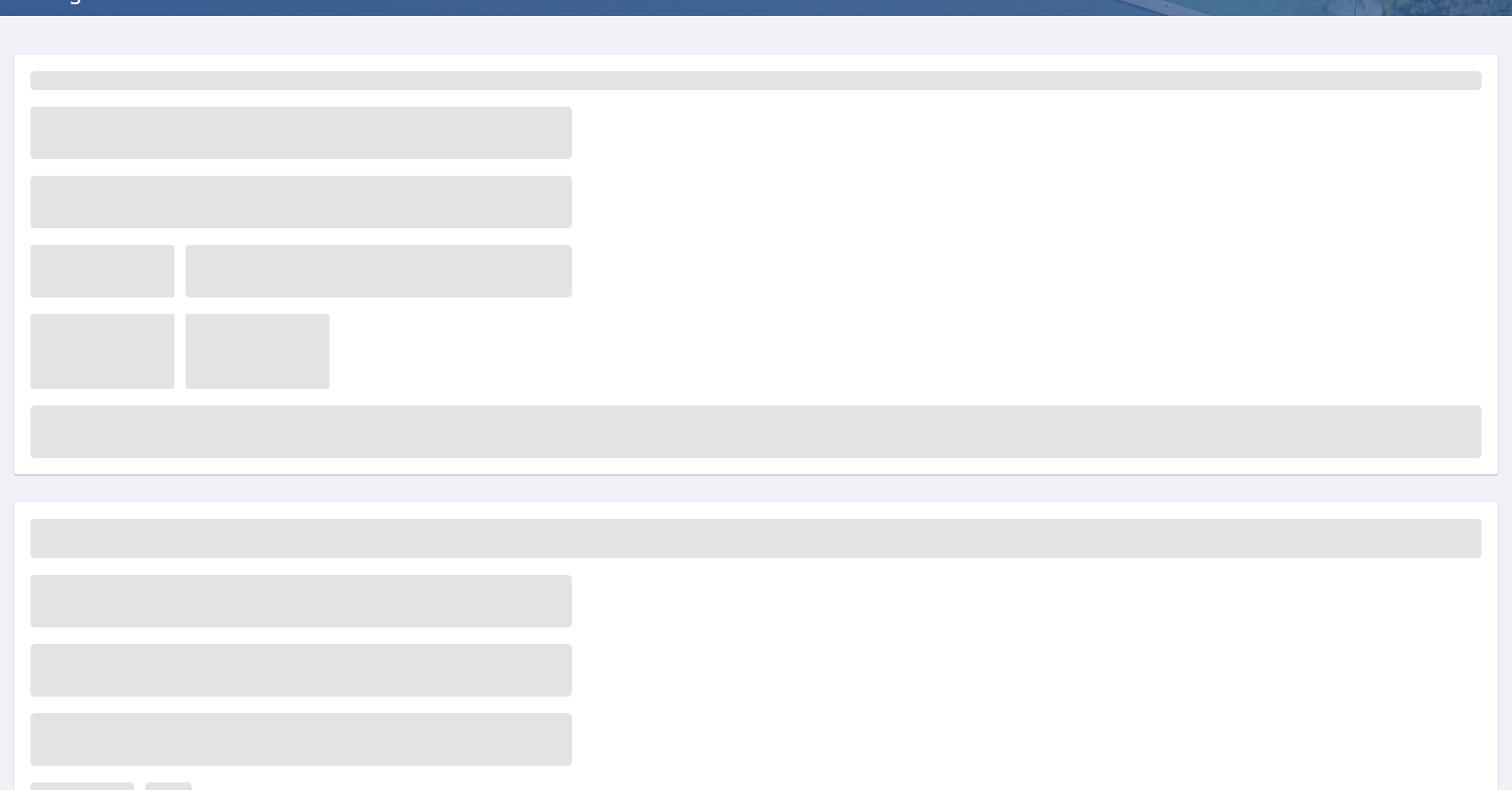
scroll to position [0, 0]
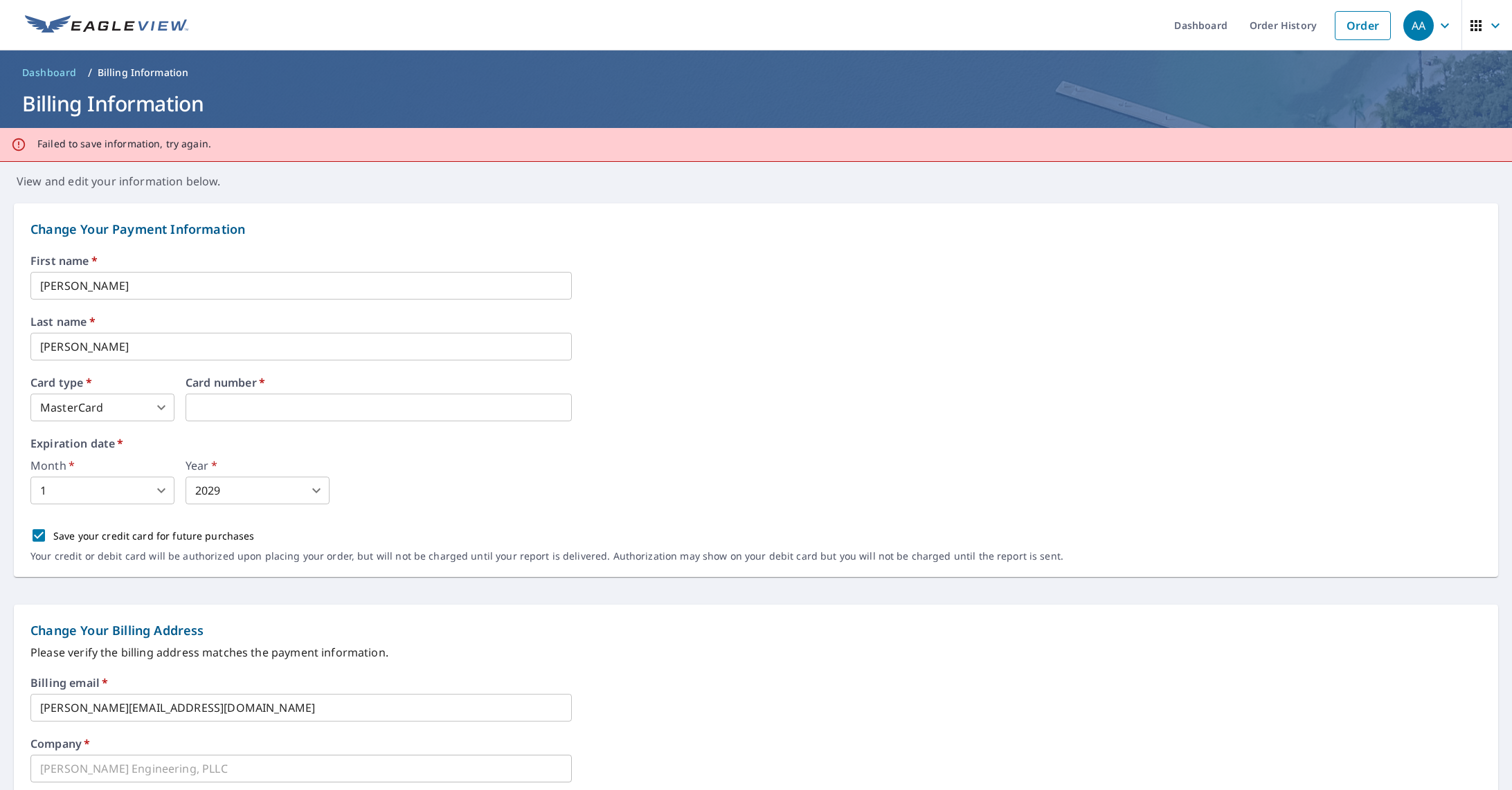
click at [514, 472] on div "Month   * 1 1 ​ Year   * 2029 2029 ​" at bounding box center [756, 482] width 1451 height 44
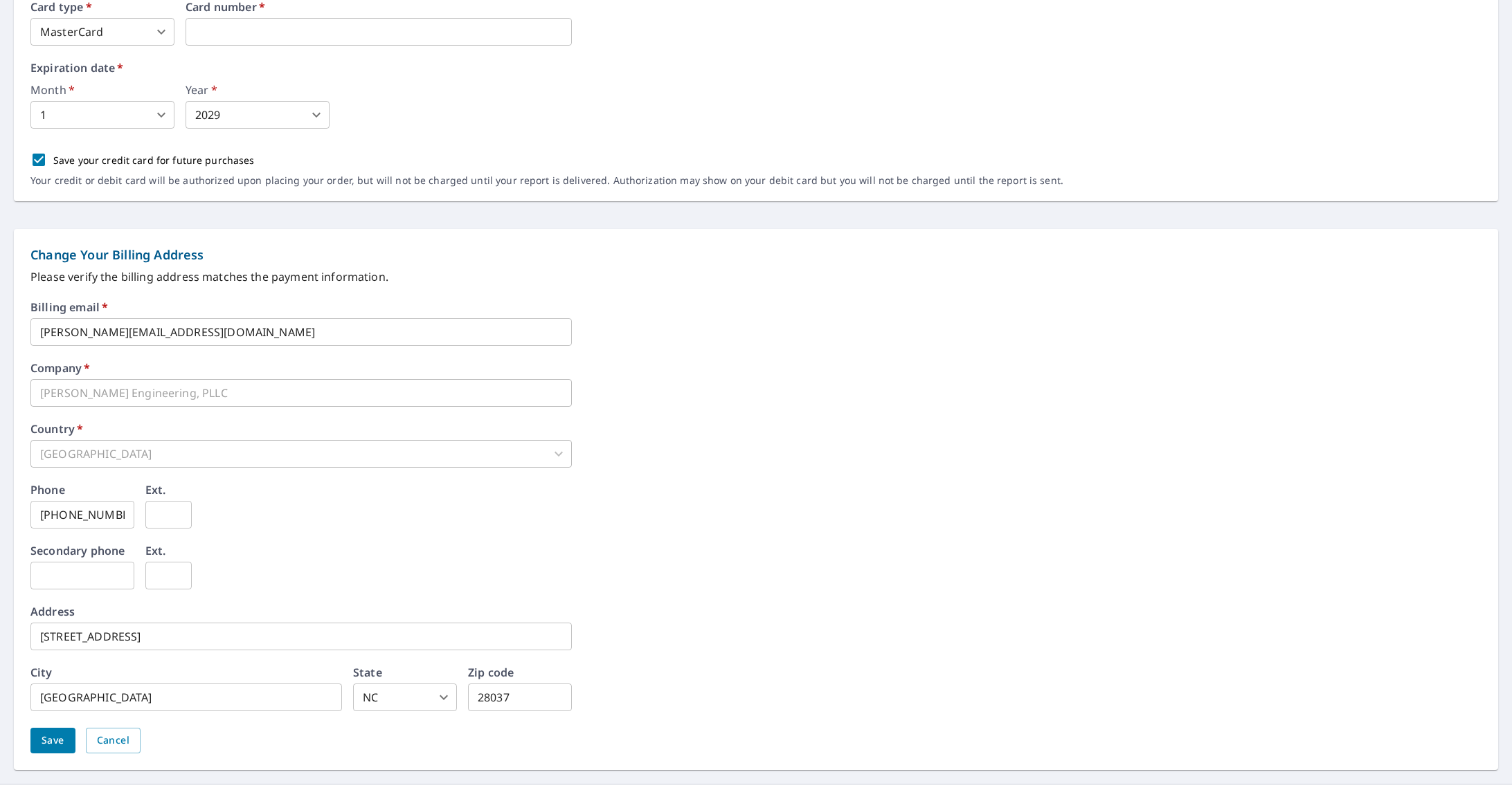
scroll to position [404, 0]
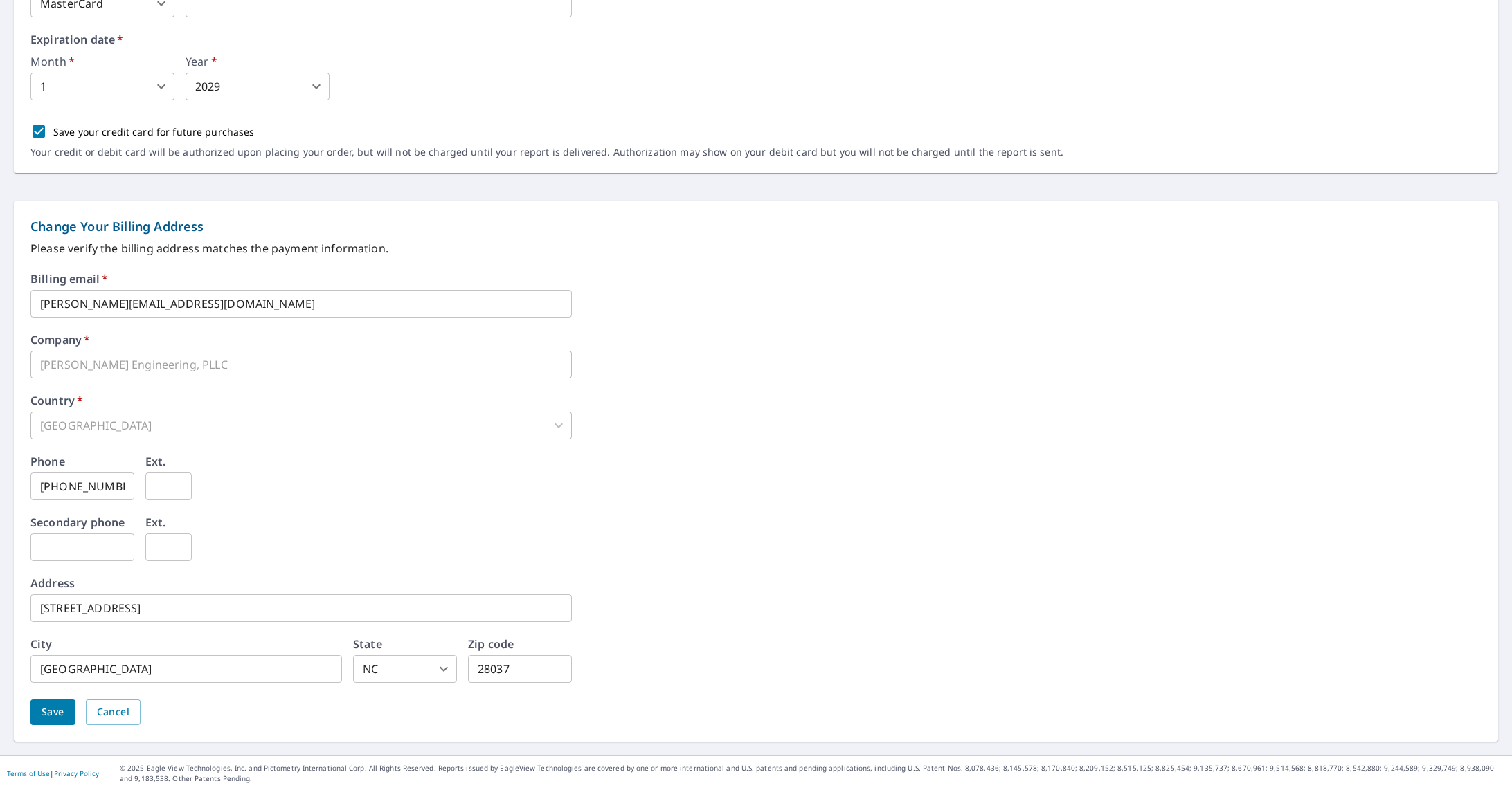
click at [83, 427] on div "[GEOGRAPHIC_DATA]" at bounding box center [301, 425] width 541 height 28
click at [51, 733] on div "Billing email   * ashley@averyeng.com ​ Company   * Avery Engineering, PLLC ​ C…" at bounding box center [756, 507] width 1451 height 468
click at [56, 721] on button "Save" at bounding box center [53, 713] width 45 height 25
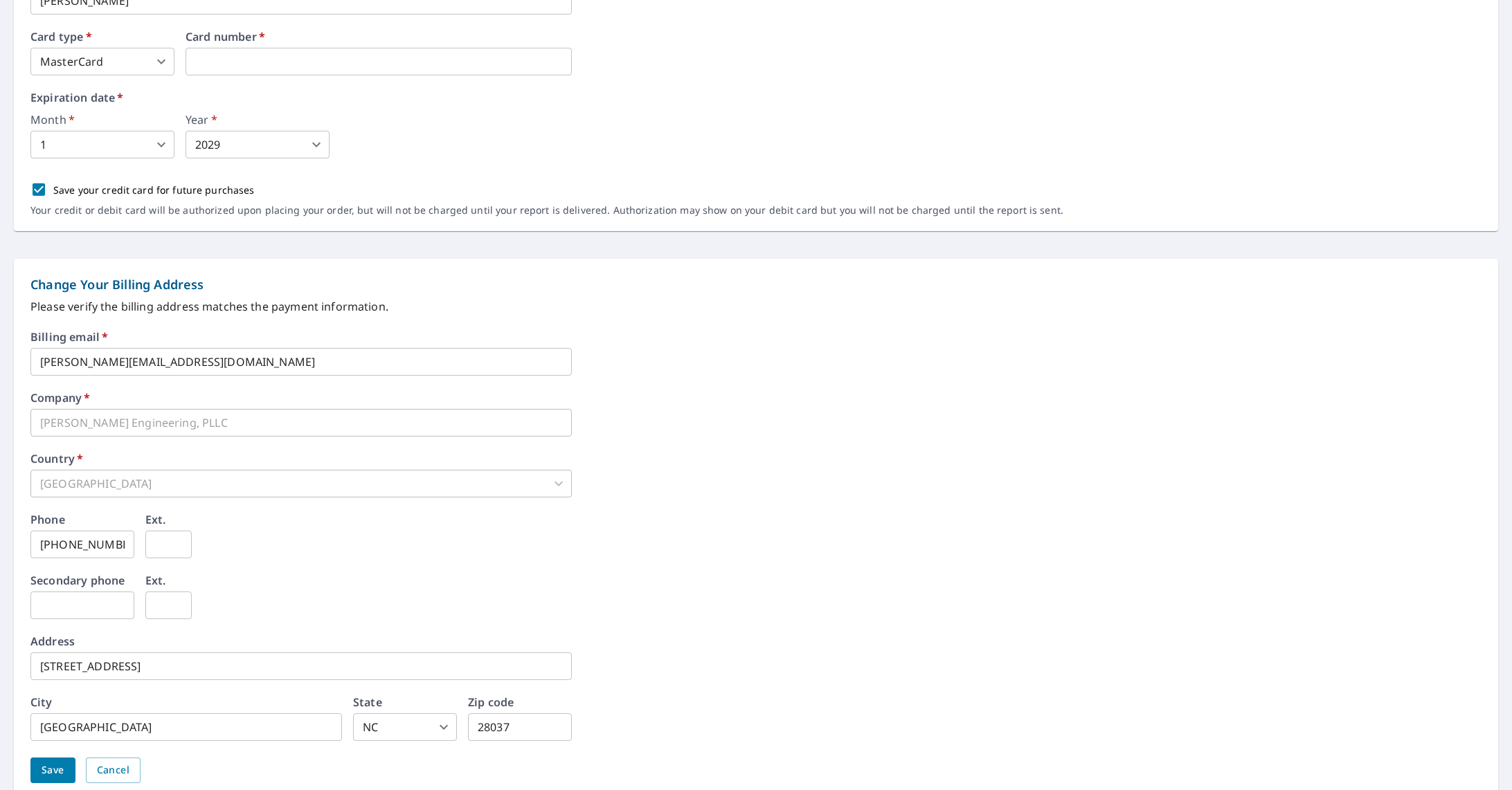
scroll to position [0, 0]
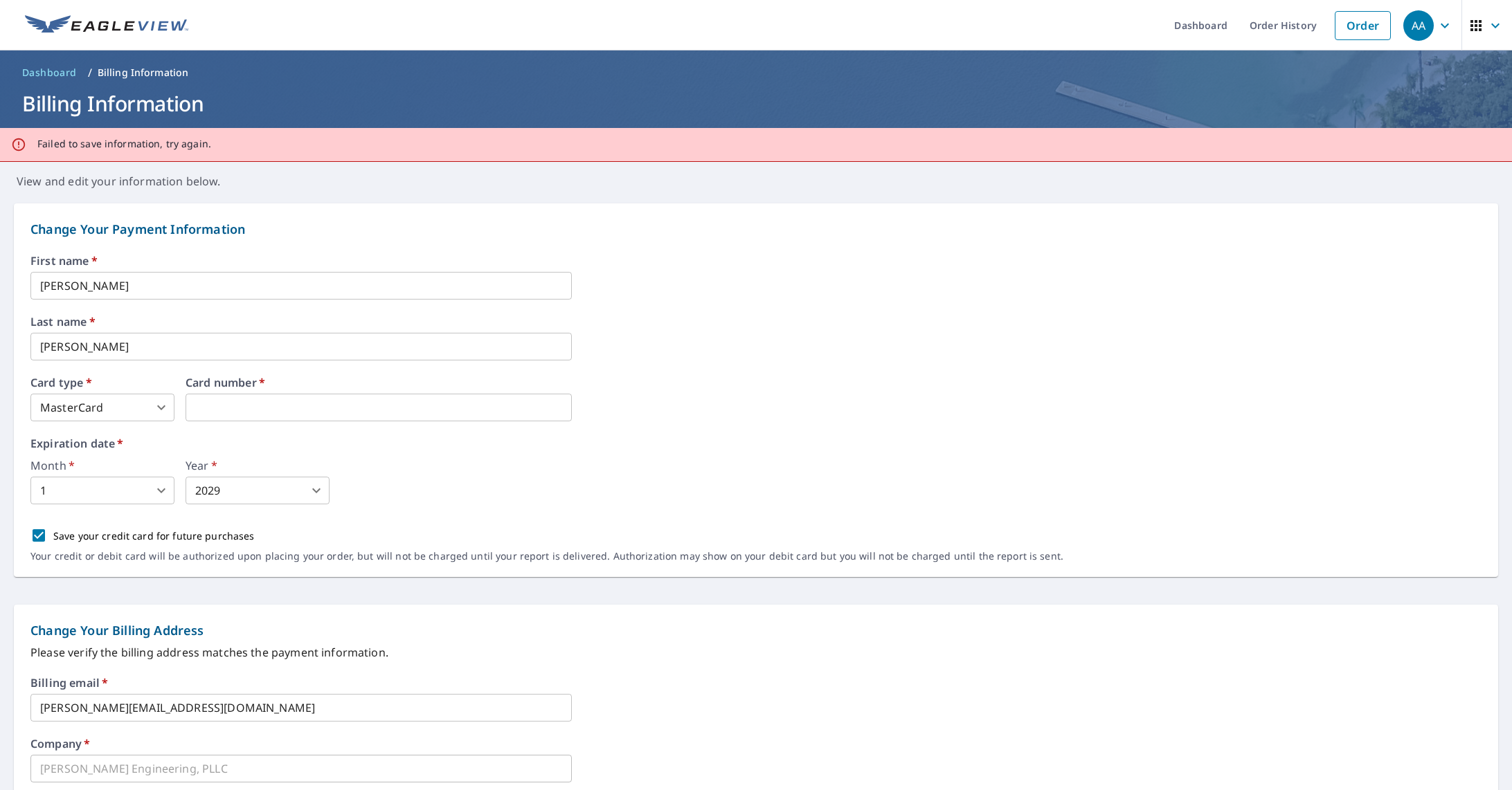
click at [358, 458] on div "Expiration date   * Month   * 1 1 ​ Year   * 2029 2029 ​" at bounding box center [756, 471] width 1451 height 66
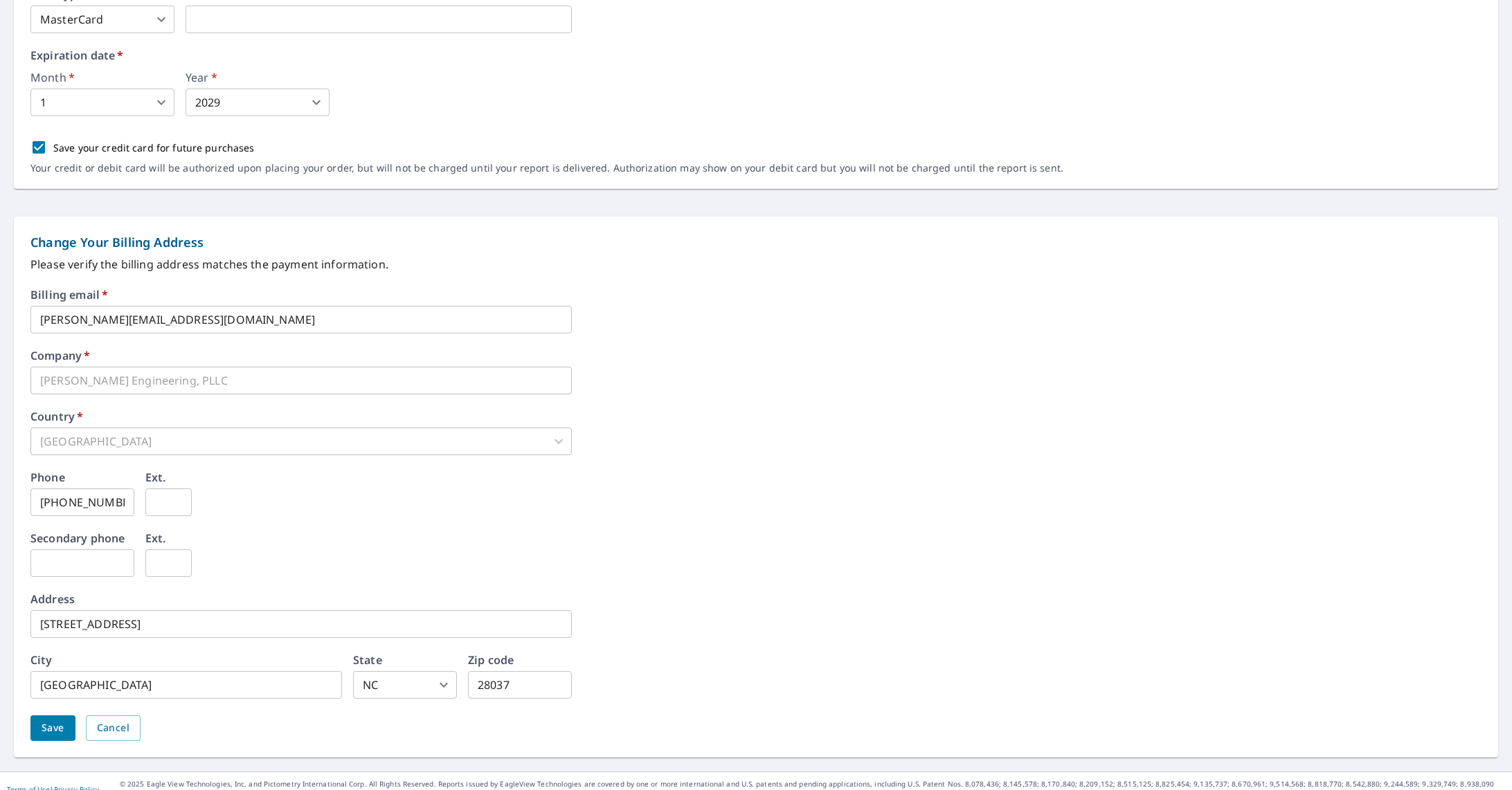
scroll to position [404, 0]
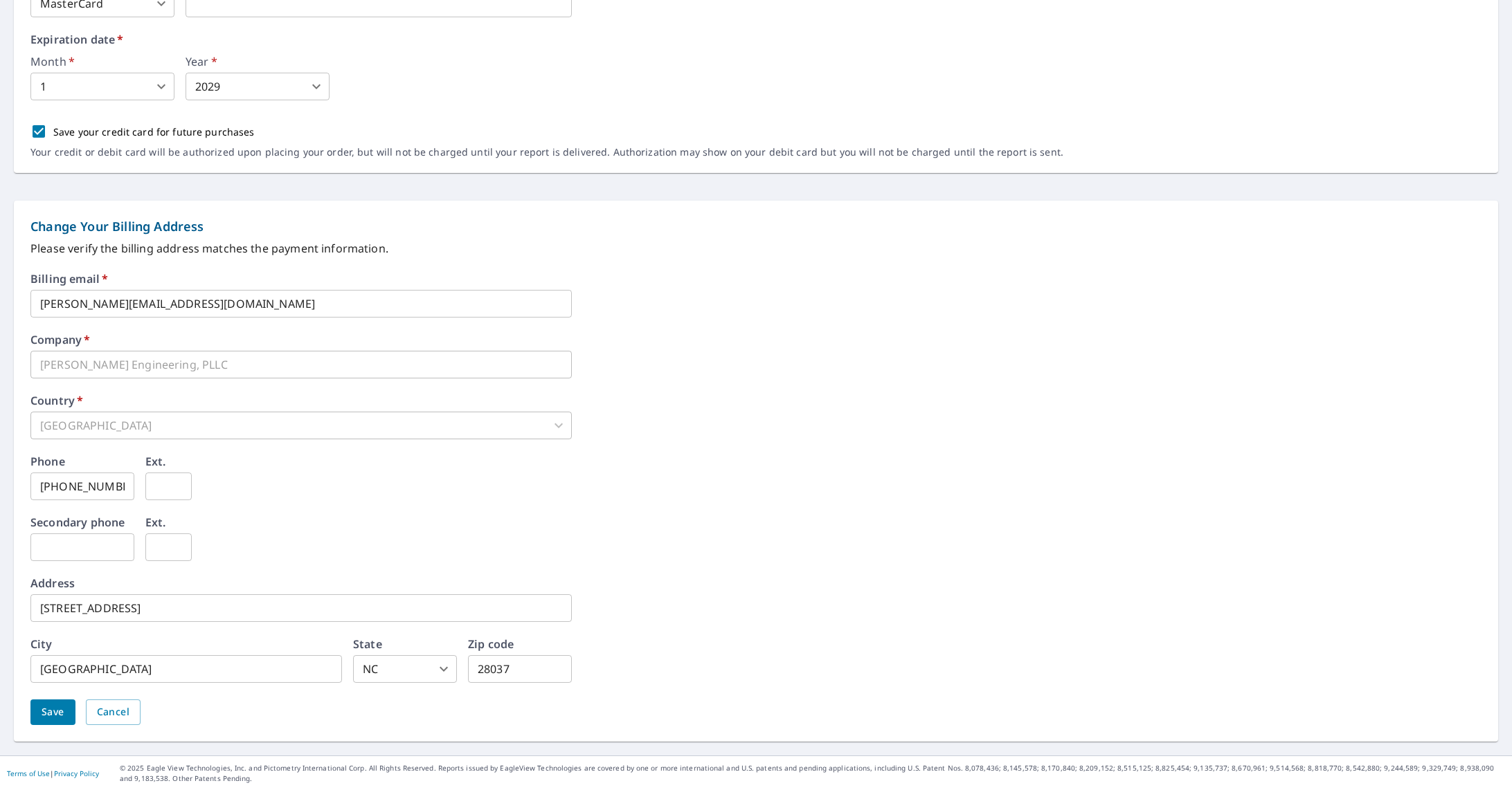
click at [49, 719] on span "Save" at bounding box center [53, 712] width 23 height 17
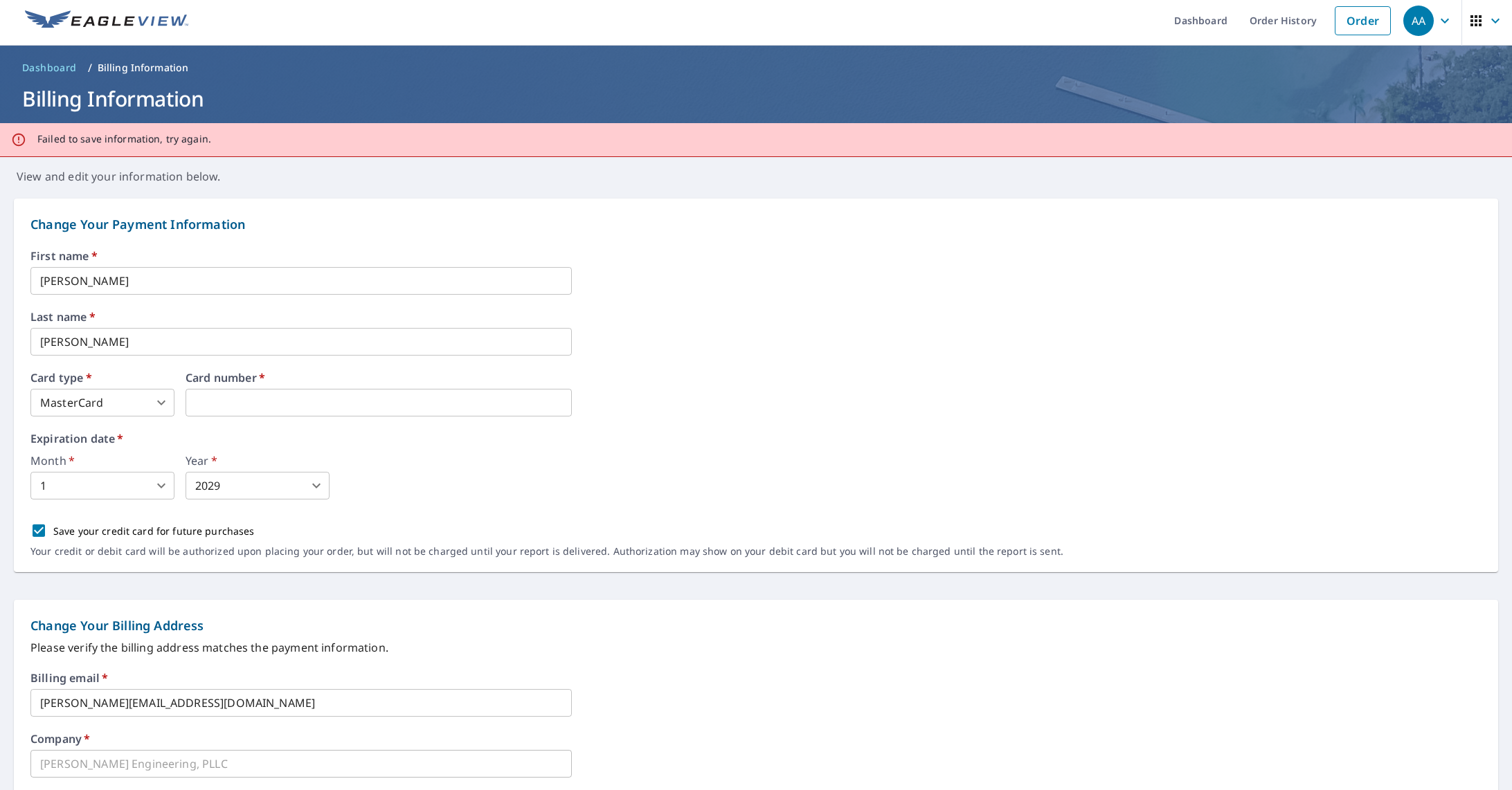
scroll to position [0, 0]
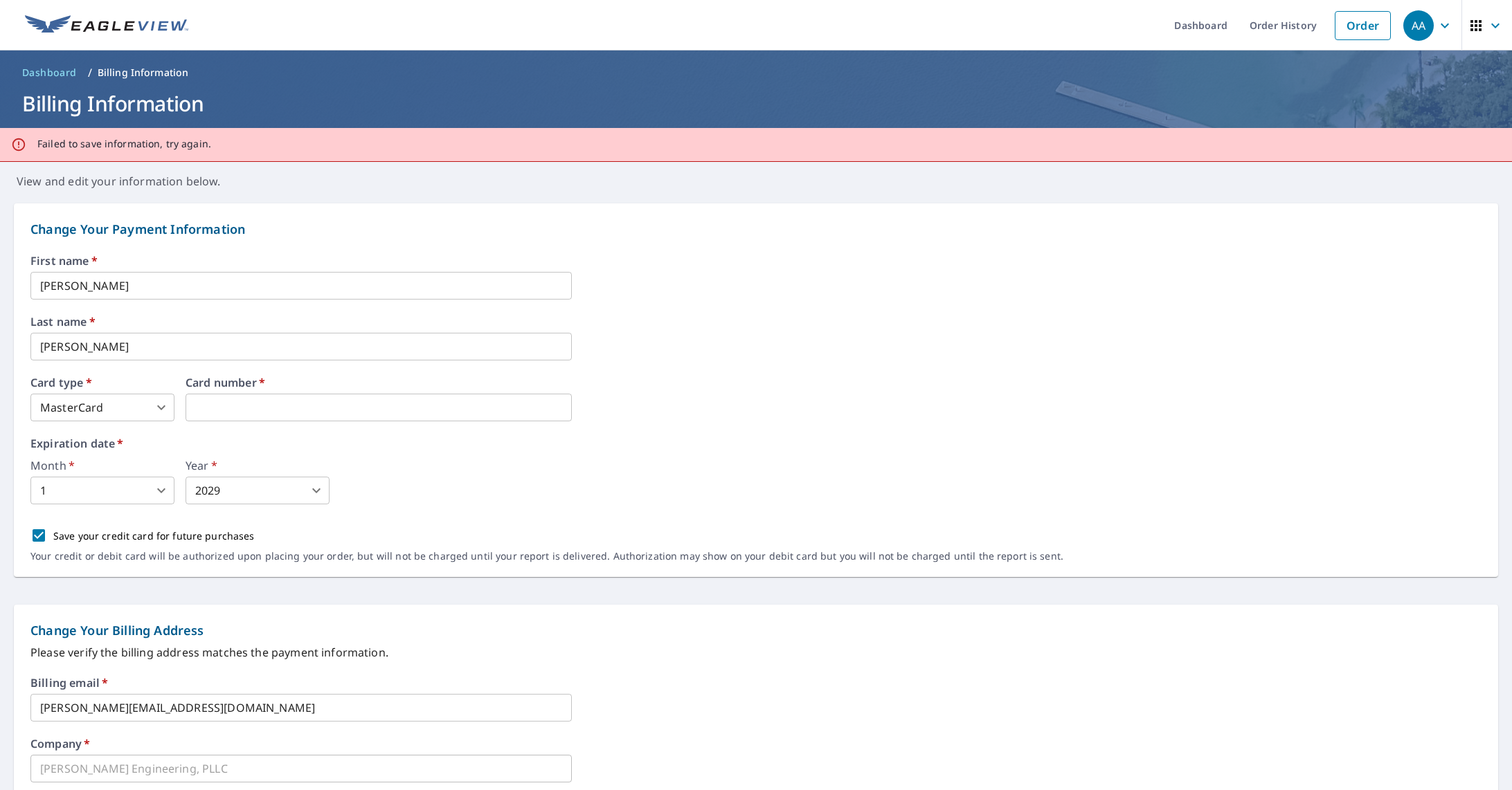
click at [1422, 29] on div "AA" at bounding box center [1418, 25] width 31 height 31
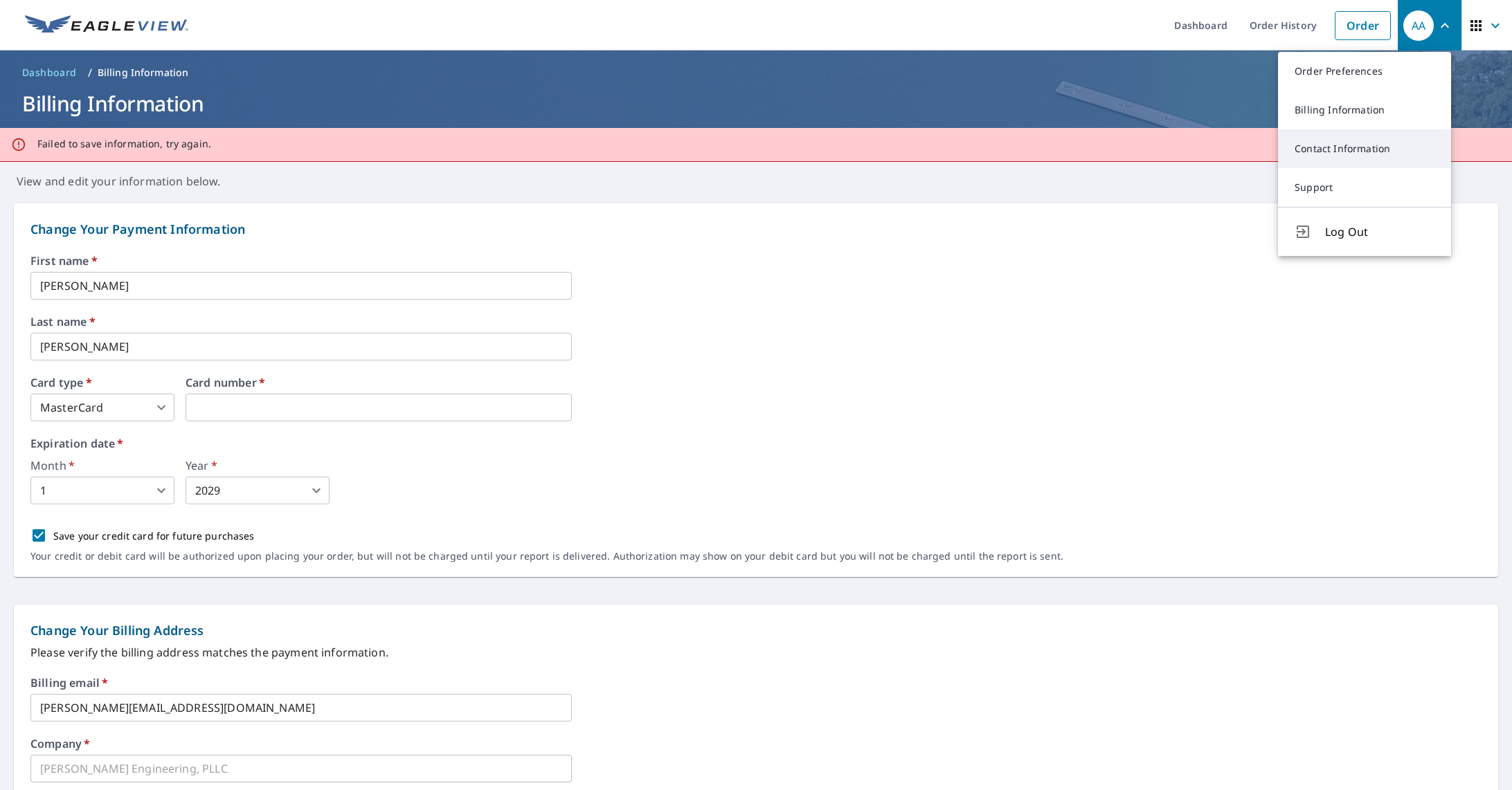
click at [1335, 140] on link "Contact Information" at bounding box center [1364, 149] width 173 height 39
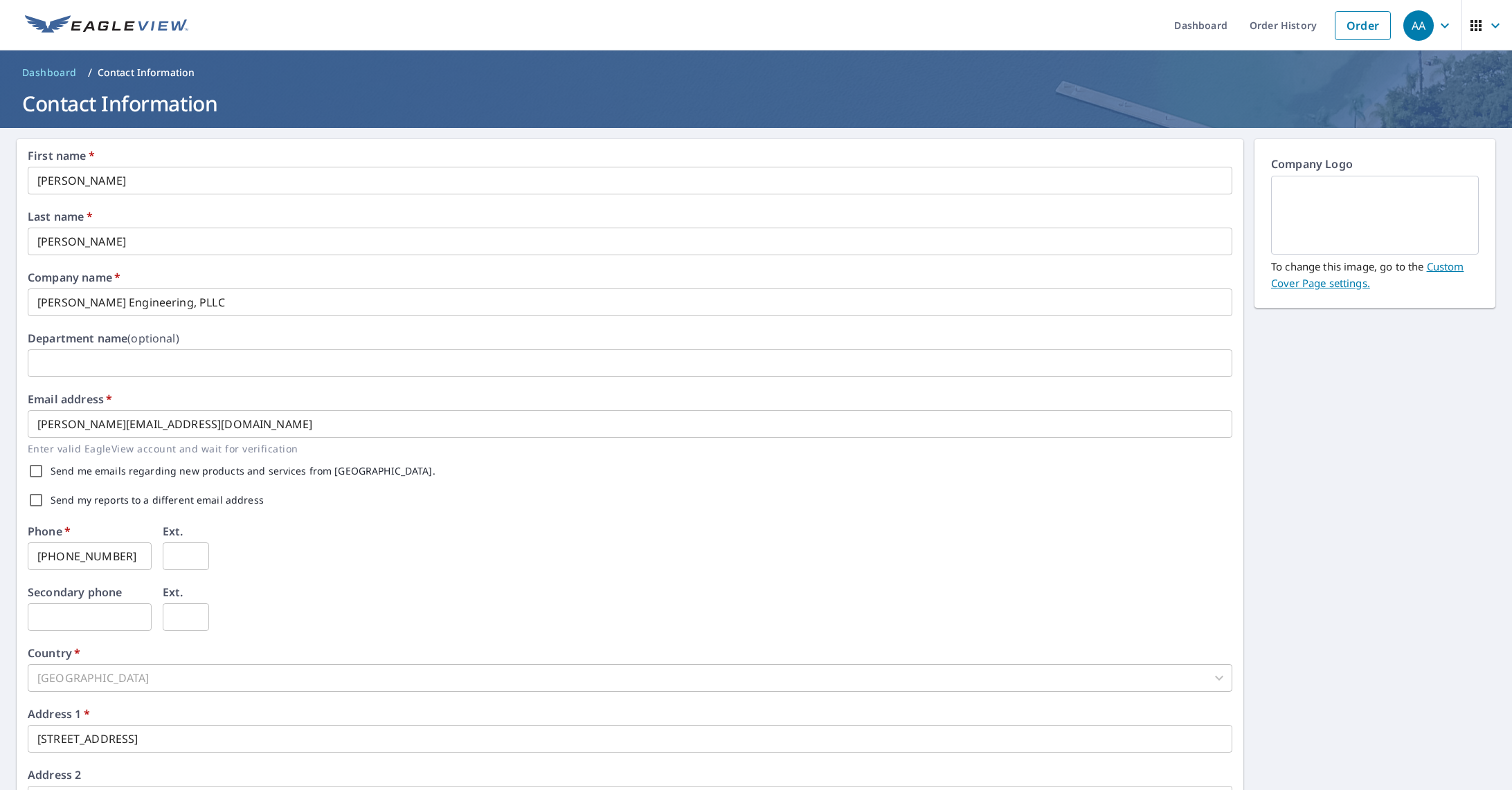
scroll to position [183, 0]
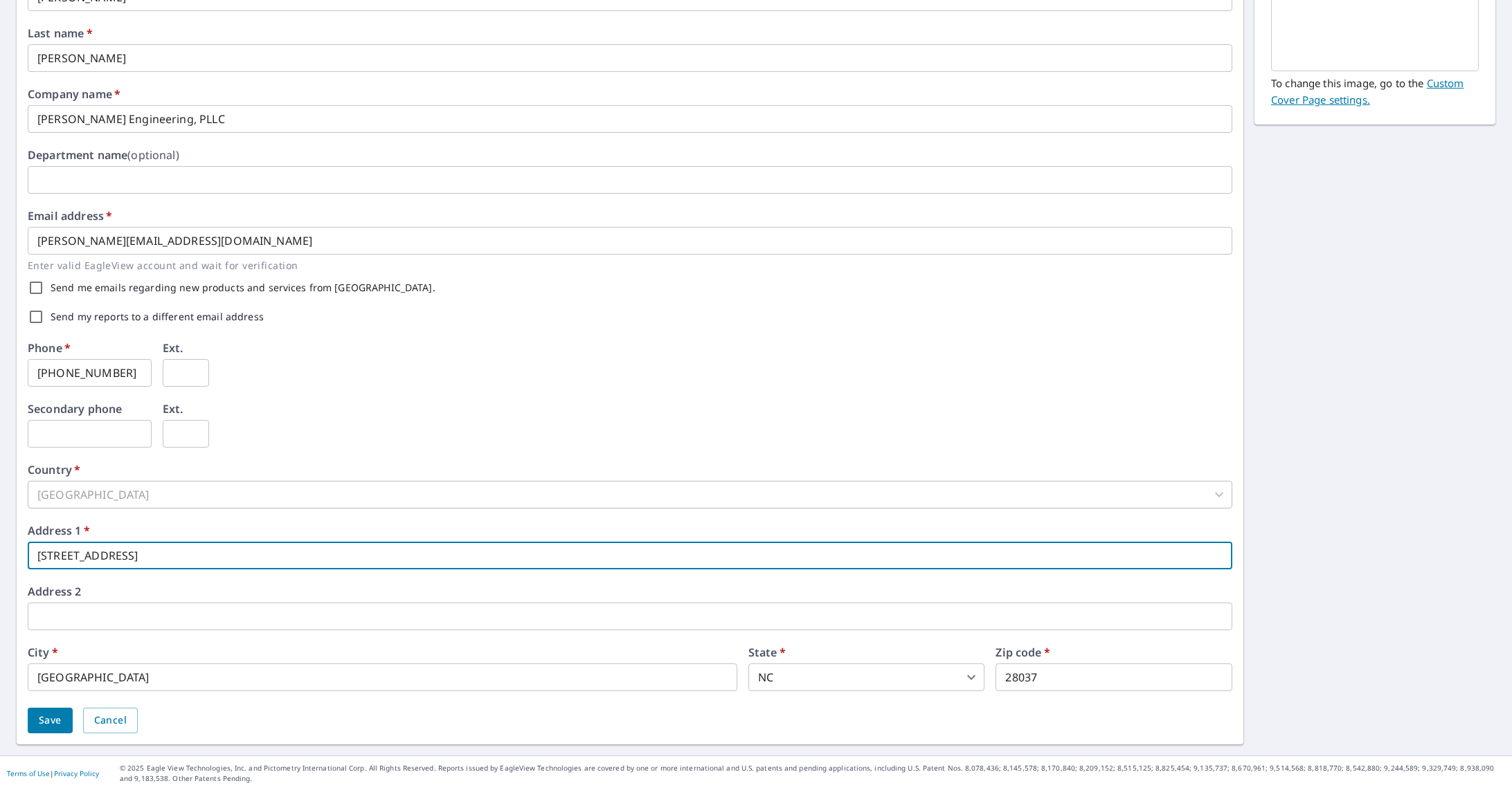
drag, startPoint x: 191, startPoint y: 561, endPoint x: -3, endPoint y: 556, distance: 194.1
click at [0, 556] on html "AA AA Dashboard Order History Order AA Dashboard / Contact Information Contact …" at bounding box center [756, 395] width 1512 height 790
type input "7496"
click button "Save" at bounding box center [50, 721] width 45 height 25
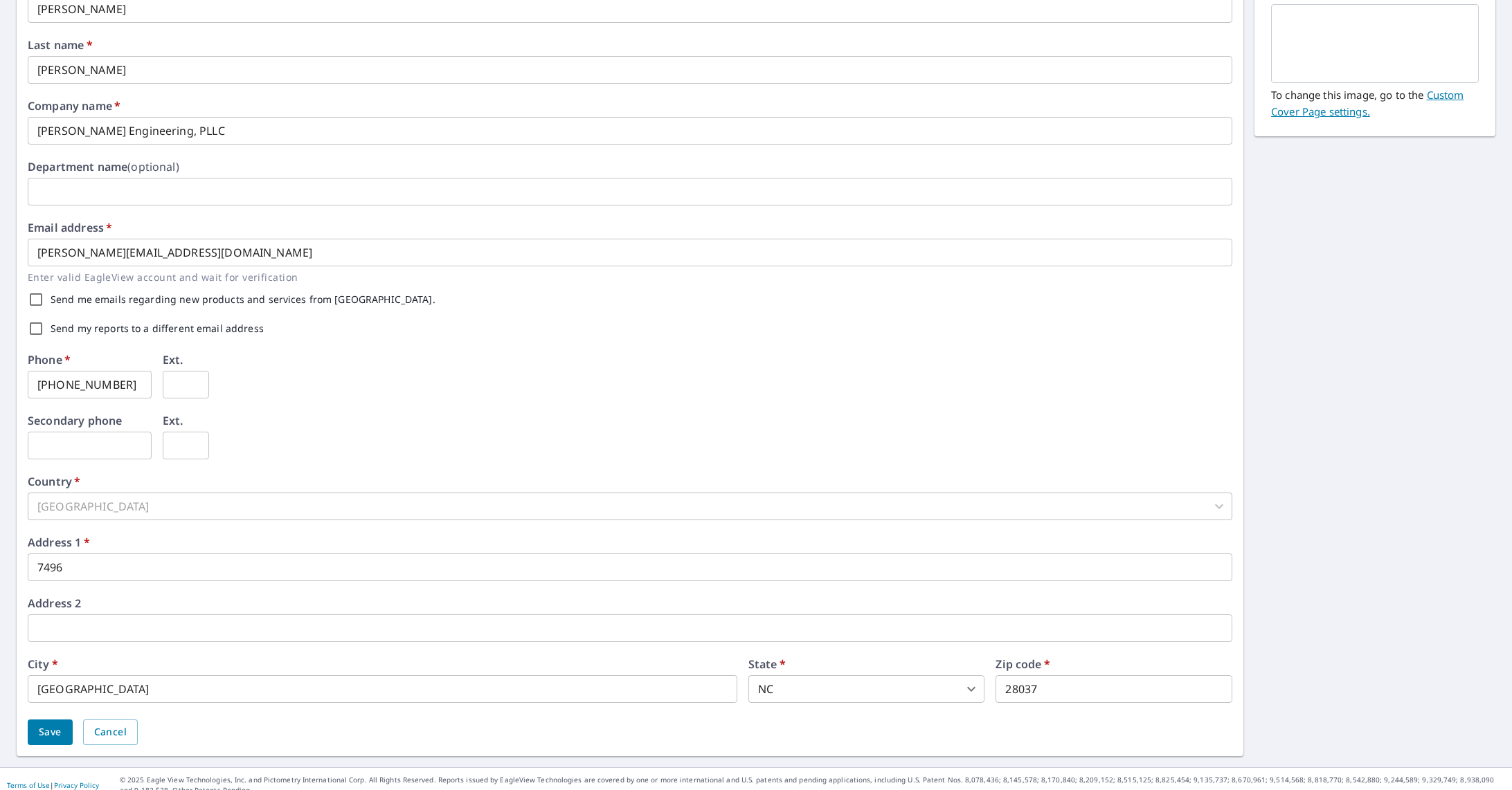
scroll to position [219, 0]
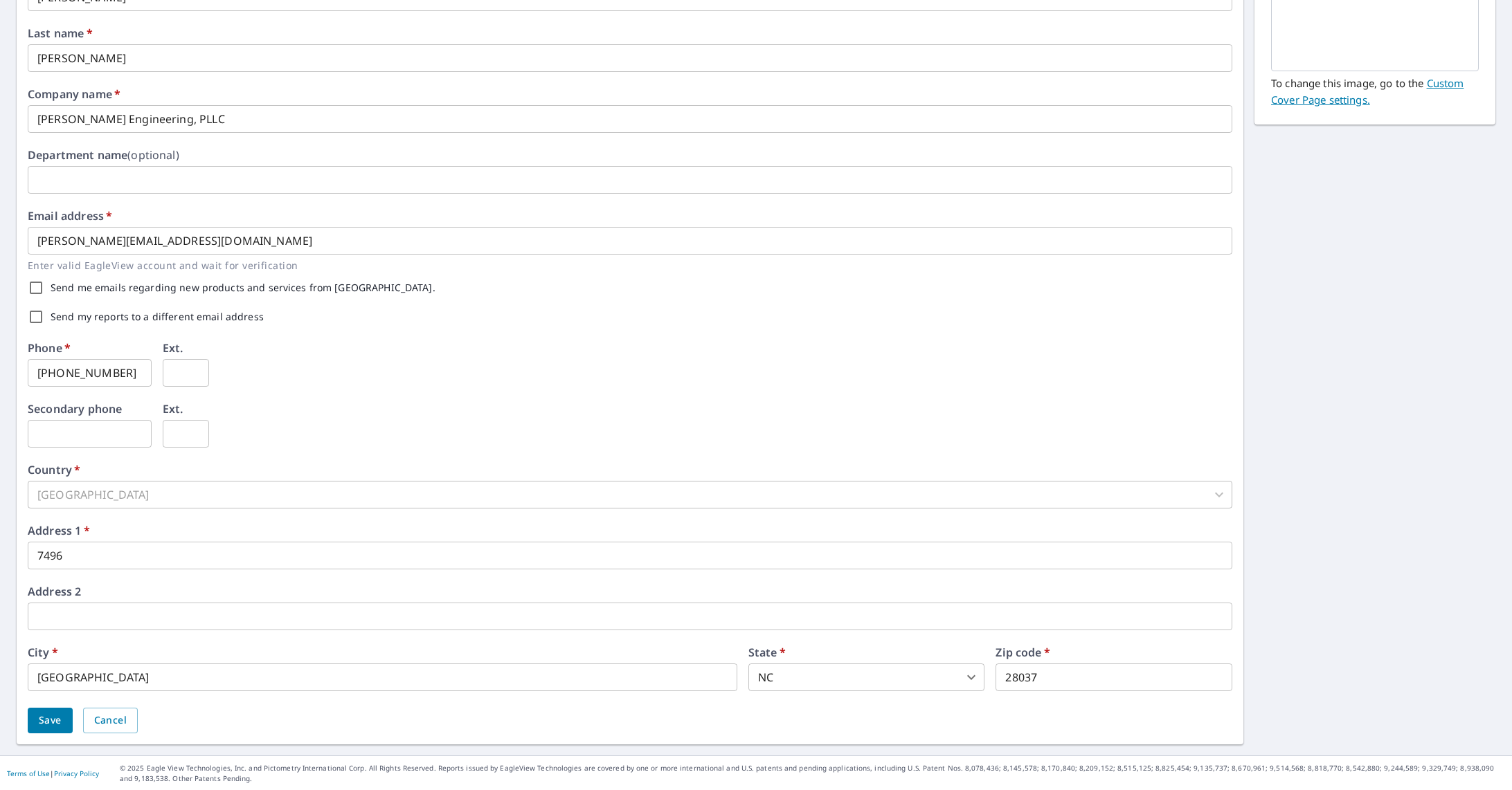
click at [100, 559] on input "7496" at bounding box center [629, 555] width 1204 height 28
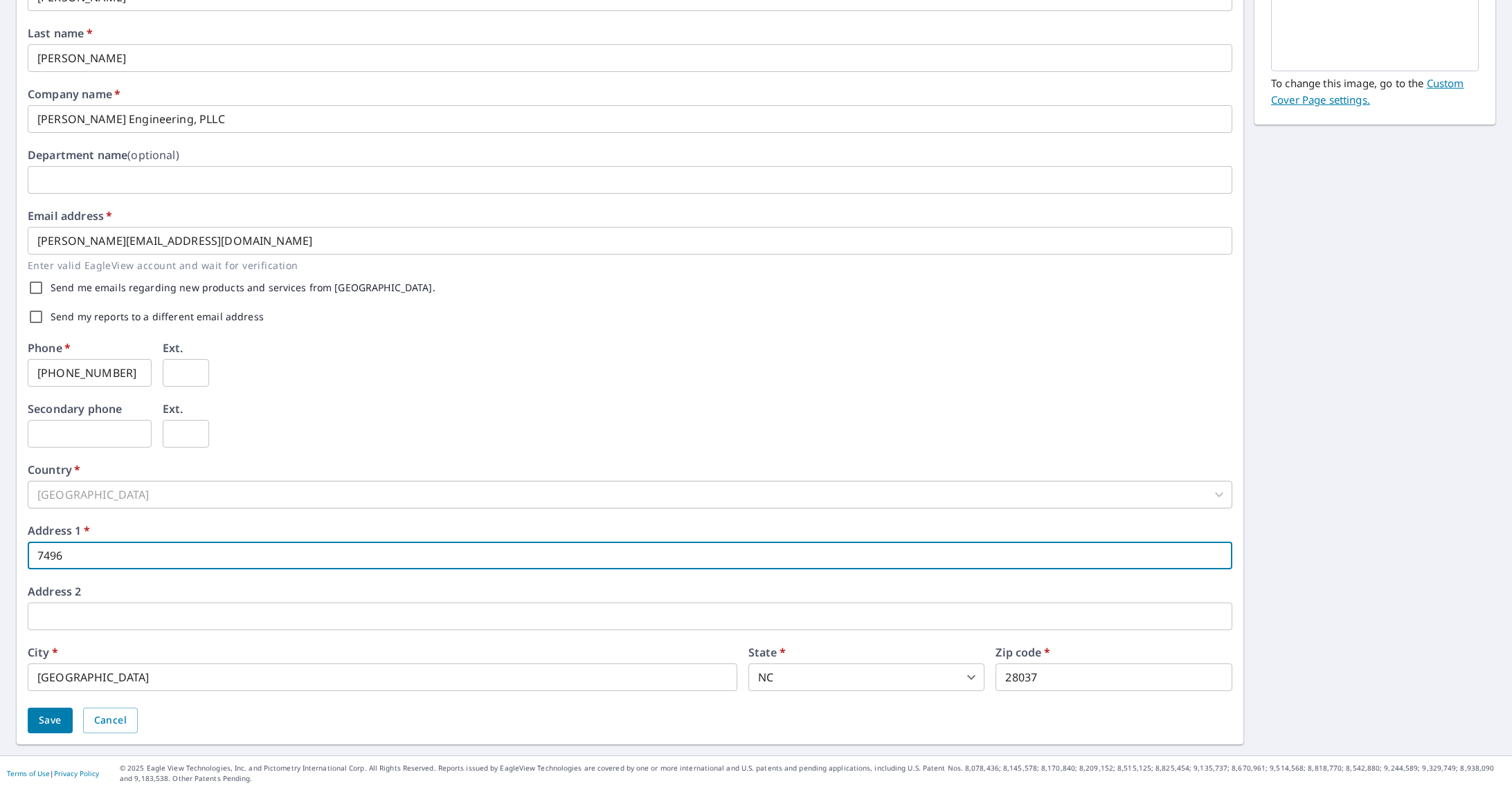
type input "7496 Waterside Peak Drive"
click at [56, 714] on span "Save" at bounding box center [50, 720] width 23 height 17
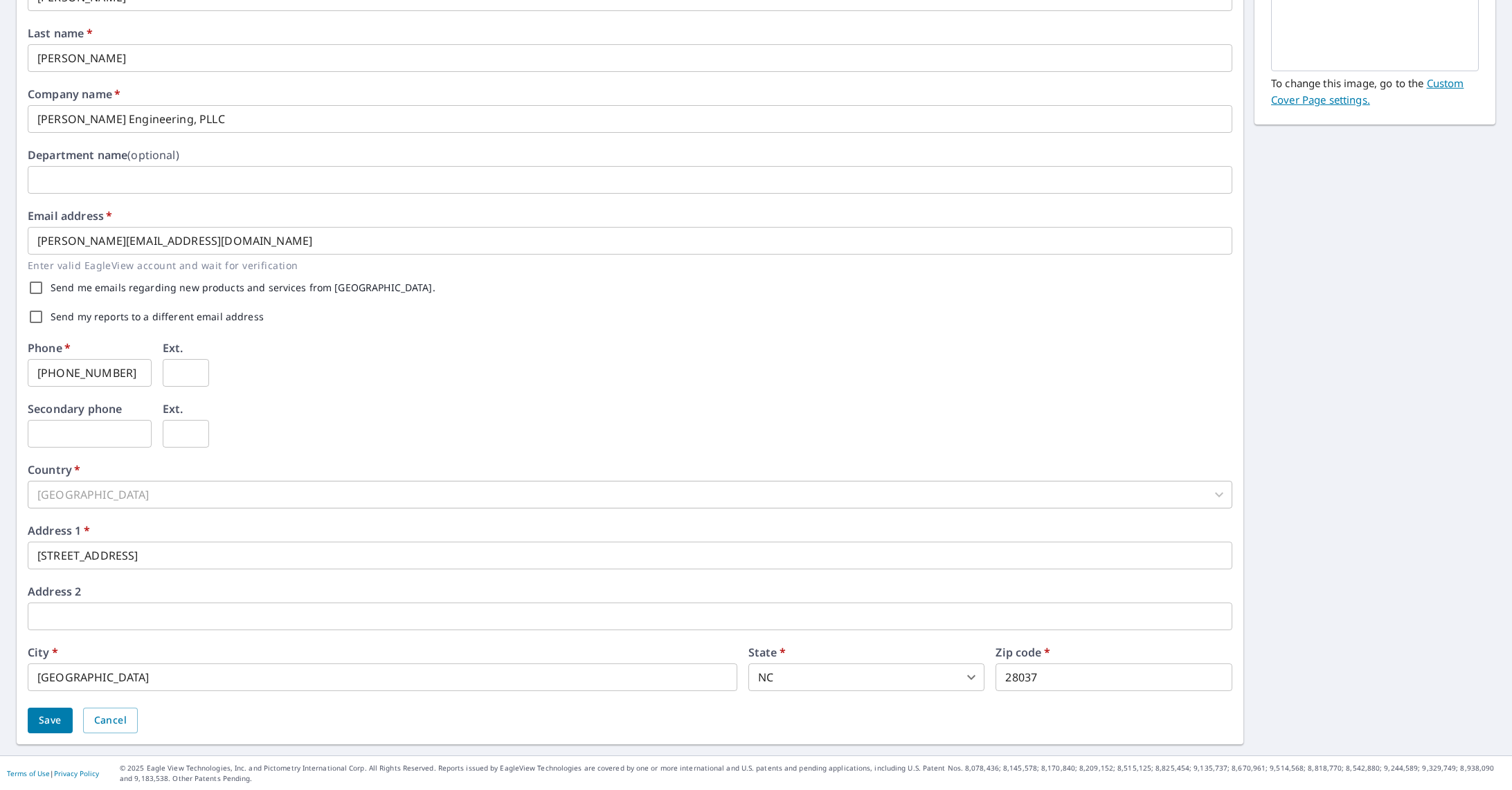
click at [39, 319] on input "Send my reports to a different email address" at bounding box center [36, 316] width 29 height 29
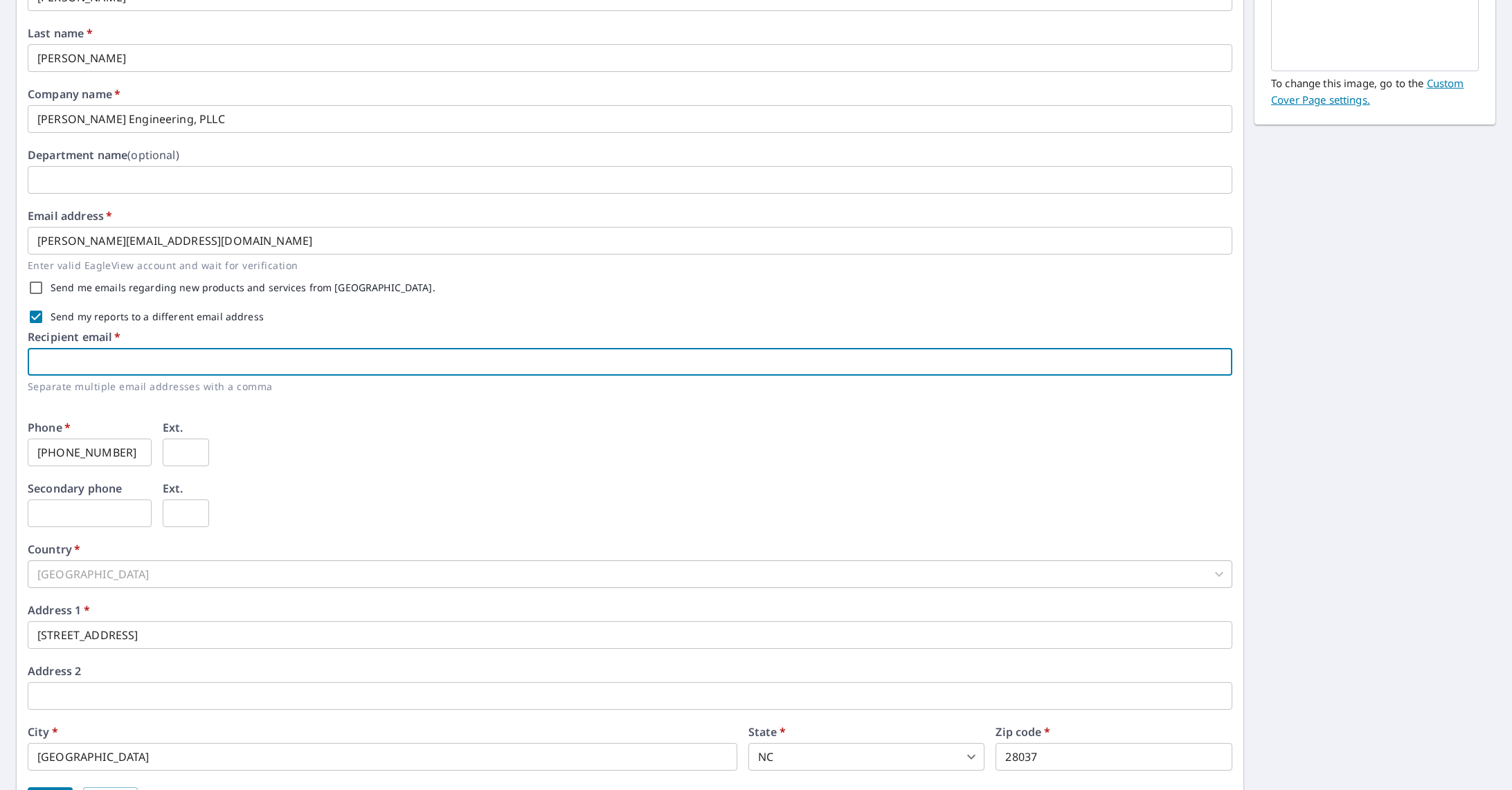
click at [50, 362] on input "text" at bounding box center [629, 361] width 1204 height 28
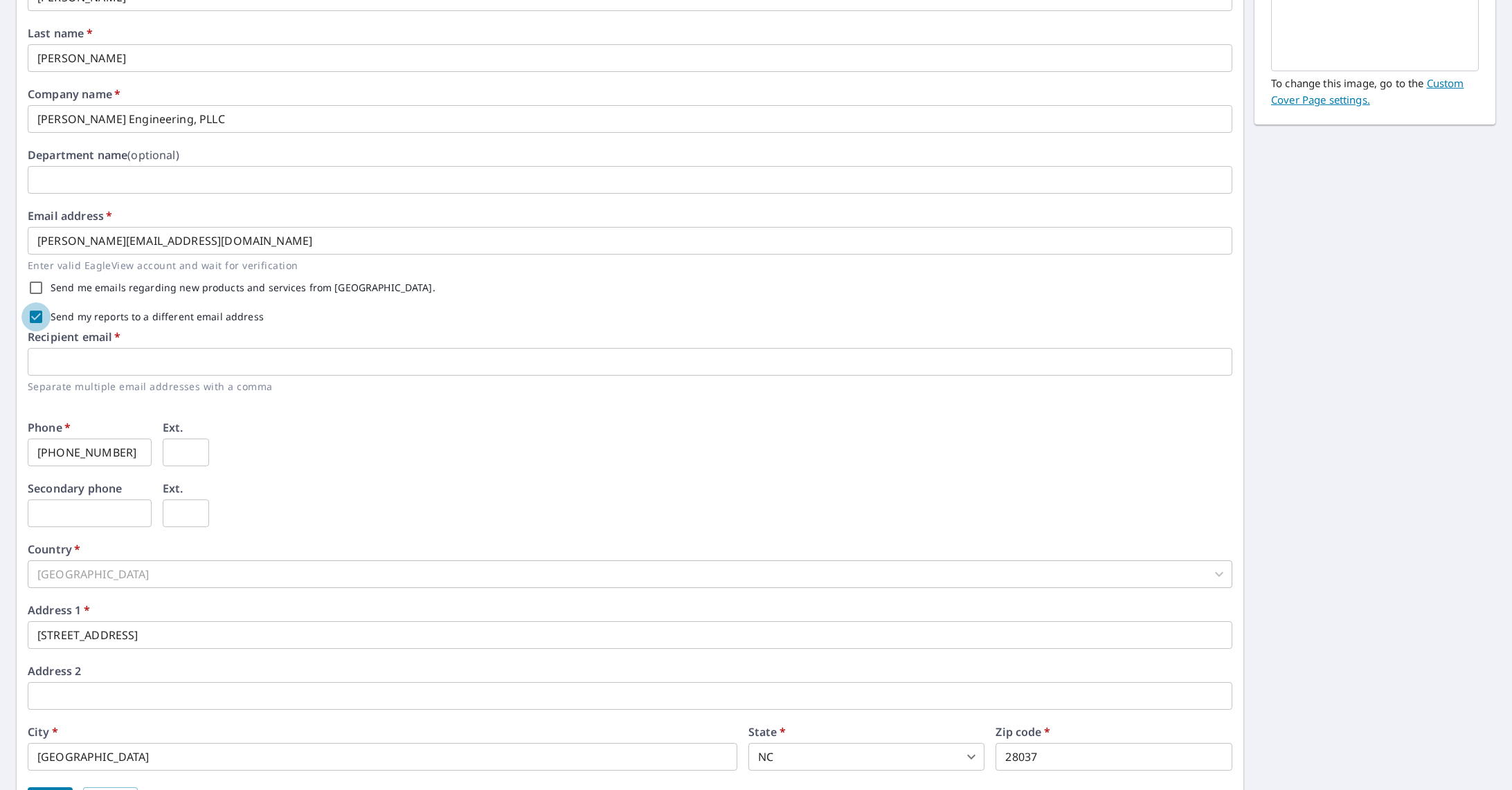
click at [41, 318] on input "Send my reports to a different email address" at bounding box center [36, 316] width 29 height 29
checkbox input "false"
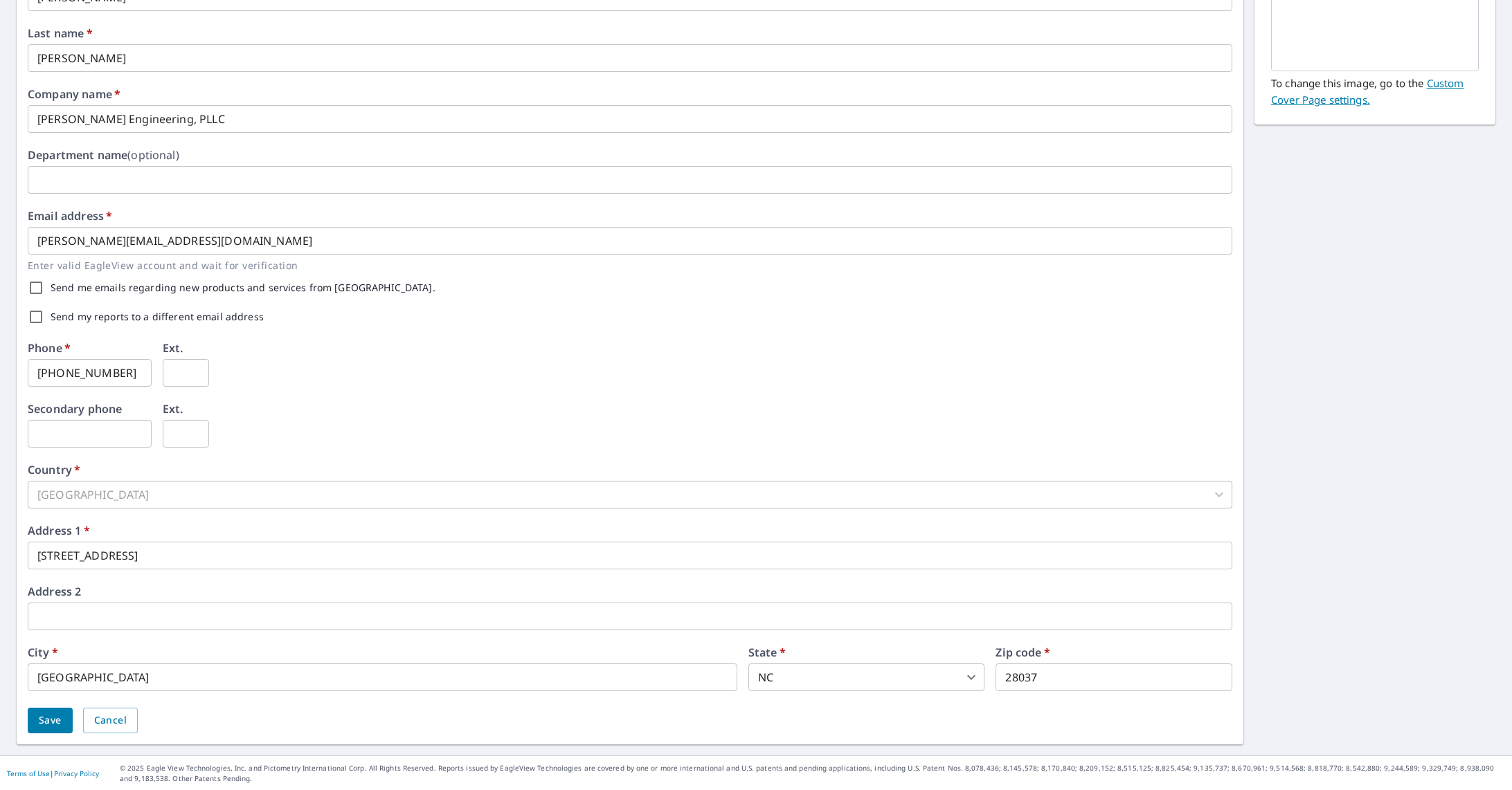
click at [61, 719] on span "Save" at bounding box center [50, 720] width 23 height 17
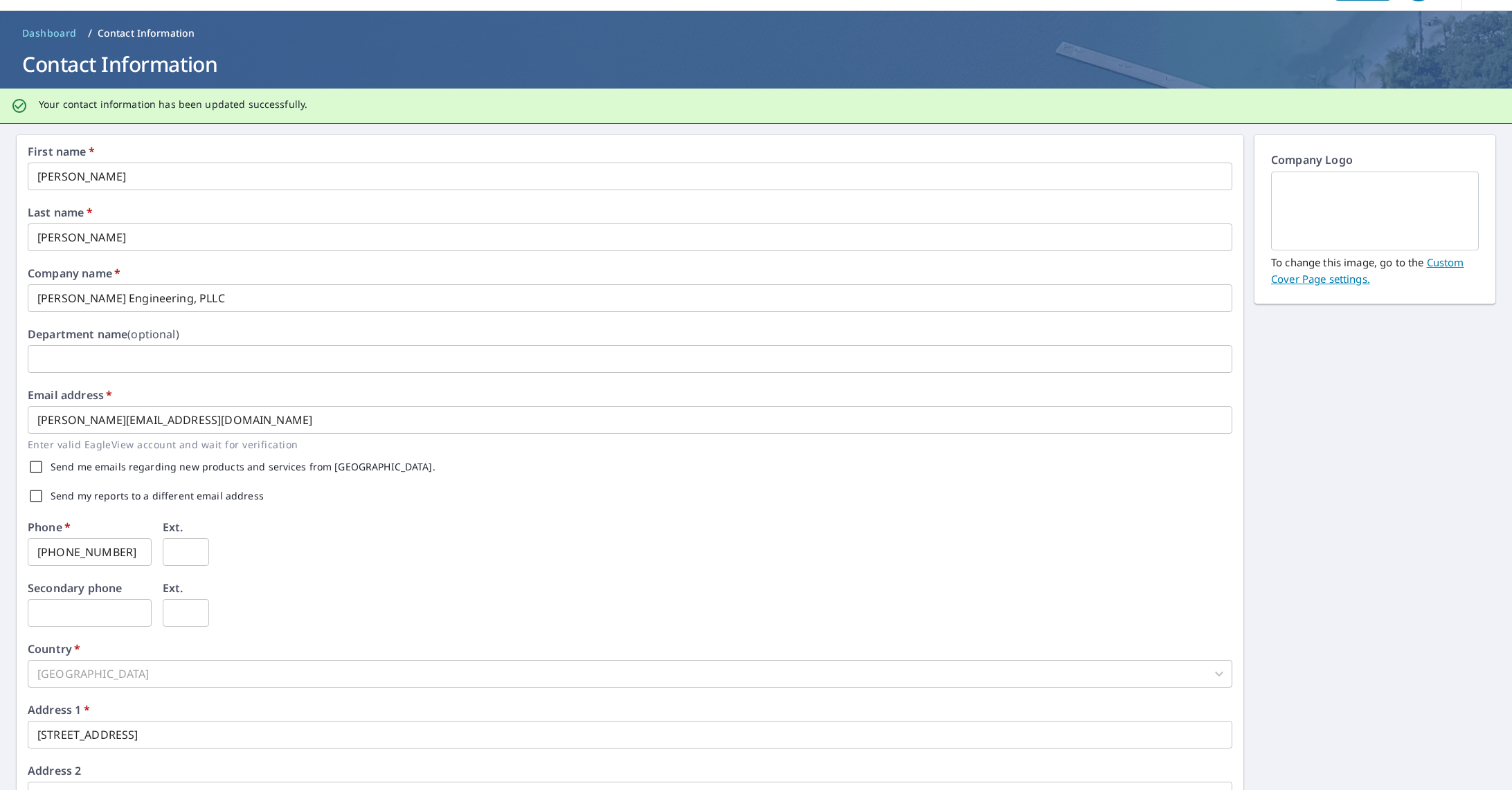
scroll to position [0, 0]
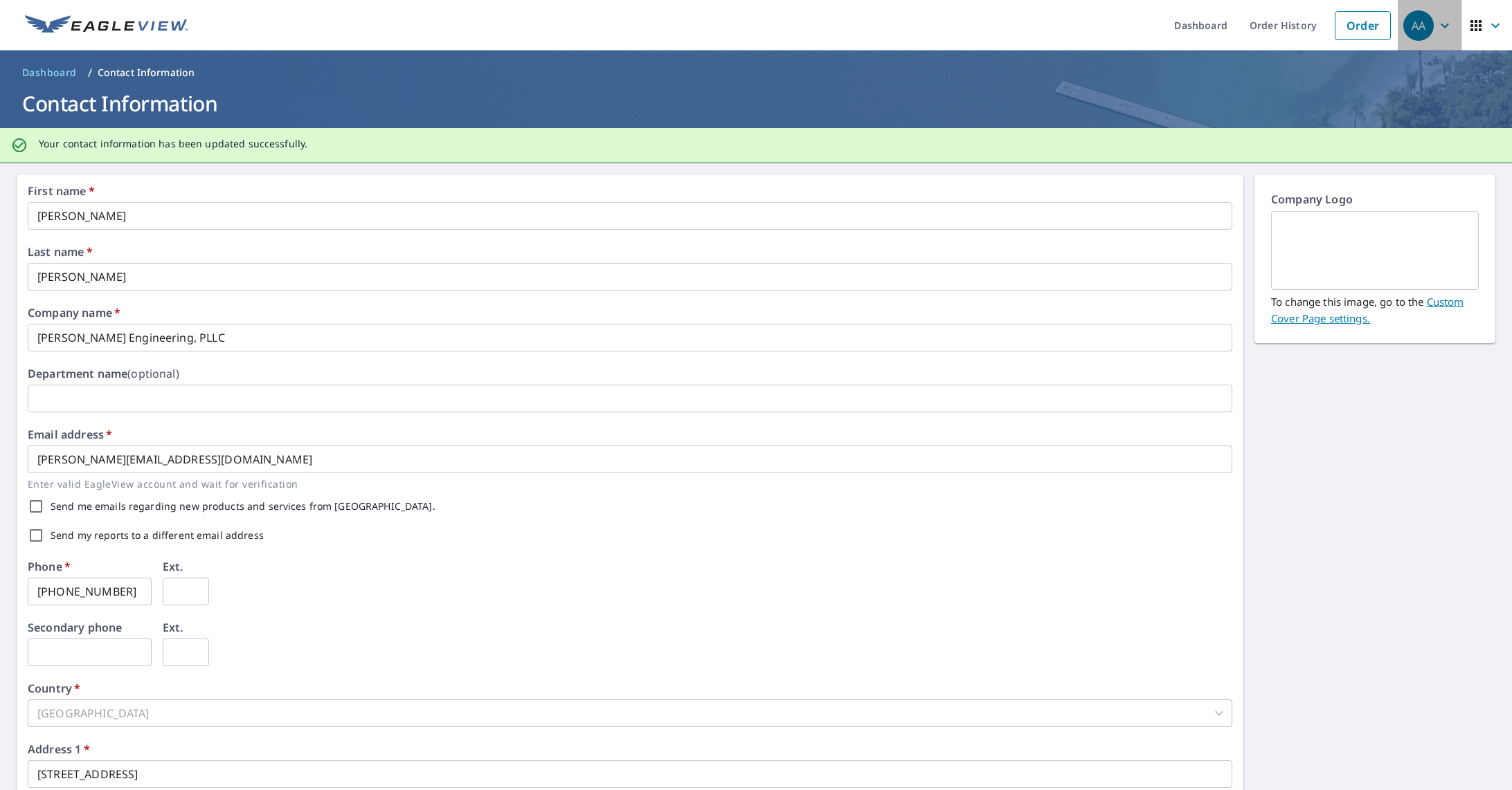
click at [1434, 34] on span "AA" at bounding box center [1429, 25] width 53 height 34
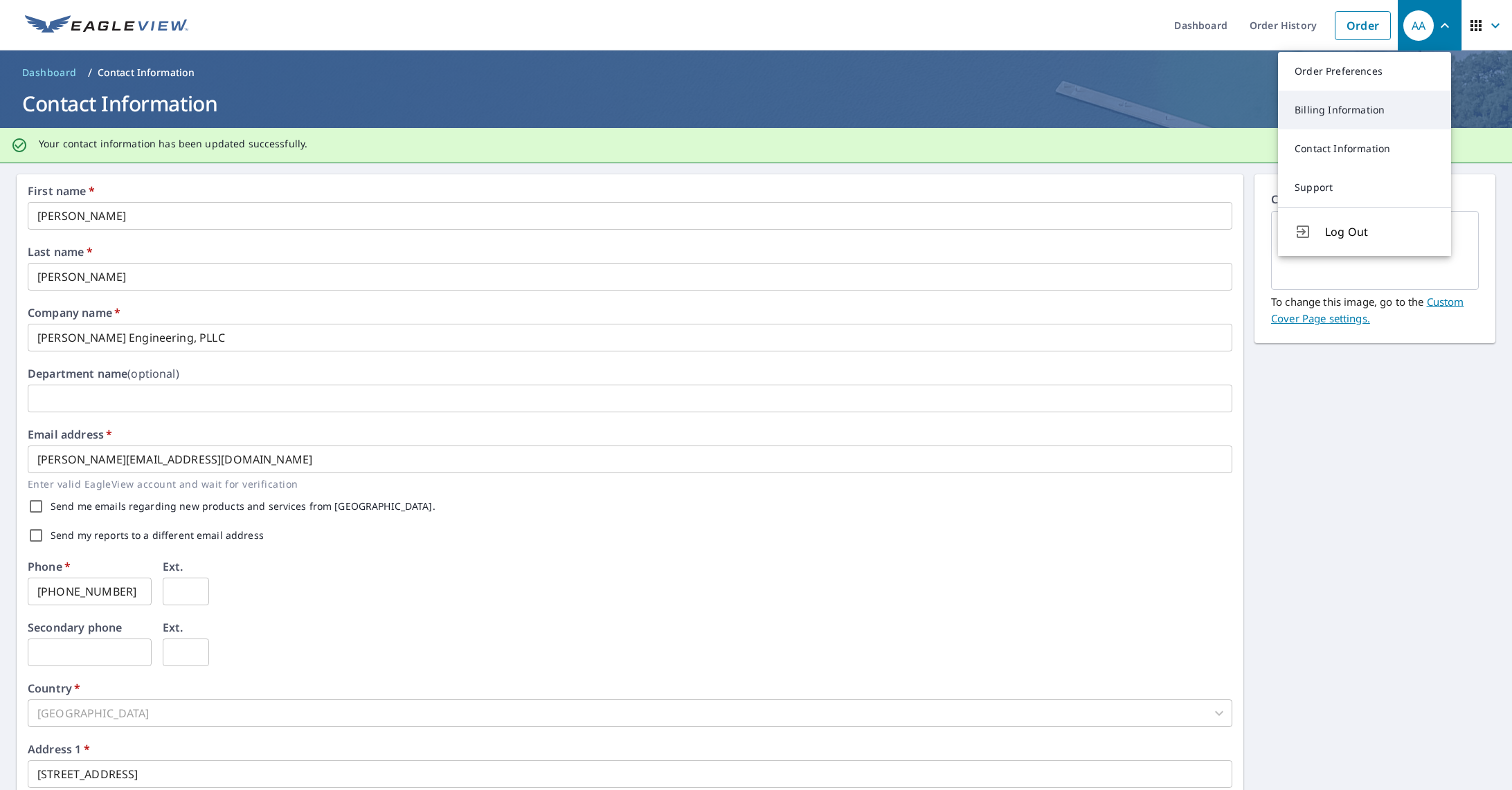
click at [1341, 105] on link "Billing Information" at bounding box center [1364, 110] width 173 height 39
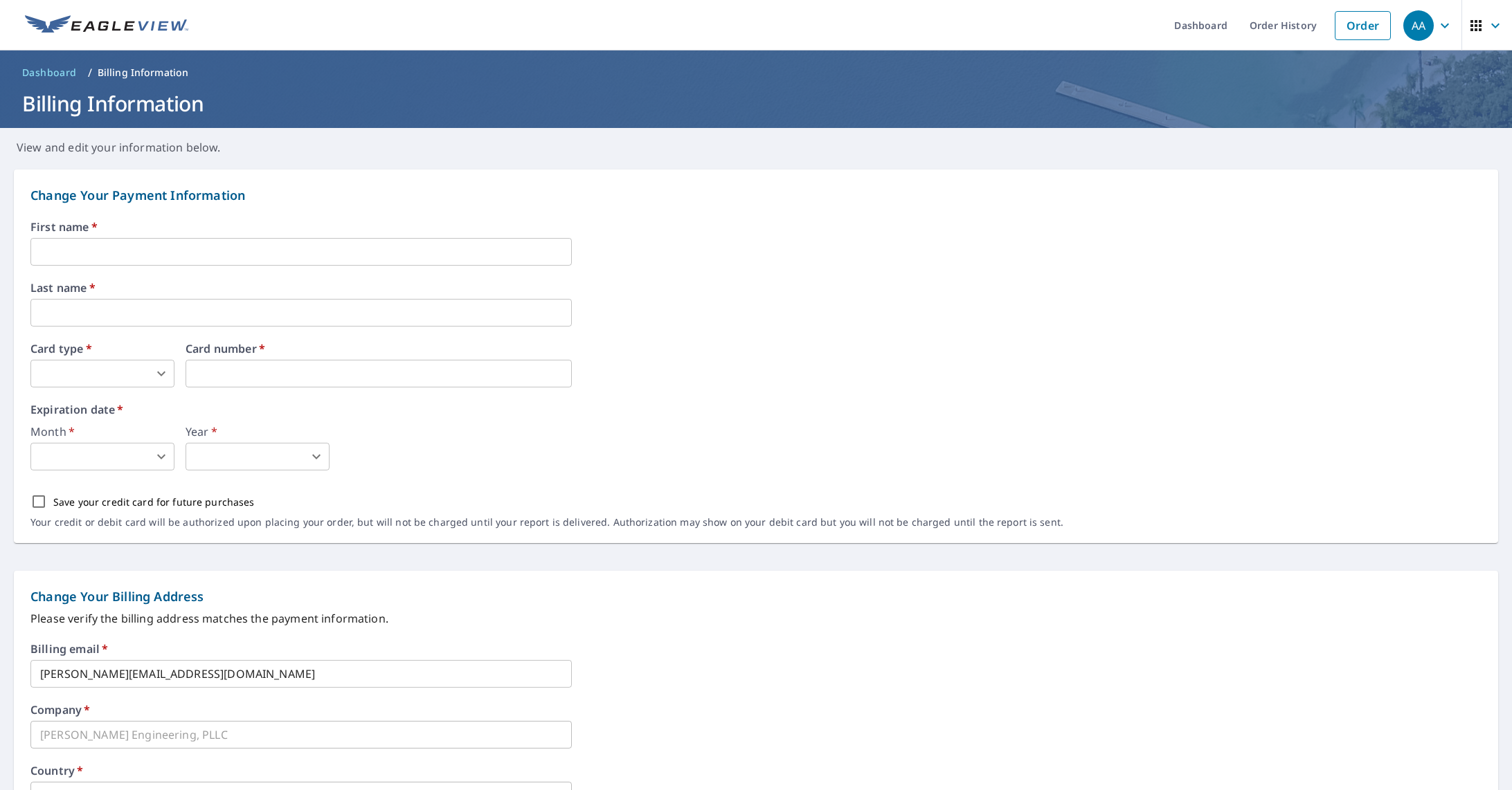
click at [143, 249] on input "text" at bounding box center [301, 252] width 541 height 28
type input "[PERSON_NAME]"
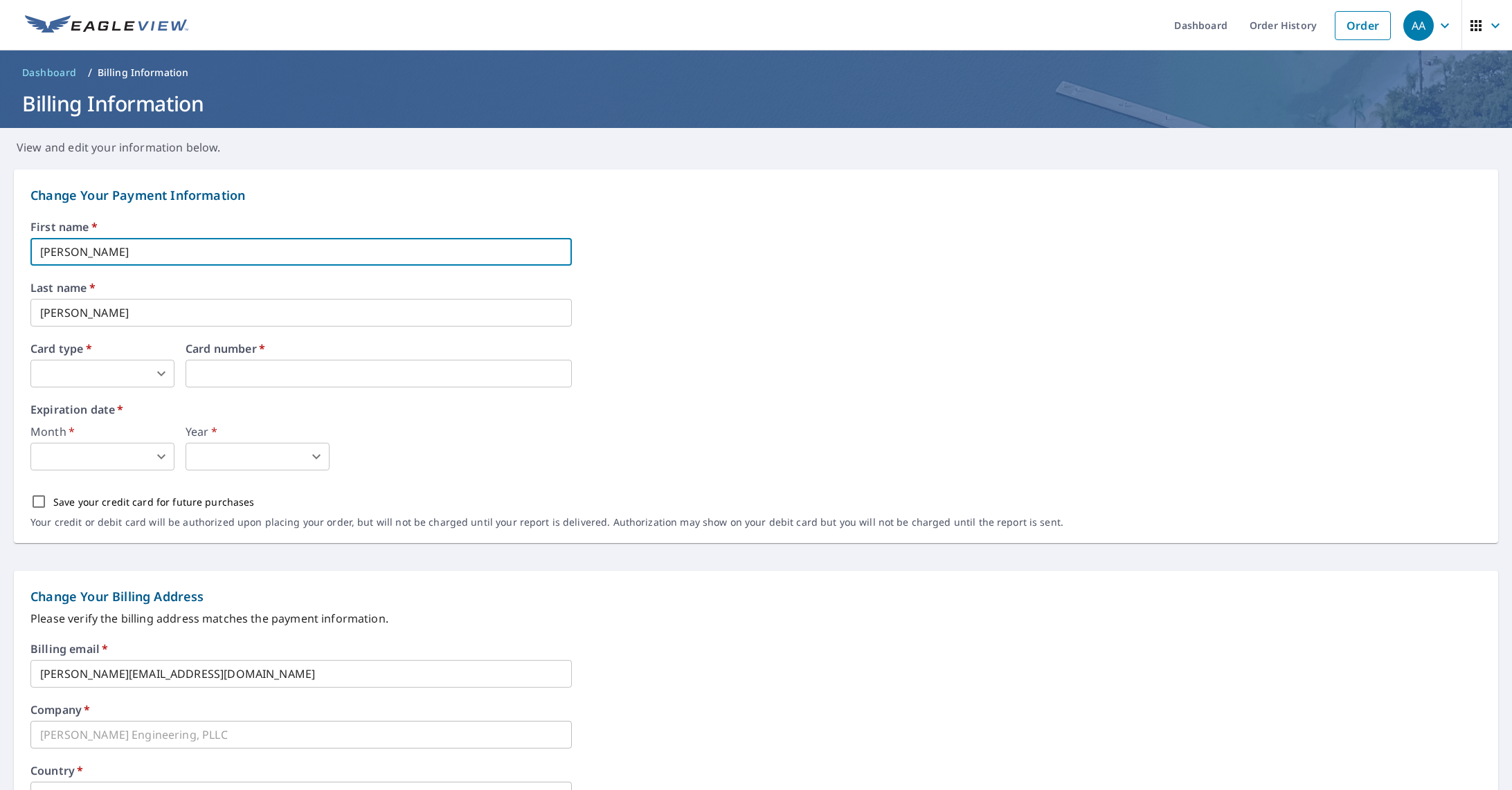
click at [119, 373] on body "AA AA Dashboard Order History Order AA Dashboard / Billing Information Billing …" at bounding box center [756, 395] width 1512 height 790
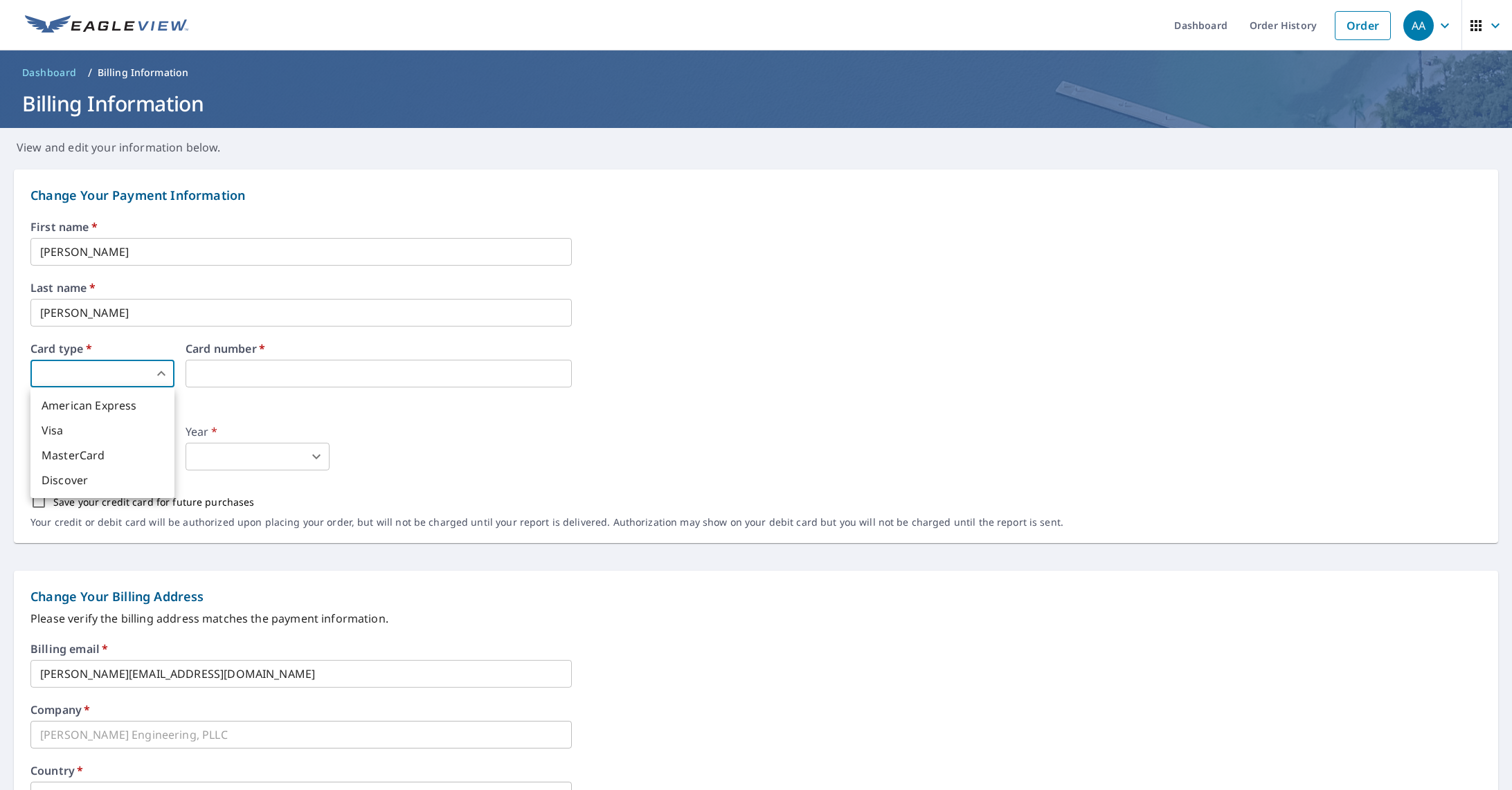
click at [72, 453] on li "MasterCard" at bounding box center [102, 455] width 144 height 25
type input "3"
click at [142, 447] on body "AA AA Dashboard Order History Order AA Dashboard / Billing Information Billing …" at bounding box center [756, 395] width 1512 height 790
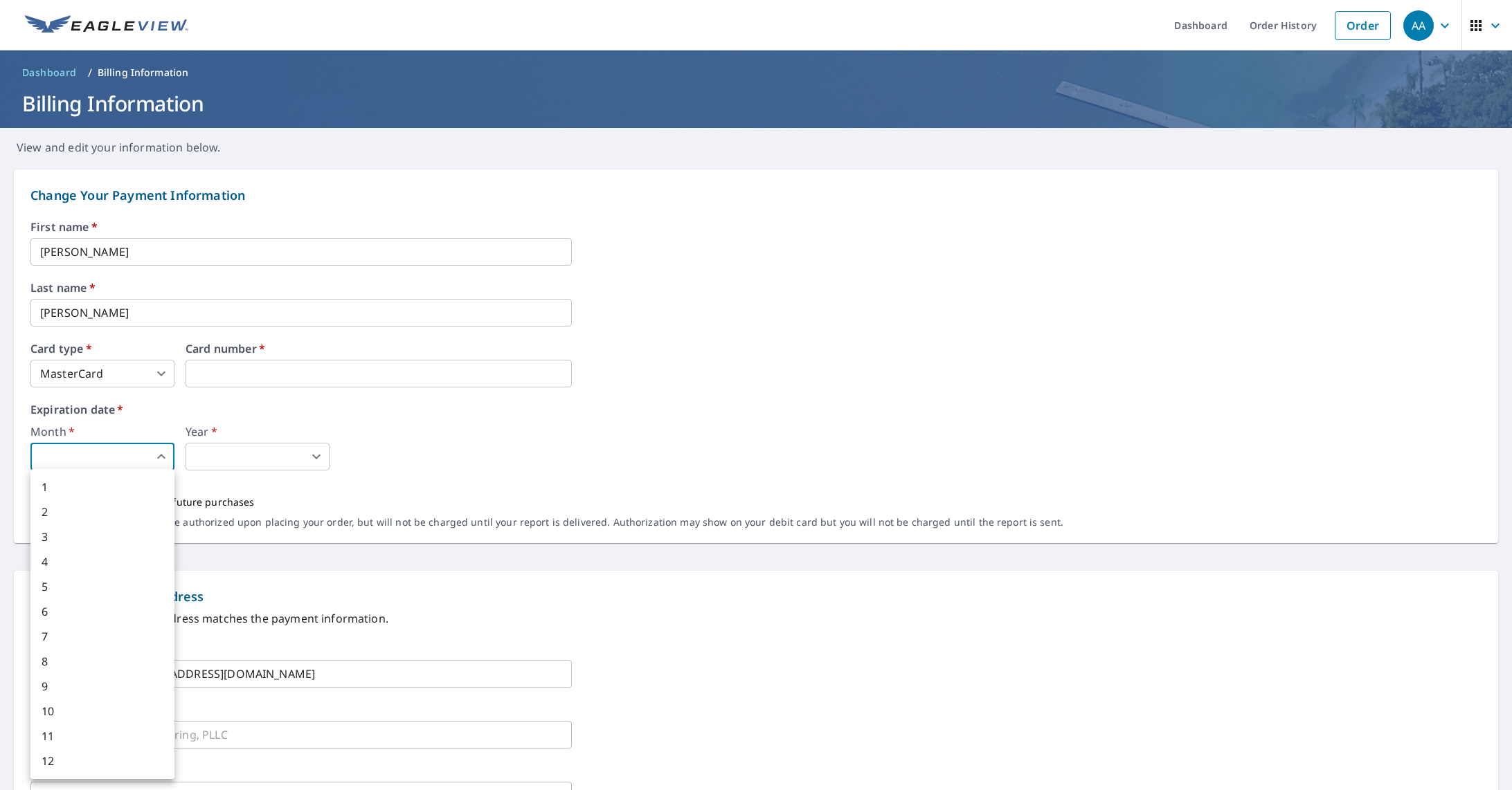
click at [105, 480] on li "1" at bounding box center [102, 486] width 144 height 25
type input "1"
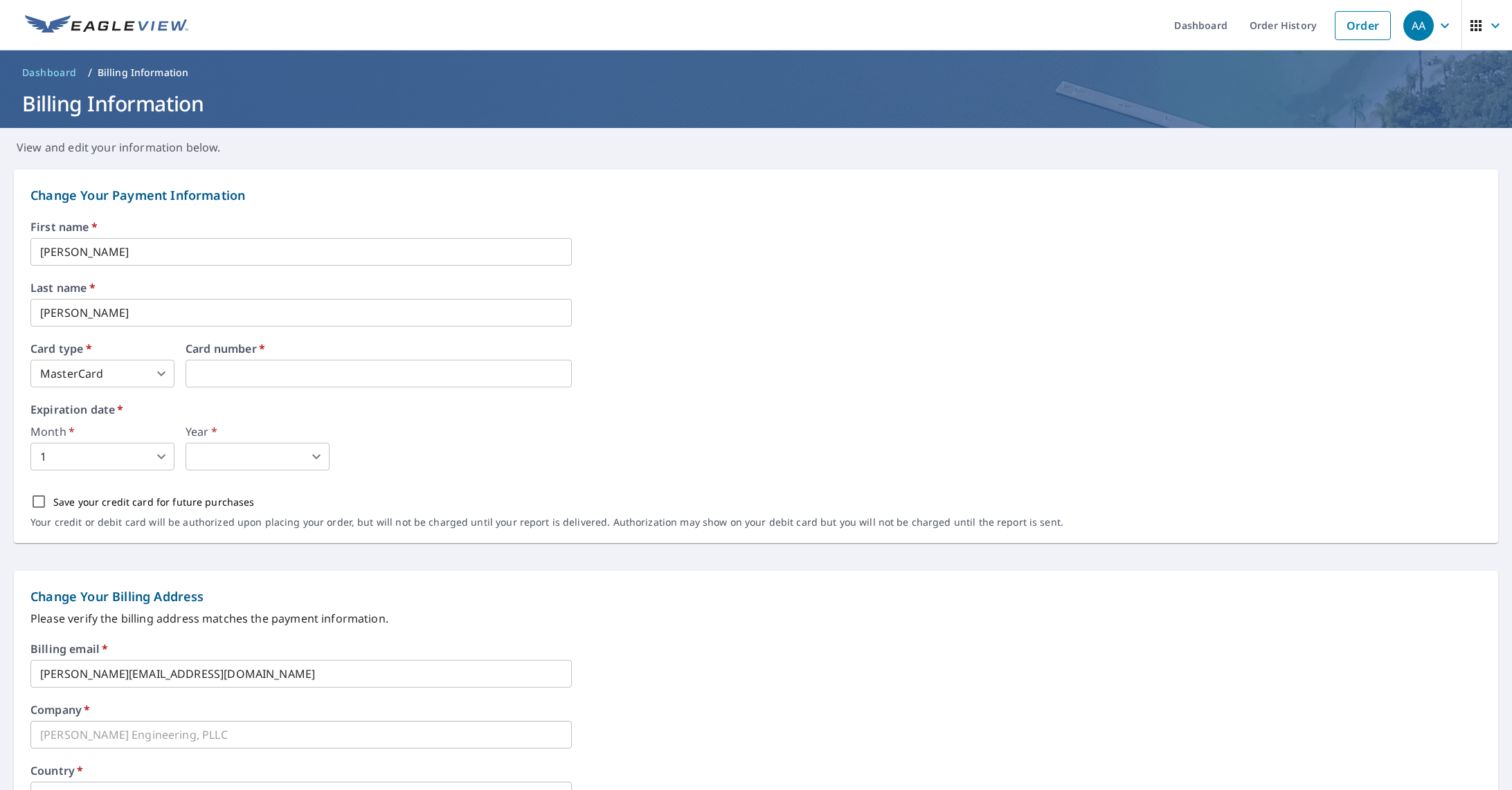
click at [218, 459] on body "AA AA Dashboard Order History Order AA Dashboard / Billing Information Billing …" at bounding box center [756, 395] width 1512 height 790
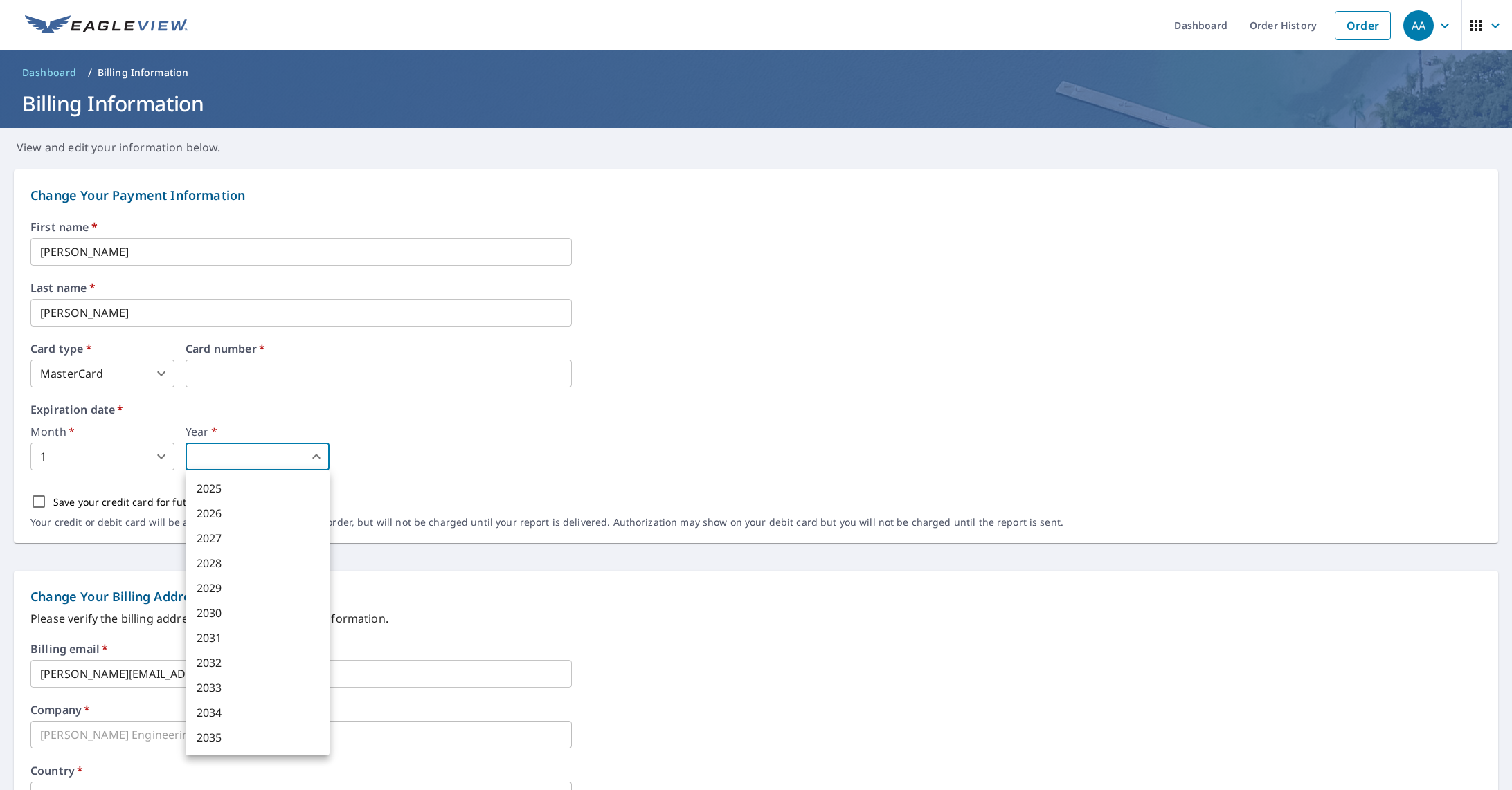
click at [221, 585] on li "2029" at bounding box center [257, 587] width 144 height 25
type input "2029"
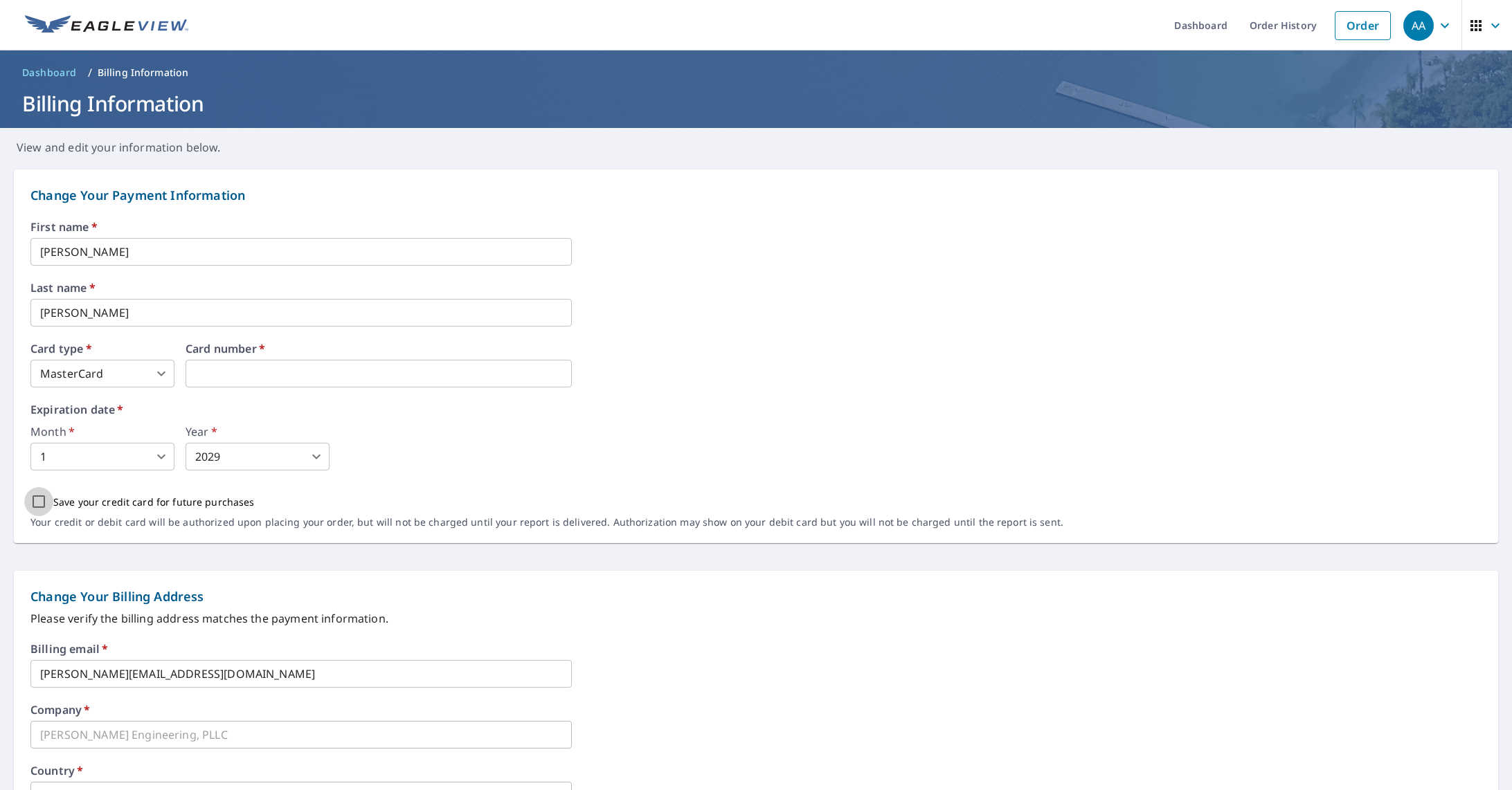
click at [41, 503] on input "Save your credit card for future purchases" at bounding box center [39, 501] width 29 height 29
checkbox input "true"
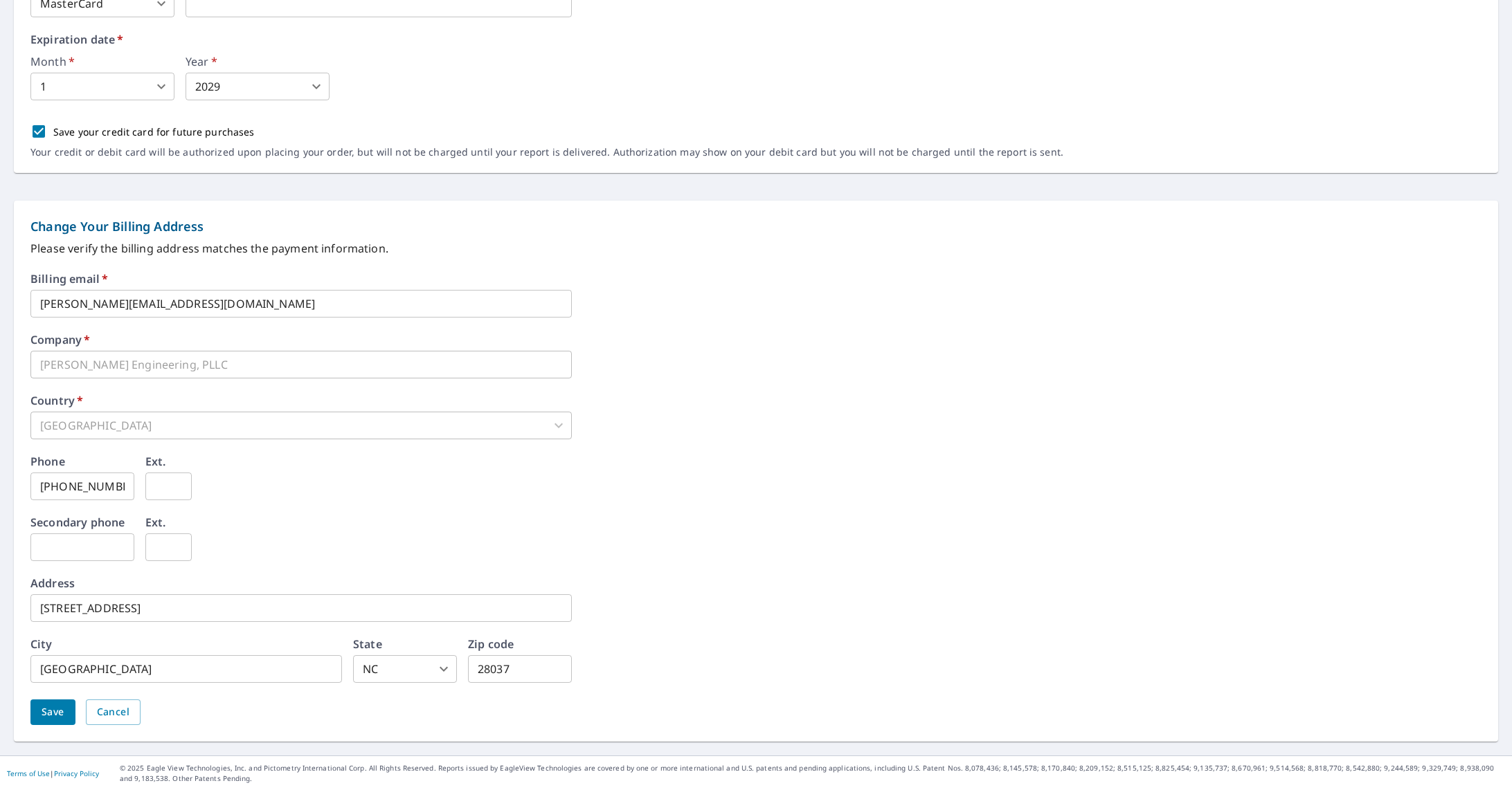
scroll to position [371, 0]
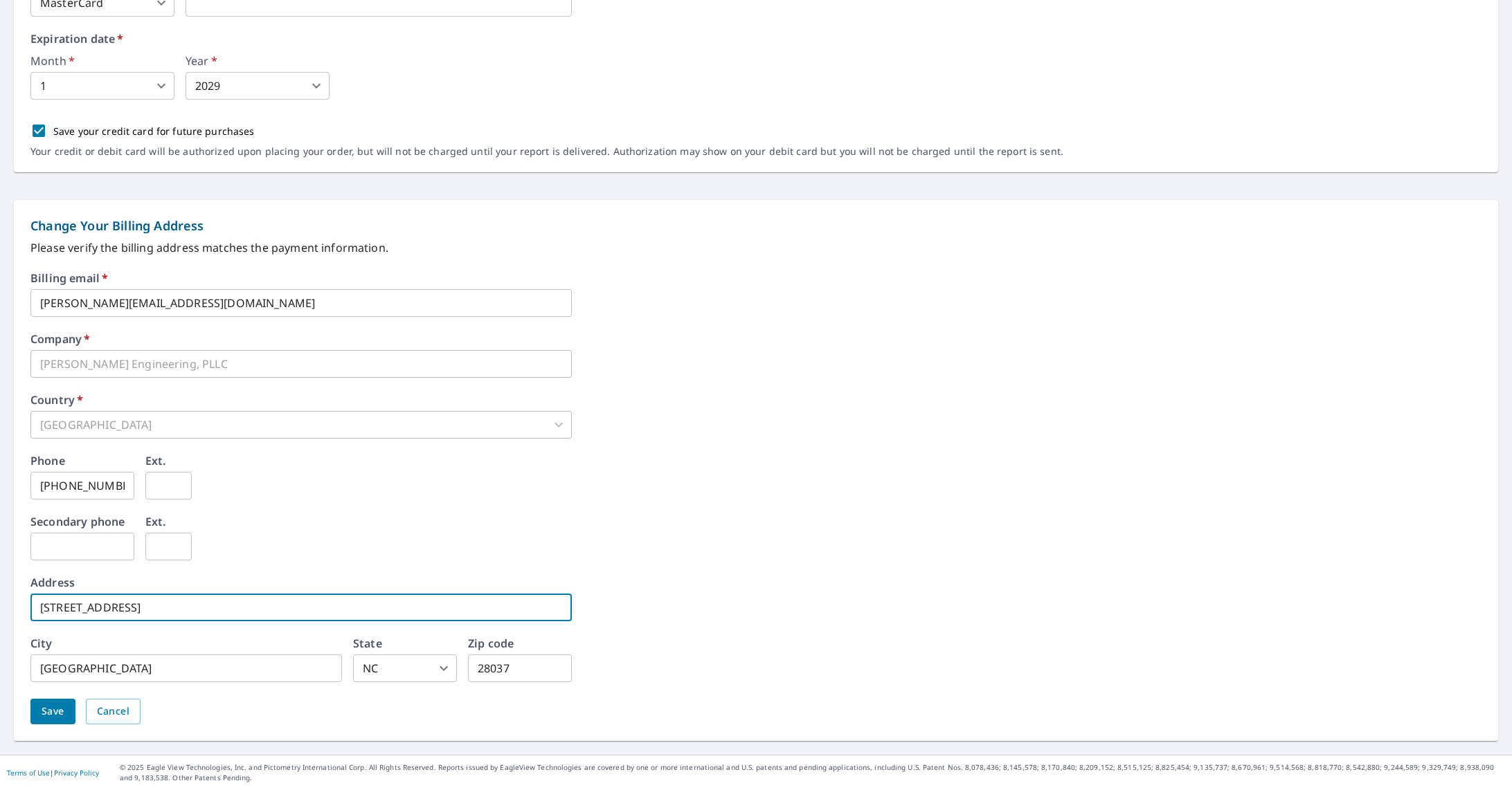
drag, startPoint x: 199, startPoint y: 612, endPoint x: 42, endPoint y: 602, distance: 157.3
click at [42, 602] on input "[STREET_ADDRESS]" at bounding box center [301, 607] width 541 height 28
click at [171, 609] on input "7496" at bounding box center [301, 607] width 541 height 28
click at [170, 611] on input "7496" at bounding box center [301, 607] width 541 height 28
click at [164, 609] on input "7496" at bounding box center [301, 607] width 541 height 28
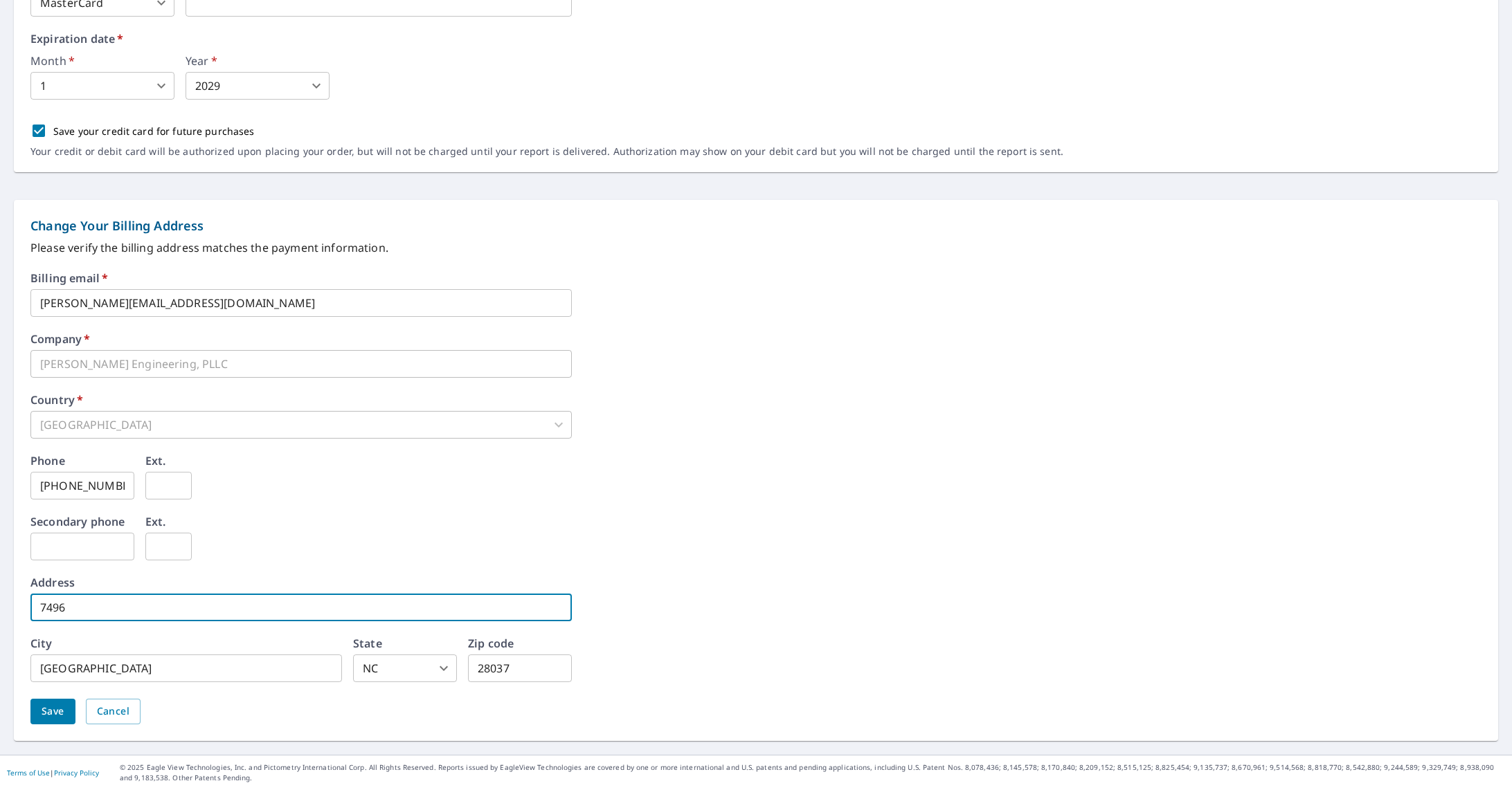
type input "7496 Waterside Peak Drive"
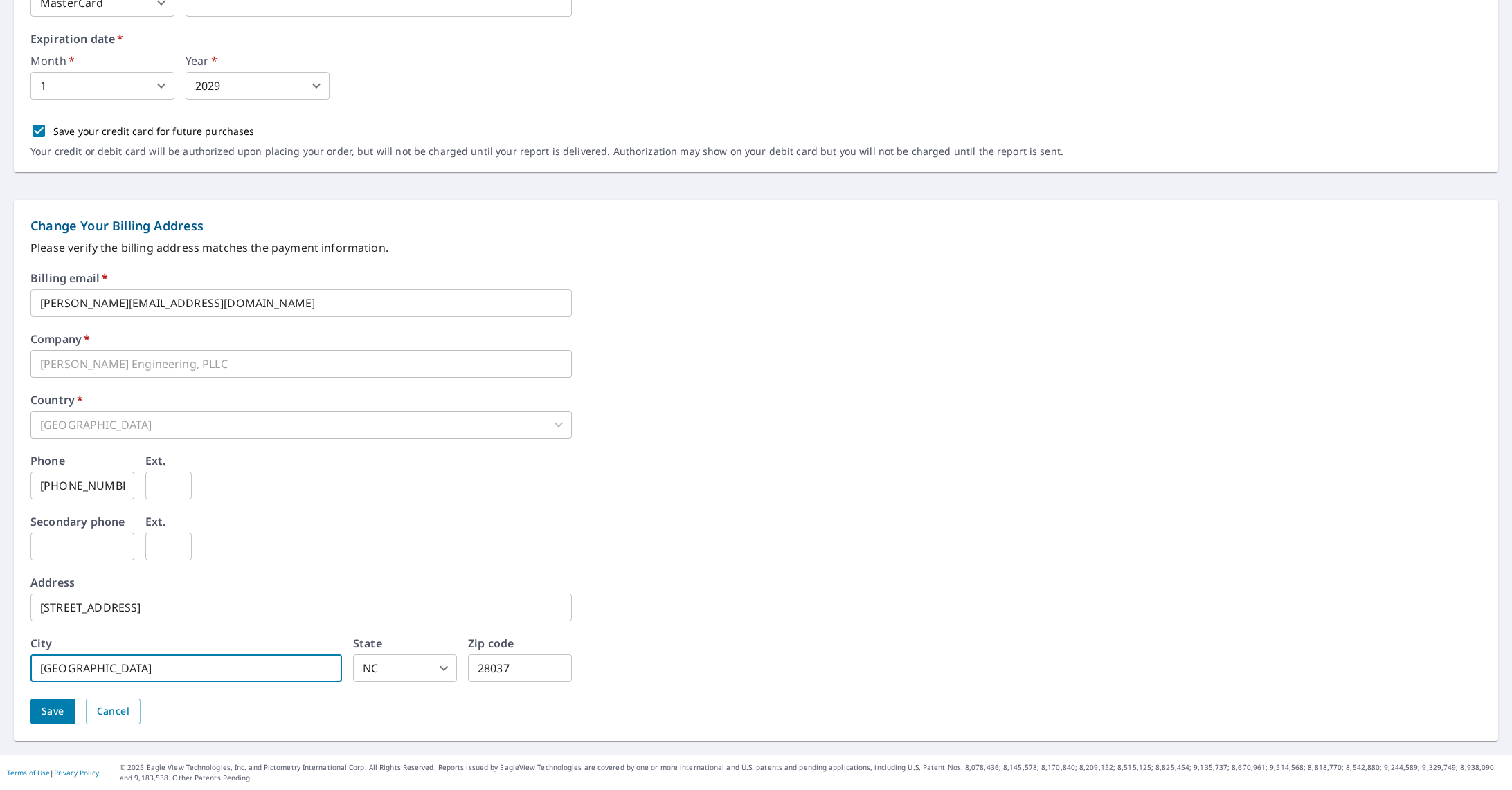
click at [60, 711] on span "Save" at bounding box center [53, 711] width 23 height 17
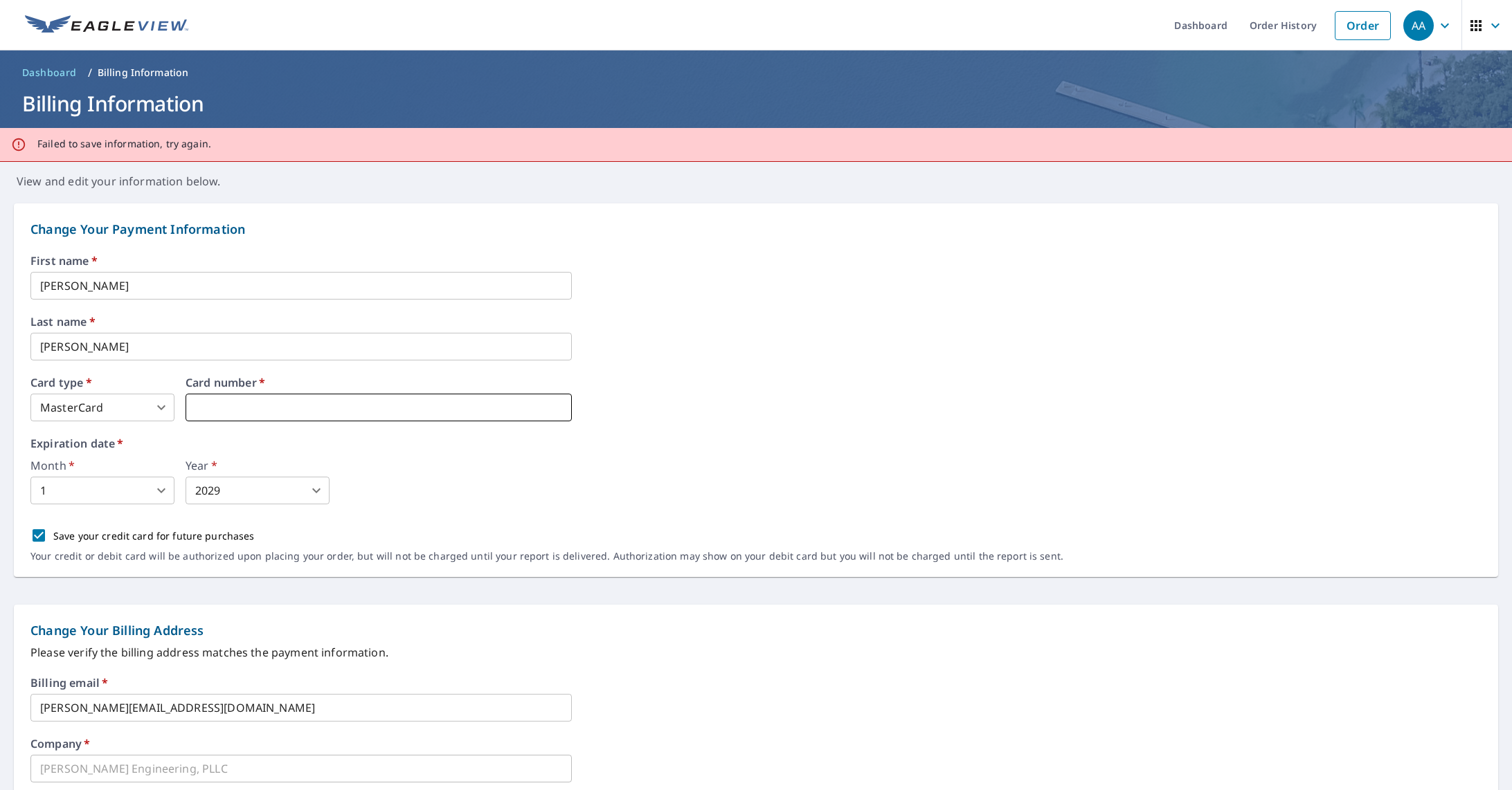
click at [313, 419] on iframe at bounding box center [378, 407] width 387 height 28
click at [313, 417] on iframe at bounding box center [378, 407] width 387 height 28
click at [308, 399] on iframe at bounding box center [378, 407] width 387 height 28
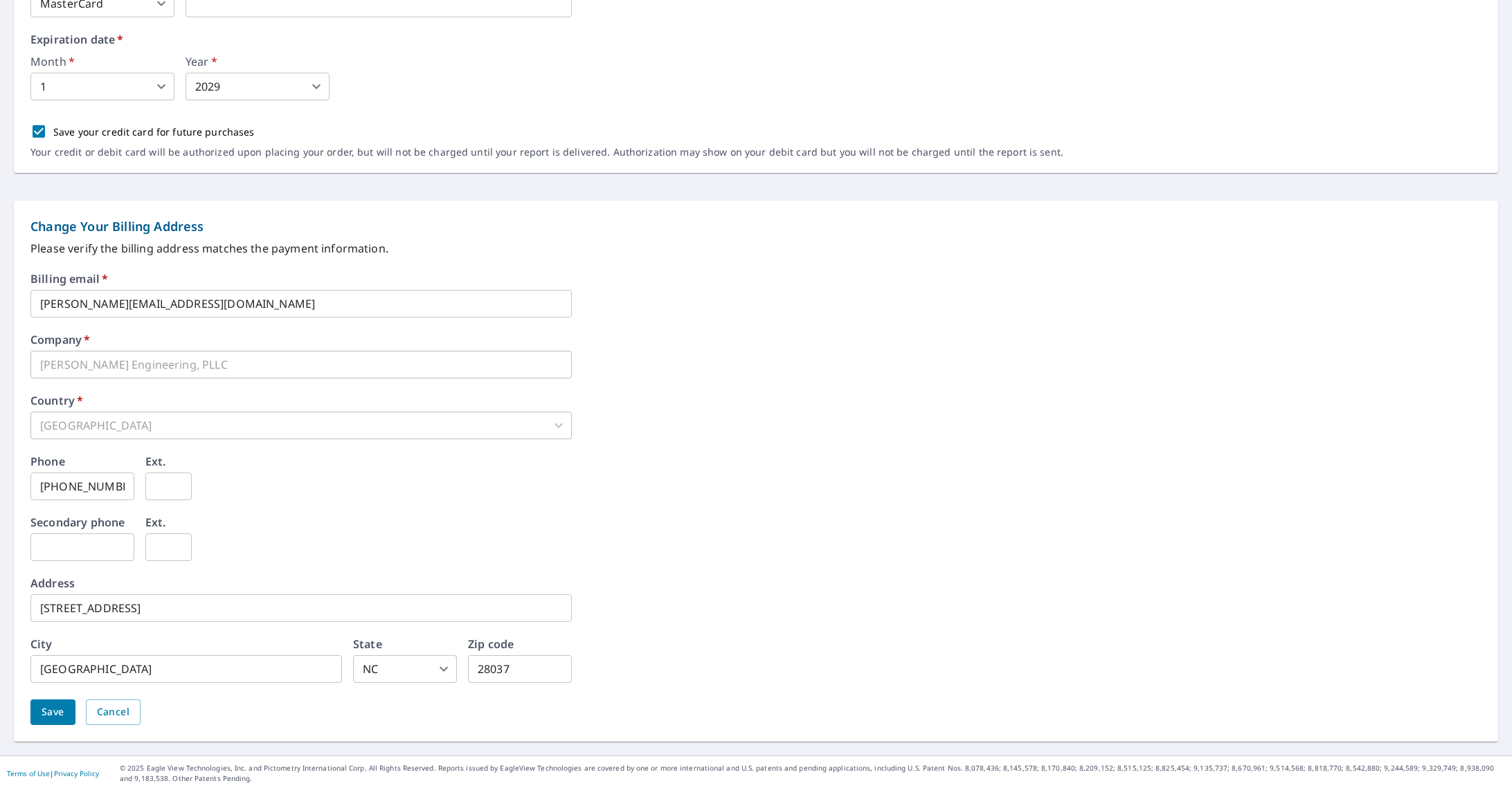
scroll to position [404, 0]
click at [53, 721] on button "Save" at bounding box center [53, 713] width 45 height 25
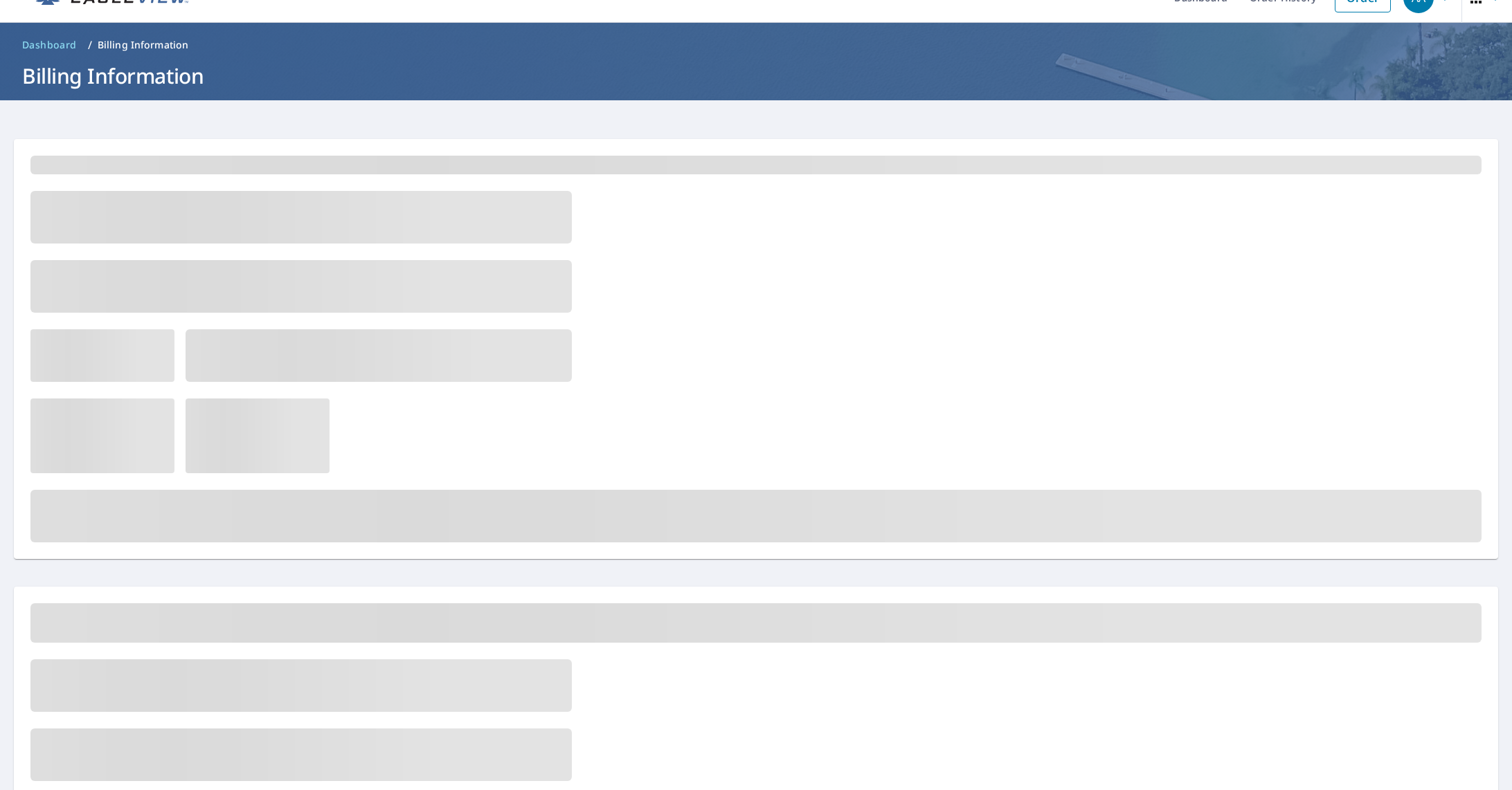
scroll to position [0, 0]
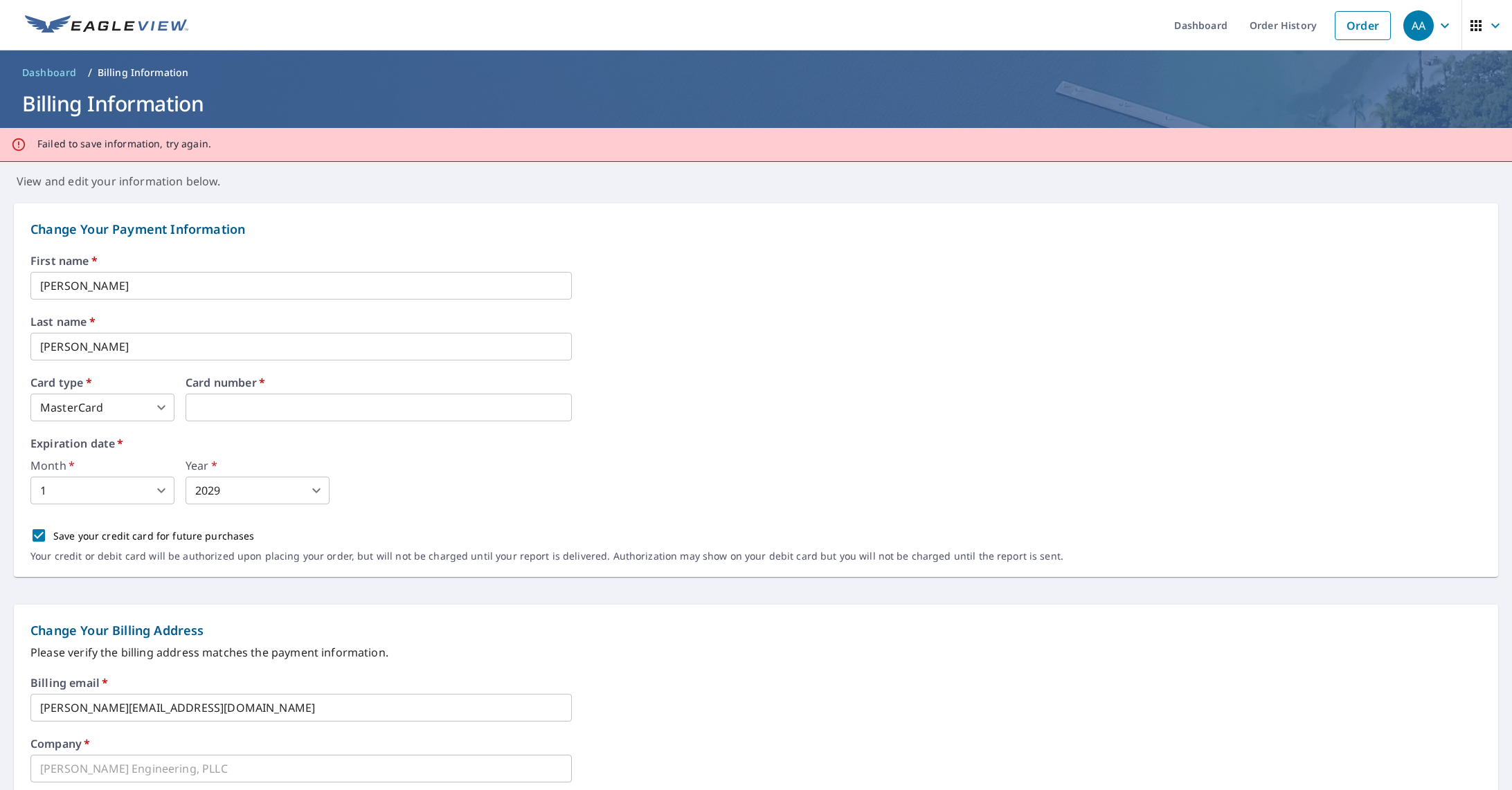
click at [1478, 50] on button "button" at bounding box center [1487, 25] width 51 height 51
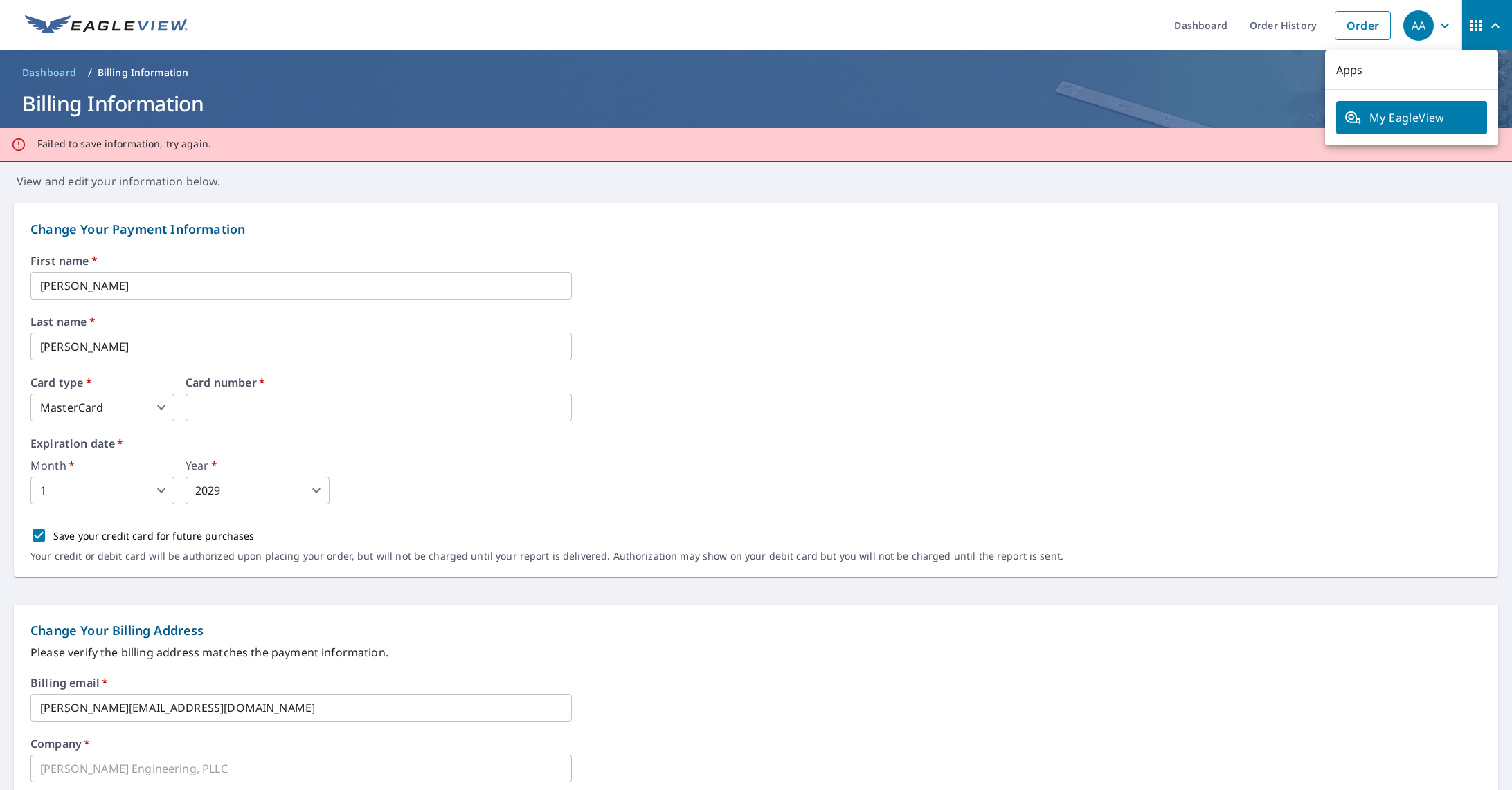
click at [1384, 228] on p "Change Your Payment Information" at bounding box center [756, 229] width 1451 height 19
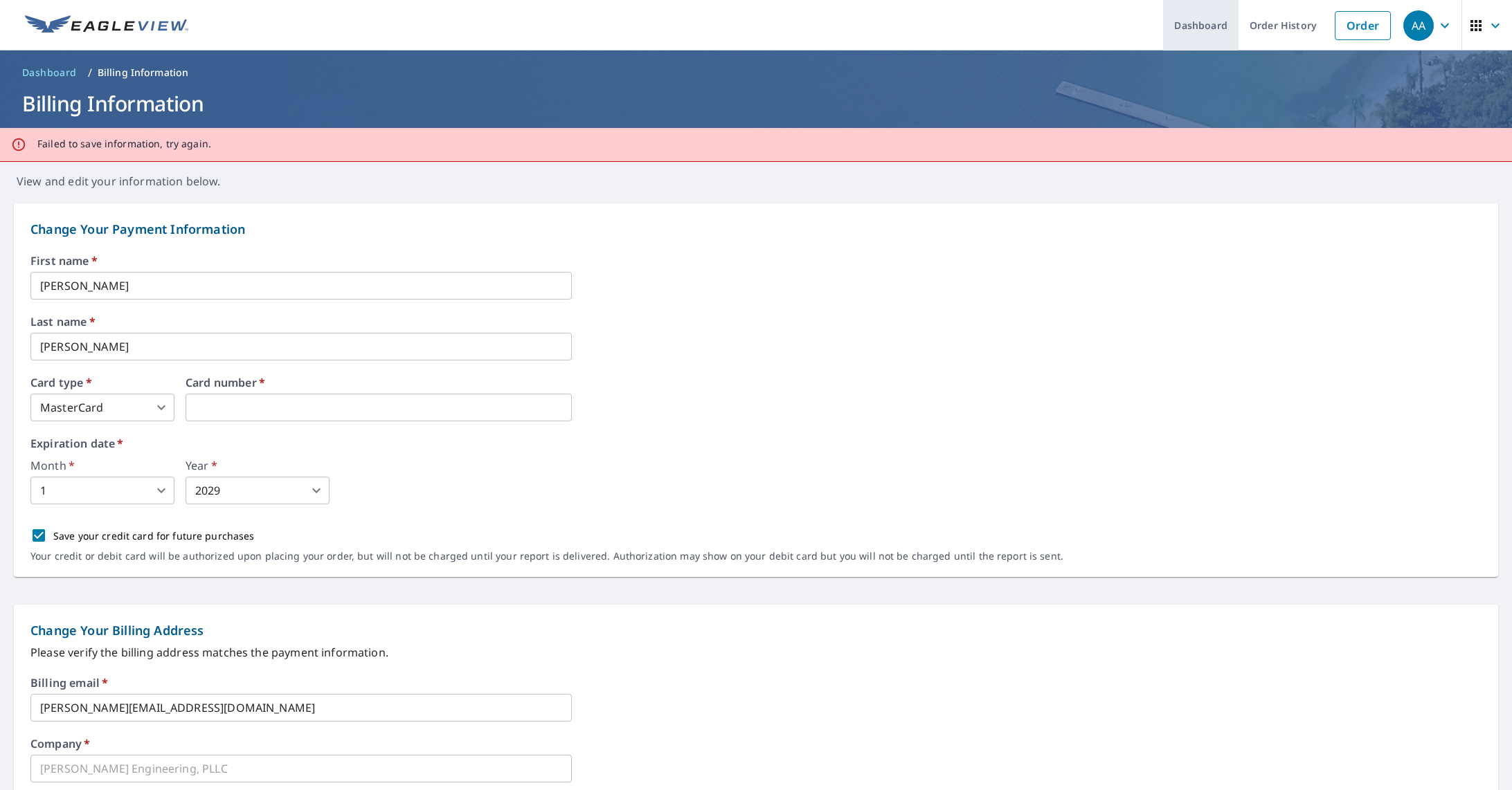
click at [1199, 31] on link "Dashboard" at bounding box center [1200, 25] width 75 height 51
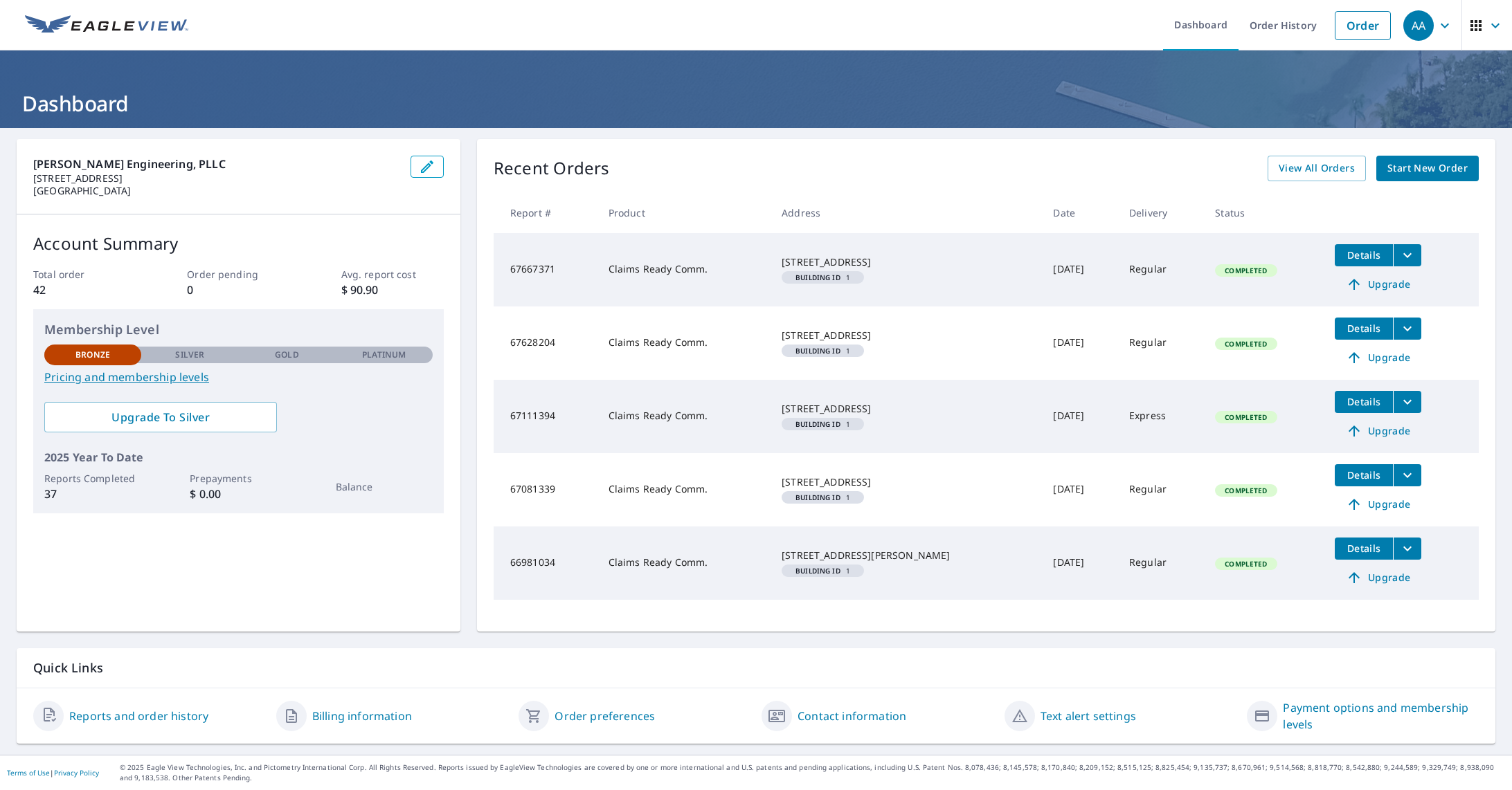
click at [1487, 34] on icon "button" at bounding box center [1495, 25] width 16 height 16
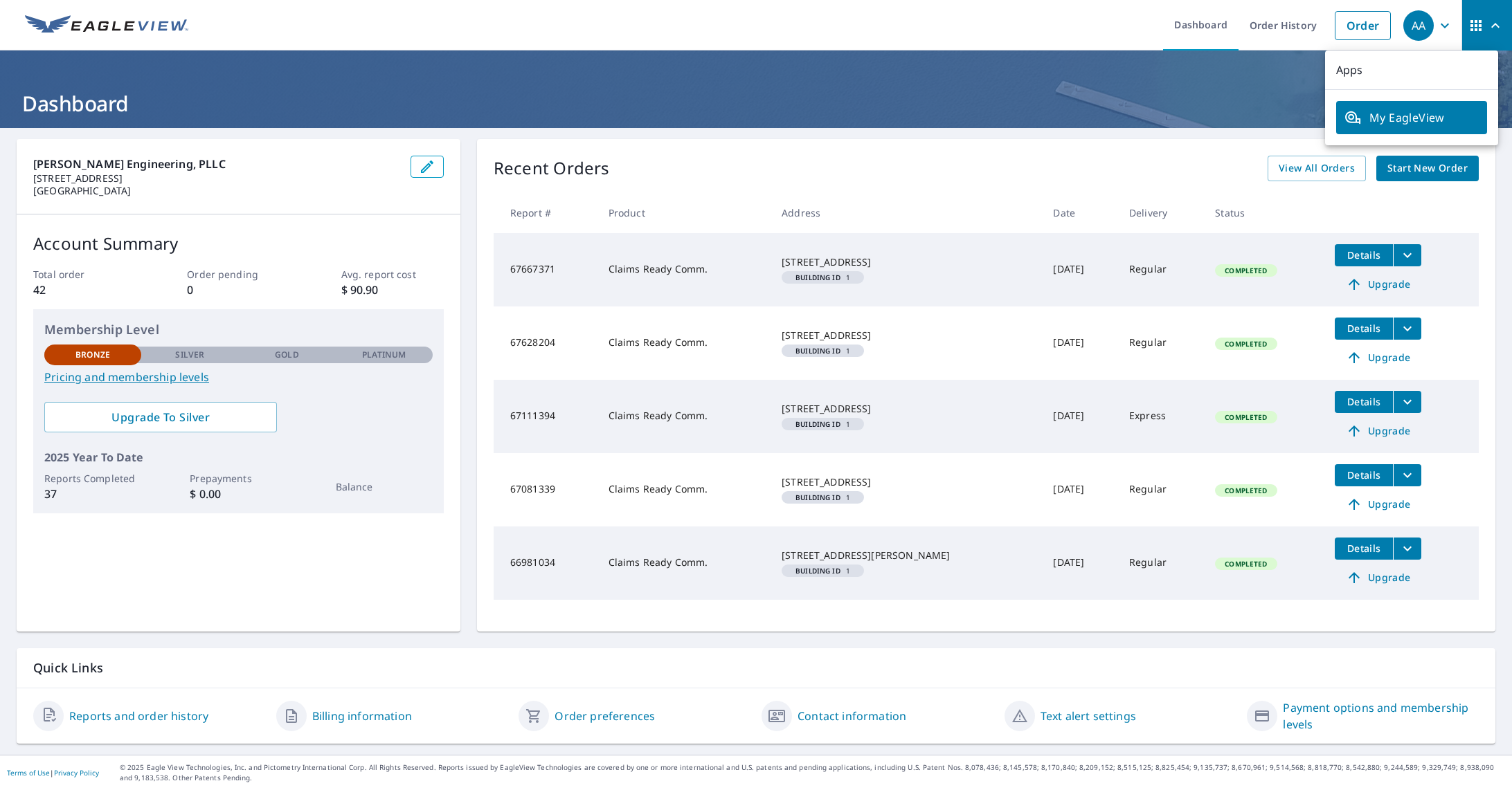
click at [1436, 23] on icon "button" at bounding box center [1444, 25] width 16 height 16
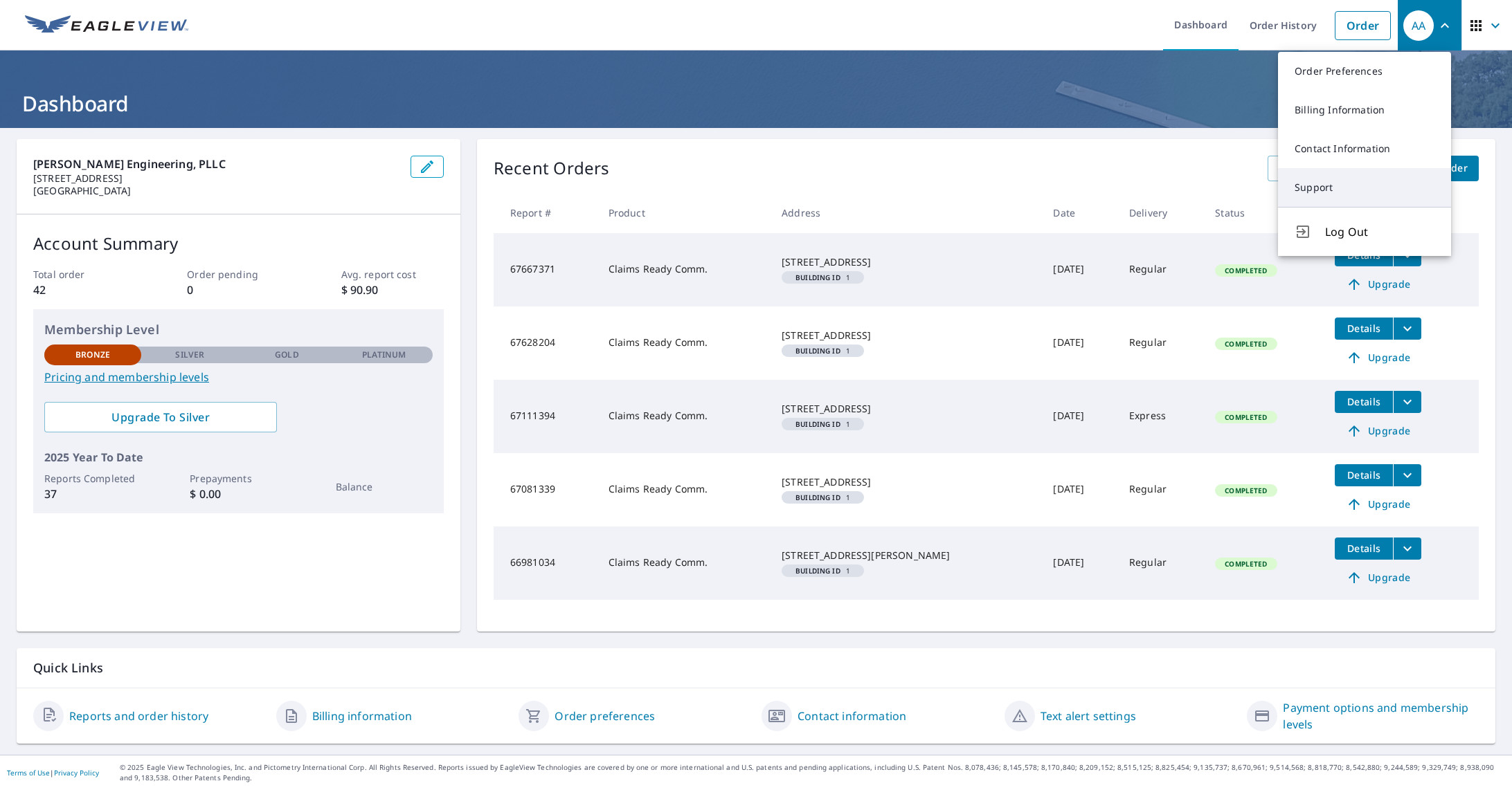
click at [1333, 202] on link "Support" at bounding box center [1364, 188] width 173 height 39
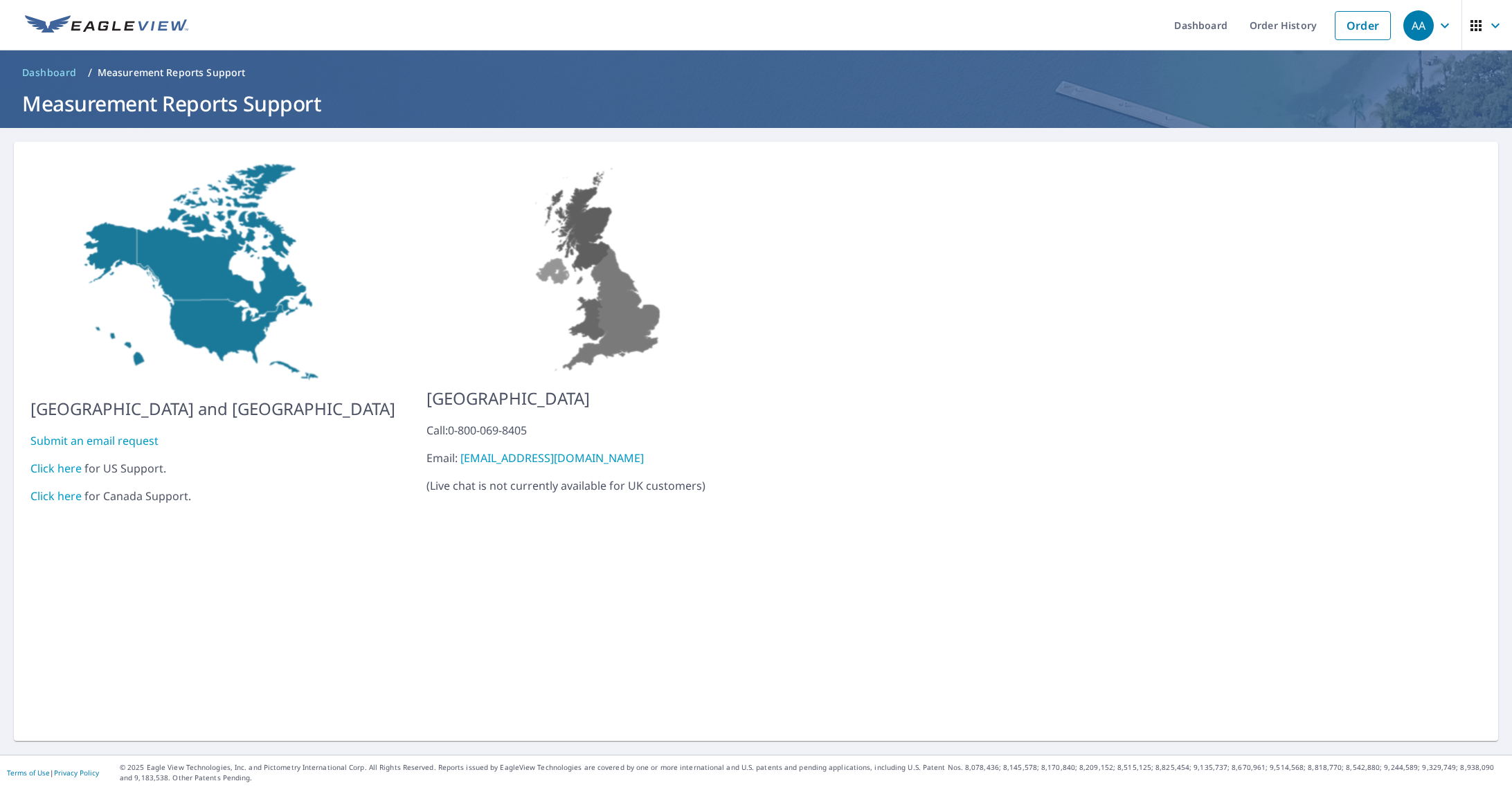
click at [43, 461] on link "Click here" at bounding box center [56, 468] width 51 height 15
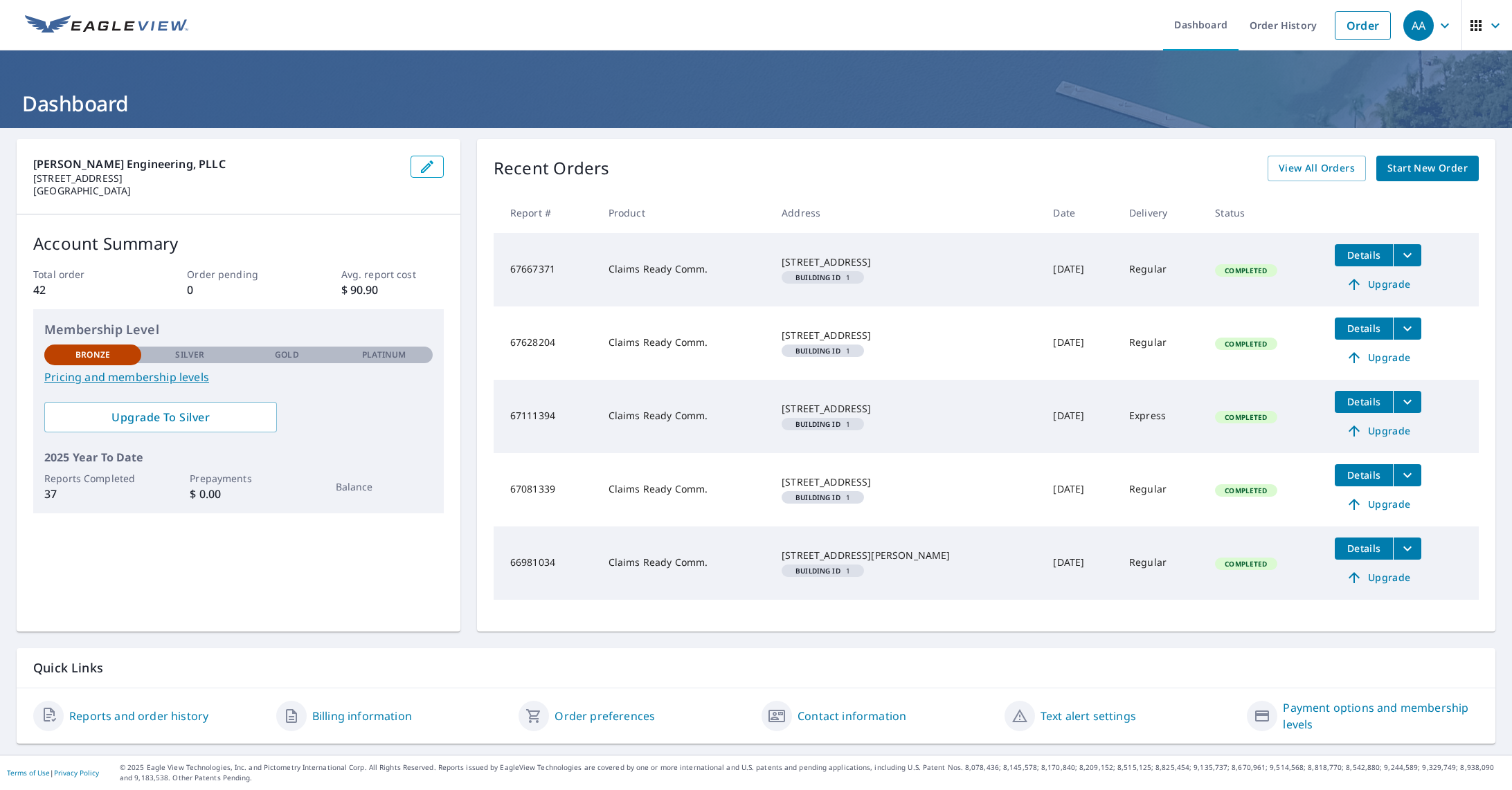
click at [1440, 25] on icon "button" at bounding box center [1444, 25] width 8 height 5
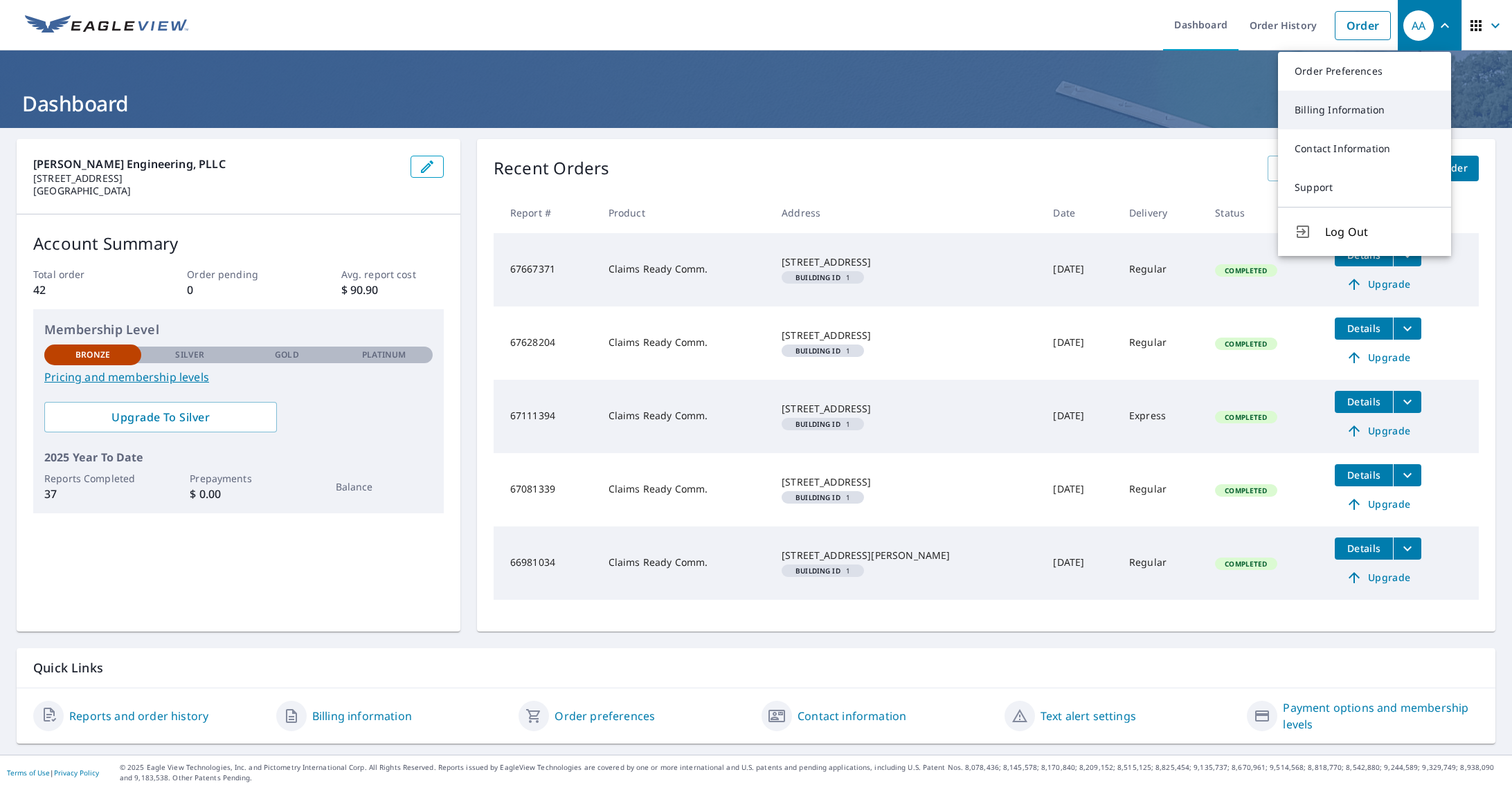
click at [1332, 106] on link "Billing Information" at bounding box center [1364, 110] width 173 height 39
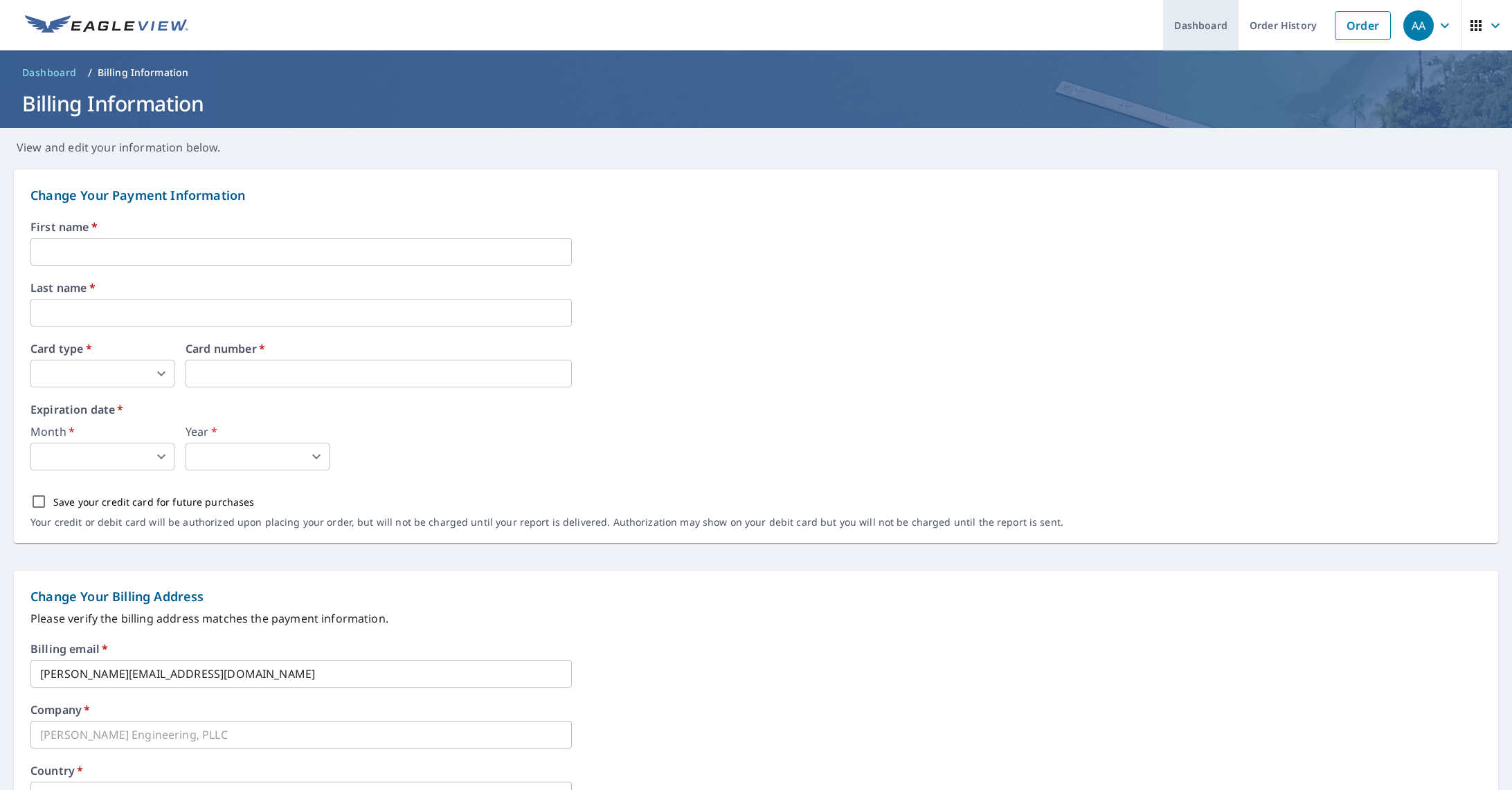
click at [1206, 25] on link "Dashboard" at bounding box center [1200, 25] width 75 height 51
